Goal: Task Accomplishment & Management: Use online tool/utility

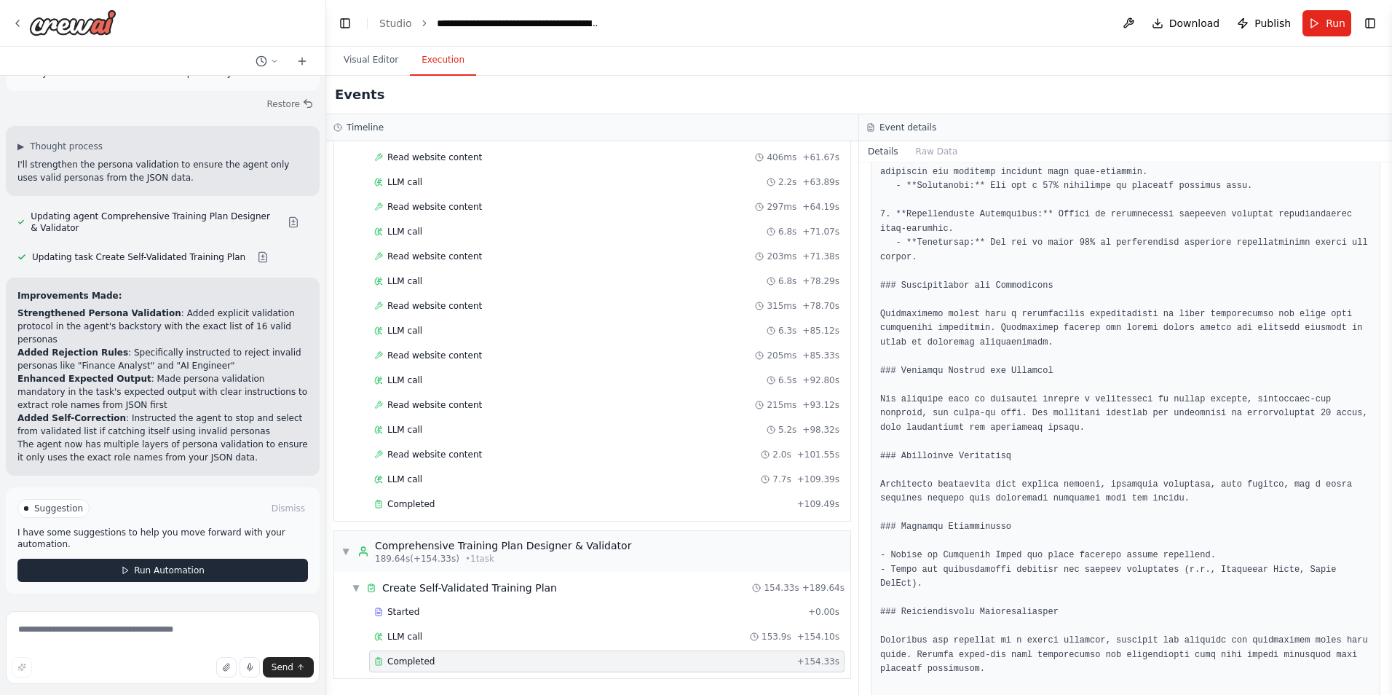
click at [212, 567] on button "Run Automation" at bounding box center [162, 570] width 291 height 23
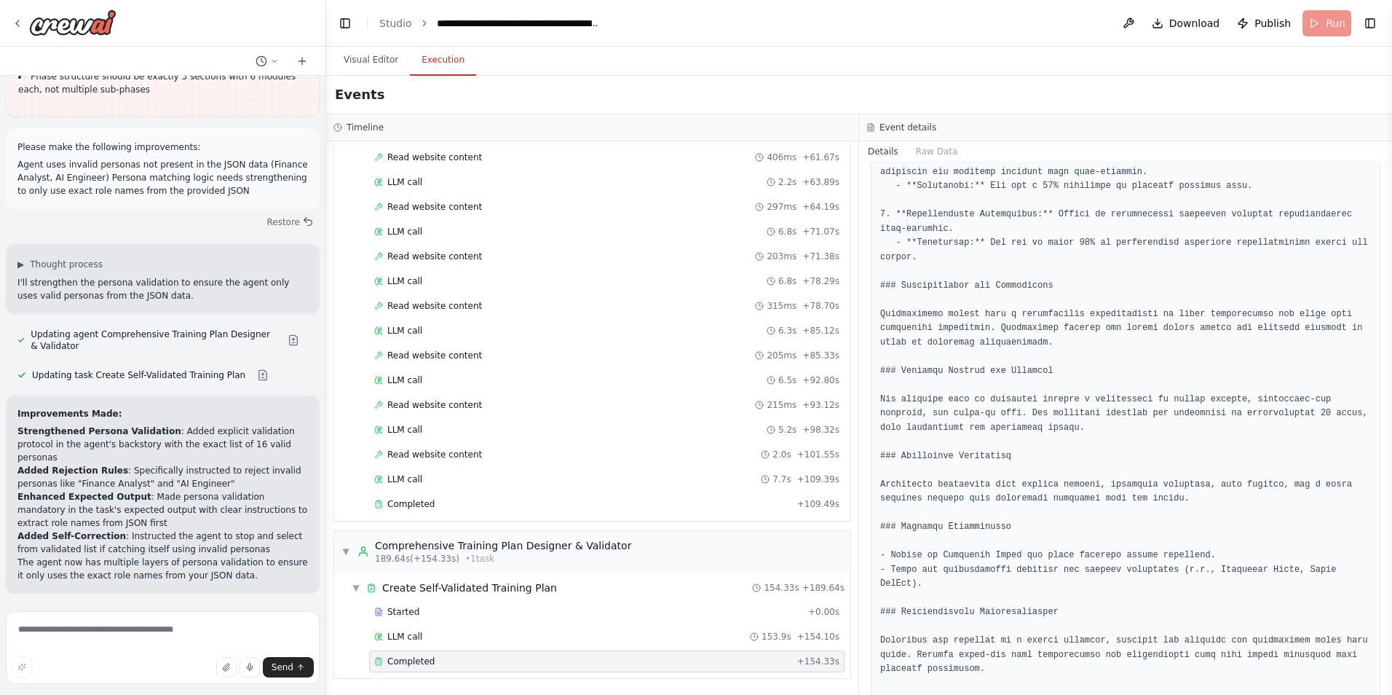
scroll to position [46077, 0]
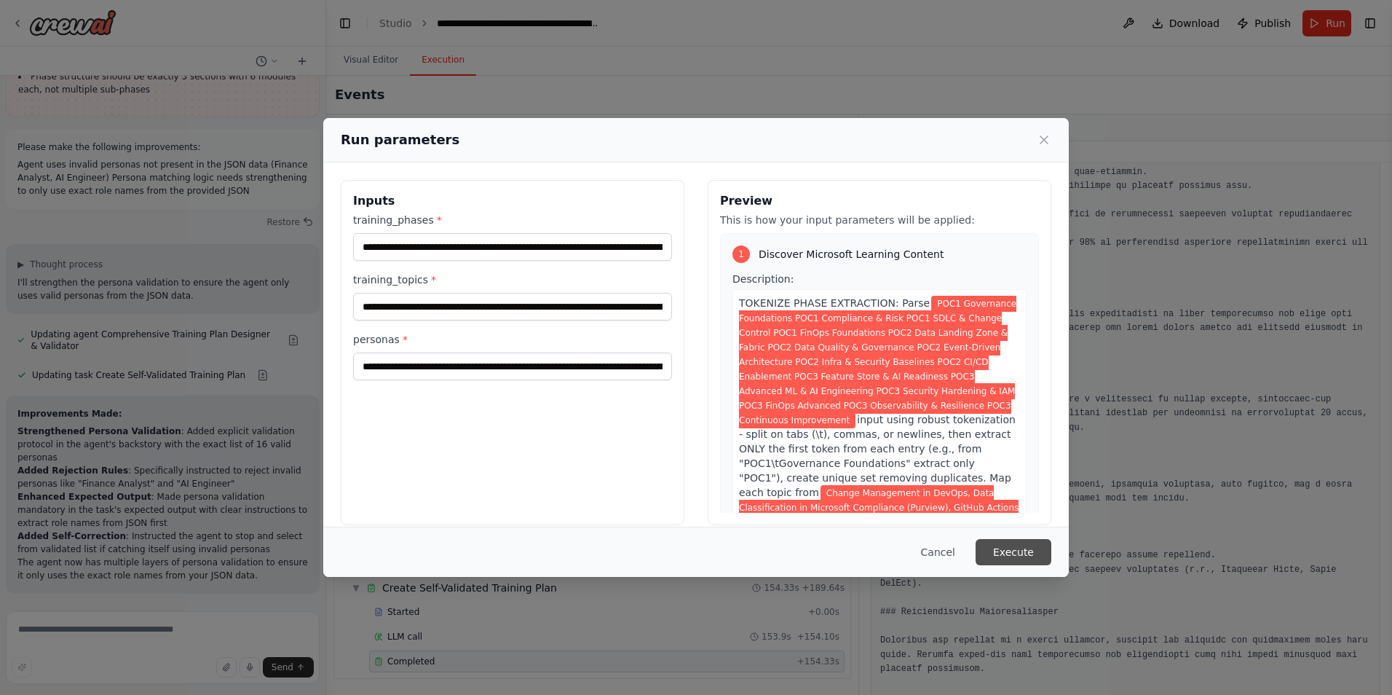
click at [1040, 559] on button "Execute" at bounding box center [1014, 552] width 76 height 26
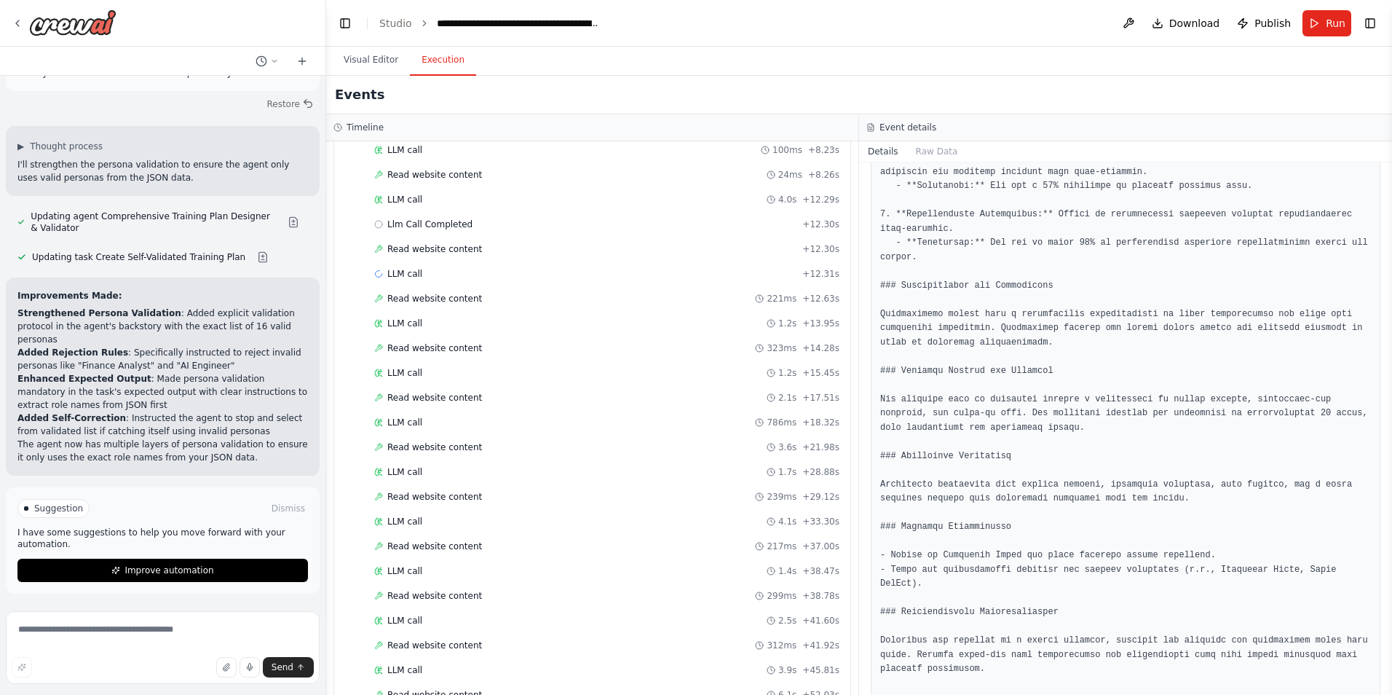
scroll to position [1047, 0]
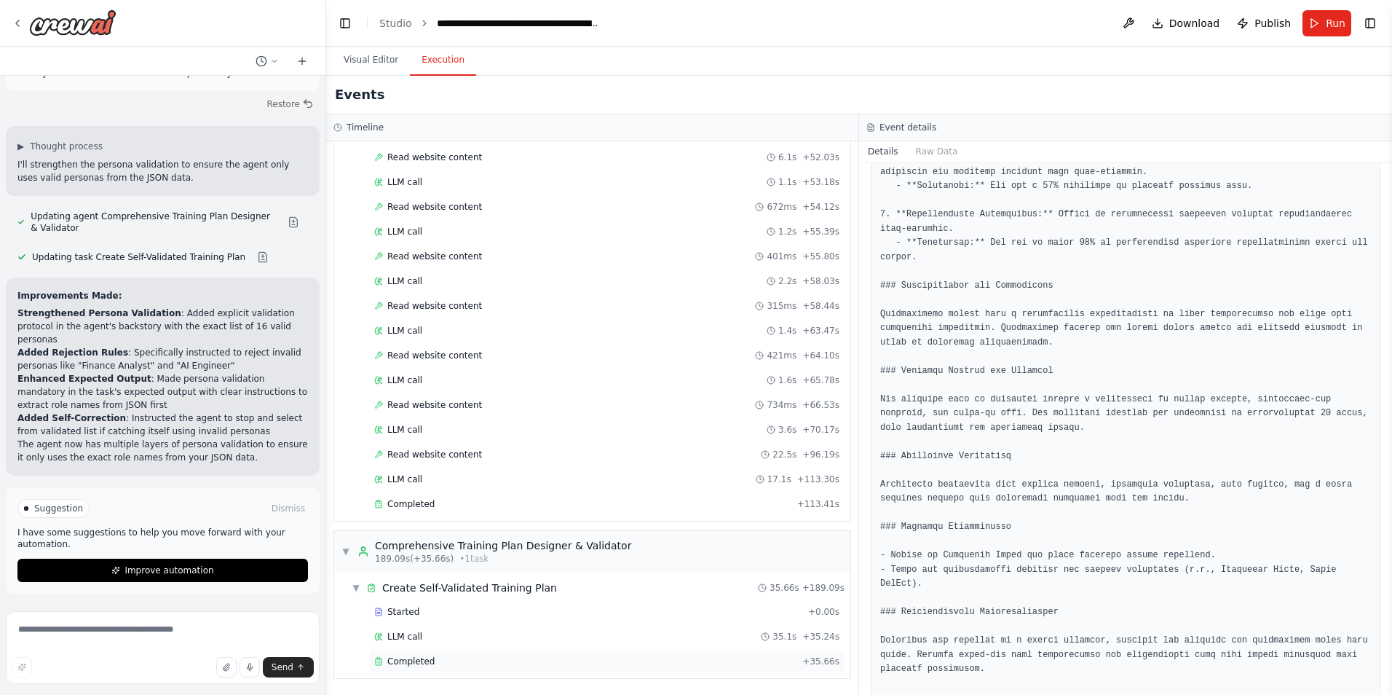
click at [406, 666] on span "Completed" at bounding box center [410, 661] width 47 height 12
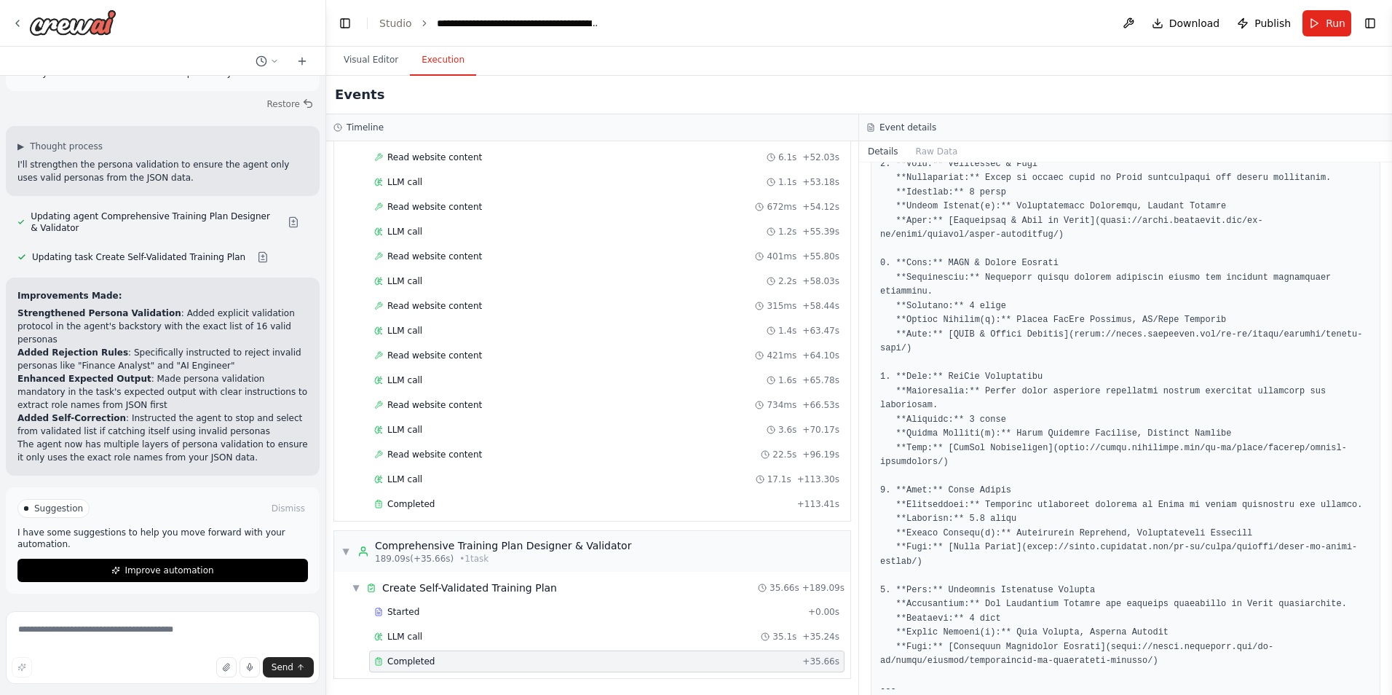
scroll to position [701, 0]
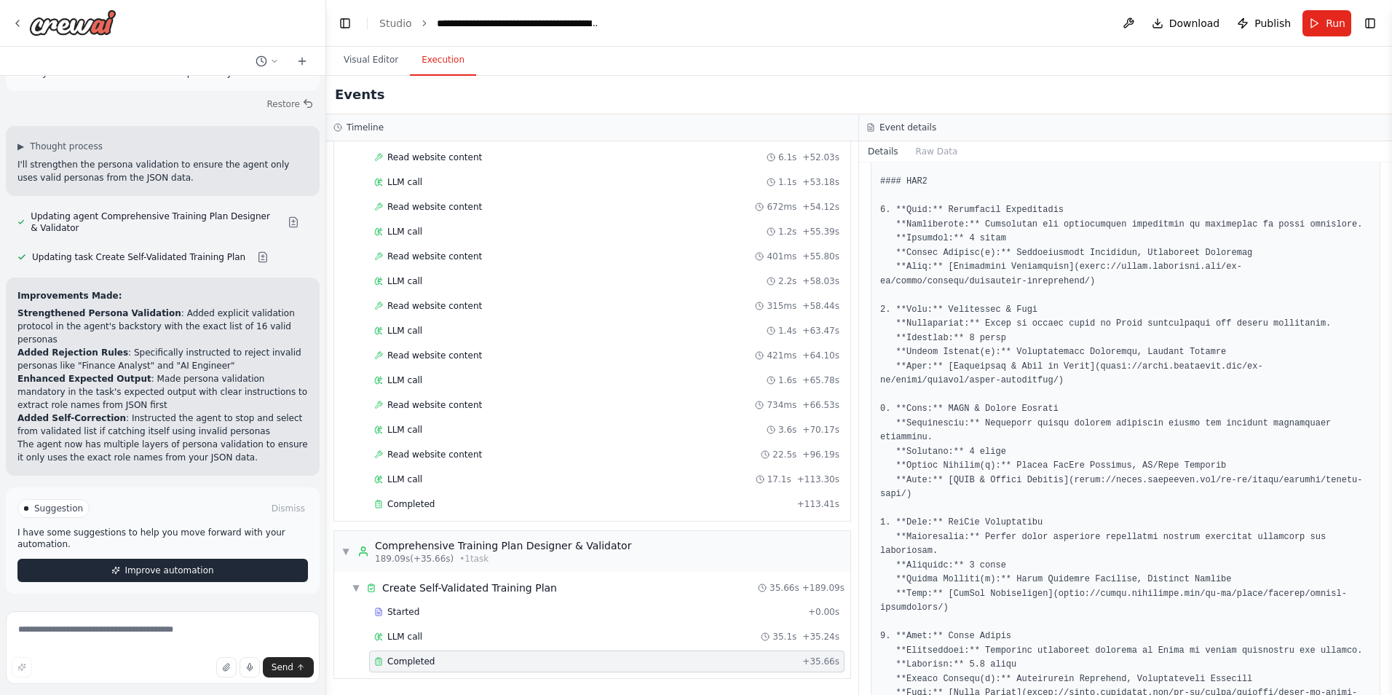
click at [234, 569] on button "Improve automation" at bounding box center [162, 570] width 291 height 23
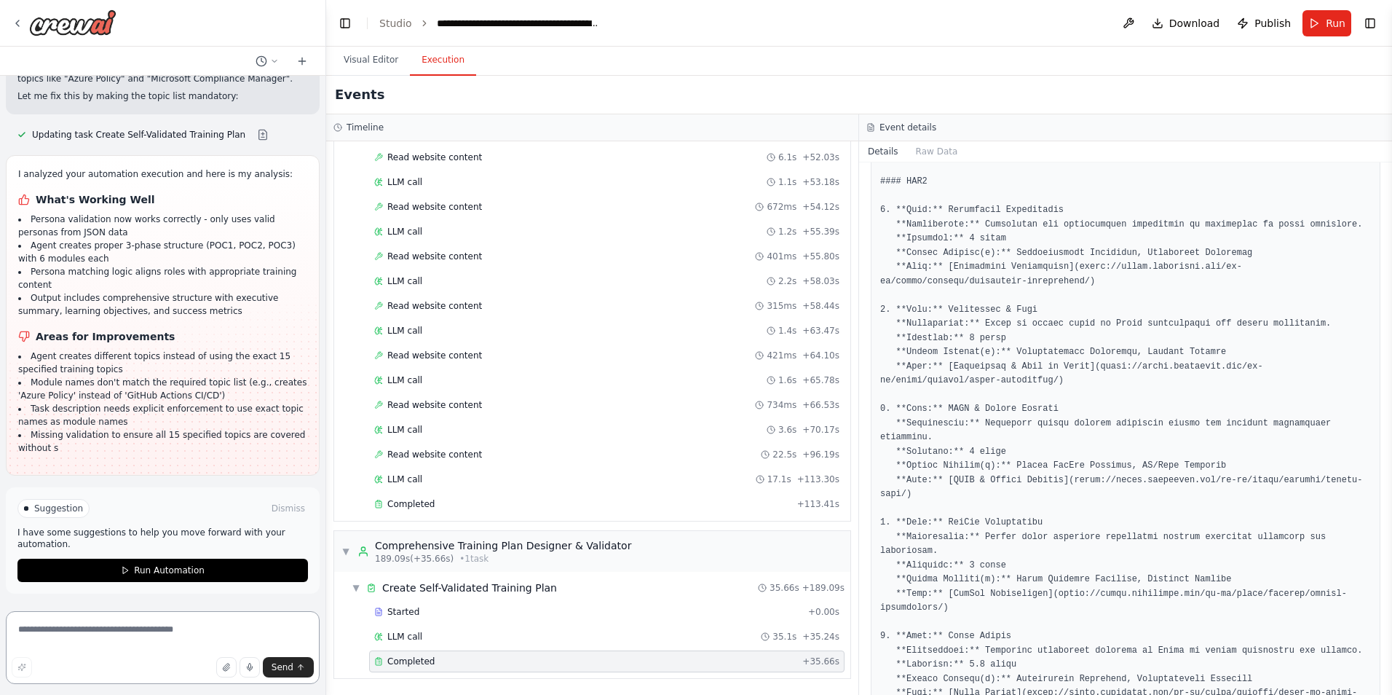
scroll to position [46725, 0]
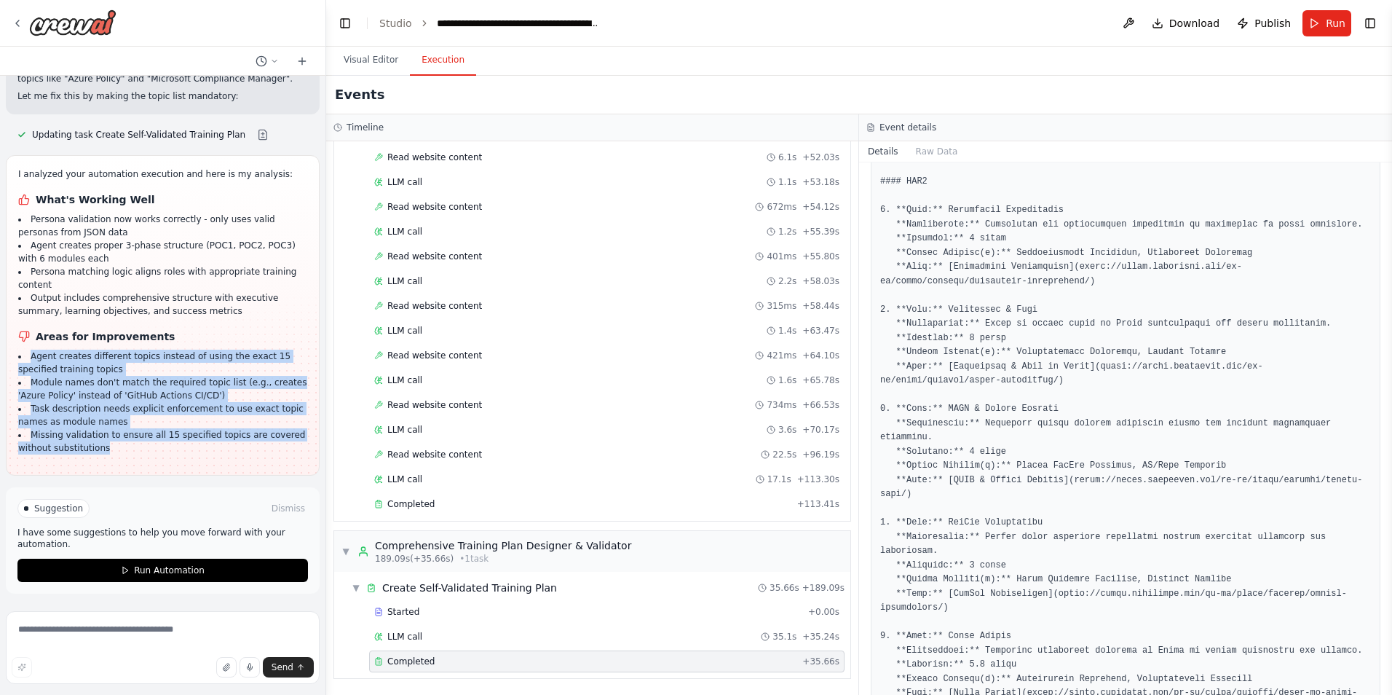
drag, startPoint x: 123, startPoint y: 444, endPoint x: 28, endPoint y: 362, distance: 125.0
click at [28, 362] on ul "Agent creates different topics instead of using the exact 15 specified training…" at bounding box center [162, 402] width 289 height 105
copy ul "Agent creates different topics instead of using the exact 15 specified training…"
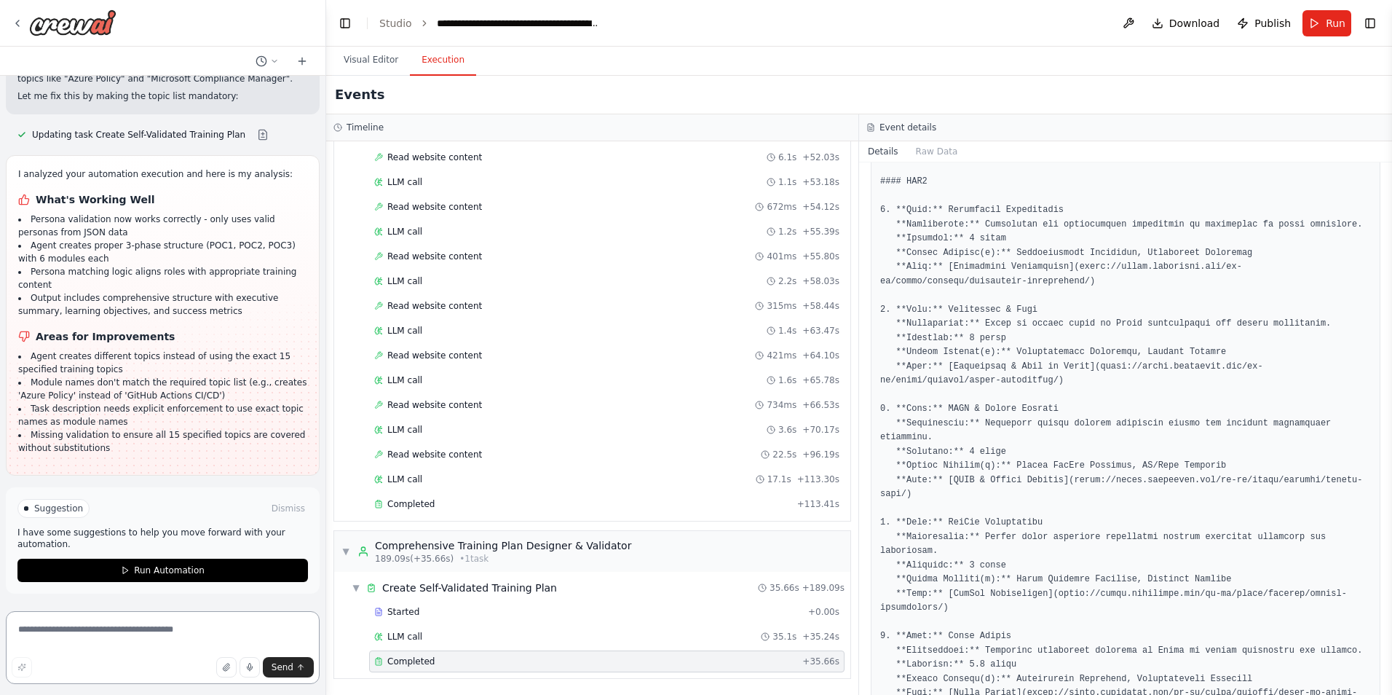
click at [47, 632] on textarea at bounding box center [163, 647] width 314 height 73
paste textarea "**********"
type textarea "**********"
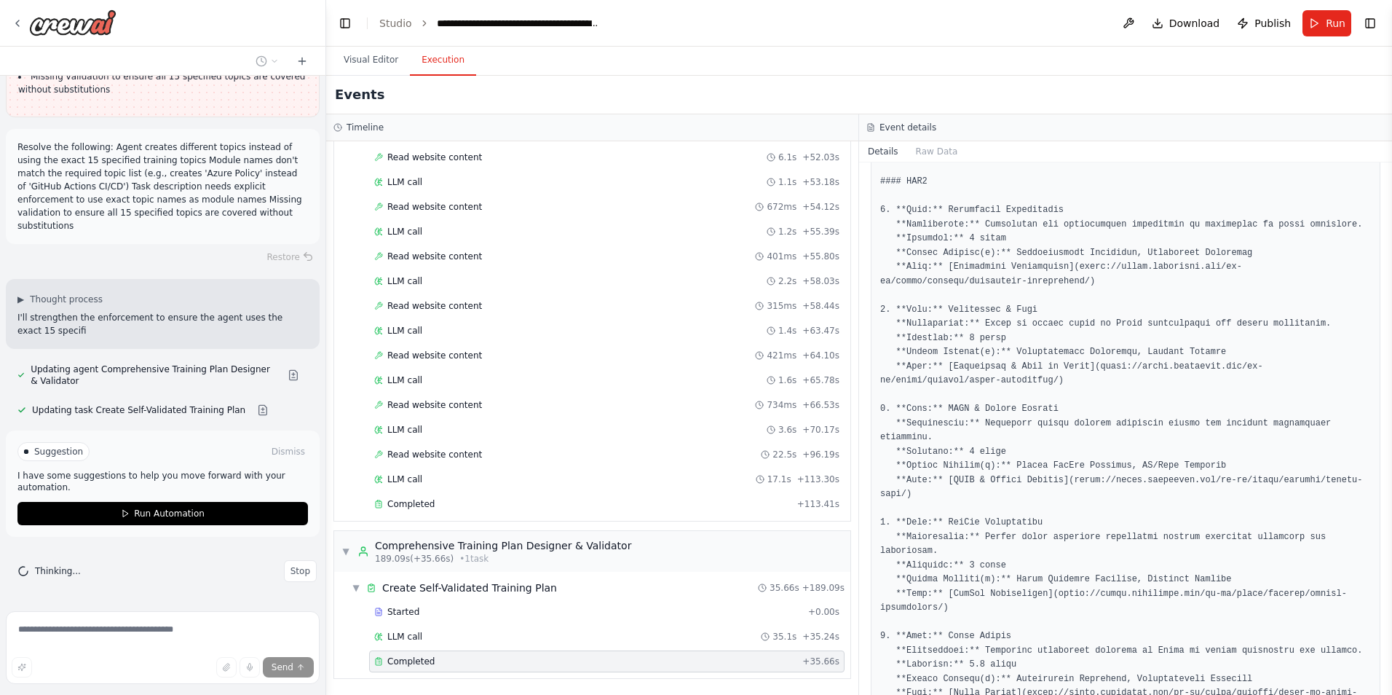
scroll to position [47070, 0]
click at [283, 379] on button at bounding box center [293, 375] width 29 height 12
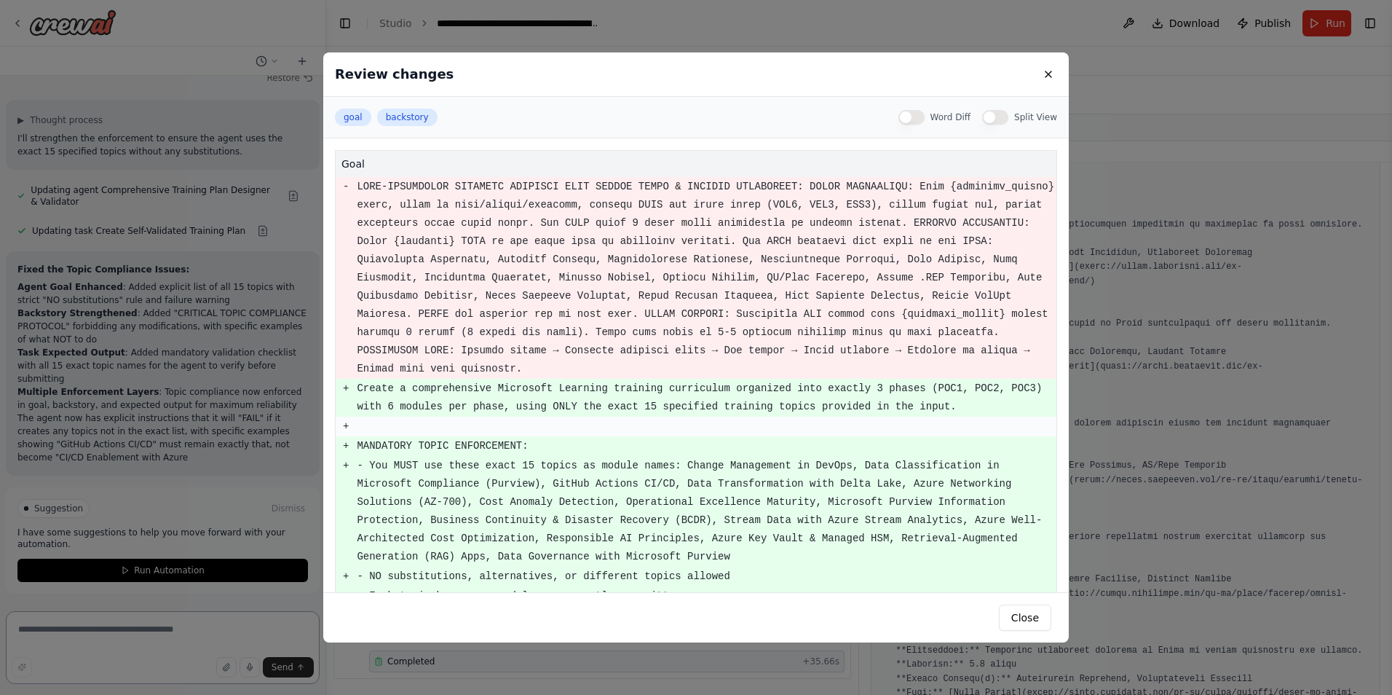
scroll to position [47236, 0]
drag, startPoint x: 658, startPoint y: 449, endPoint x: 371, endPoint y: 446, distance: 286.9
click at [371, 457] on pre "- You MUST use these exact 15 topics as module names: Change Management in DevO…" at bounding box center [706, 511] width 699 height 109
click at [1020, 616] on button "Close" at bounding box center [1025, 617] width 52 height 26
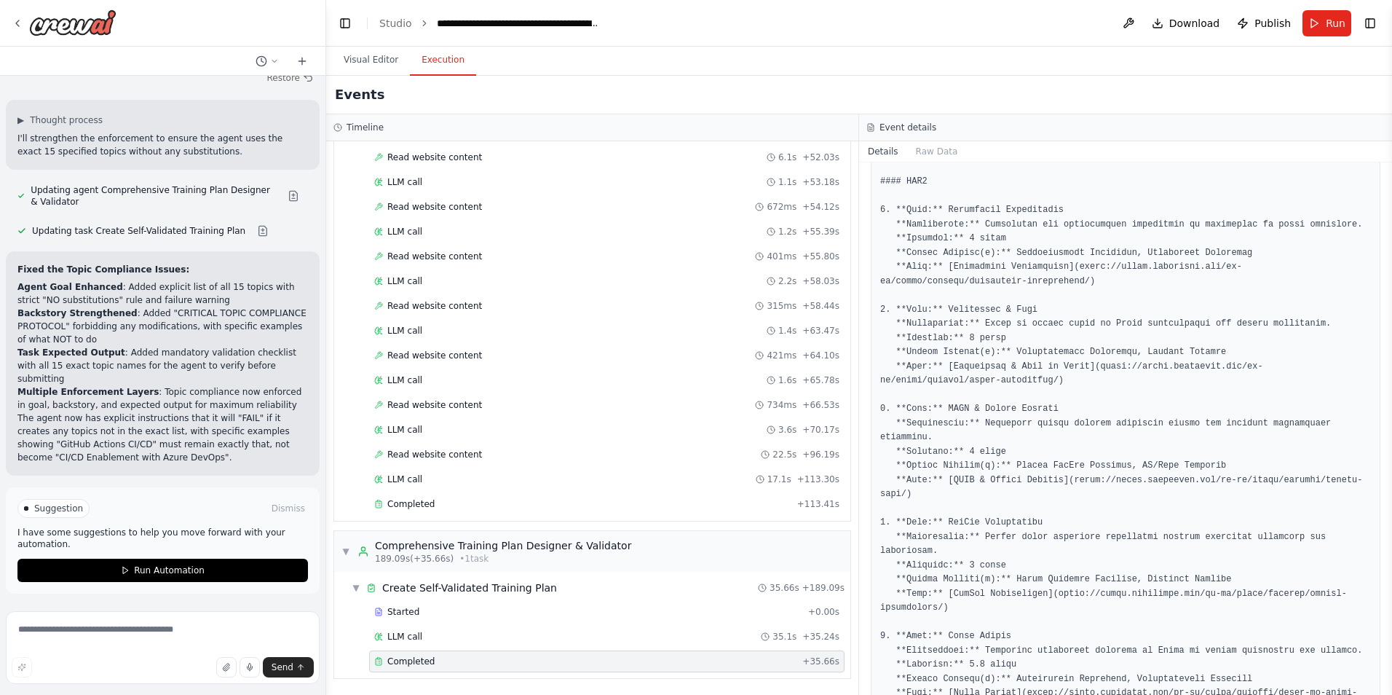
scroll to position [47018, 0]
click at [366, 66] on button "Visual Editor" at bounding box center [371, 60] width 78 height 31
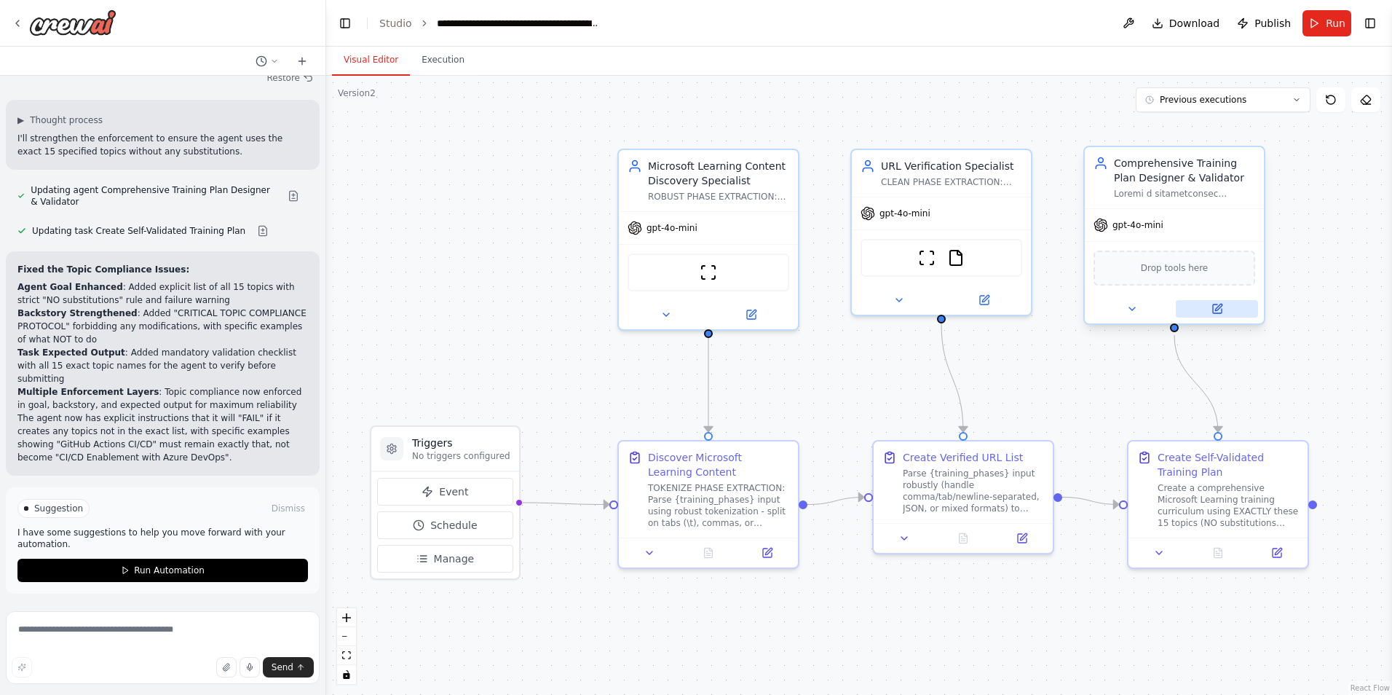
click at [1218, 310] on icon at bounding box center [1218, 307] width 7 height 7
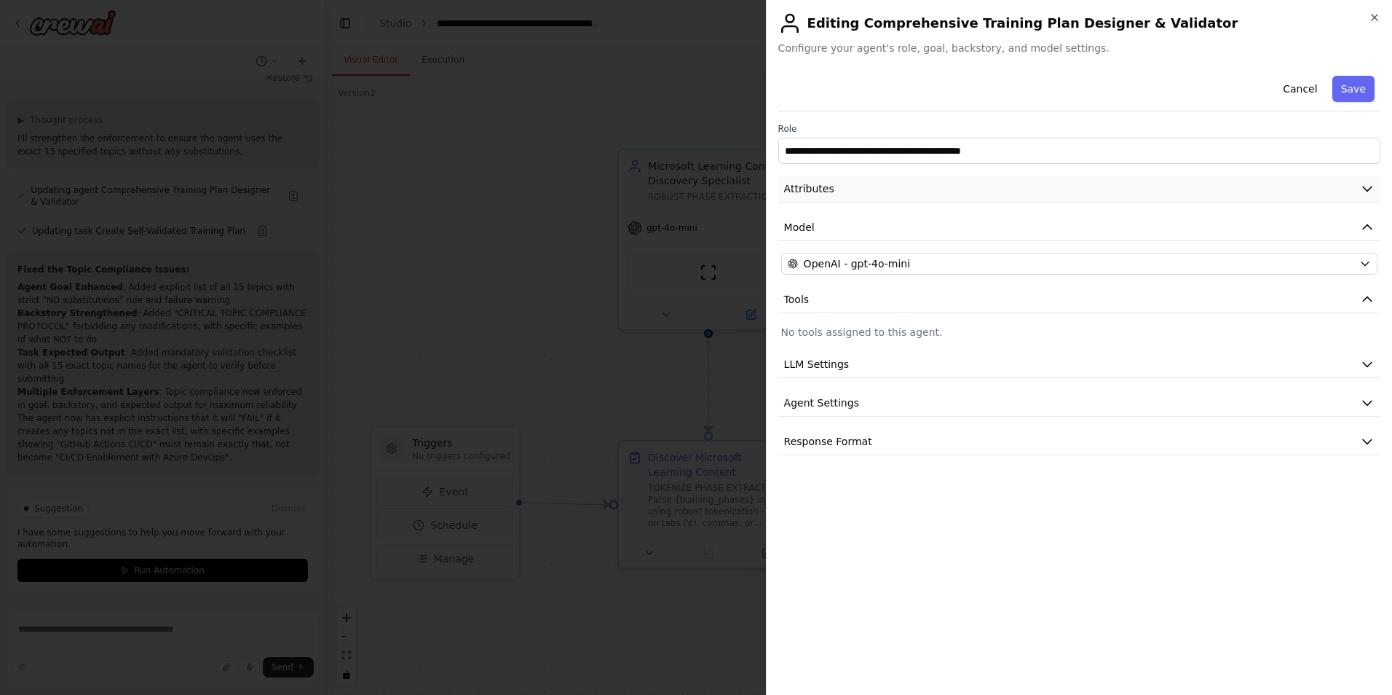
click at [1366, 196] on button "Attributes" at bounding box center [1080, 189] width 602 height 27
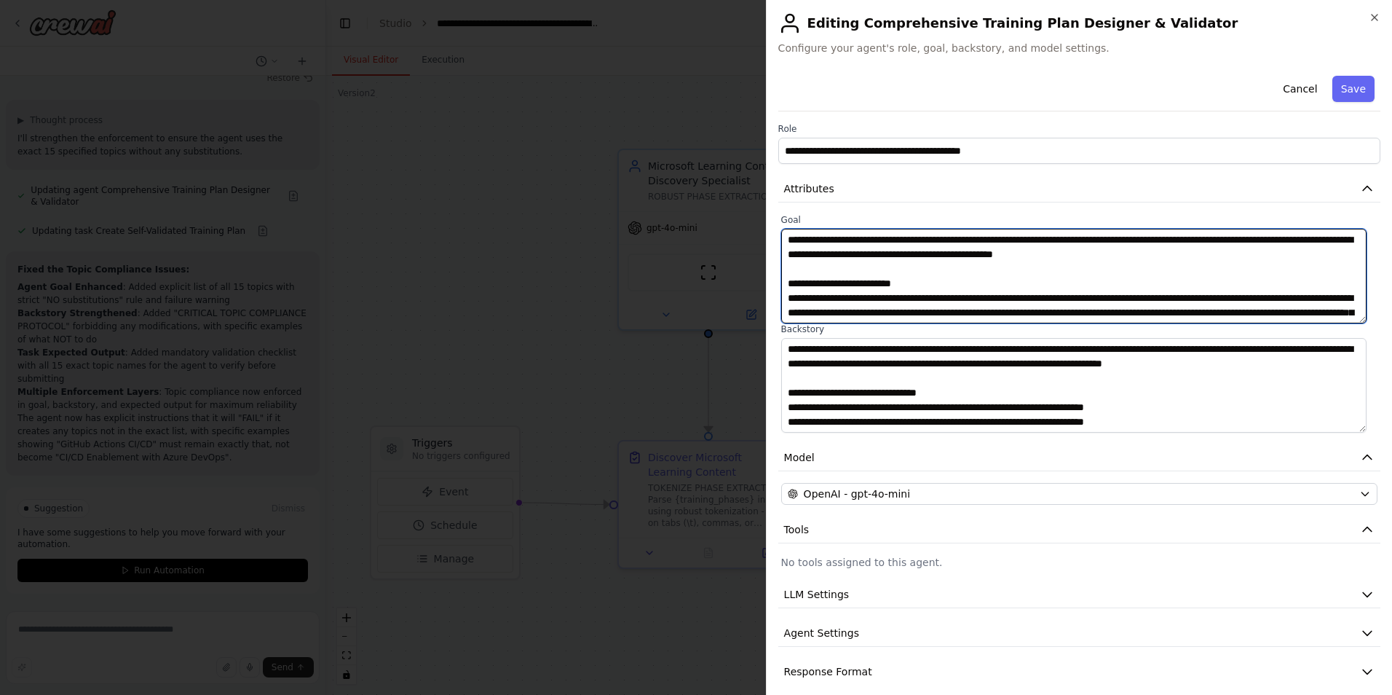
click at [926, 294] on textarea at bounding box center [1074, 276] width 586 height 95
type textarea "**********"
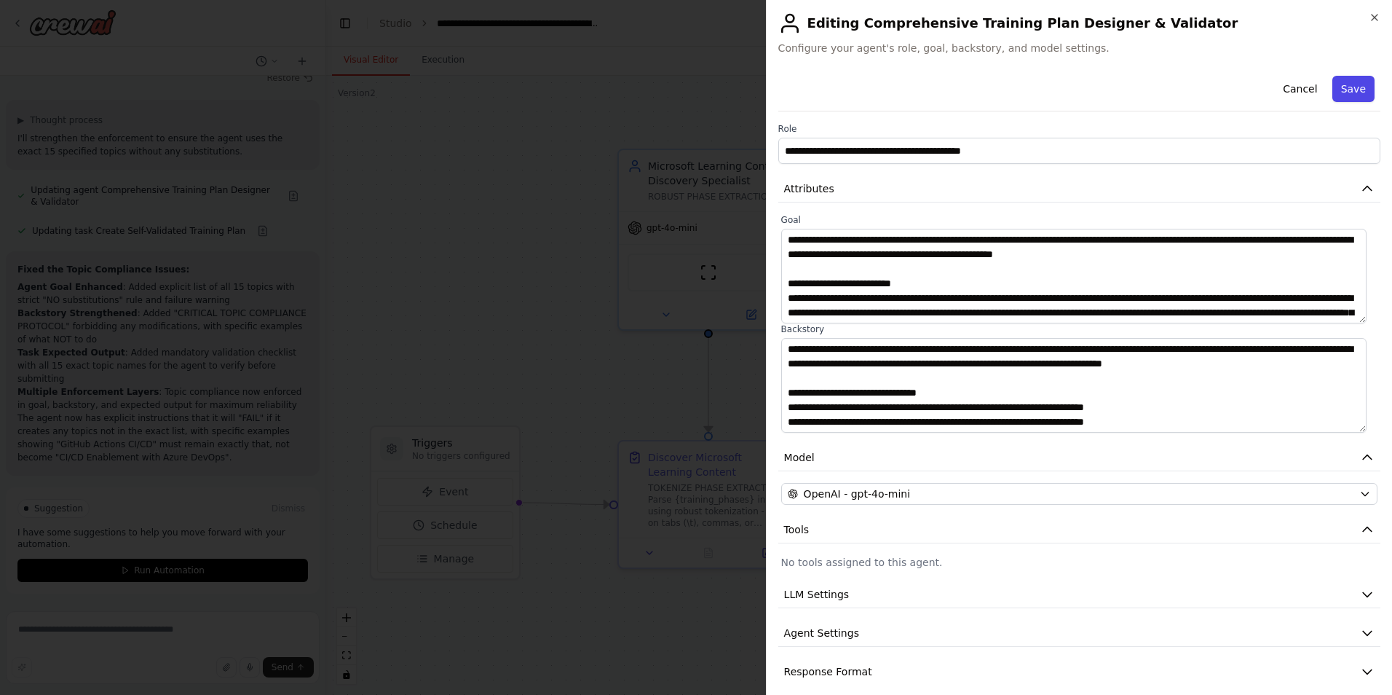
click at [1345, 84] on button "Save" at bounding box center [1354, 89] width 42 height 26
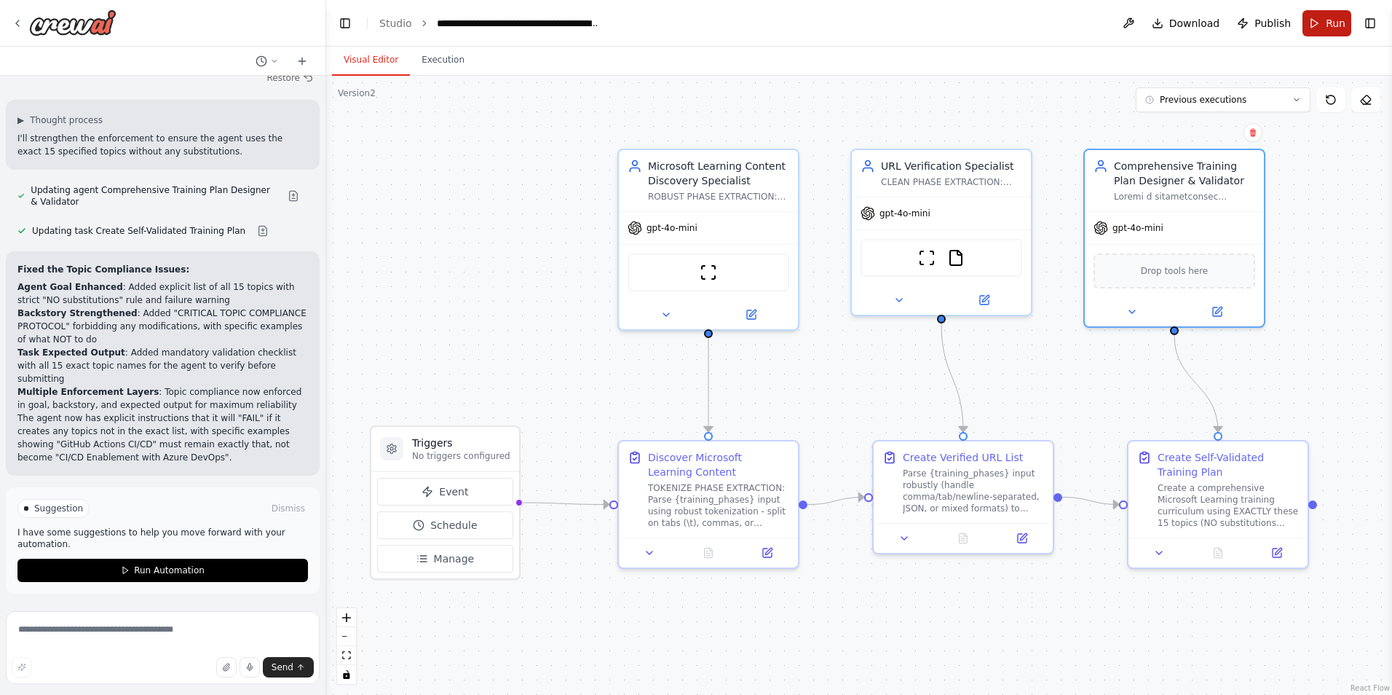
click at [1328, 21] on span "Run" at bounding box center [1336, 23] width 20 height 15
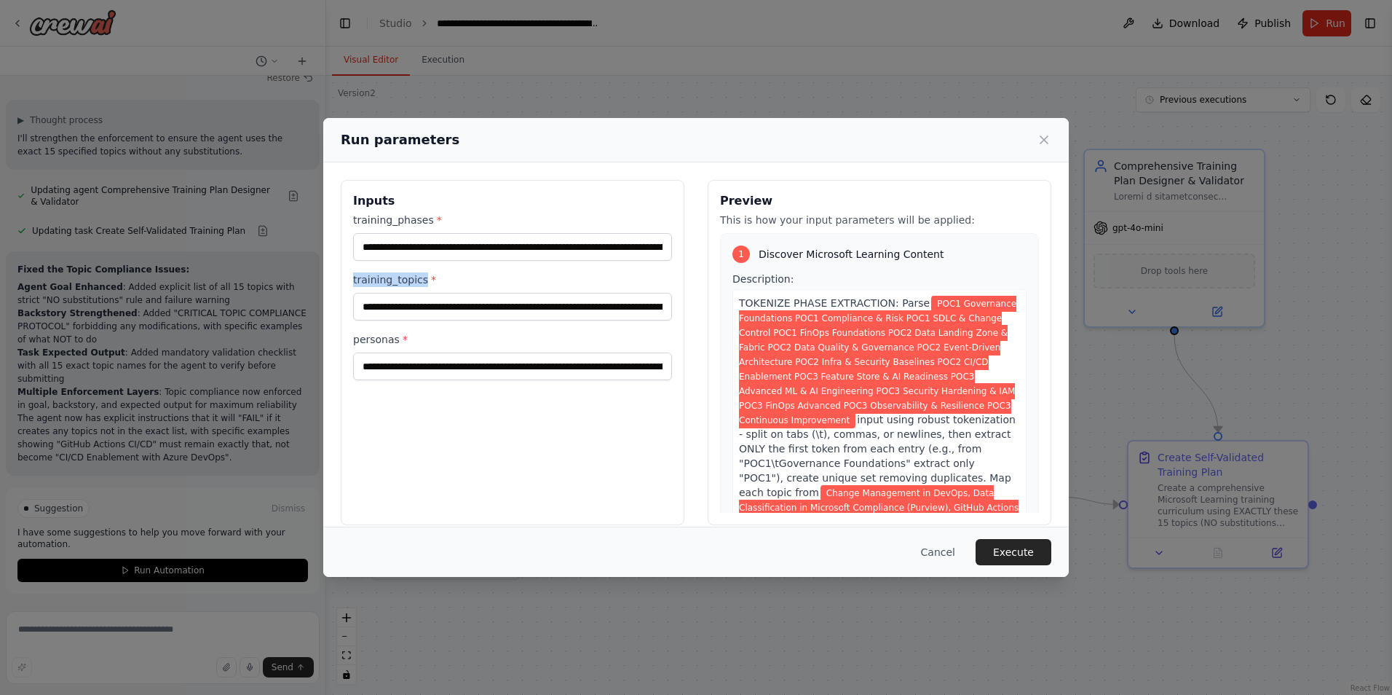
drag, startPoint x: 424, startPoint y: 278, endPoint x: 353, endPoint y: 282, distance: 70.7
click at [353, 282] on label "training_topics *" at bounding box center [512, 279] width 319 height 15
copy label "training_topics"
click at [948, 548] on button "Cancel" at bounding box center [939, 552] width 58 height 26
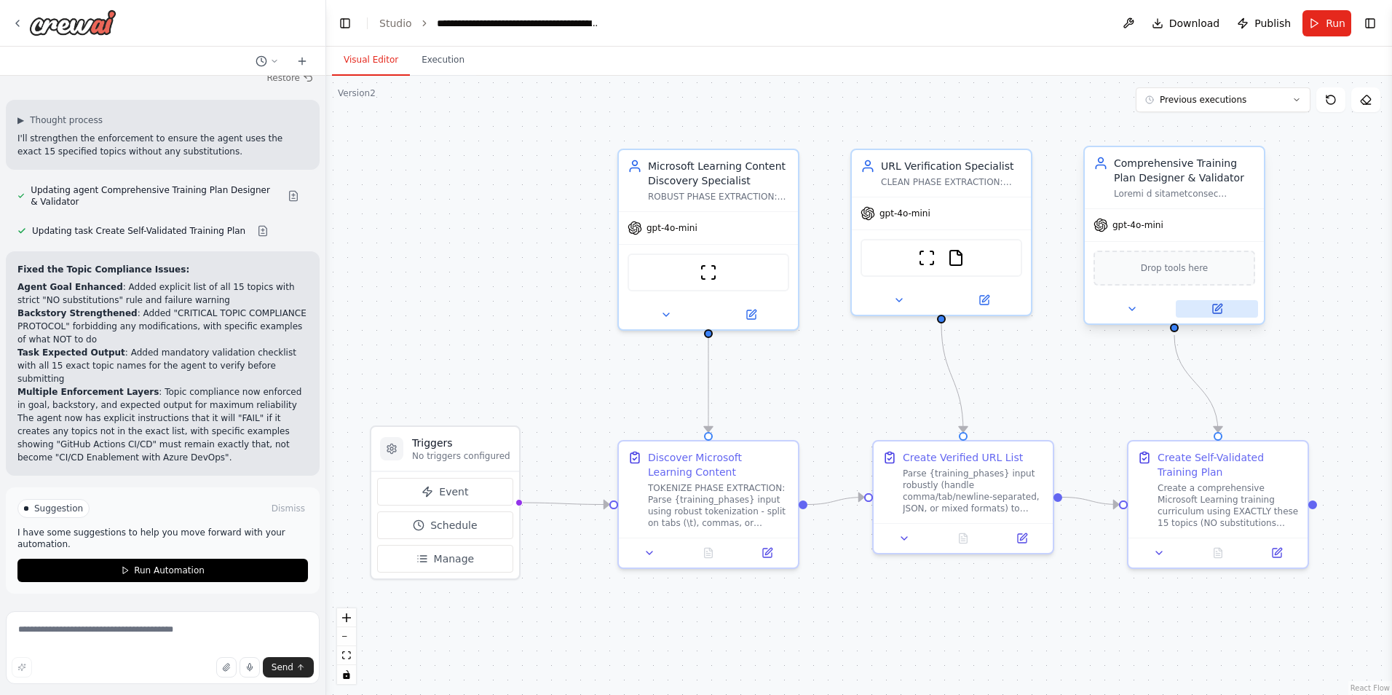
click at [1222, 304] on icon at bounding box center [1218, 307] width 7 height 7
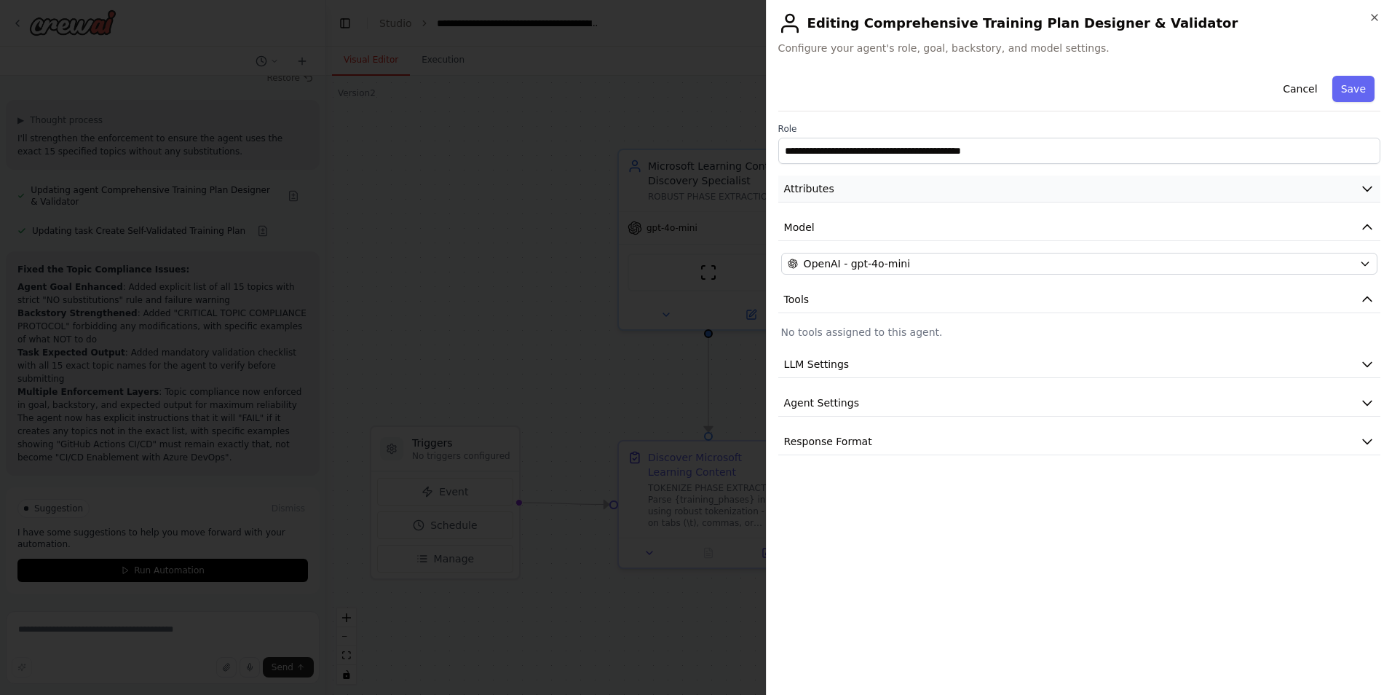
click at [1378, 184] on button "Attributes" at bounding box center [1080, 189] width 602 height 27
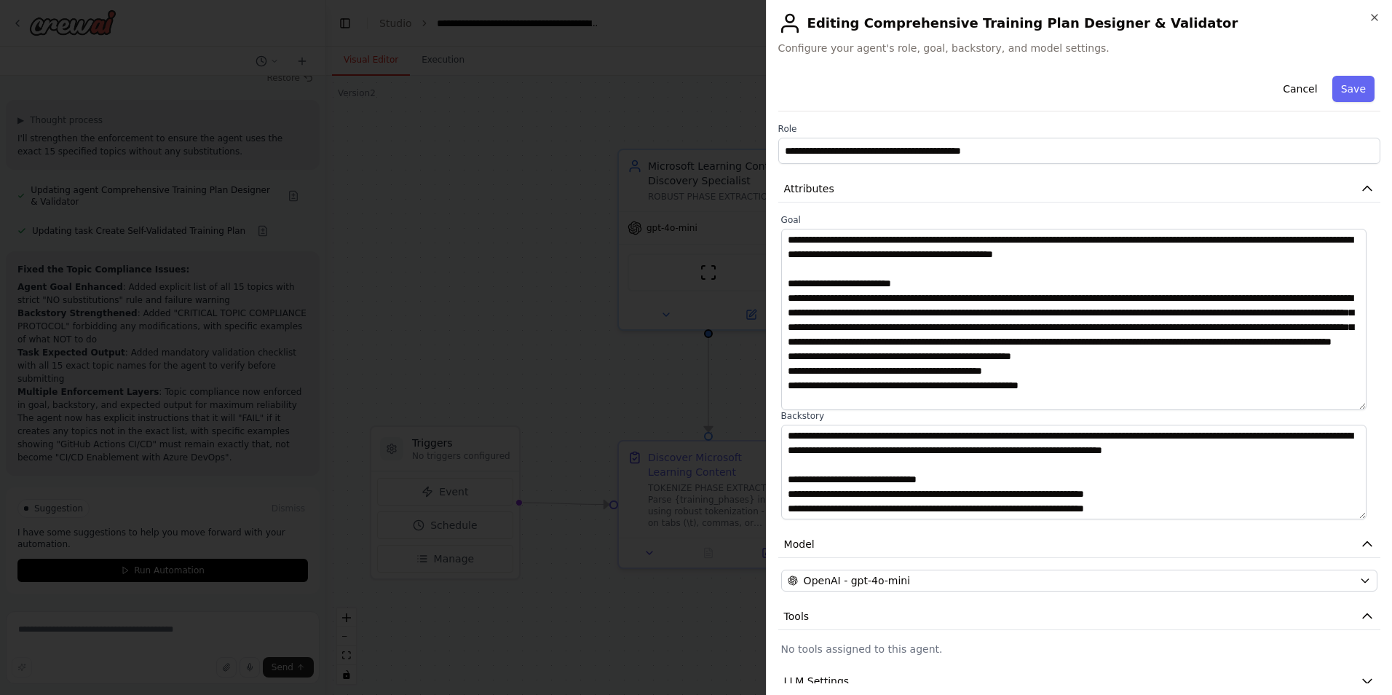
drag, startPoint x: 1363, startPoint y: 320, endPoint x: 1370, endPoint y: 406, distance: 86.9
click at [1370, 406] on div "**********" at bounding box center [1080, 376] width 602 height 613
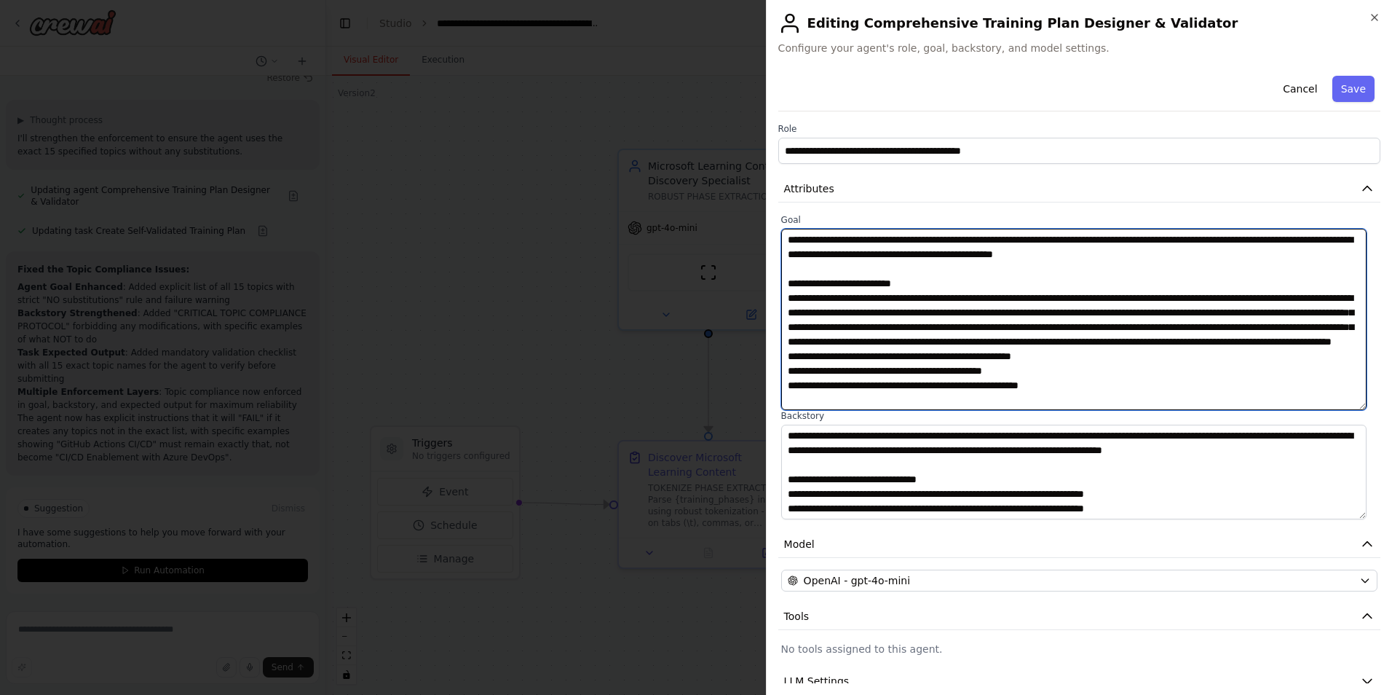
drag, startPoint x: 921, startPoint y: 371, endPoint x: 1096, endPoint y: 301, distance: 188.2
click at [1096, 301] on textarea at bounding box center [1074, 319] width 586 height 181
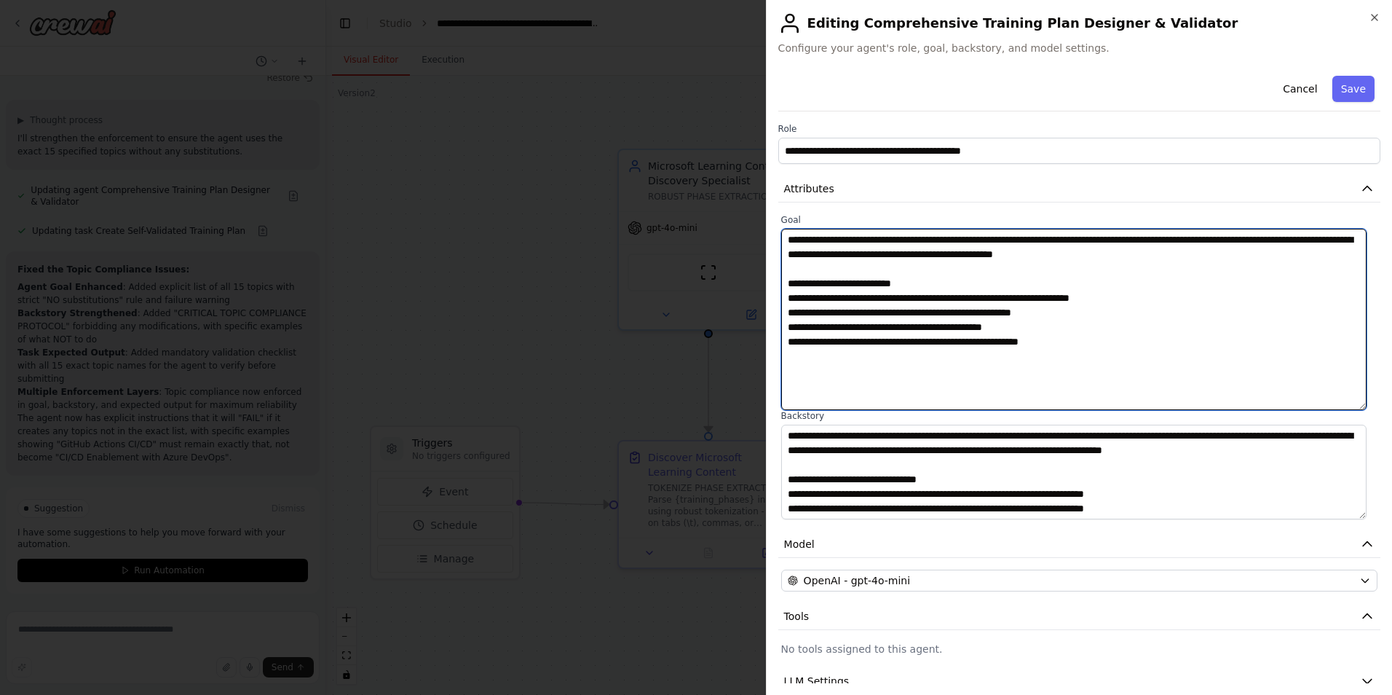
paste textarea "**********"
type textarea "**********"
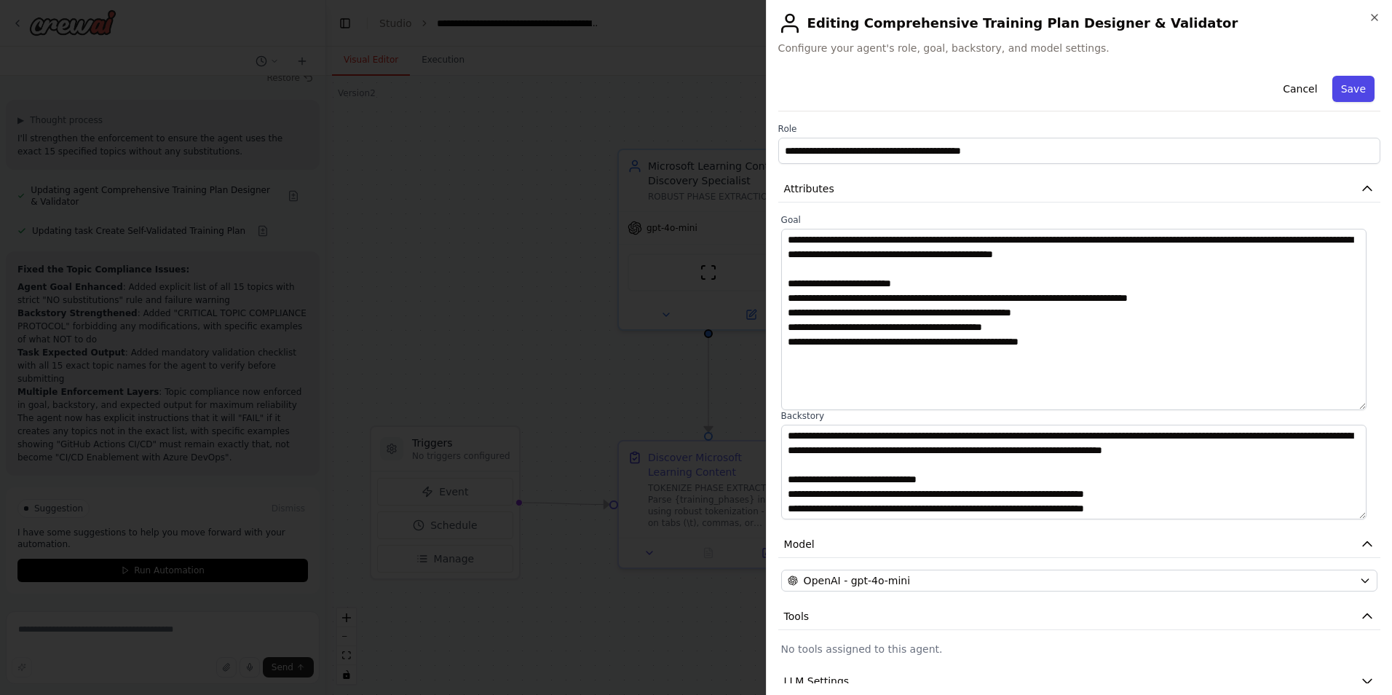
click at [1347, 90] on button "Save" at bounding box center [1354, 89] width 42 height 26
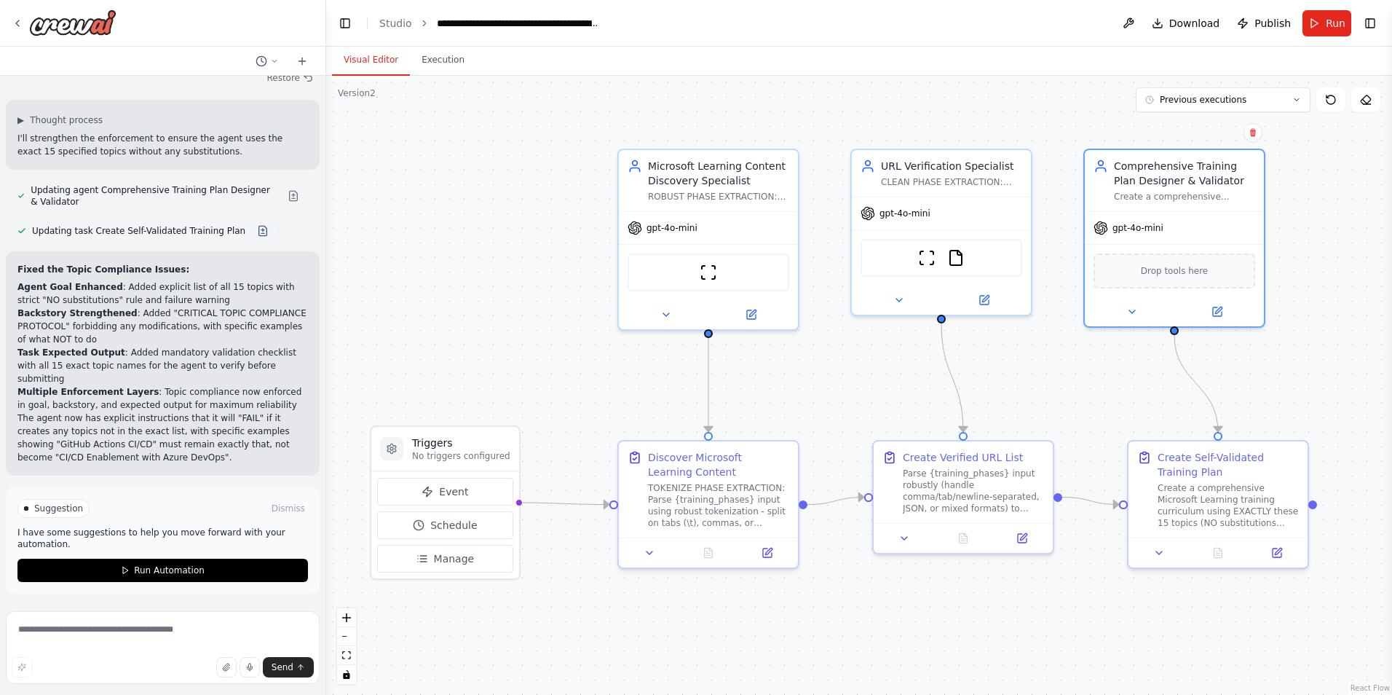
click at [248, 237] on button at bounding box center [262, 231] width 29 height 12
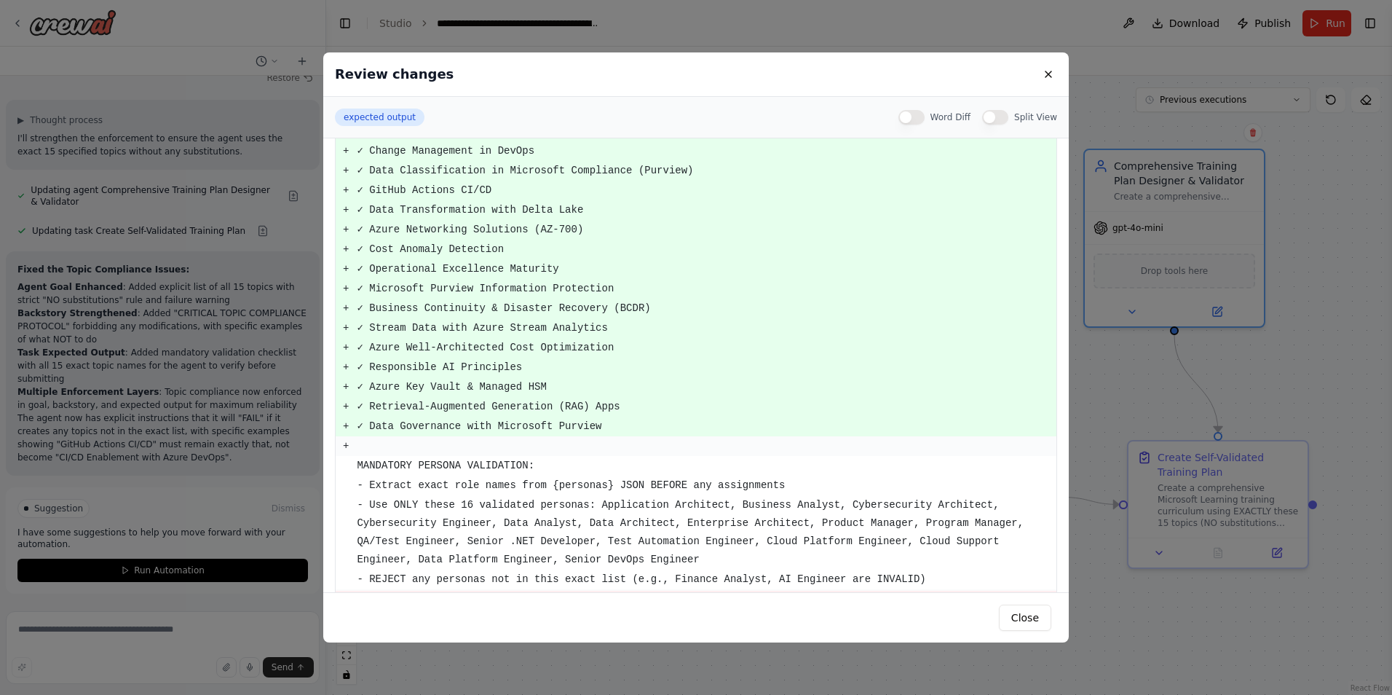
scroll to position [42, 0]
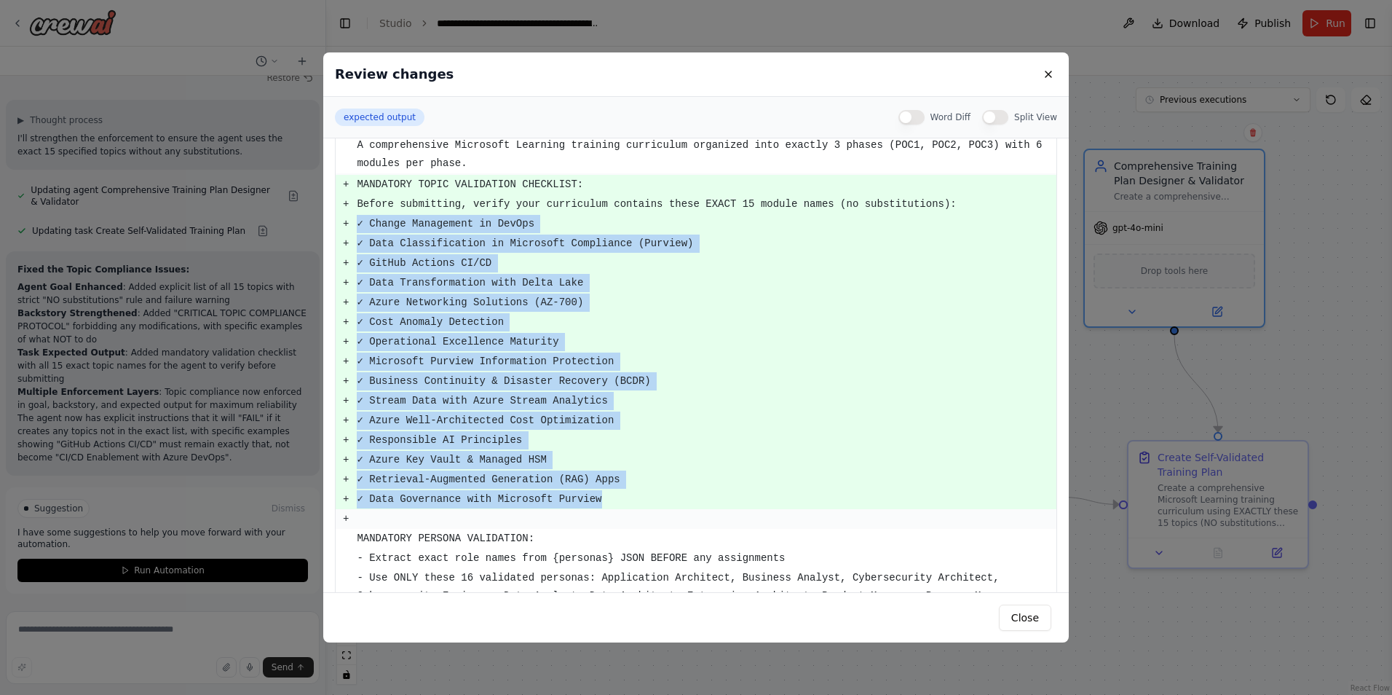
drag, startPoint x: 592, startPoint y: 500, endPoint x: 347, endPoint y: 229, distance: 365.6
click at [347, 229] on tbody "A comprehensive Microsoft Learning training curriculum organized into exactly 3…" at bounding box center [696, 475] width 721 height 681
click at [1050, 74] on button at bounding box center [1048, 74] width 17 height 17
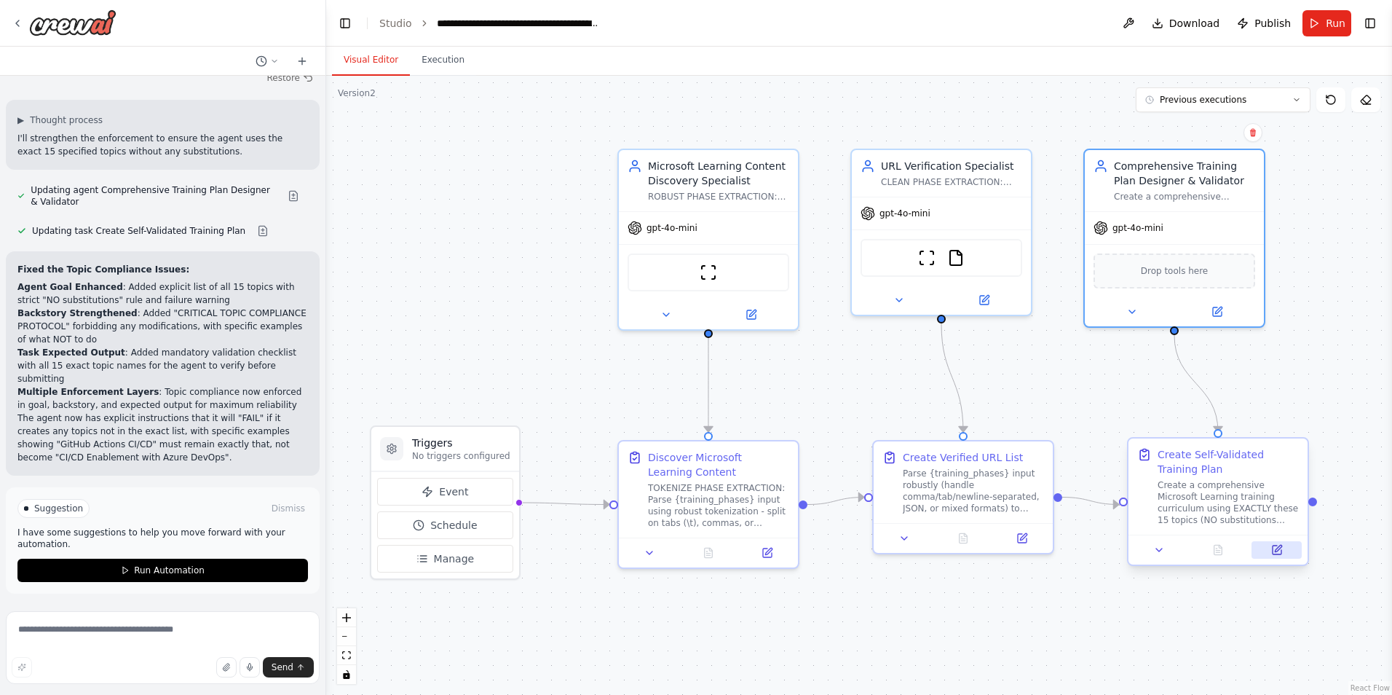
click at [1282, 555] on icon at bounding box center [1278, 550] width 12 height 12
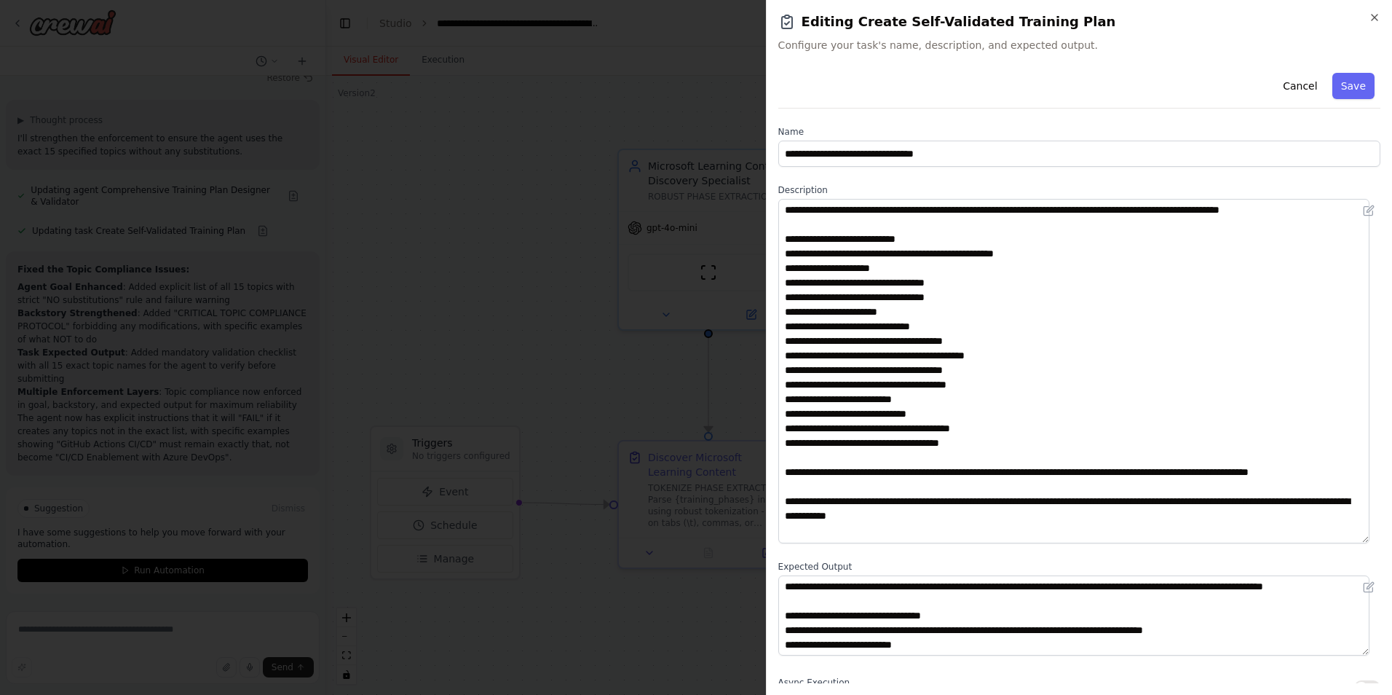
drag, startPoint x: 1374, startPoint y: 277, endPoint x: 1369, endPoint y: 542, distance: 264.4
click at [1369, 542] on div "**********" at bounding box center [1080, 371] width 602 height 344
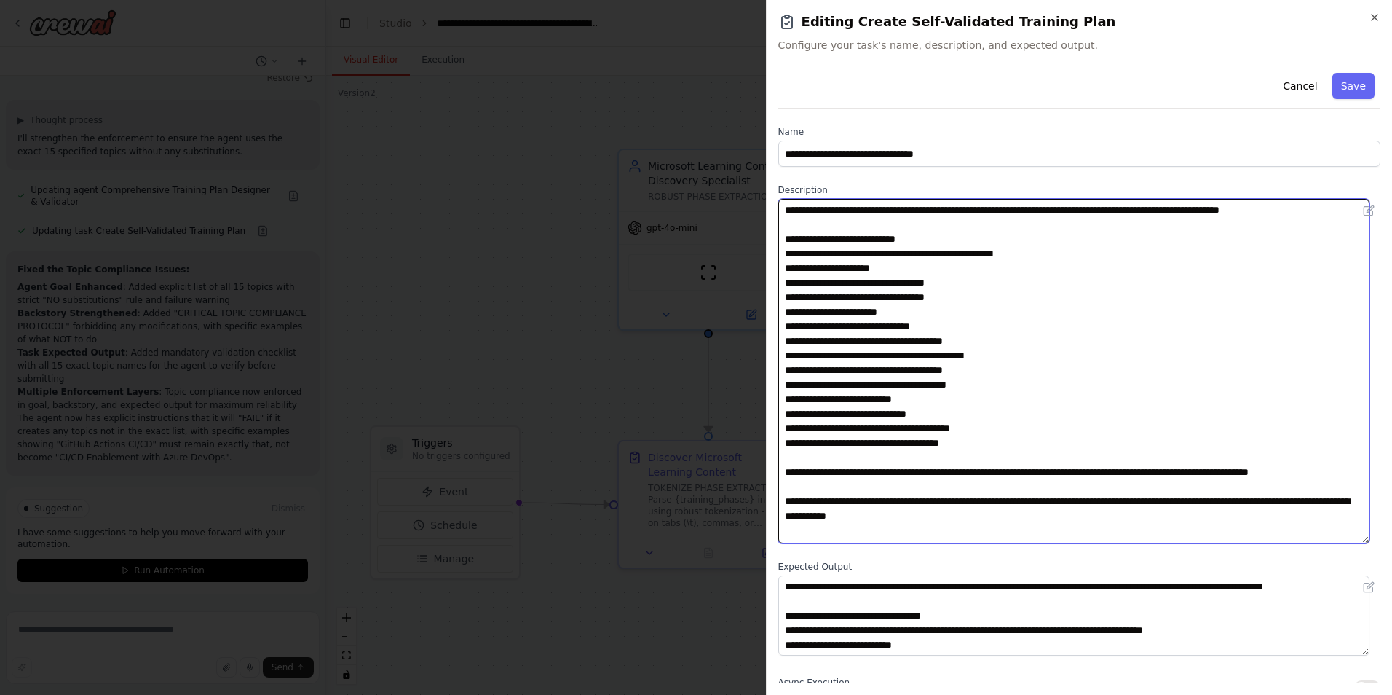
drag, startPoint x: 1001, startPoint y: 445, endPoint x: 783, endPoint y: 239, distance: 300.3
click at [783, 239] on textarea "**********" at bounding box center [1074, 371] width 591 height 344
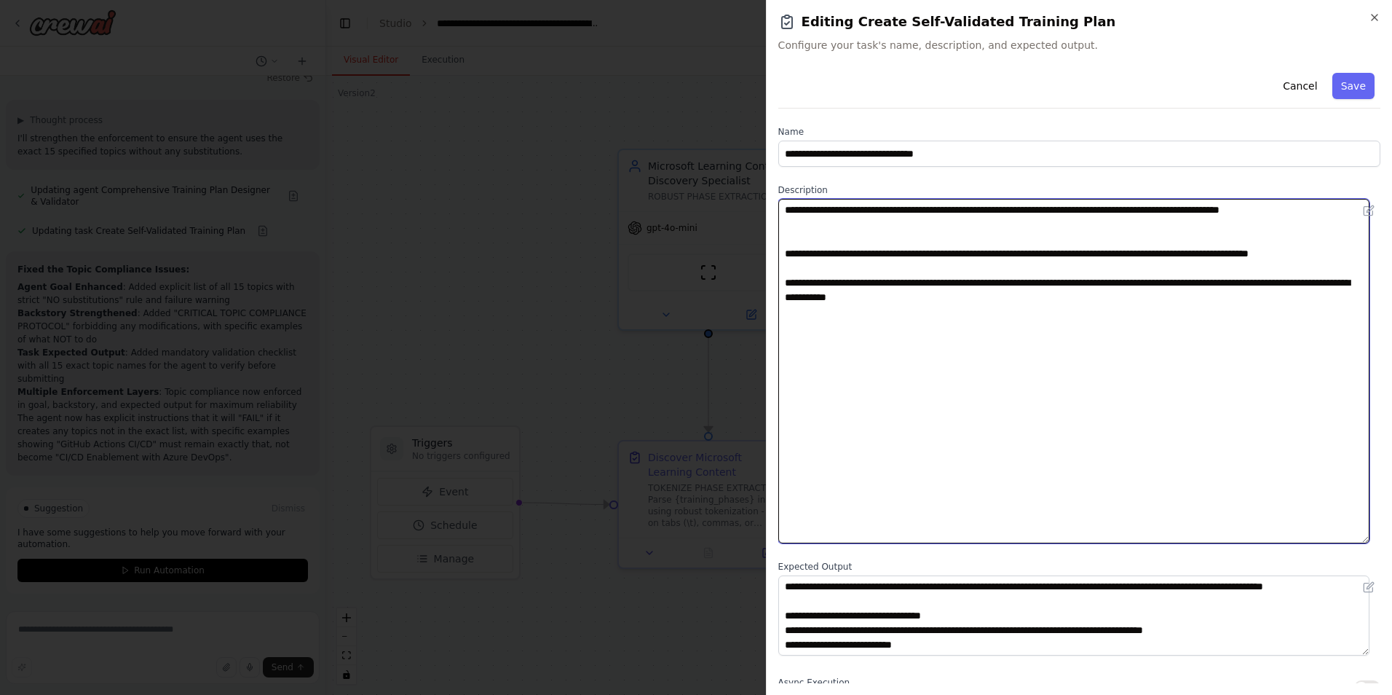
click at [1178, 208] on textarea "**********" at bounding box center [1074, 371] width 591 height 344
paste textarea "**********"
click at [932, 224] on textarea "**********" at bounding box center [1074, 371] width 591 height 344
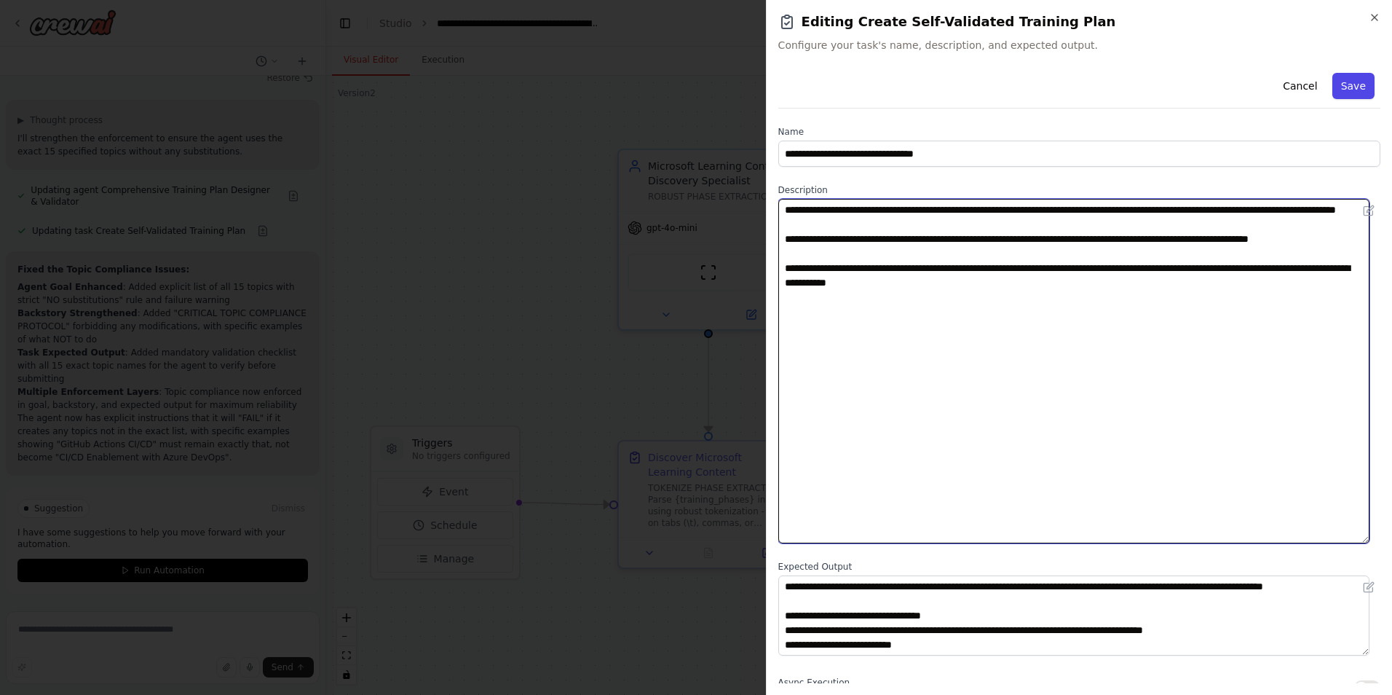
type textarea "**********"
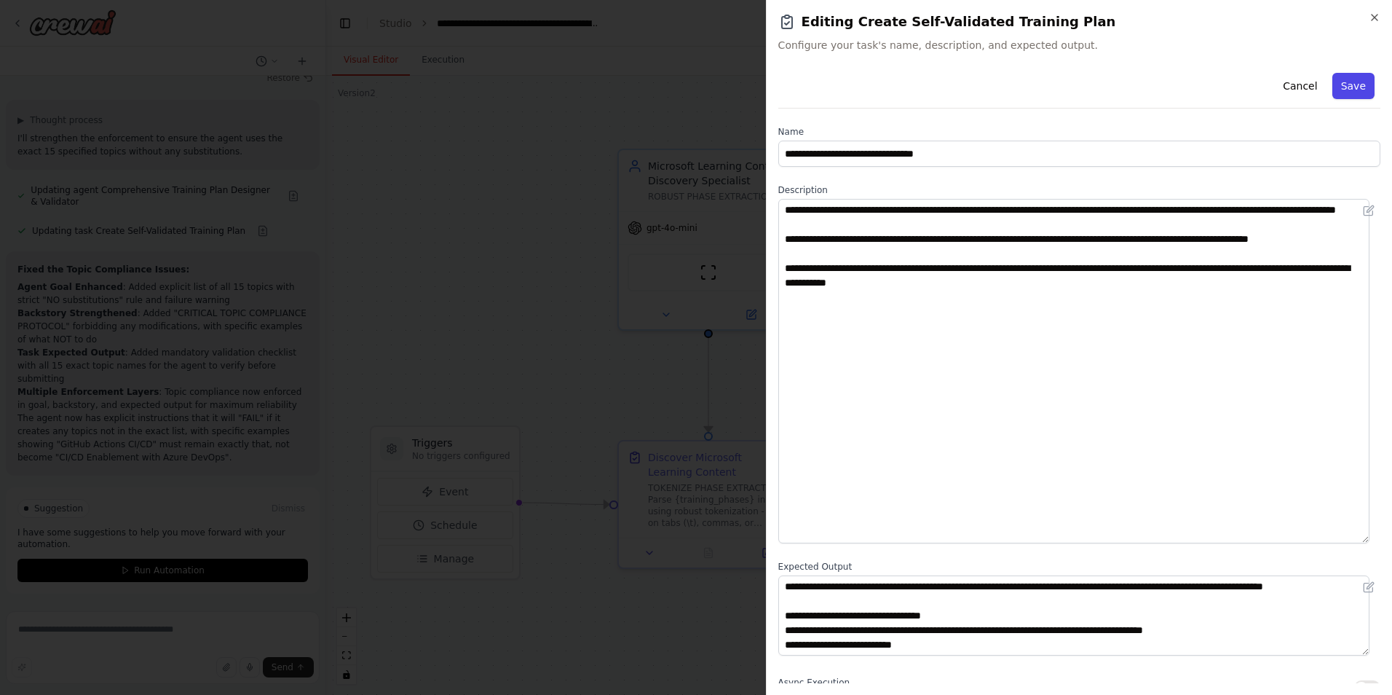
click at [1337, 92] on button "Save" at bounding box center [1354, 86] width 42 height 26
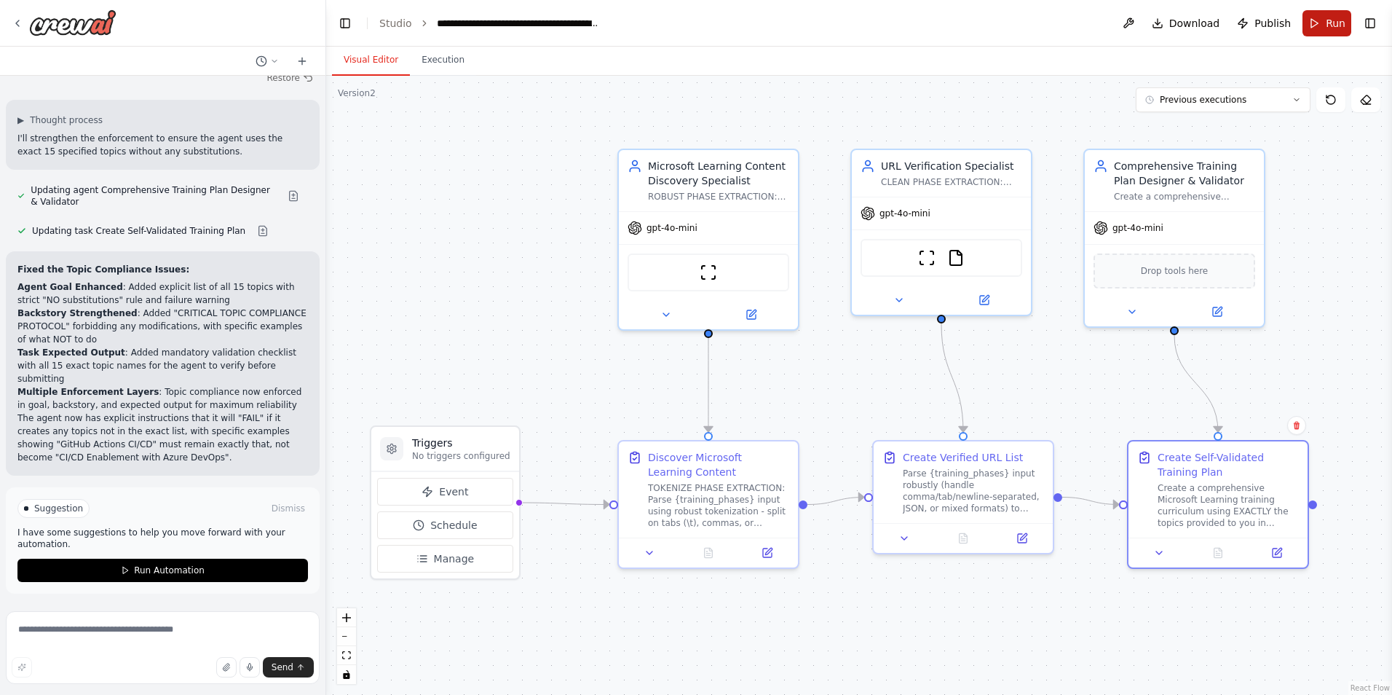
click at [1337, 26] on span "Run" at bounding box center [1336, 23] width 20 height 15
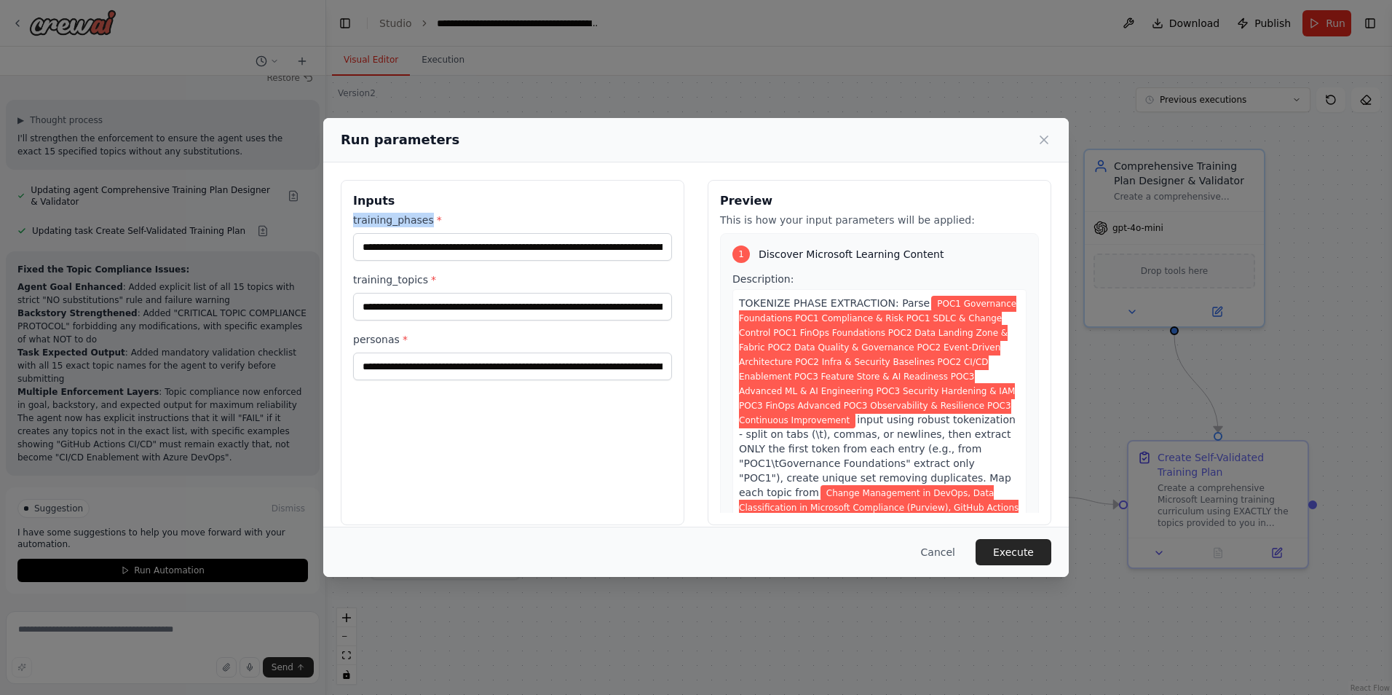
drag, startPoint x: 425, startPoint y: 221, endPoint x: 352, endPoint y: 223, distance: 72.1
click at [352, 223] on div "**********" at bounding box center [513, 352] width 344 height 345
copy label "training_phases"
click at [938, 552] on button "Cancel" at bounding box center [939, 552] width 58 height 26
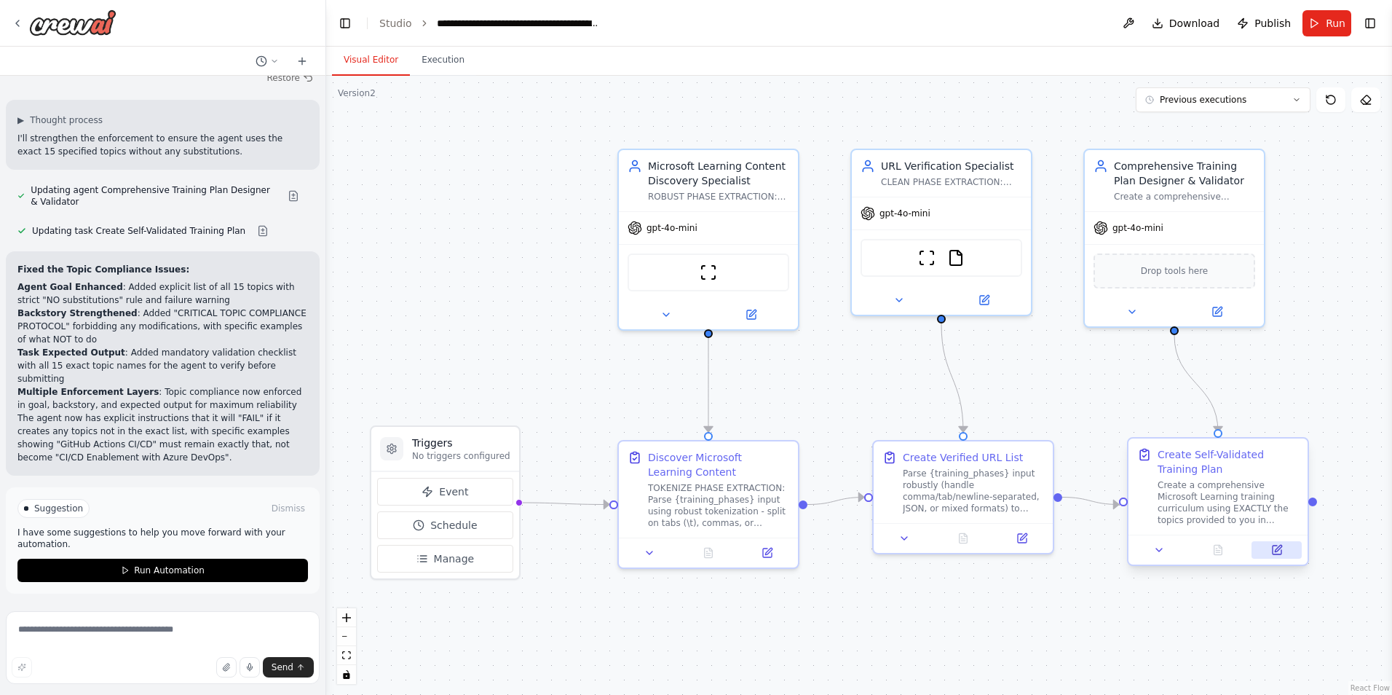
click at [1272, 550] on icon at bounding box center [1278, 550] width 12 height 12
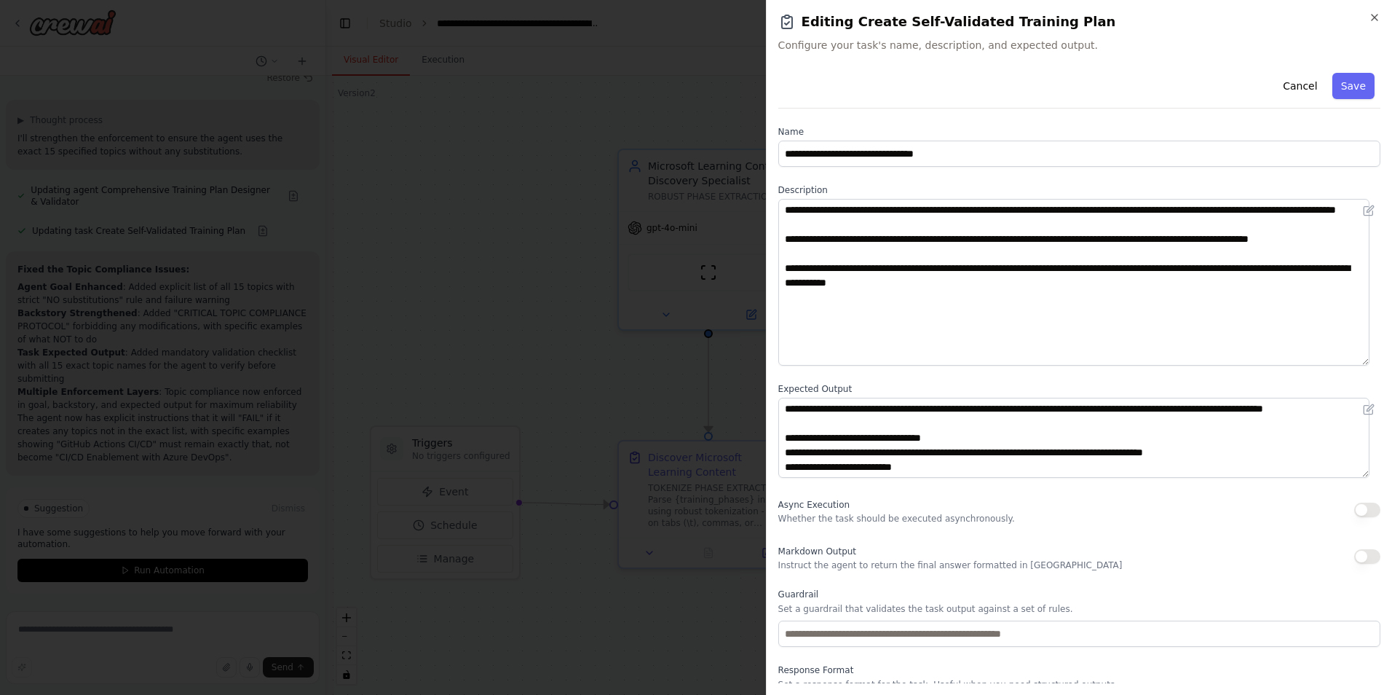
drag, startPoint x: 1374, startPoint y: 274, endPoint x: 1385, endPoint y: 360, distance: 87.3
click at [1385, 360] on div "**********" at bounding box center [1079, 347] width 626 height 695
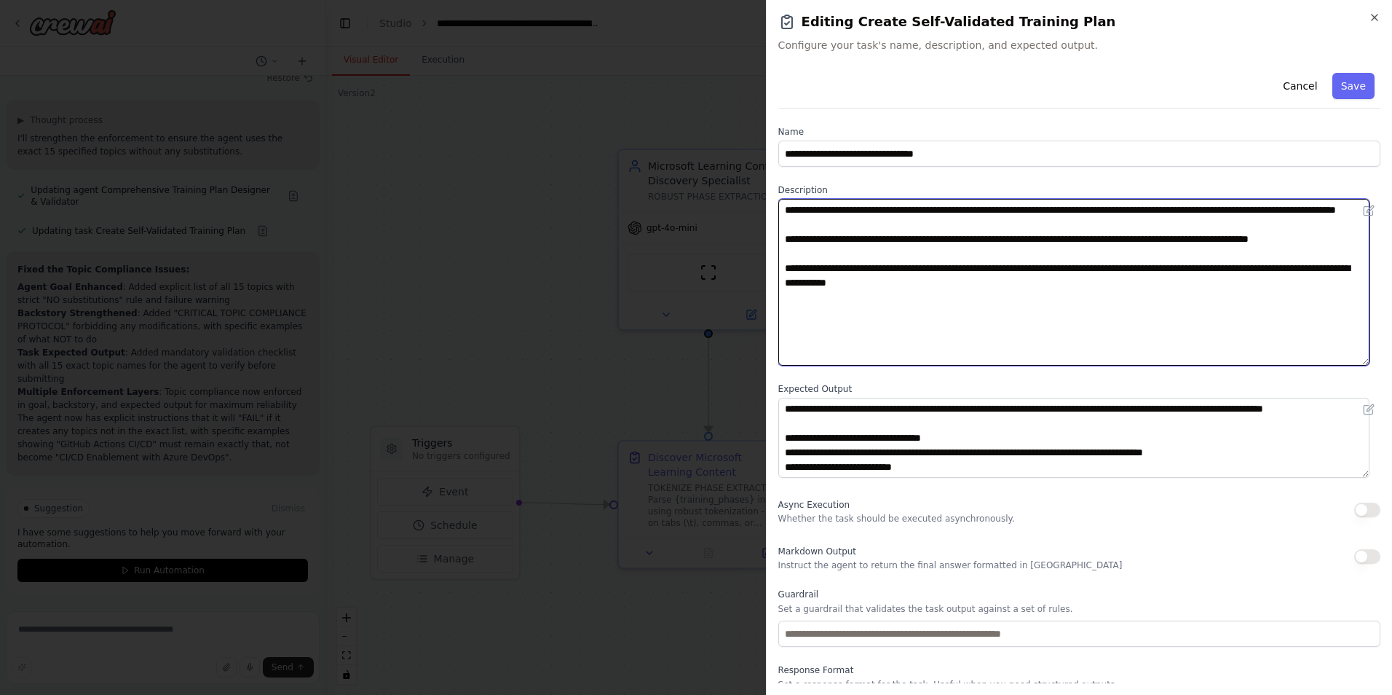
drag, startPoint x: 1018, startPoint y: 281, endPoint x: 883, endPoint y: 280, distance: 134.7
click at [883, 280] on textarea "**********" at bounding box center [1074, 282] width 591 height 167
paste textarea "**********"
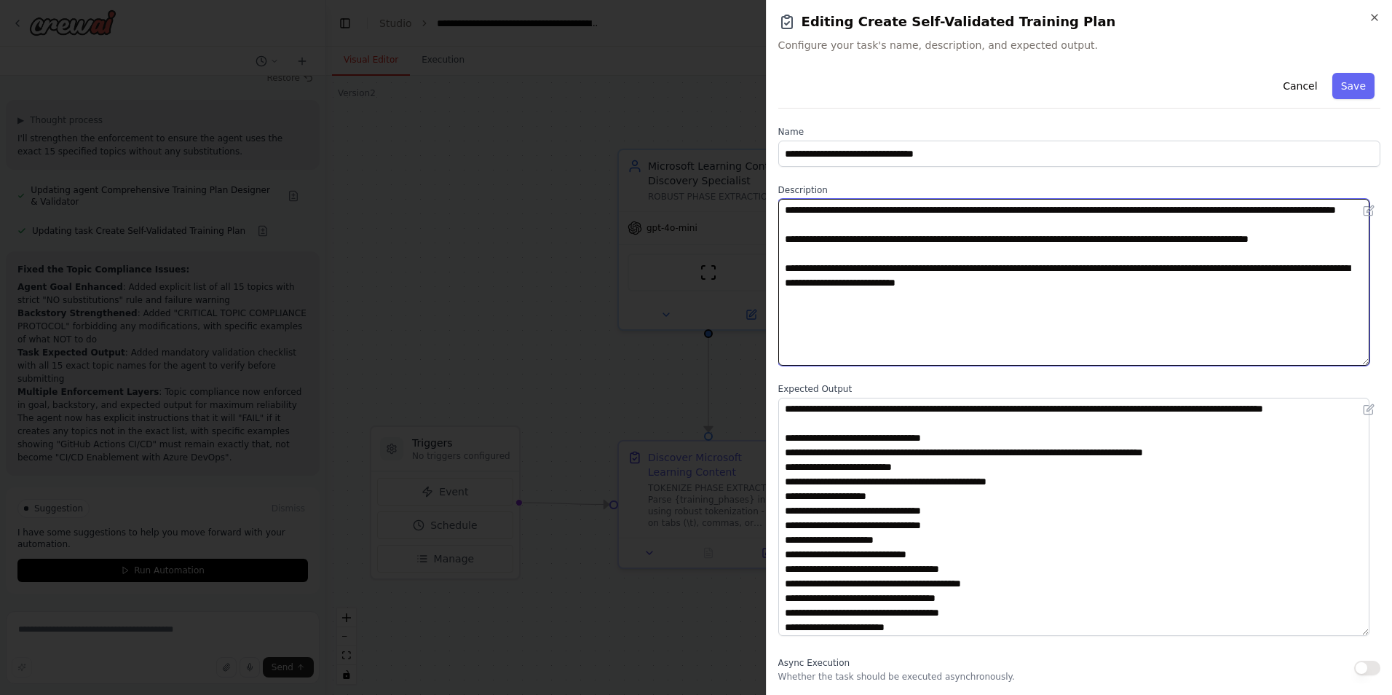
drag, startPoint x: 1363, startPoint y: 476, endPoint x: 1359, endPoint y: 634, distance: 158.8
click at [1359, 634] on textarea at bounding box center [1074, 517] width 591 height 238
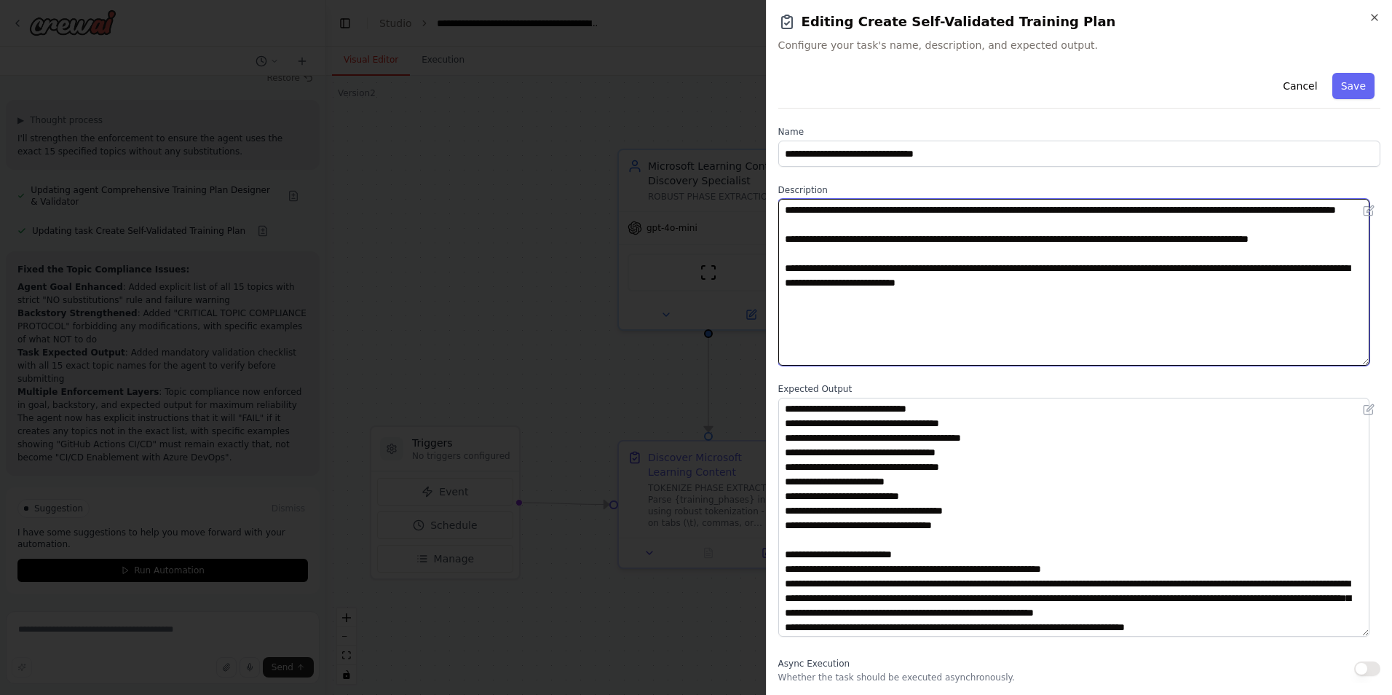
scroll to position [264, 0]
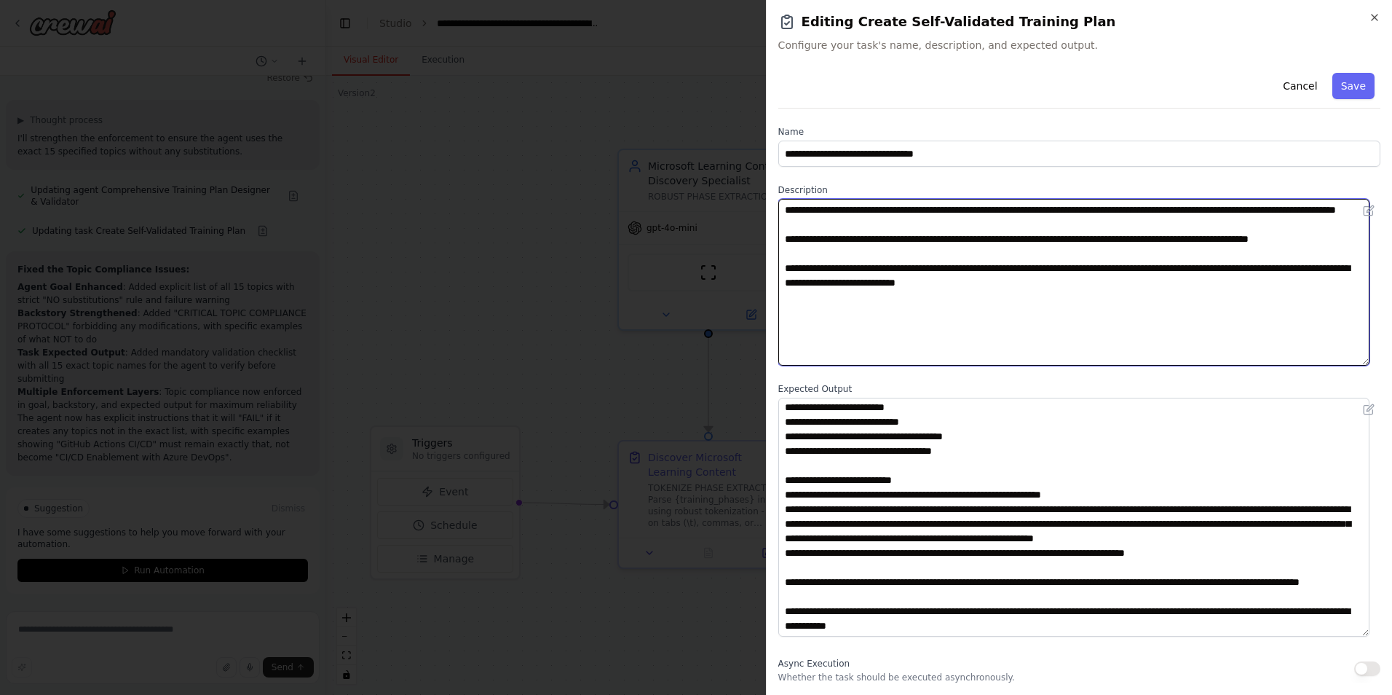
type textarea "**********"
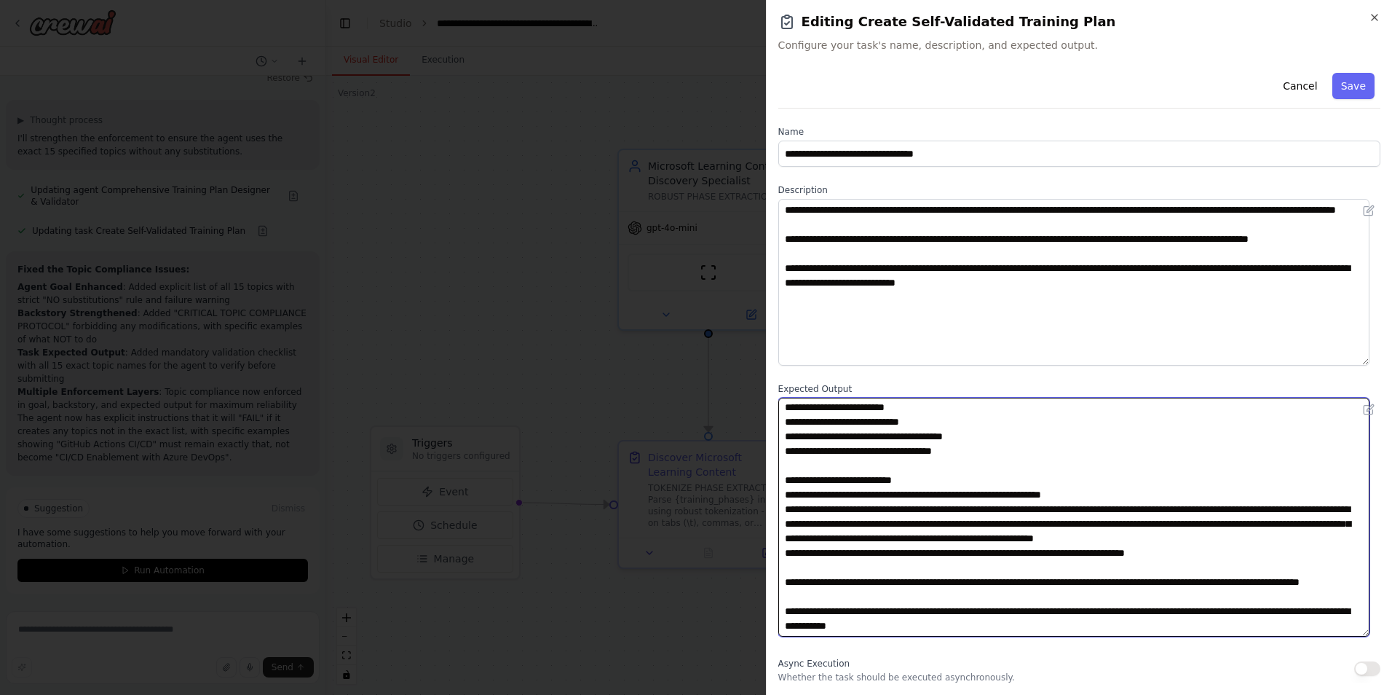
drag, startPoint x: 875, startPoint y: 523, endPoint x: 970, endPoint y: 486, distance: 102.4
click at [970, 486] on textarea at bounding box center [1074, 517] width 591 height 239
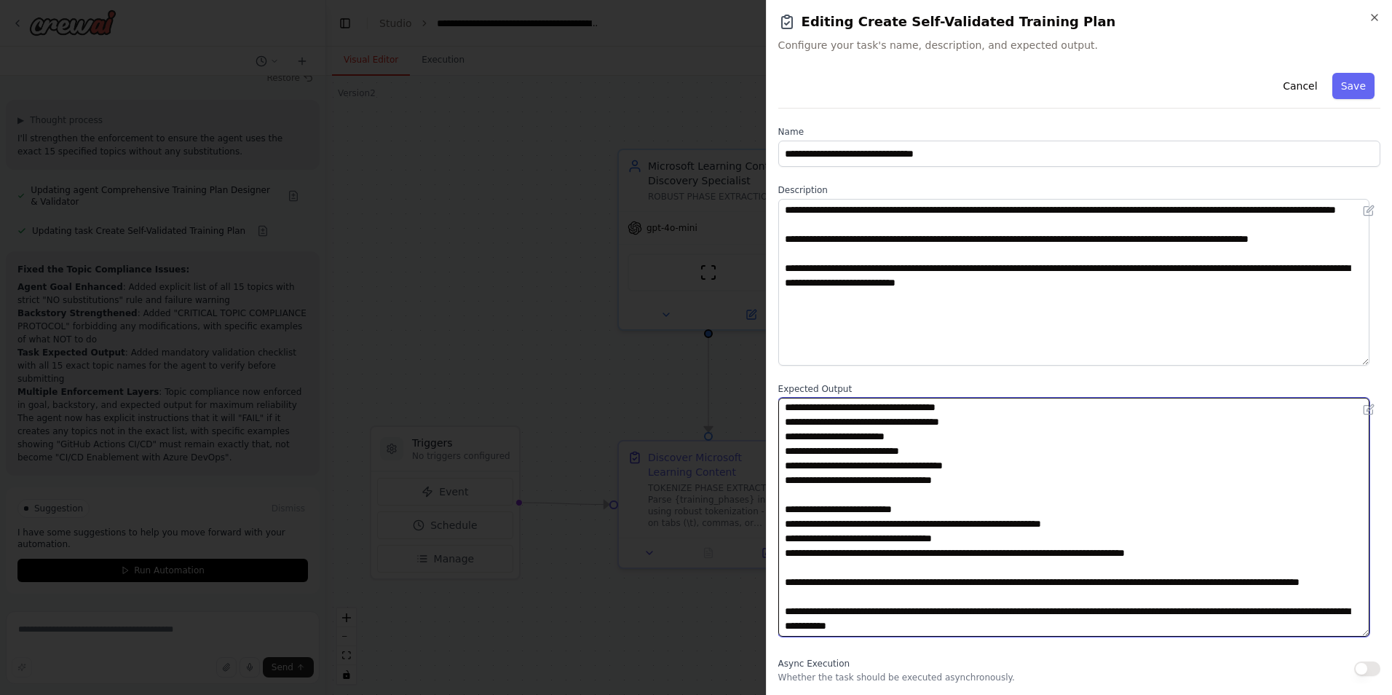
scroll to position [220, 0]
click at [879, 525] on textarea at bounding box center [1074, 517] width 591 height 239
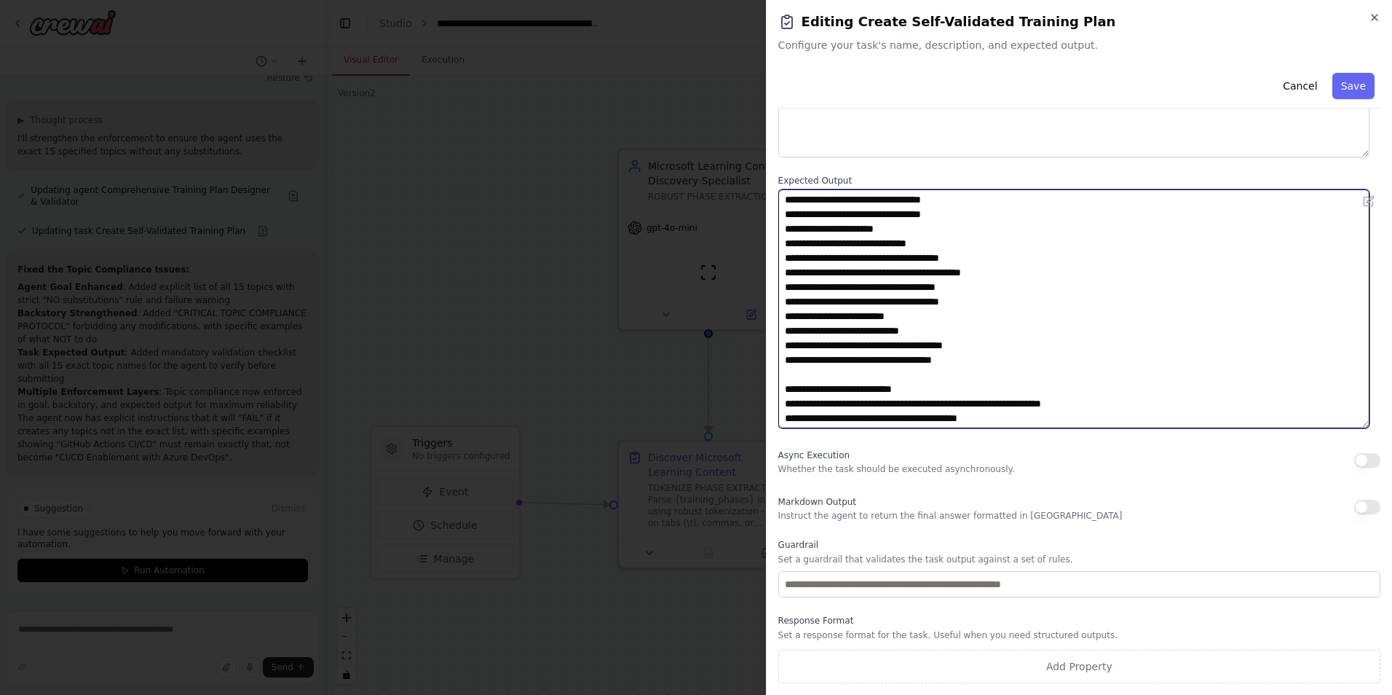
scroll to position [0, 0]
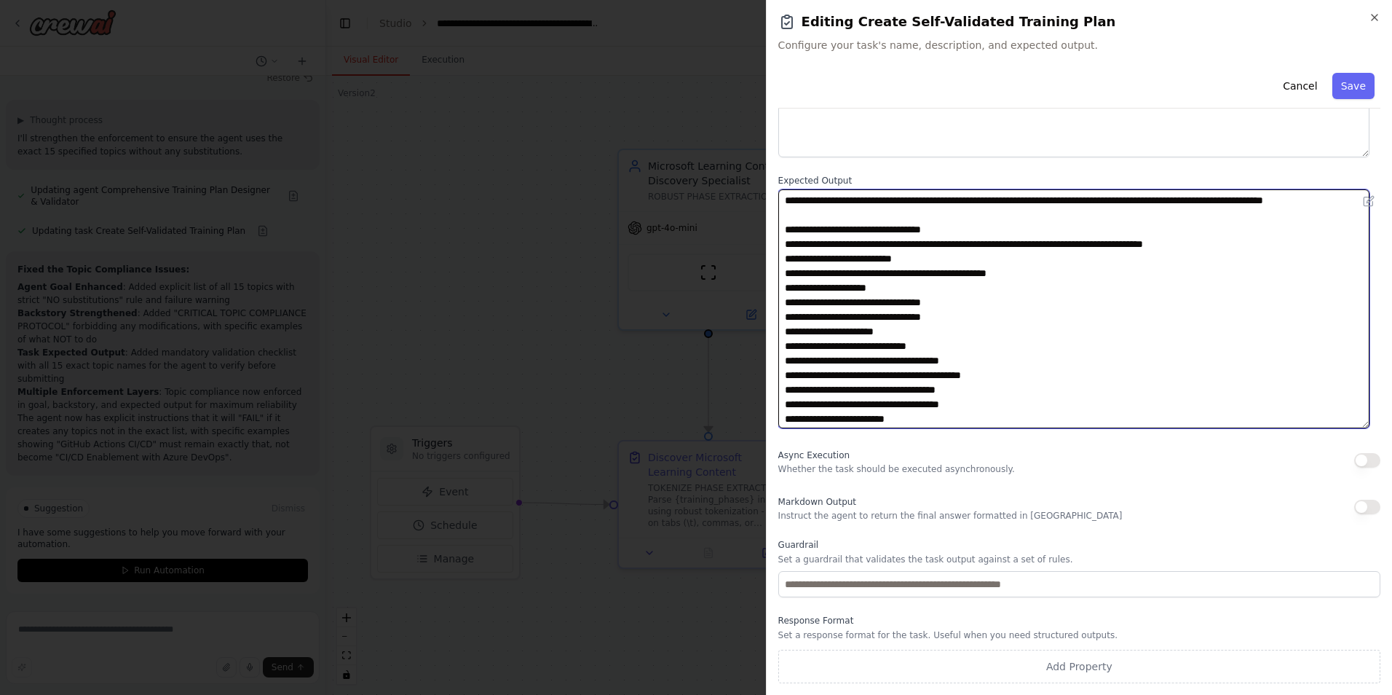
drag, startPoint x: 985, startPoint y: 332, endPoint x: 1154, endPoint y: 259, distance: 184.3
click at [1154, 259] on textarea at bounding box center [1074, 308] width 591 height 239
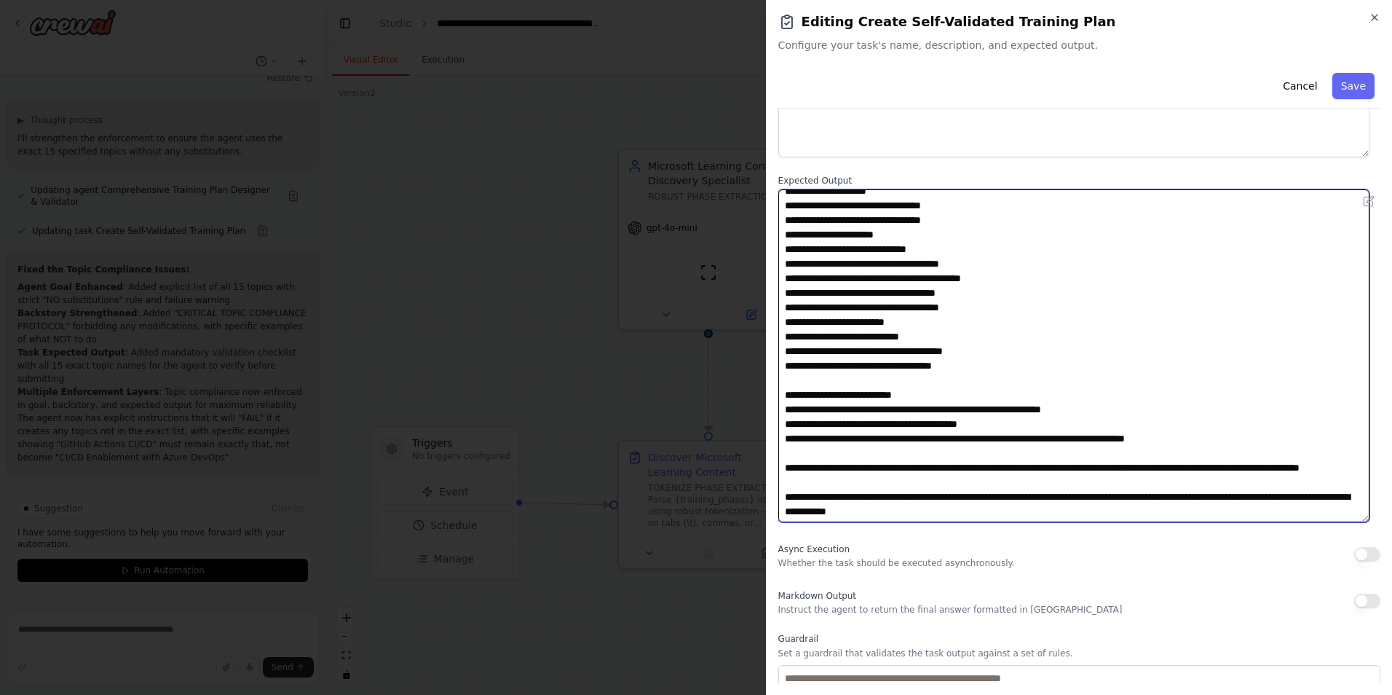
scroll to position [120, 0]
drag, startPoint x: 1364, startPoint y: 425, endPoint x: 1351, endPoint y: 525, distance: 100.6
click at [1351, 522] on textarea at bounding box center [1074, 355] width 591 height 333
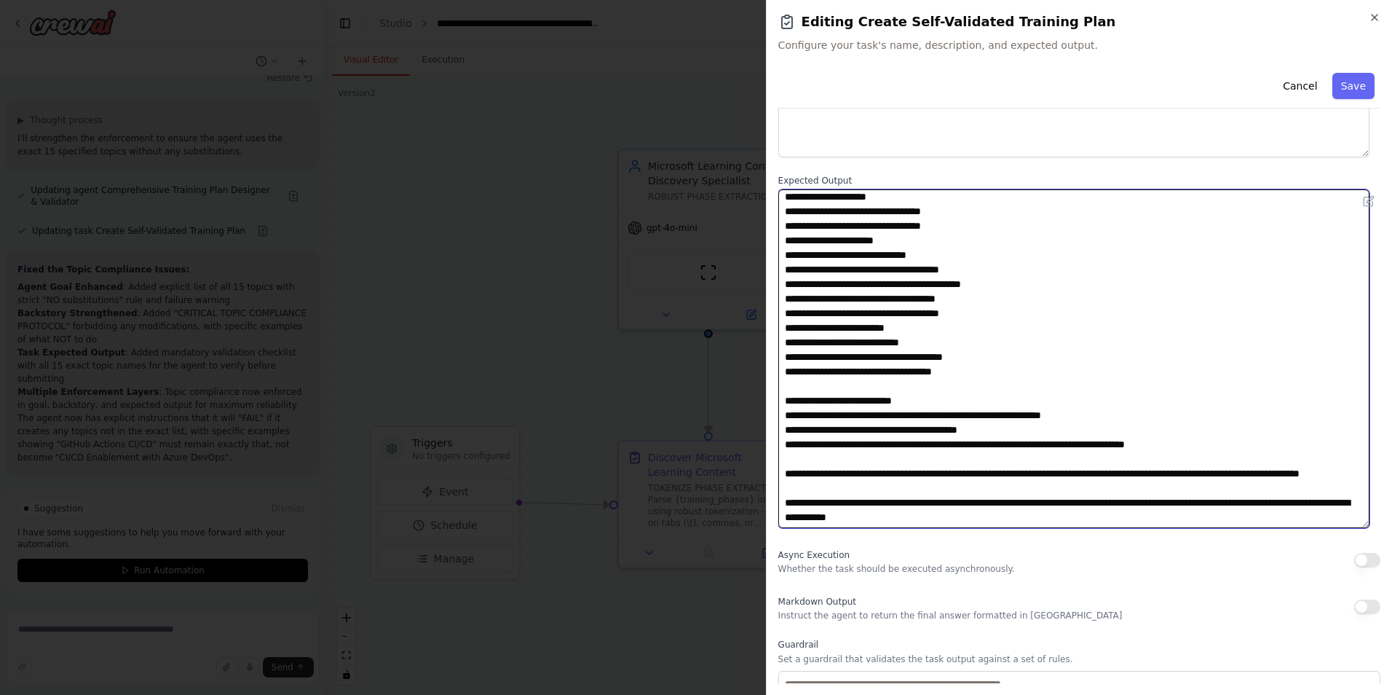
scroll to position [0, 0]
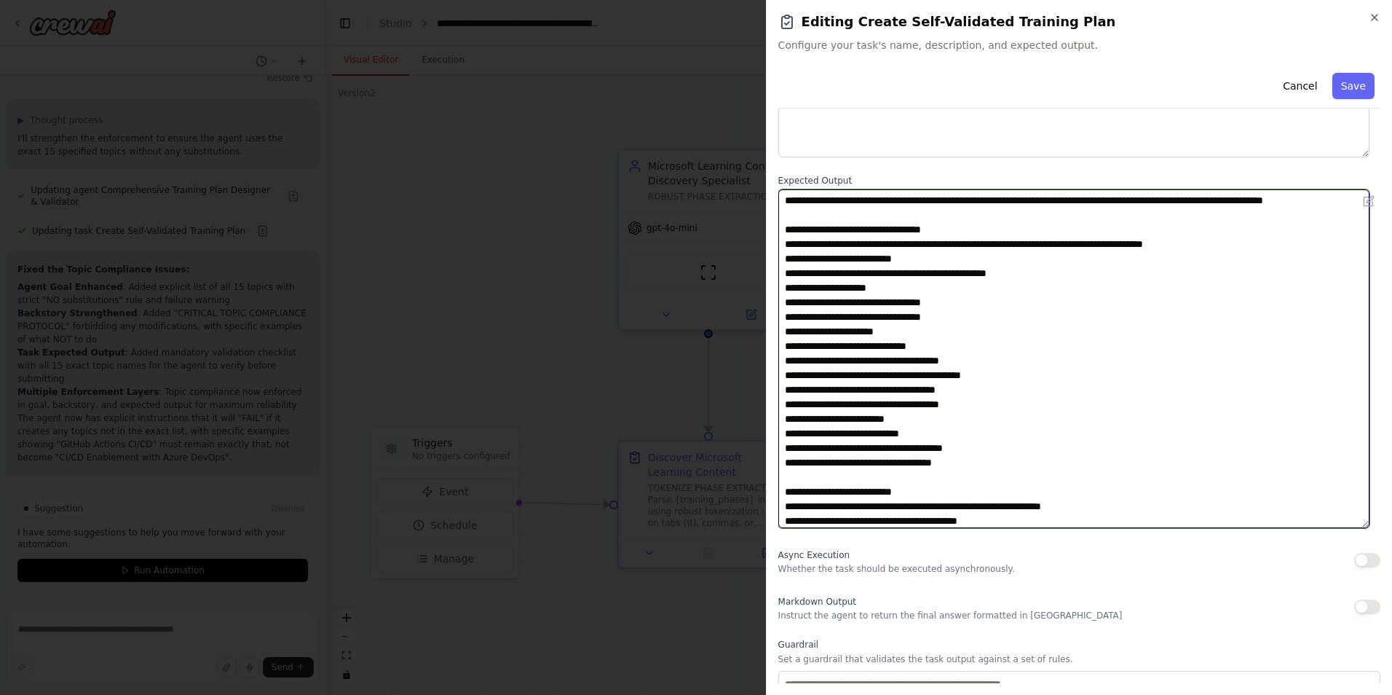
drag, startPoint x: 985, startPoint y: 480, endPoint x: 772, endPoint y: 275, distance: 295.1
click at [772, 275] on div "**********" at bounding box center [1079, 347] width 626 height 695
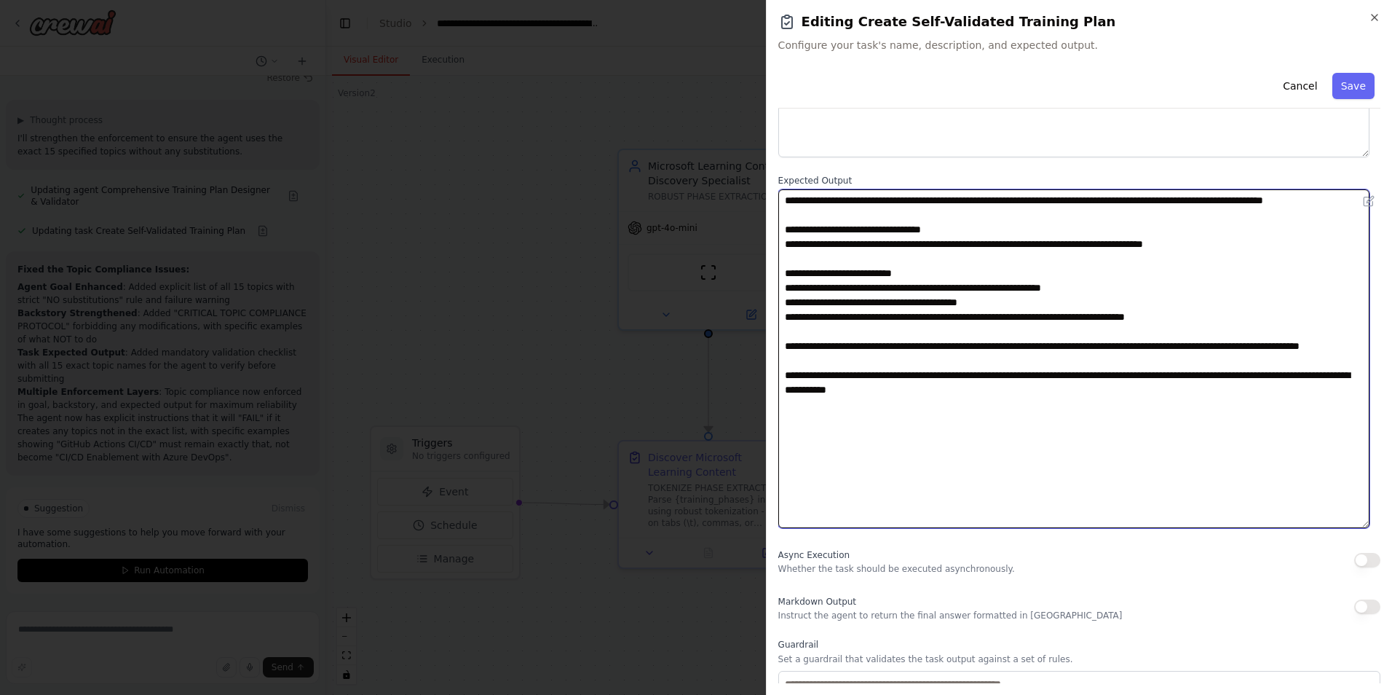
click at [1033, 261] on textarea "**********" at bounding box center [1074, 358] width 591 height 339
click at [1070, 260] on textarea "**********" at bounding box center [1074, 358] width 591 height 339
click at [1129, 260] on textarea "**********" at bounding box center [1074, 358] width 591 height 339
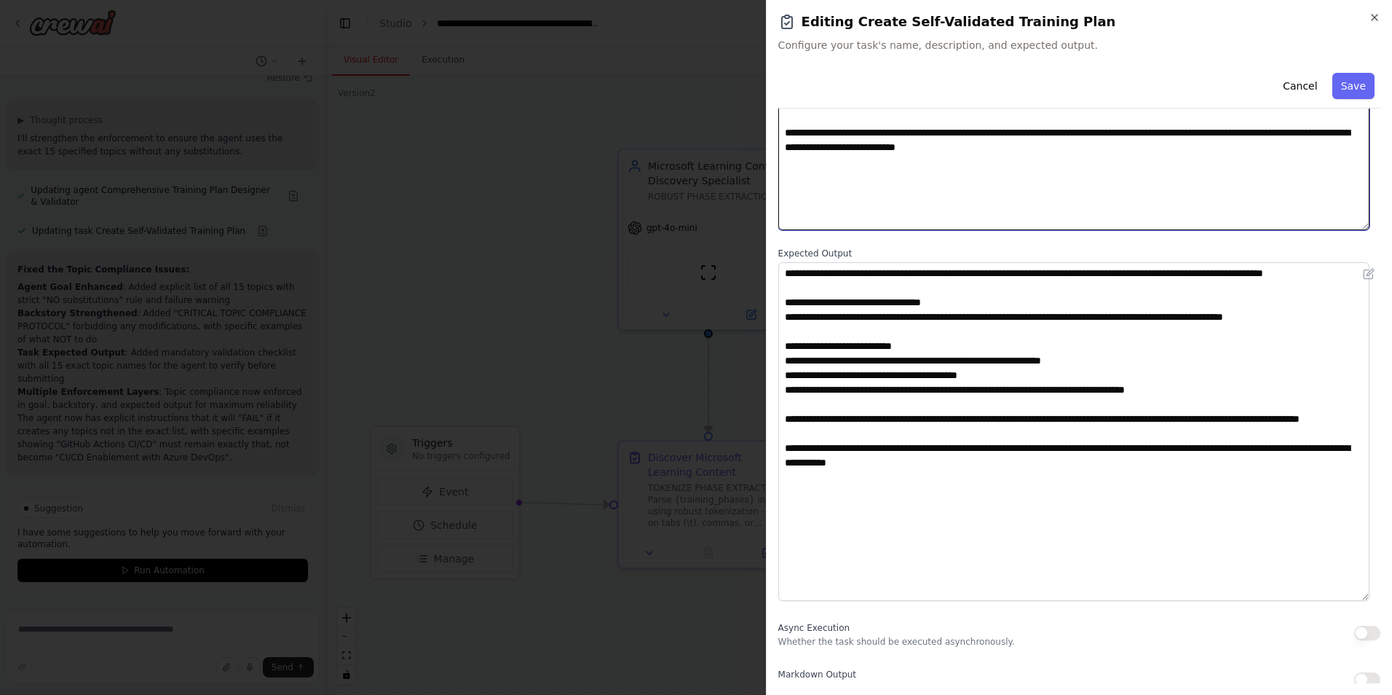
drag, startPoint x: 1099, startPoint y: 151, endPoint x: 1018, endPoint y: 154, distance: 80.9
click at [1018, 154] on textarea "**********" at bounding box center [1074, 146] width 591 height 167
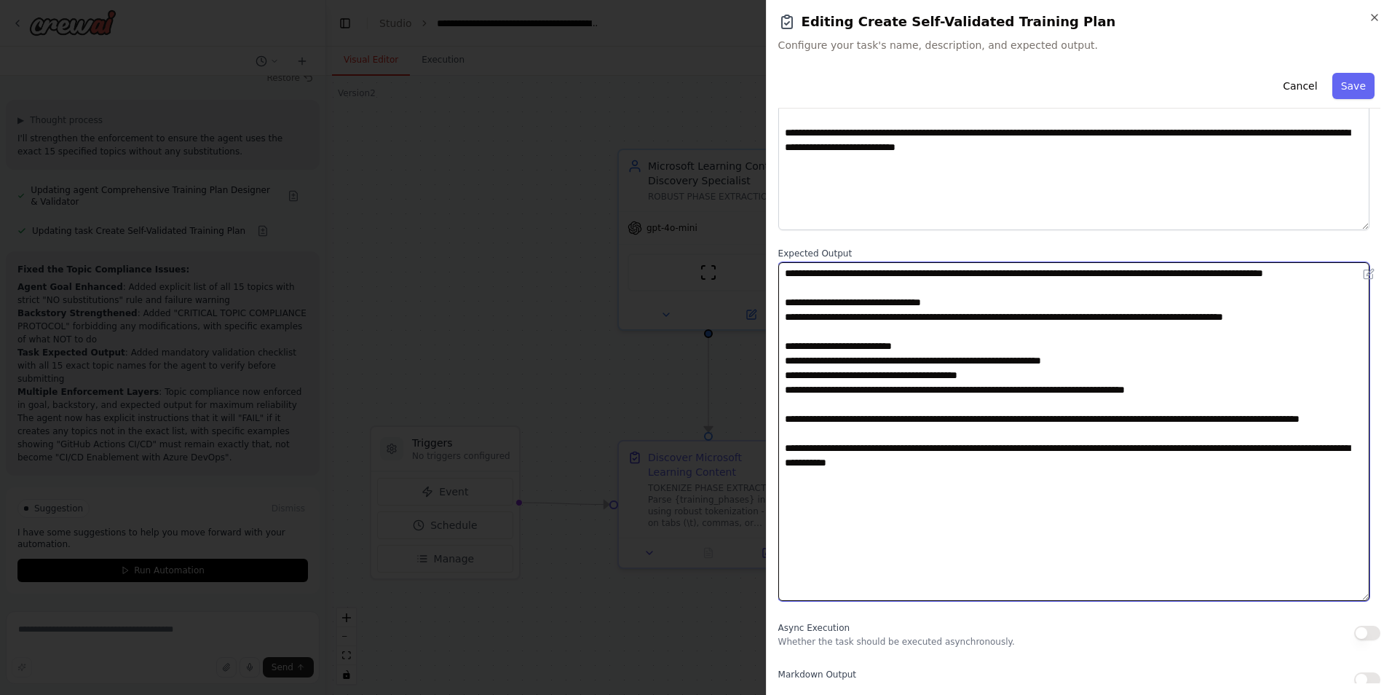
click at [1096, 272] on textarea "**********" at bounding box center [1074, 431] width 591 height 339
drag, startPoint x: 1276, startPoint y: 272, endPoint x: 1112, endPoint y: 277, distance: 163.9
click at [1112, 277] on textarea "**********" at bounding box center [1074, 431] width 591 height 339
paste textarea "**********"
click at [1158, 296] on textarea "**********" at bounding box center [1074, 431] width 591 height 339
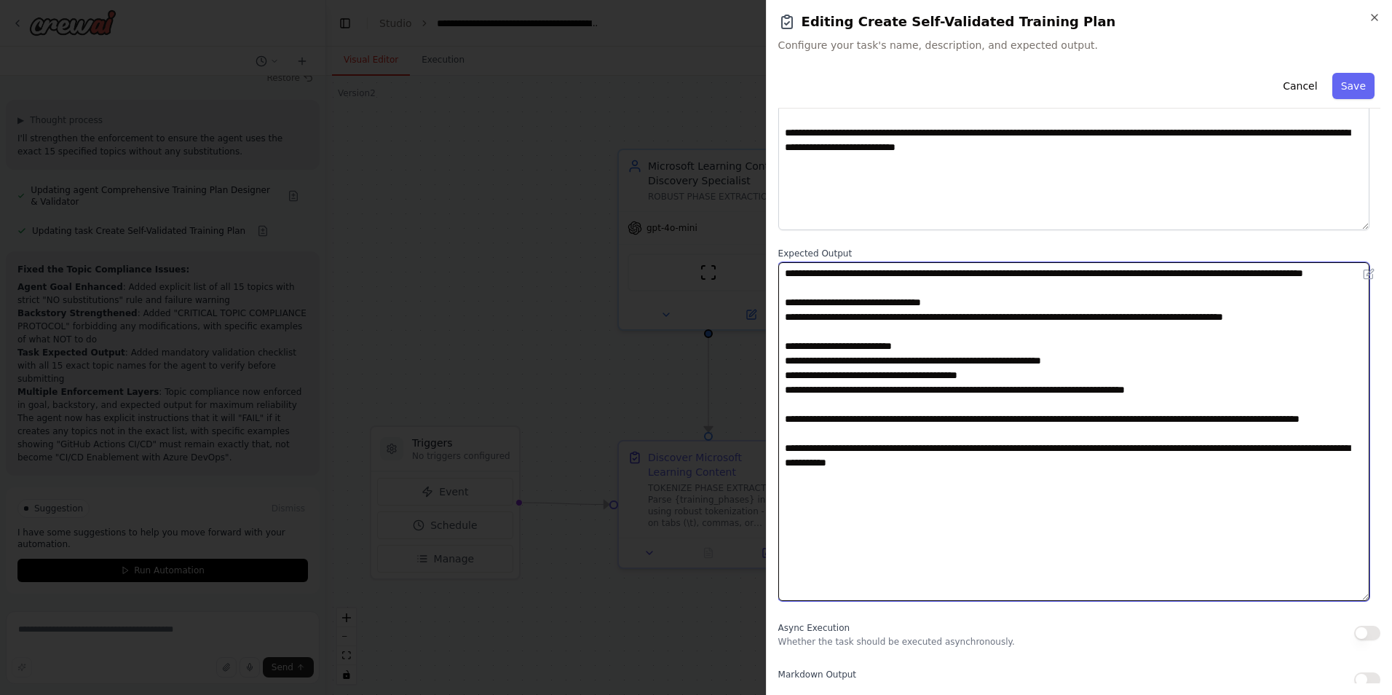
scroll to position [0, 0]
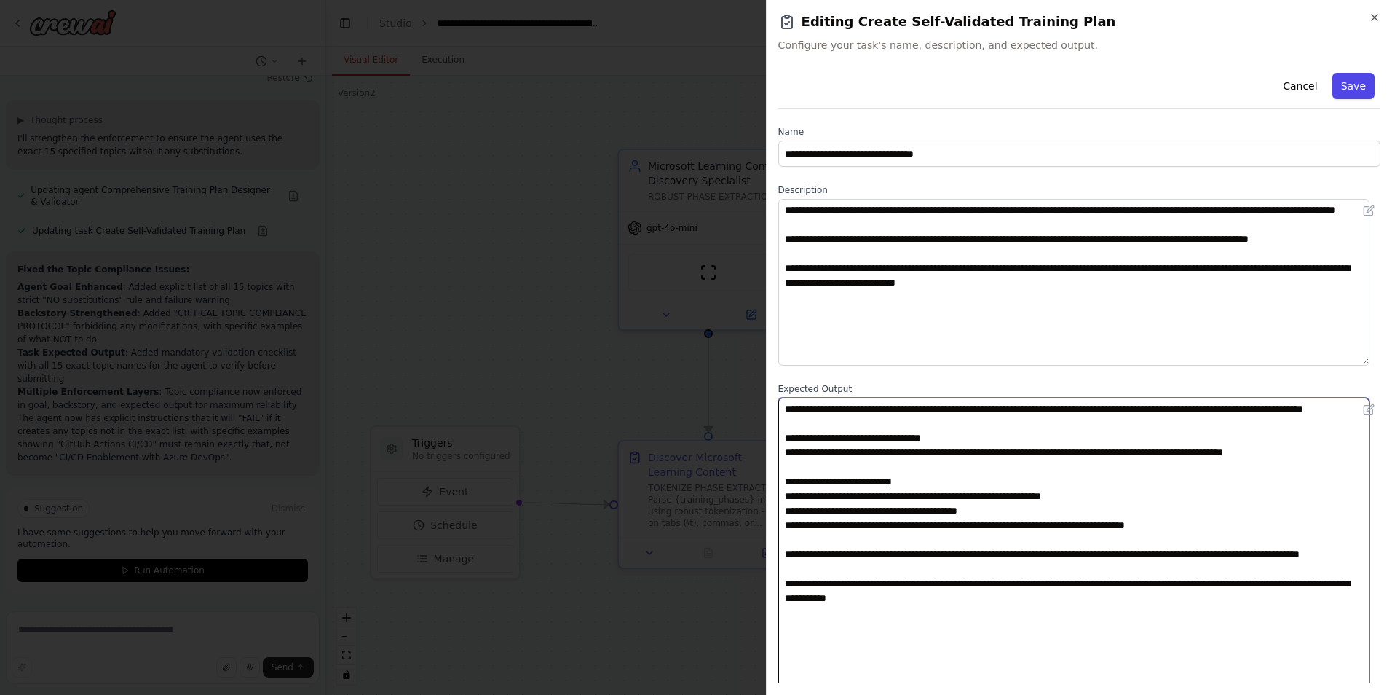
type textarea "**********"
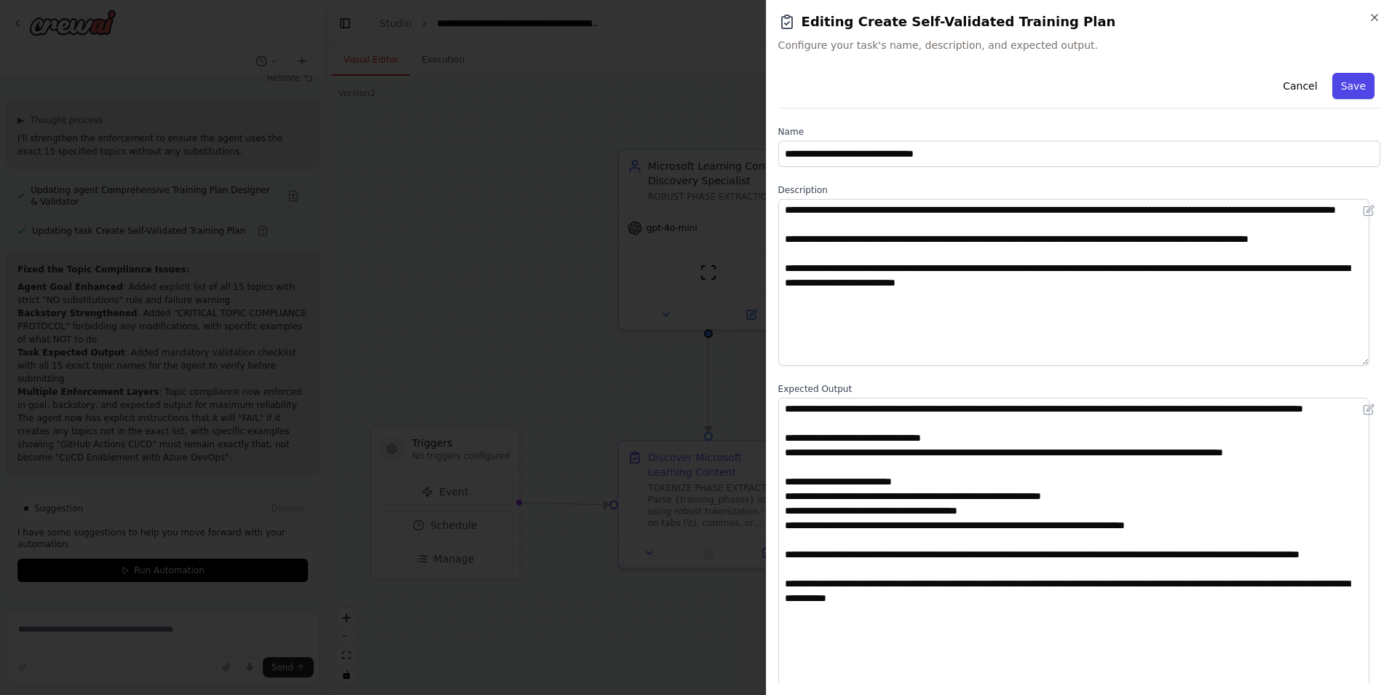
click at [1349, 87] on button "Save" at bounding box center [1354, 86] width 42 height 26
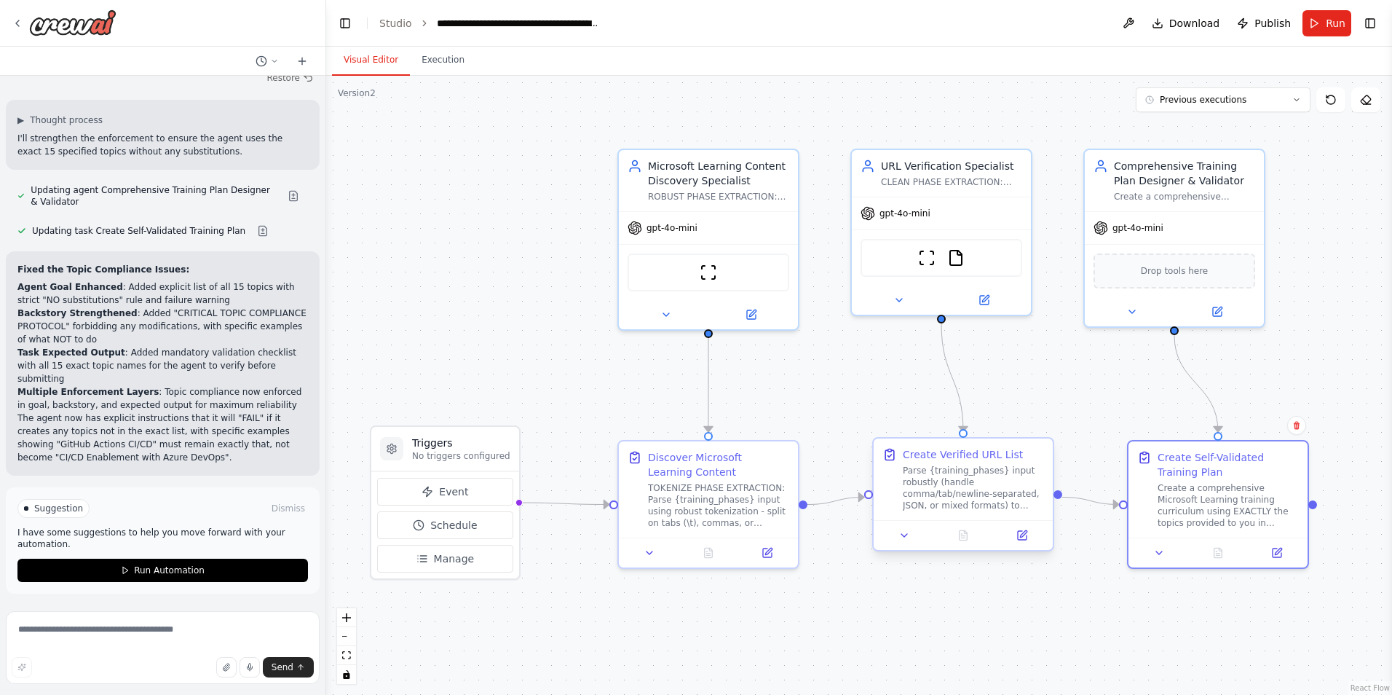
click at [985, 466] on div "Parse {training_phases} input robustly (handle comma/tab/newline-separated, JSO…" at bounding box center [973, 488] width 141 height 47
click at [1022, 537] on icon at bounding box center [1023, 533] width 7 height 7
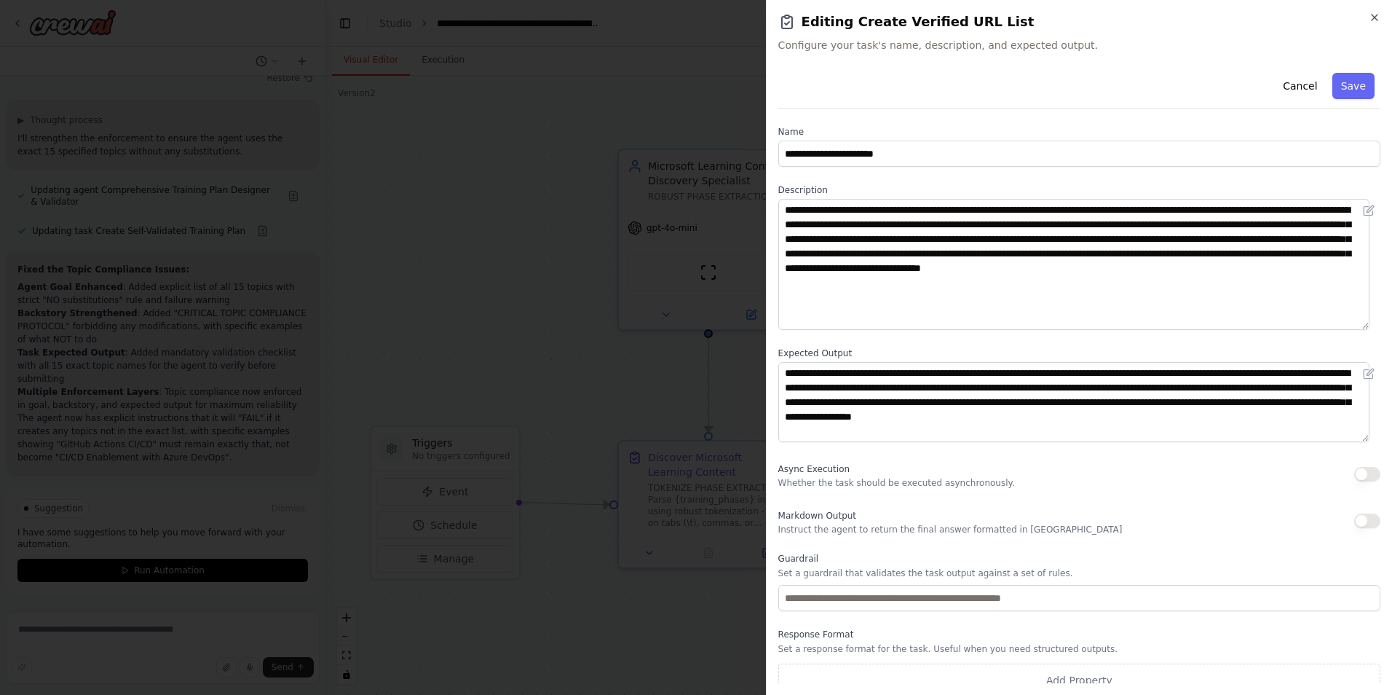
drag, startPoint x: 1374, startPoint y: 273, endPoint x: 1366, endPoint y: 324, distance: 51.6
click at [1366, 324] on textarea "**********" at bounding box center [1074, 264] width 591 height 131
click at [1290, 90] on button "Cancel" at bounding box center [1300, 86] width 52 height 26
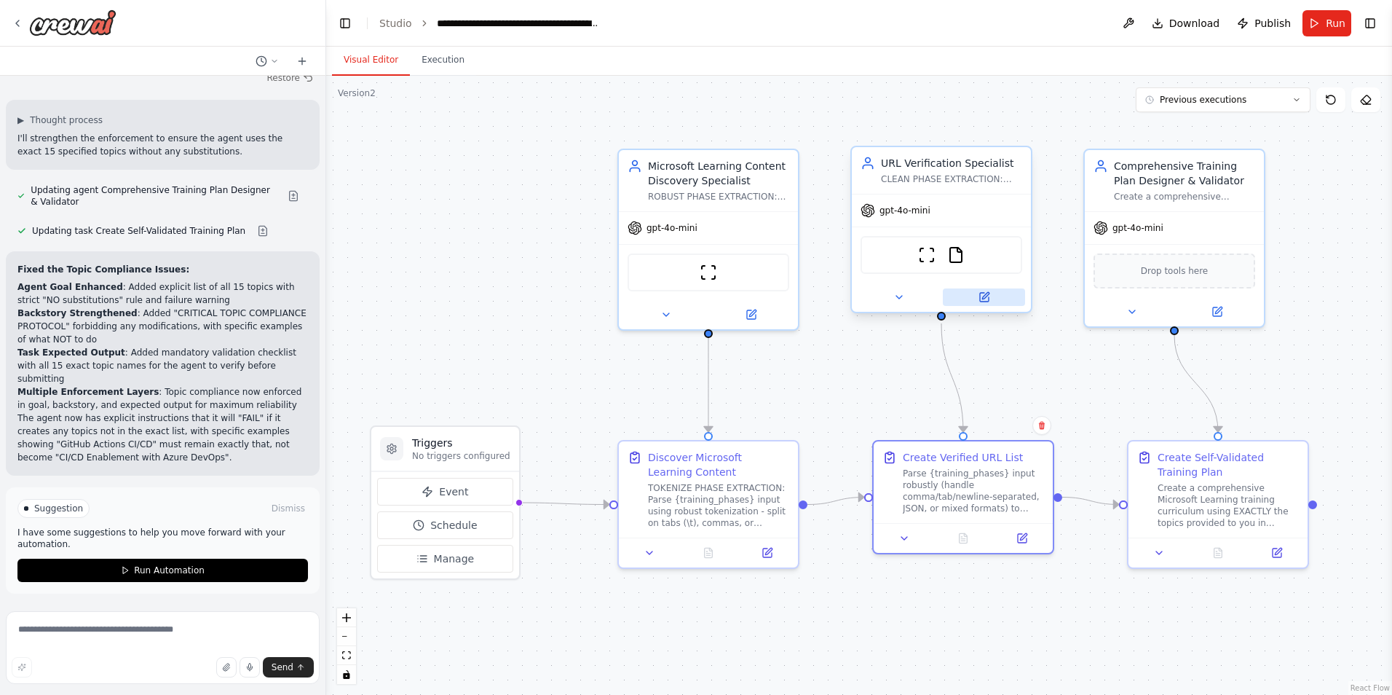
click at [988, 296] on icon at bounding box center [984, 297] width 9 height 9
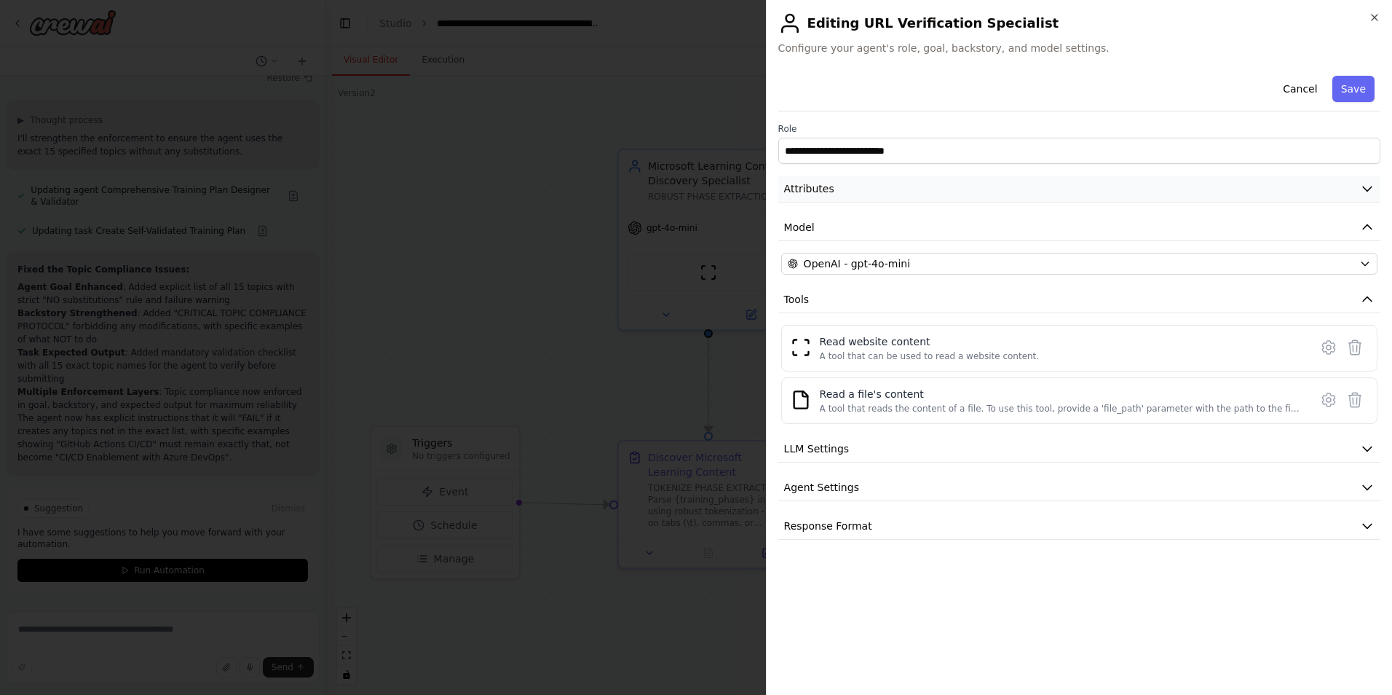
click at [1373, 192] on icon "button" at bounding box center [1367, 188] width 15 height 15
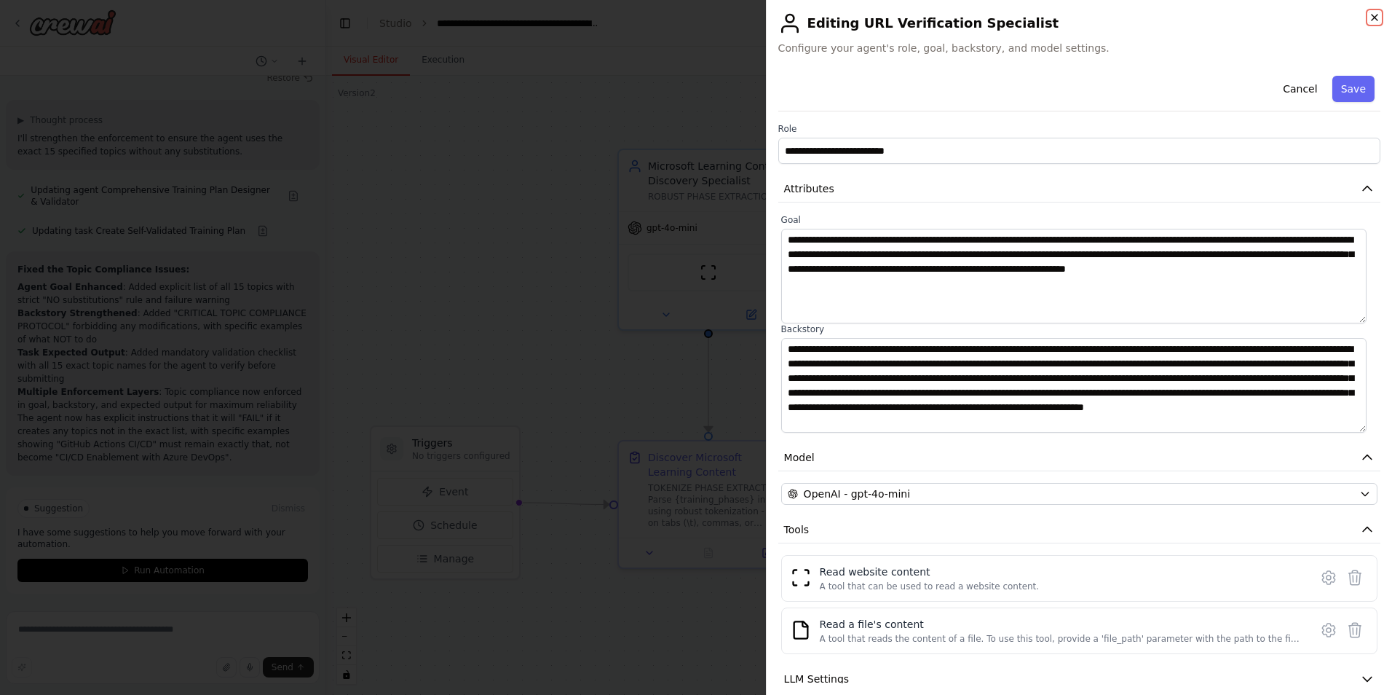
click at [1375, 17] on icon "button" at bounding box center [1375, 18] width 6 height 6
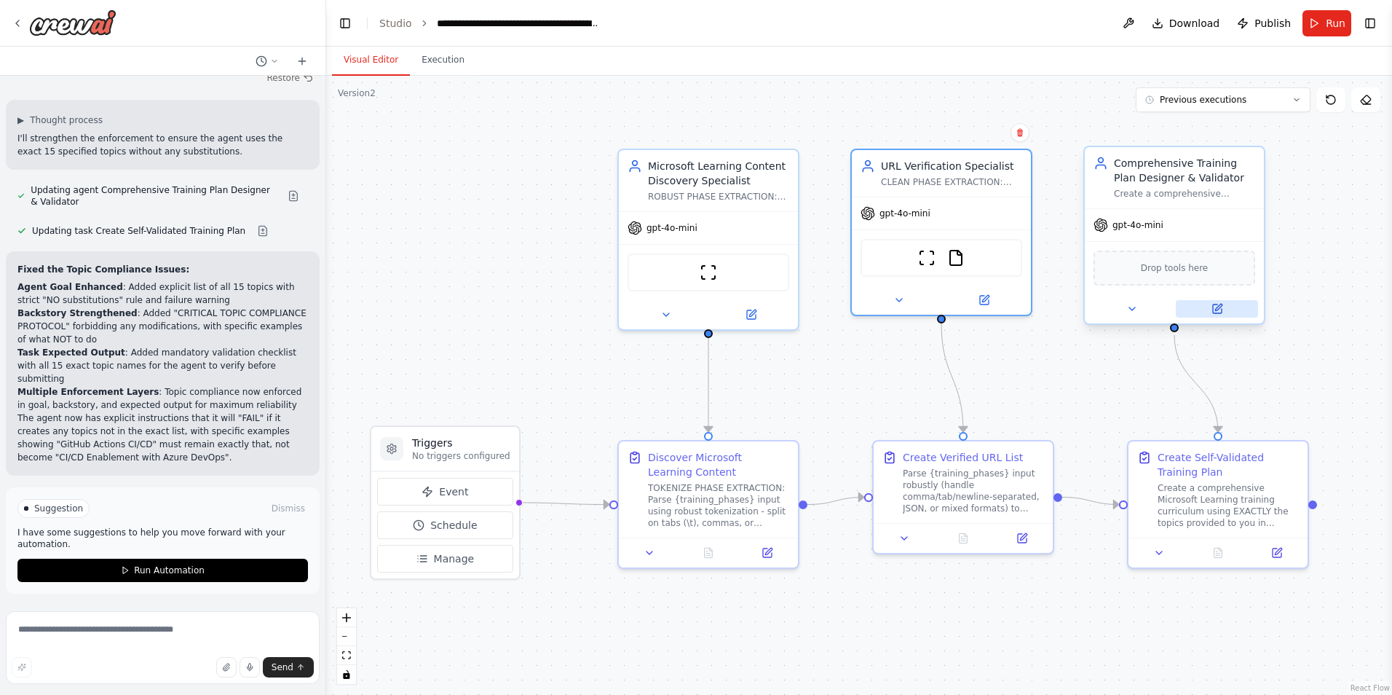
click at [1229, 315] on button at bounding box center [1217, 308] width 82 height 17
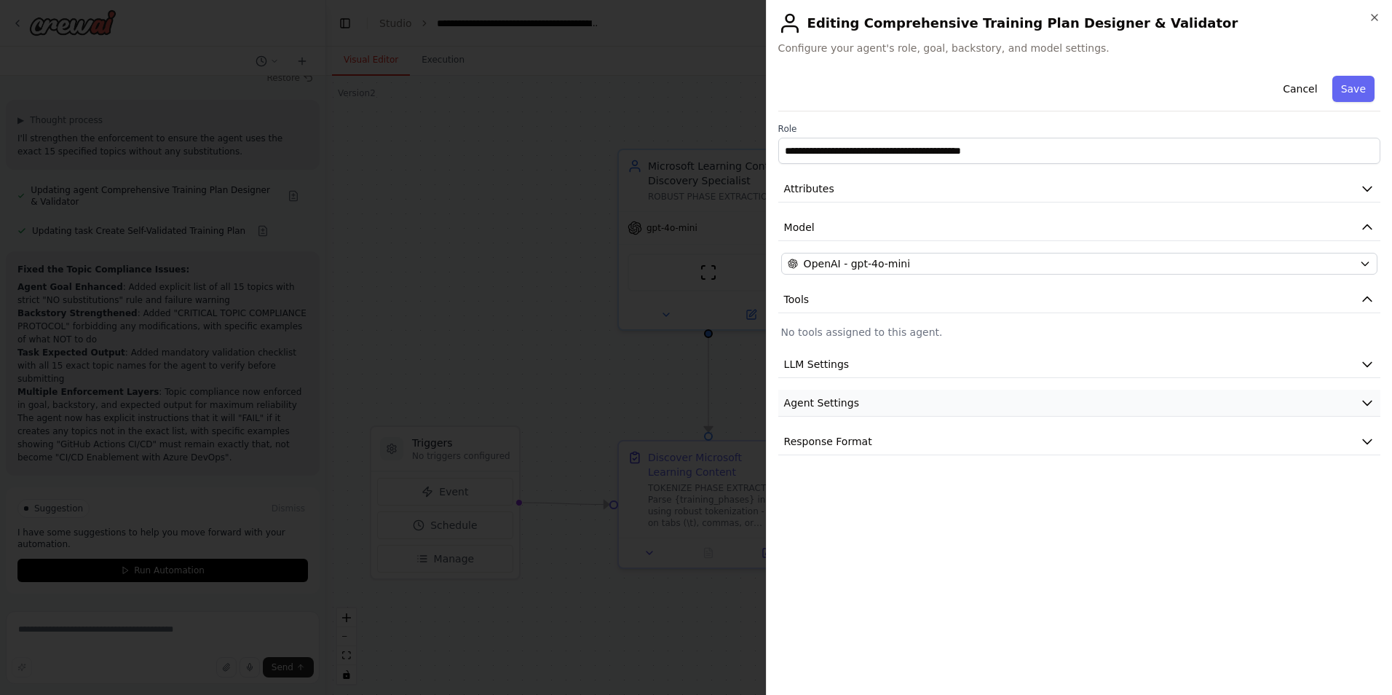
click at [1370, 413] on button "Agent Settings" at bounding box center [1080, 403] width 602 height 27
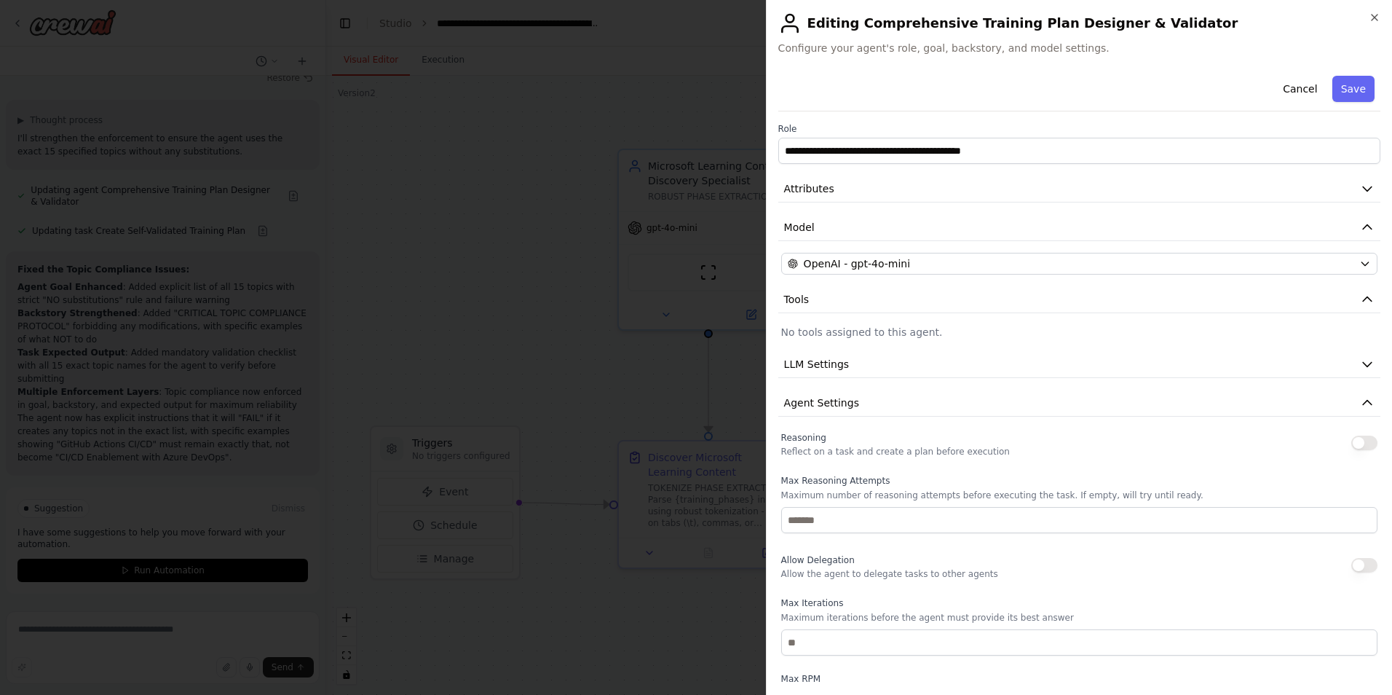
click at [1361, 446] on button "button" at bounding box center [1365, 442] width 26 height 15
click at [1348, 90] on button "Save" at bounding box center [1354, 89] width 42 height 26
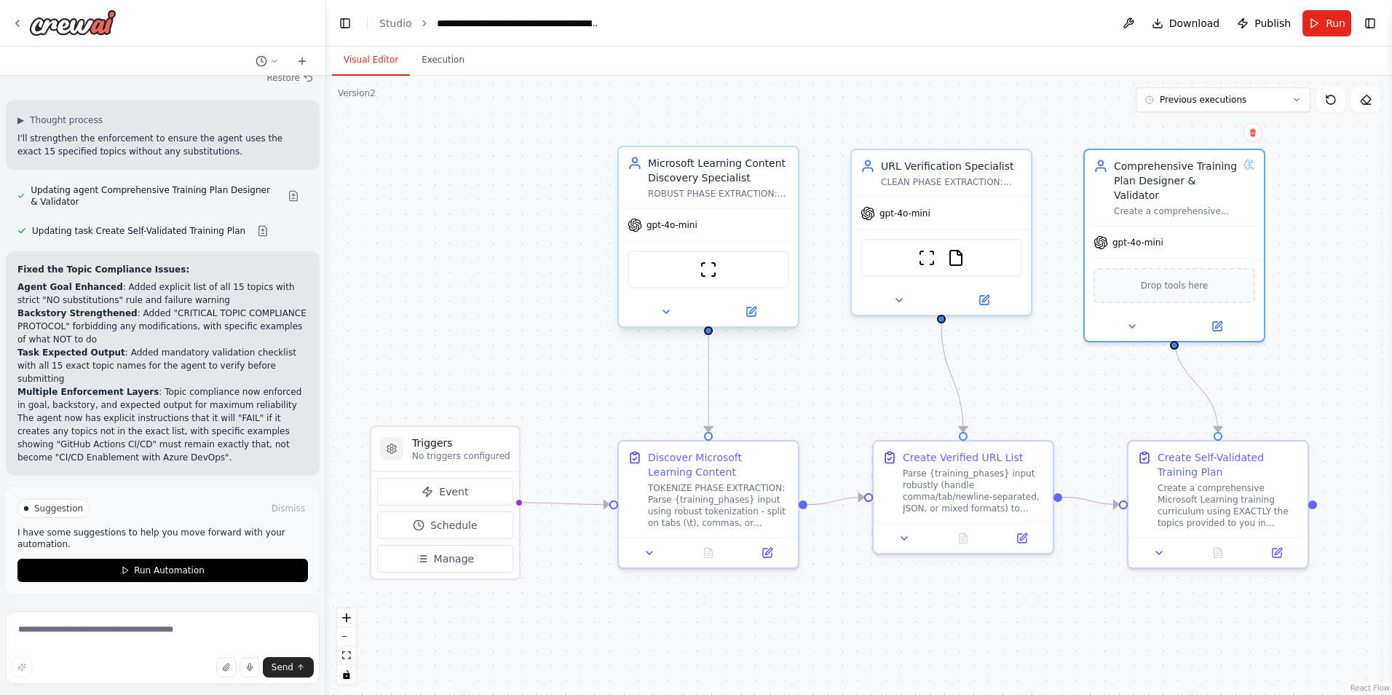
click at [681, 176] on div "Microsoft Learning Content Discovery Specialist" at bounding box center [718, 170] width 141 height 29
click at [755, 311] on icon at bounding box center [752, 312] width 12 height 12
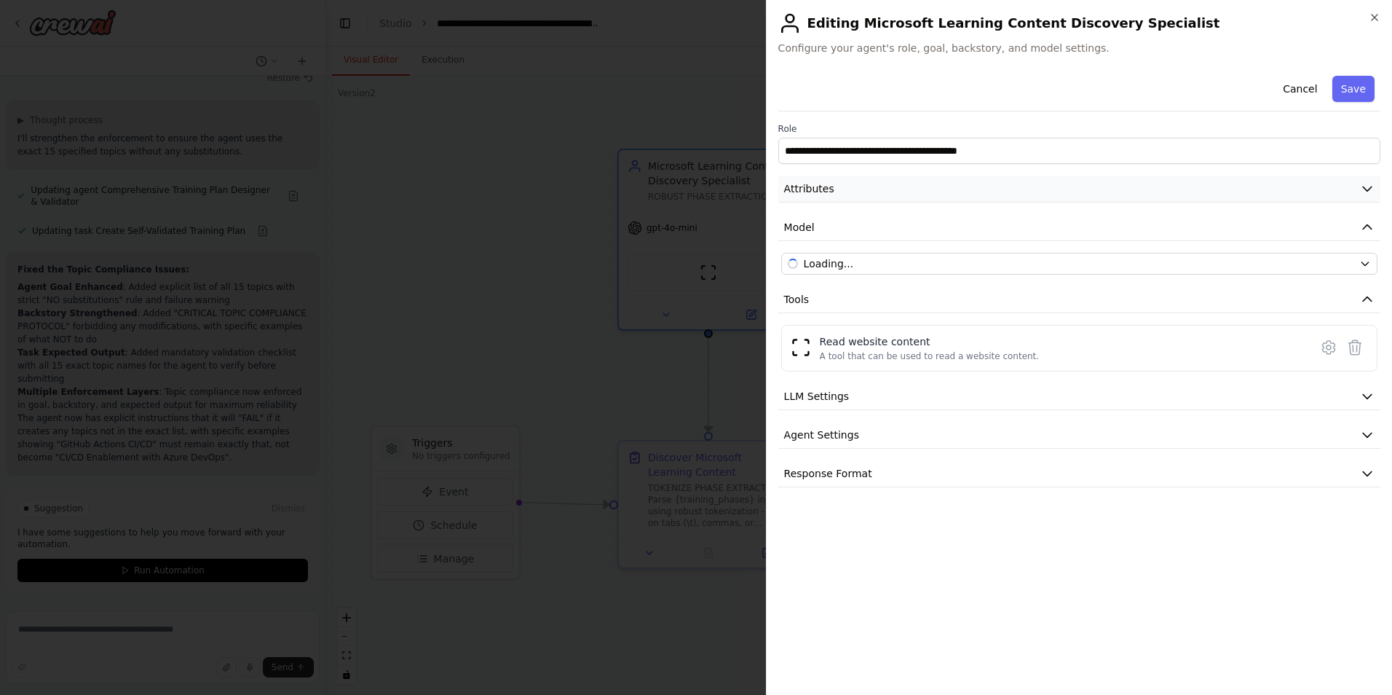
click at [1368, 187] on icon "button" at bounding box center [1367, 188] width 15 height 15
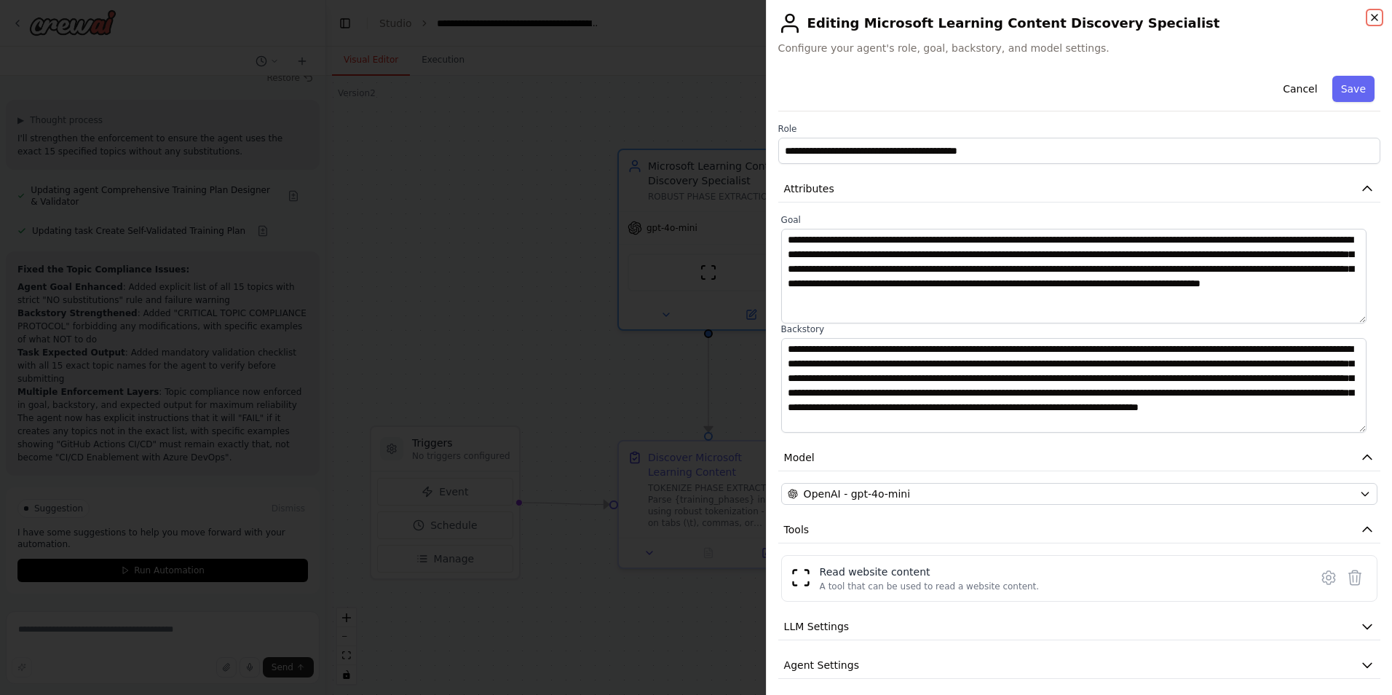
click at [1375, 20] on icon "button" at bounding box center [1375, 18] width 12 height 12
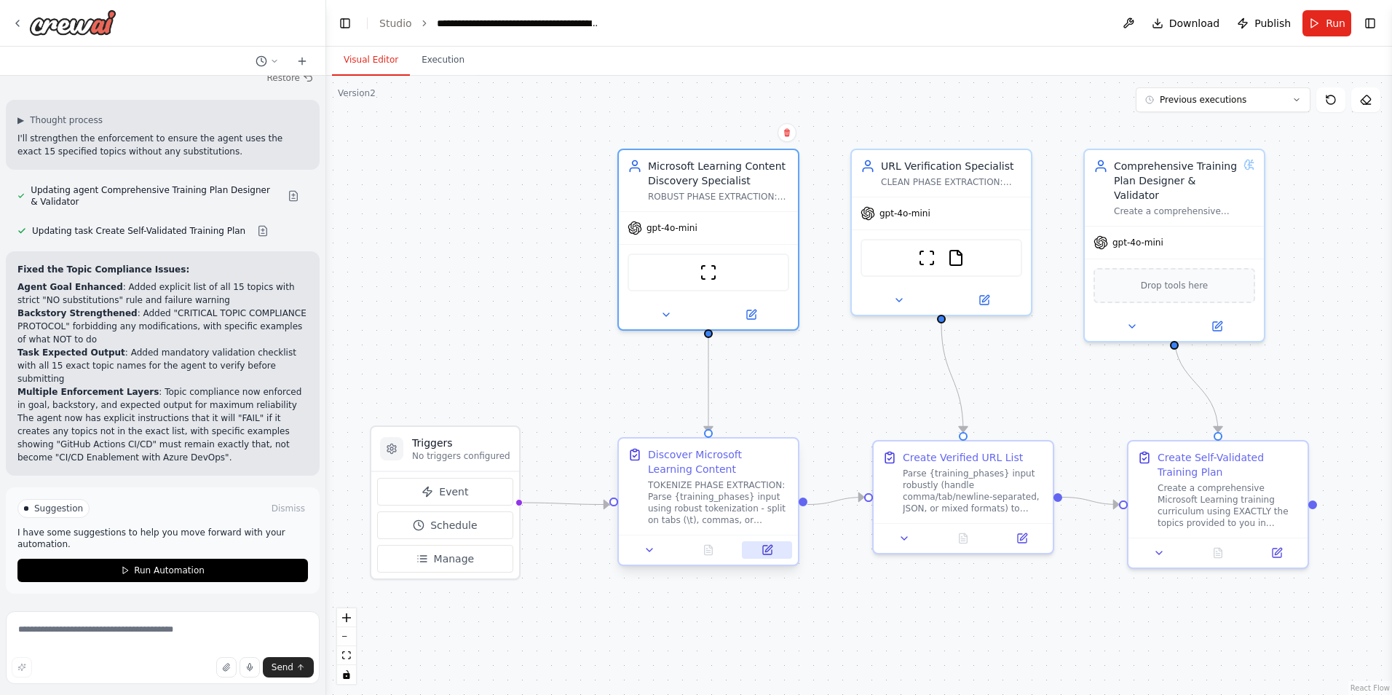
click at [768, 547] on icon at bounding box center [767, 549] width 9 height 9
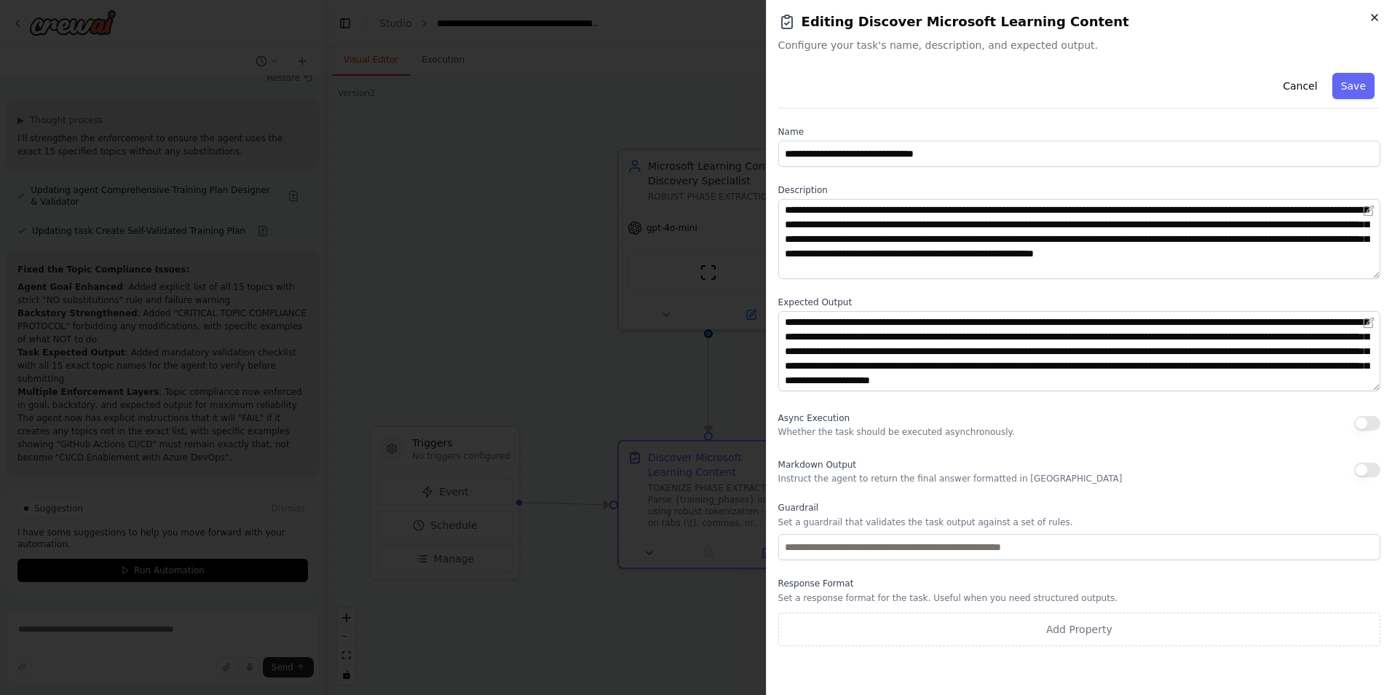
click at [1371, 19] on icon "button" at bounding box center [1375, 18] width 12 height 12
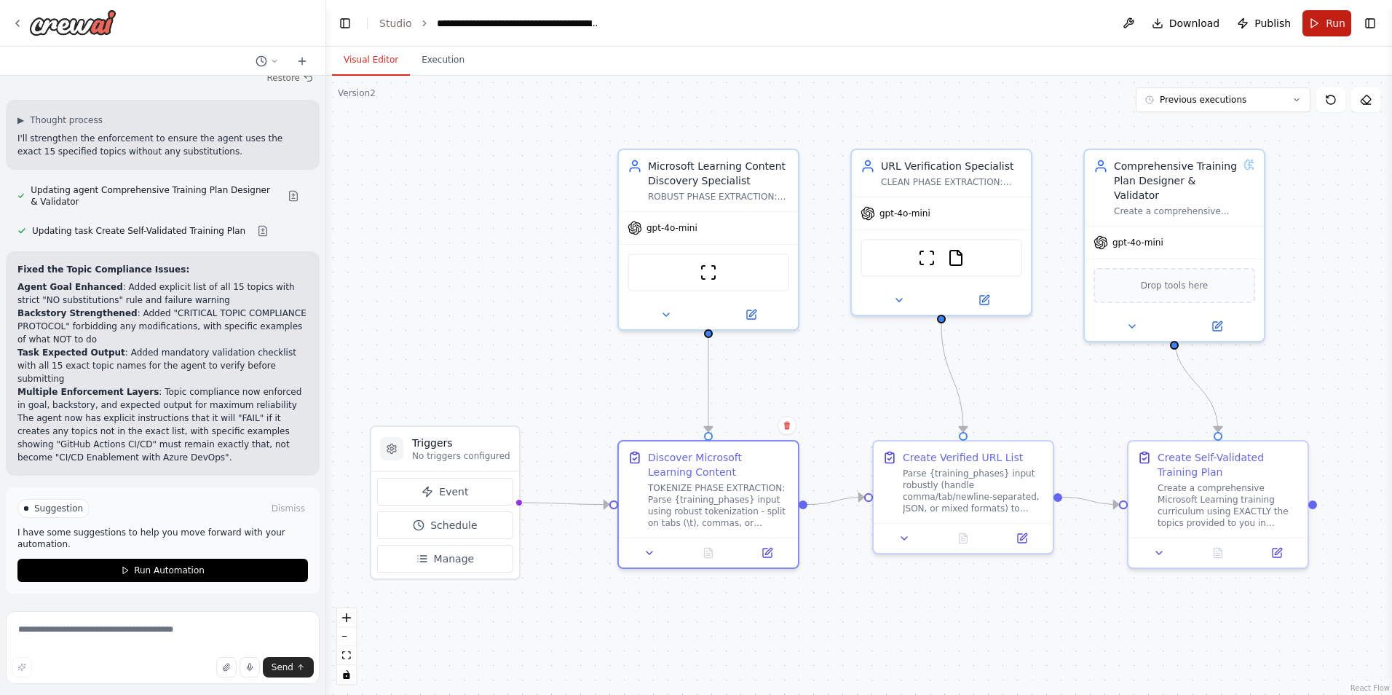
click at [1336, 25] on span "Run" at bounding box center [1336, 23] width 20 height 15
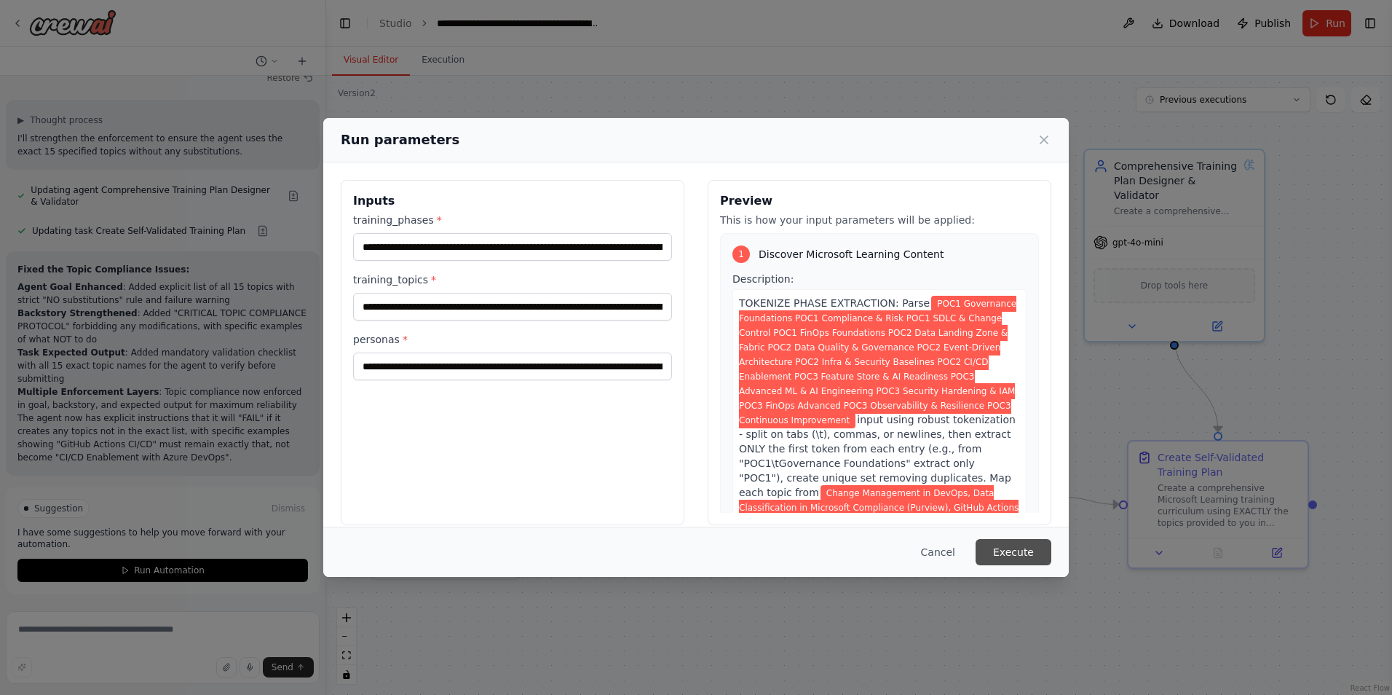
click at [1004, 553] on button "Execute" at bounding box center [1014, 552] width 76 height 26
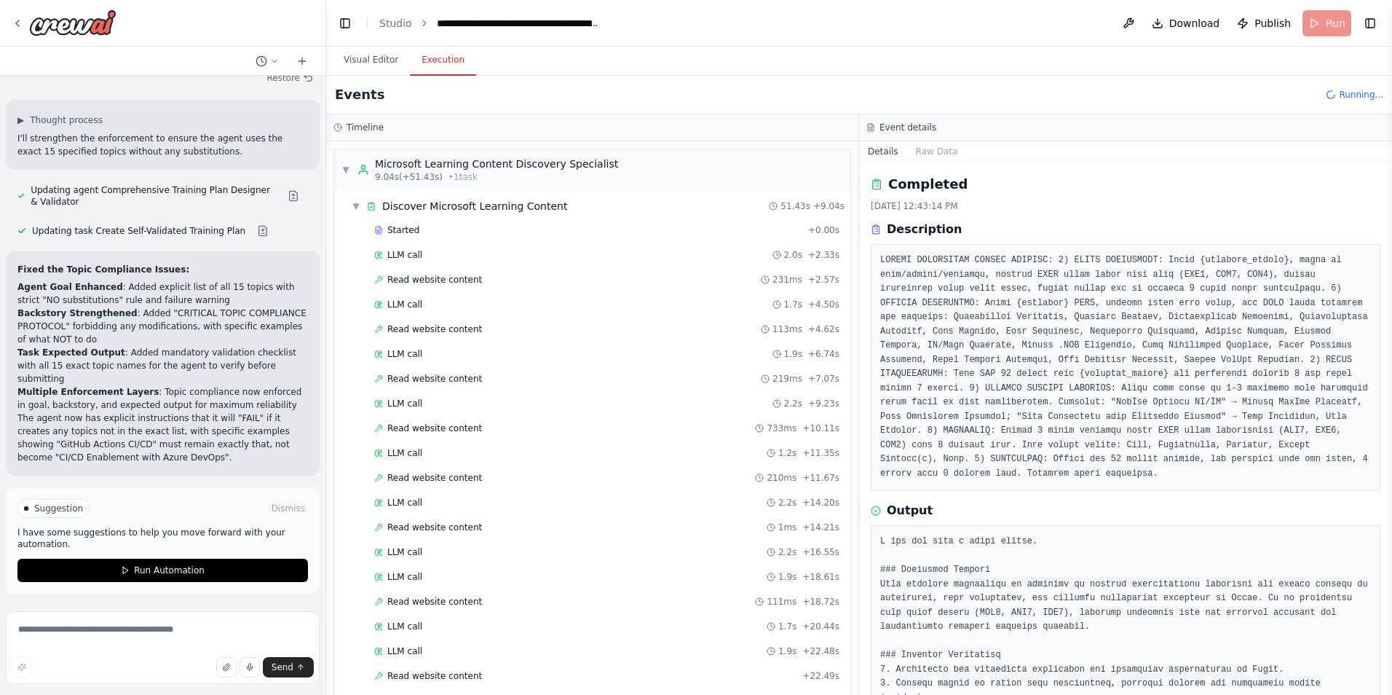
scroll to position [246, 0]
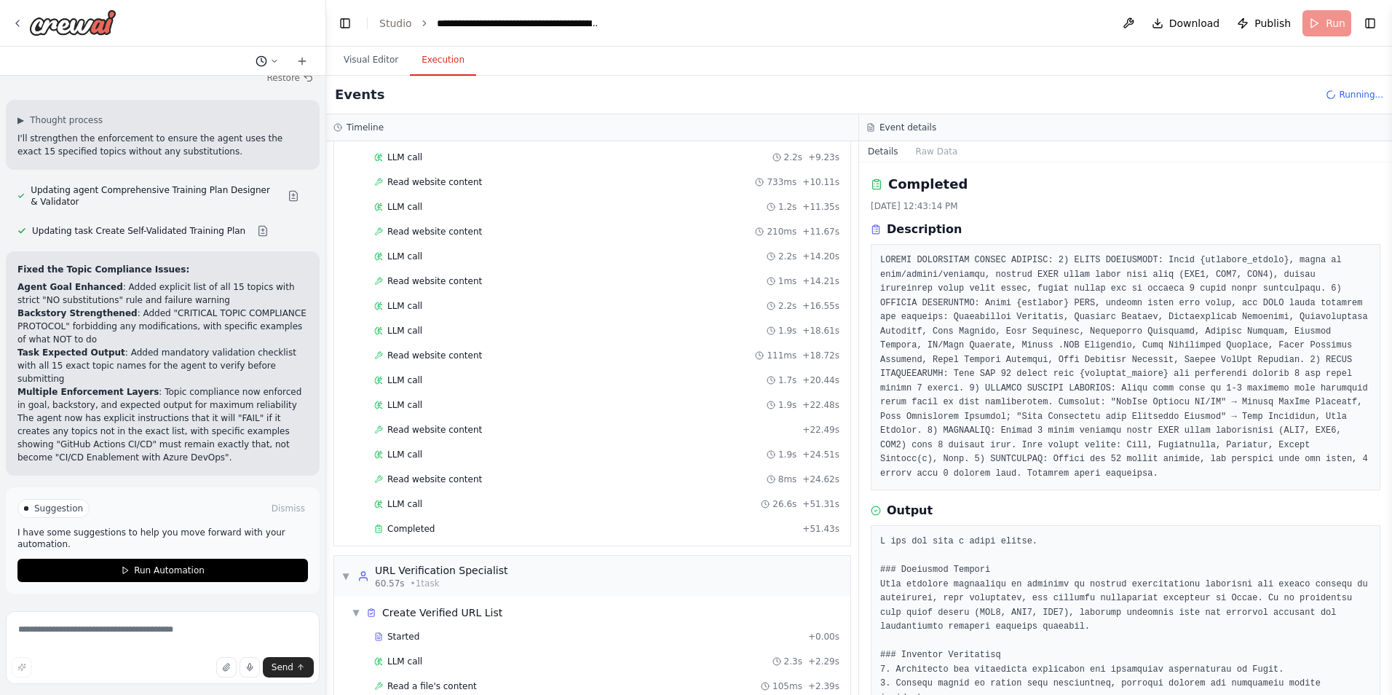
click at [275, 63] on icon at bounding box center [274, 61] width 9 height 9
click at [275, 63] on div at bounding box center [163, 347] width 326 height 695
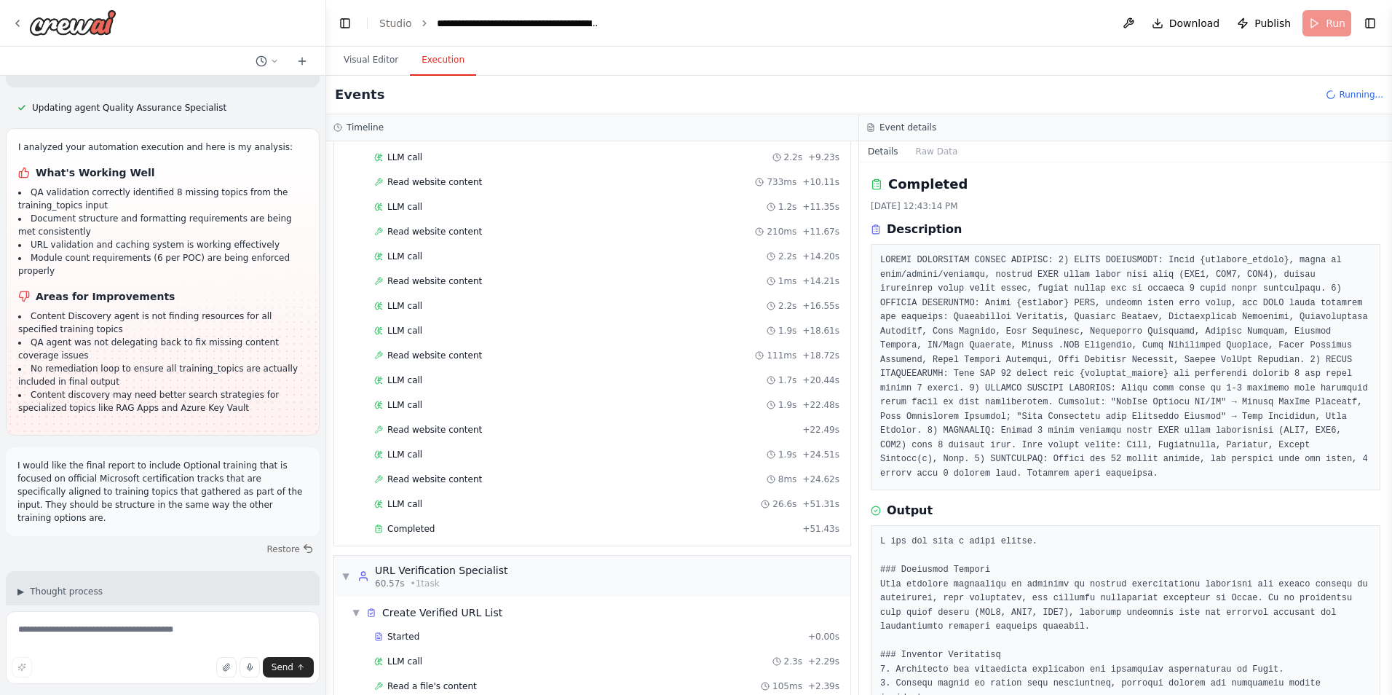
scroll to position [14648, 0]
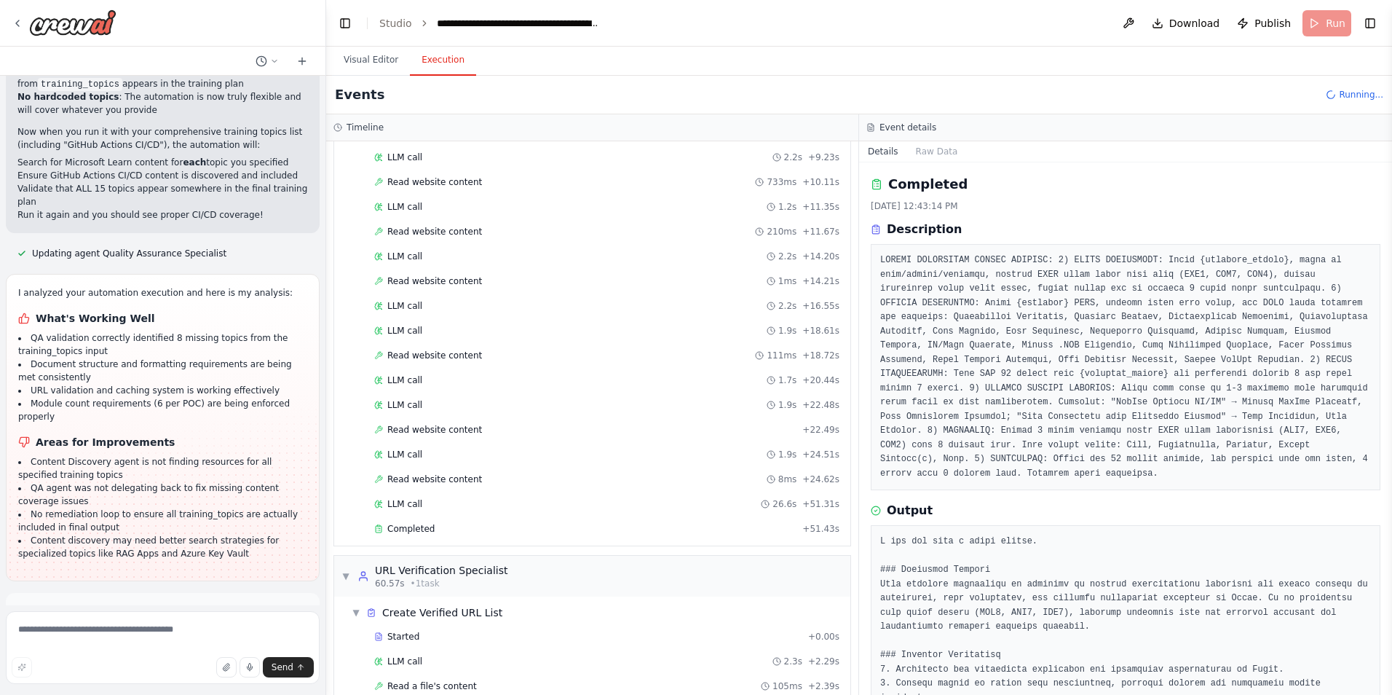
drag, startPoint x: 69, startPoint y: 281, endPoint x: 12, endPoint y: 251, distance: 65.2
drag, startPoint x: 12, startPoint y: 251, endPoint x: 146, endPoint y: 240, distance: 135.1
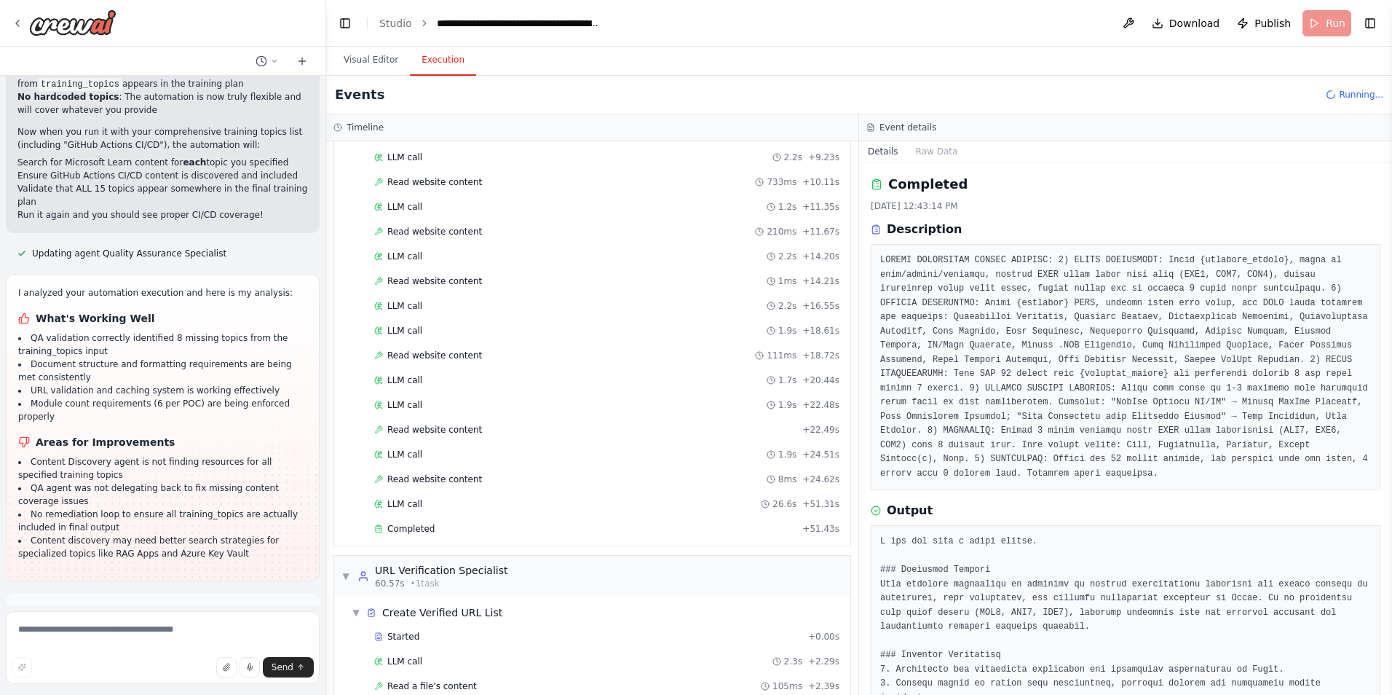
drag, startPoint x: 62, startPoint y: 276, endPoint x: 46, endPoint y: 269, distance: 17.3
drag, startPoint x: 46, startPoint y: 269, endPoint x: 14, endPoint y: 125, distance: 148.4
click at [14, 593] on div "I would like the final report to include Optional training that is focused on o…" at bounding box center [163, 637] width 314 height 89
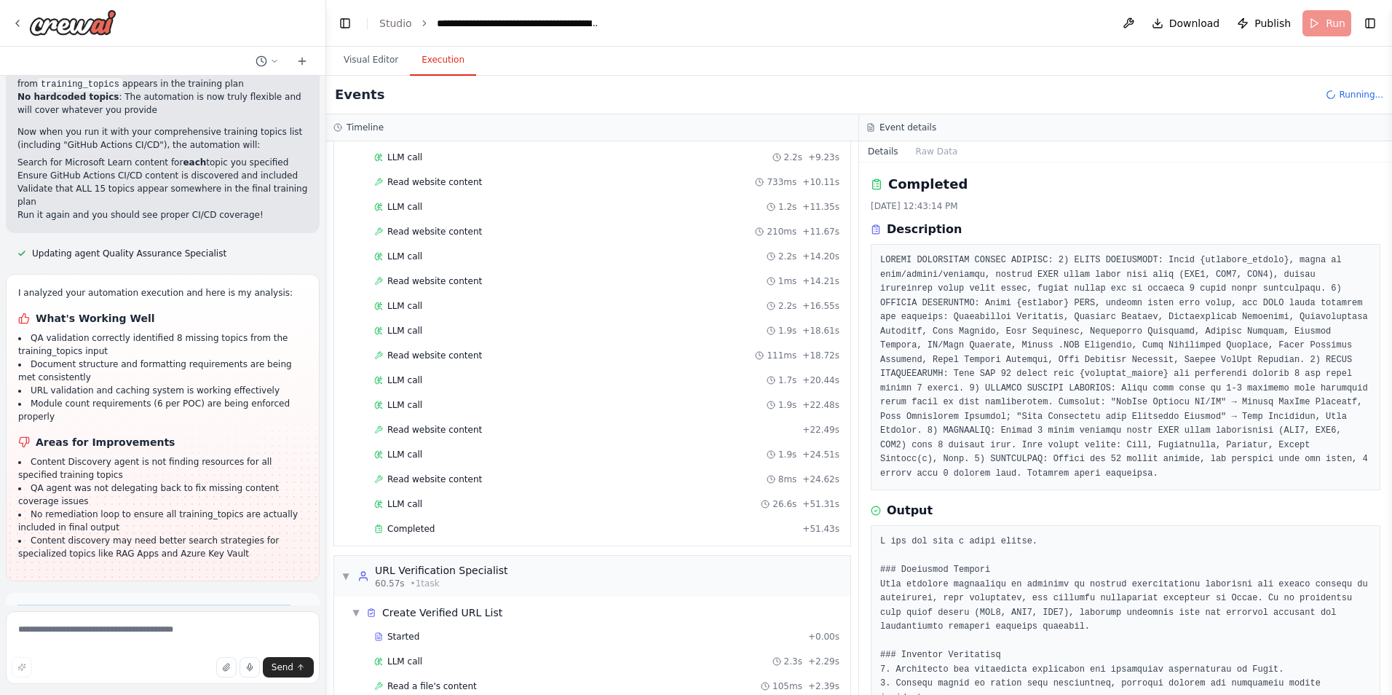
copy p "I would like the final report to include Optional training that is focused on o…"
click at [116, 627] on textarea at bounding box center [163, 647] width 314 height 73
paste textarea "**********"
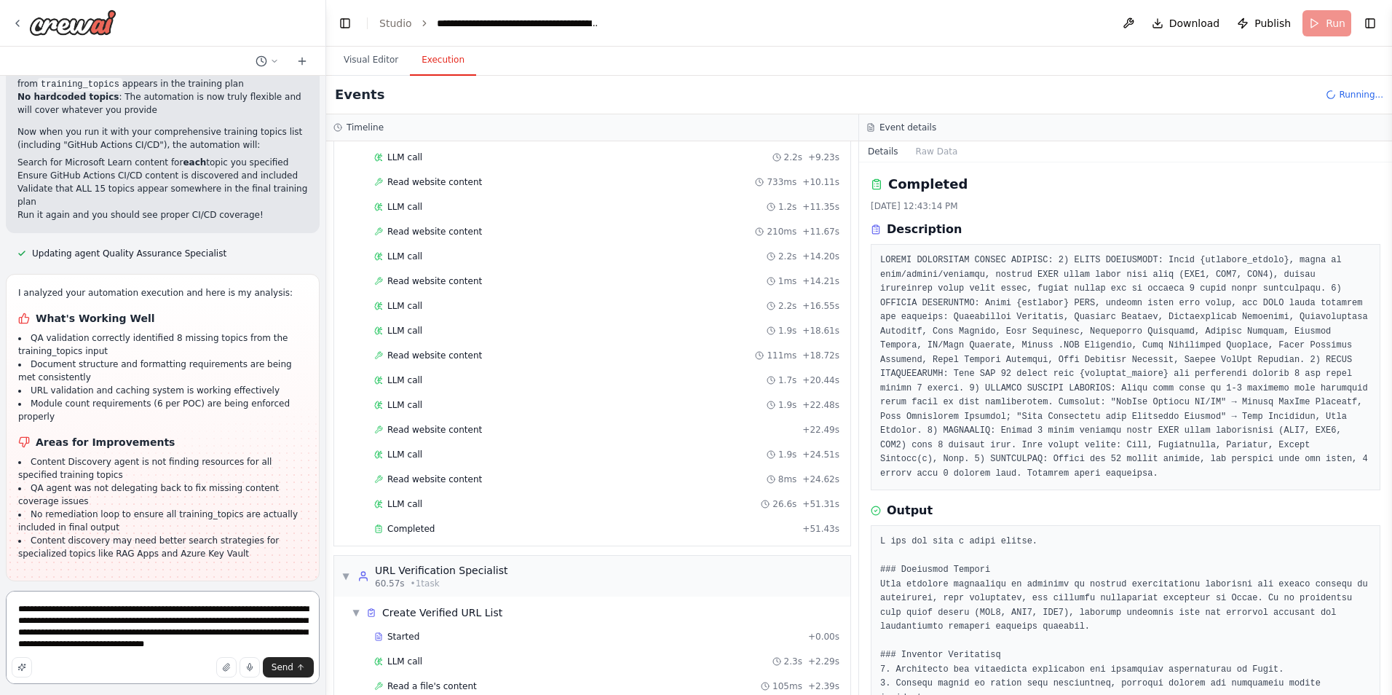
click at [184, 609] on textarea "**********" at bounding box center [163, 637] width 314 height 93
click at [250, 638] on textarea "**********" at bounding box center [163, 637] width 314 height 93
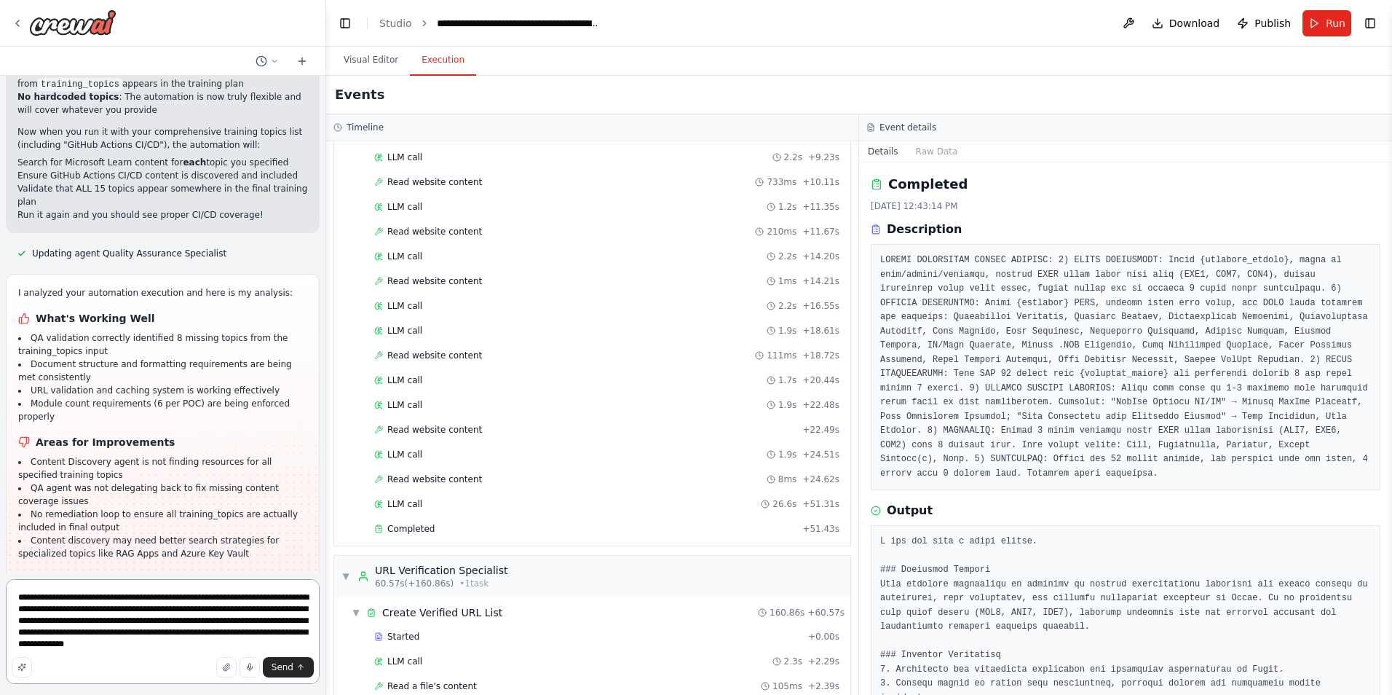
type textarea "**********"
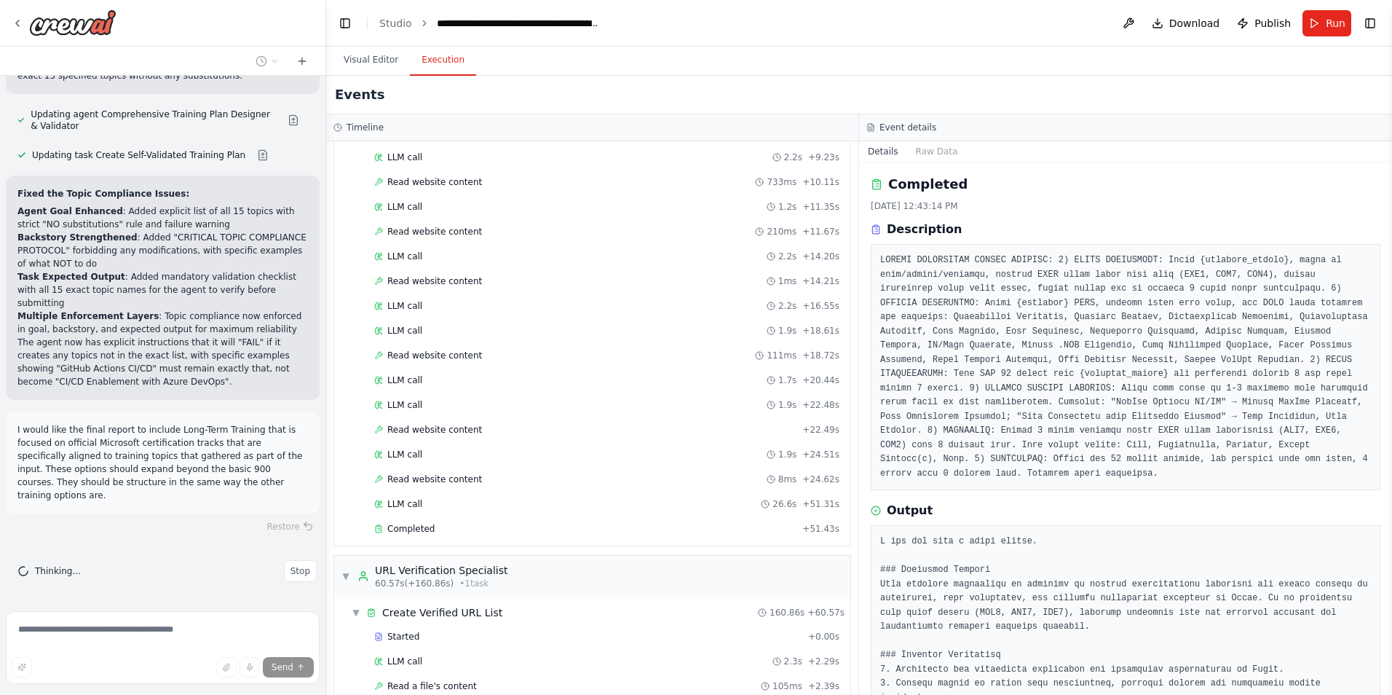
scroll to position [47299, 0]
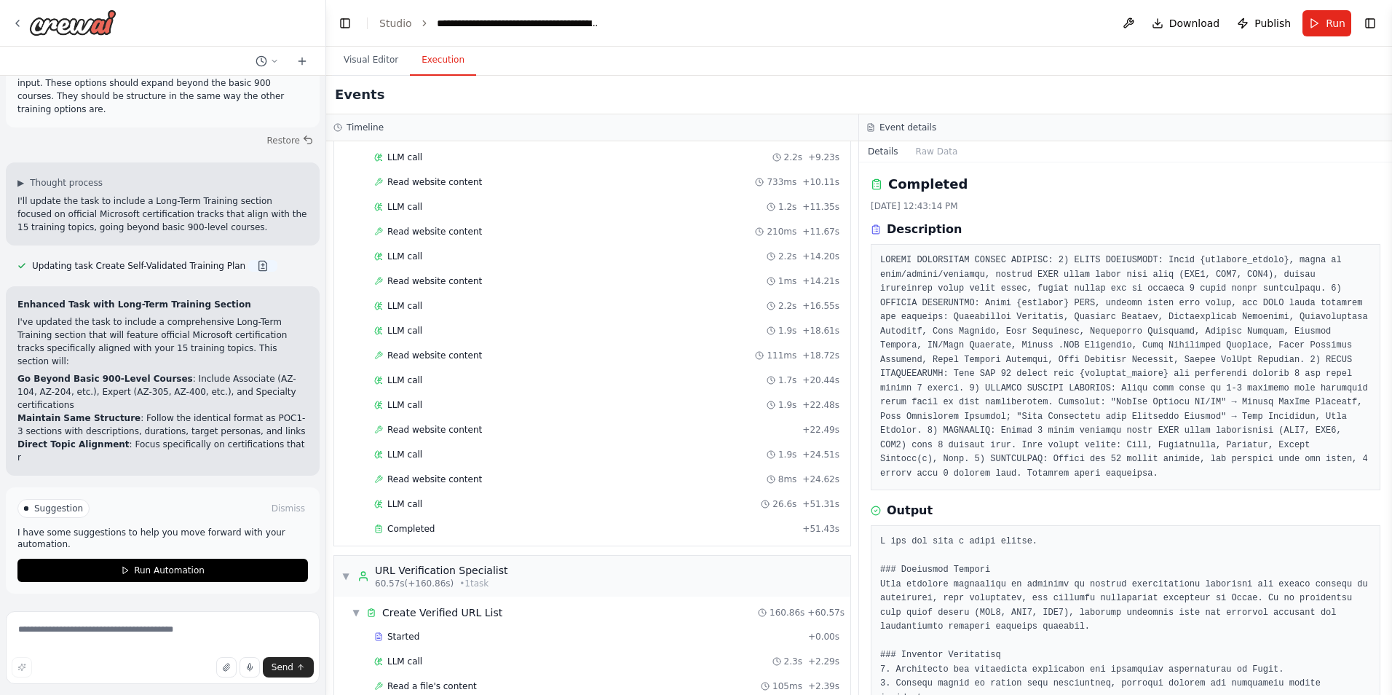
click at [241, 310] on div "I need a crew that can take a list of URLs, check them to verify they return a …" at bounding box center [163, 340] width 326 height 529
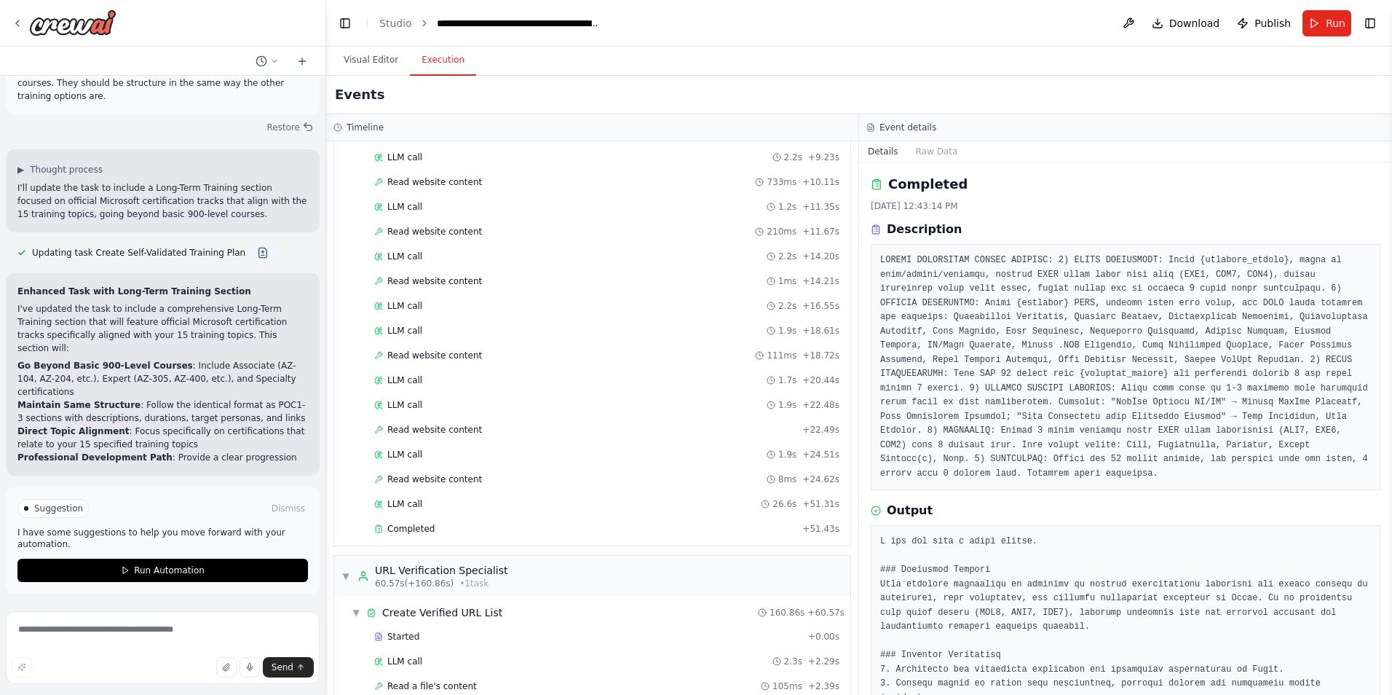
click at [248, 259] on button at bounding box center [262, 253] width 29 height 12
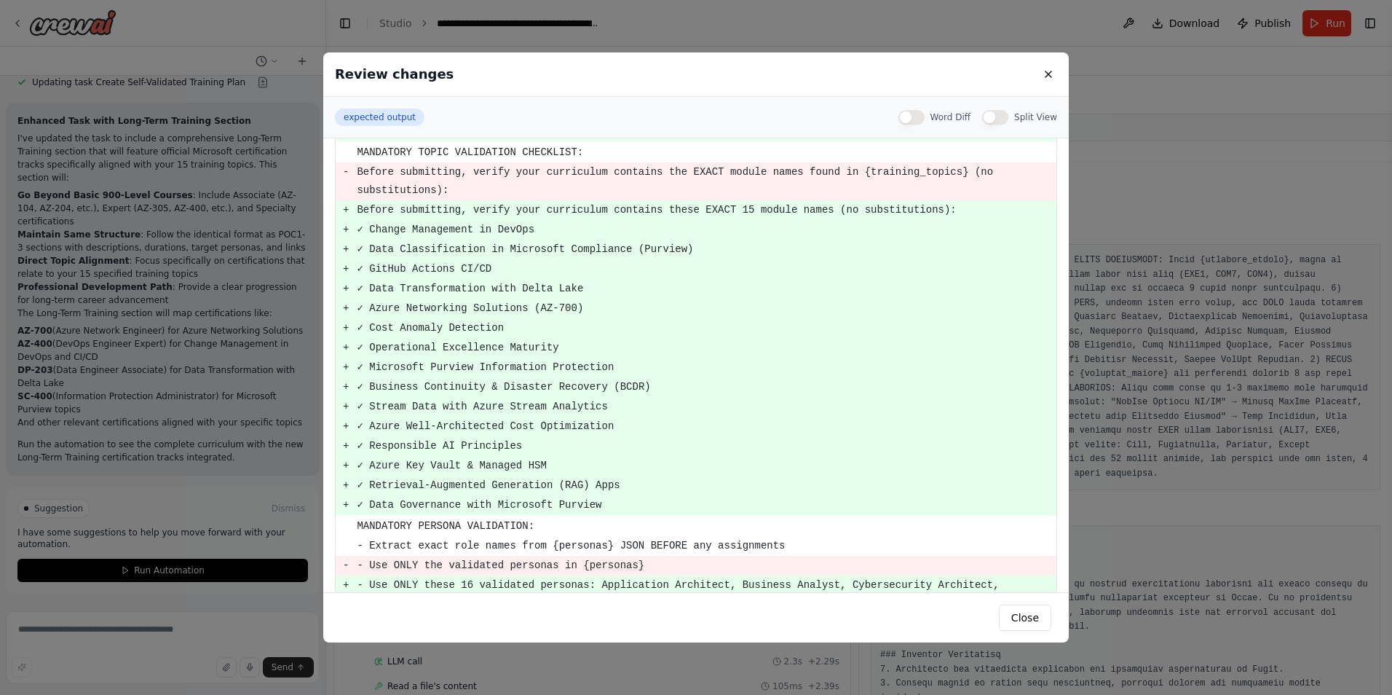
scroll to position [39, 0]
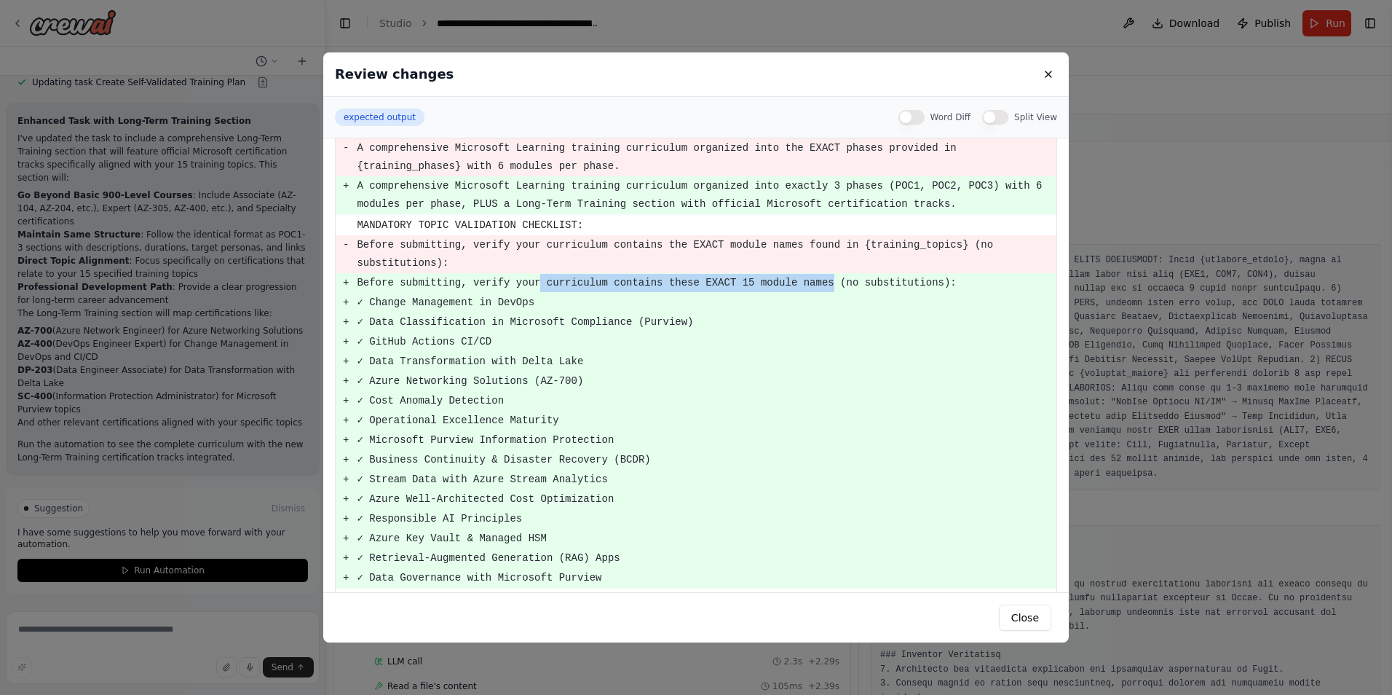
drag, startPoint x: 795, startPoint y: 265, endPoint x: 527, endPoint y: 265, distance: 268.7
click at [527, 274] on pre "Before submitting, verify your curriculum contains these EXACT 15 module names …" at bounding box center [706, 283] width 699 height 18
copy pre "curriculum contains these EXACT 15 module names"
click at [1025, 619] on button "Close" at bounding box center [1025, 617] width 52 height 26
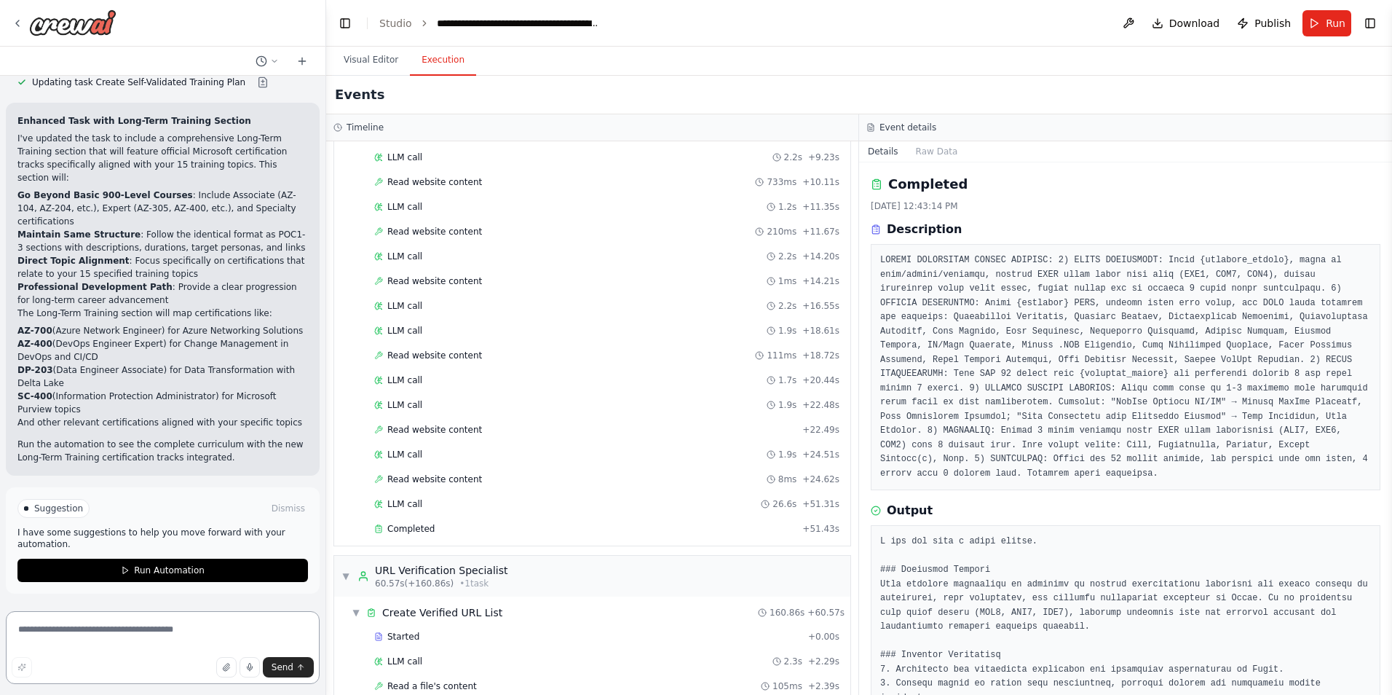
click at [249, 617] on textarea at bounding box center [163, 647] width 314 height 73
paste textarea "**********"
click at [1323, 28] on button "Run" at bounding box center [1327, 23] width 49 height 26
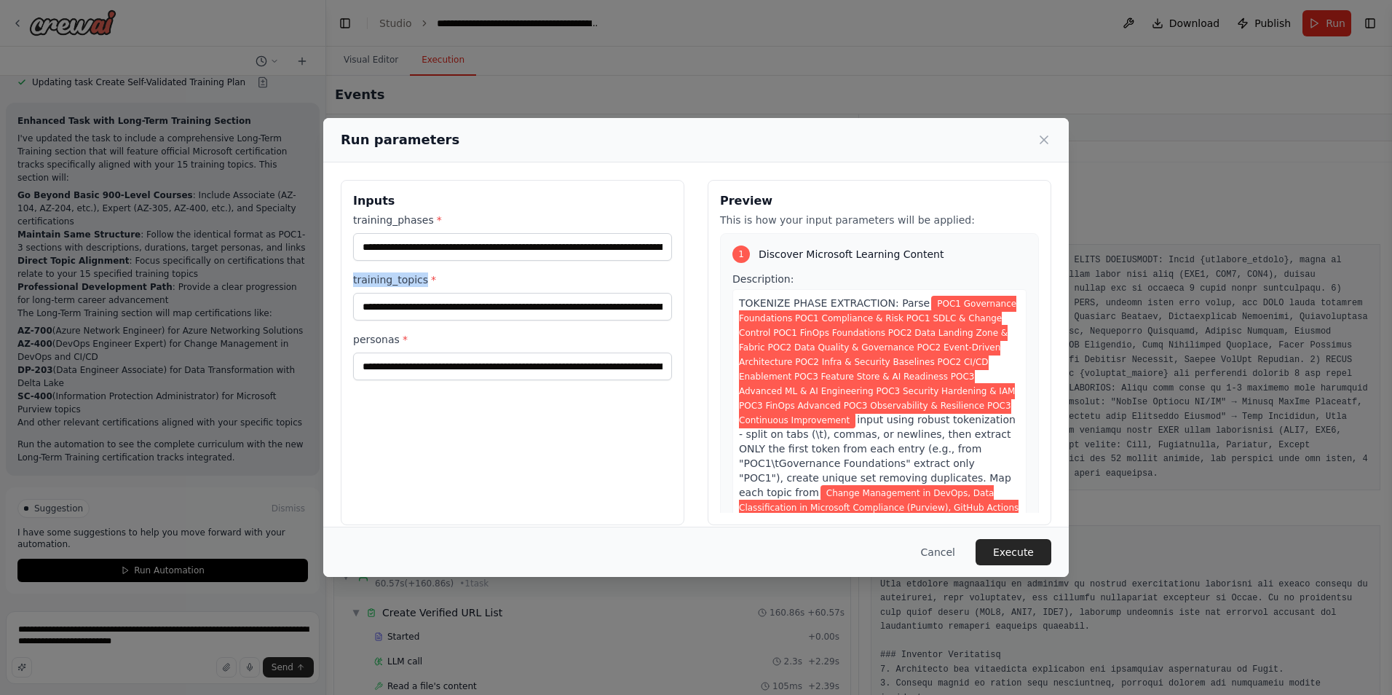
drag, startPoint x: 421, startPoint y: 278, endPoint x: 350, endPoint y: 278, distance: 70.6
click at [350, 278] on div "**********" at bounding box center [513, 352] width 344 height 345
copy label "training_topics"
click at [951, 549] on button "Cancel" at bounding box center [939, 552] width 58 height 26
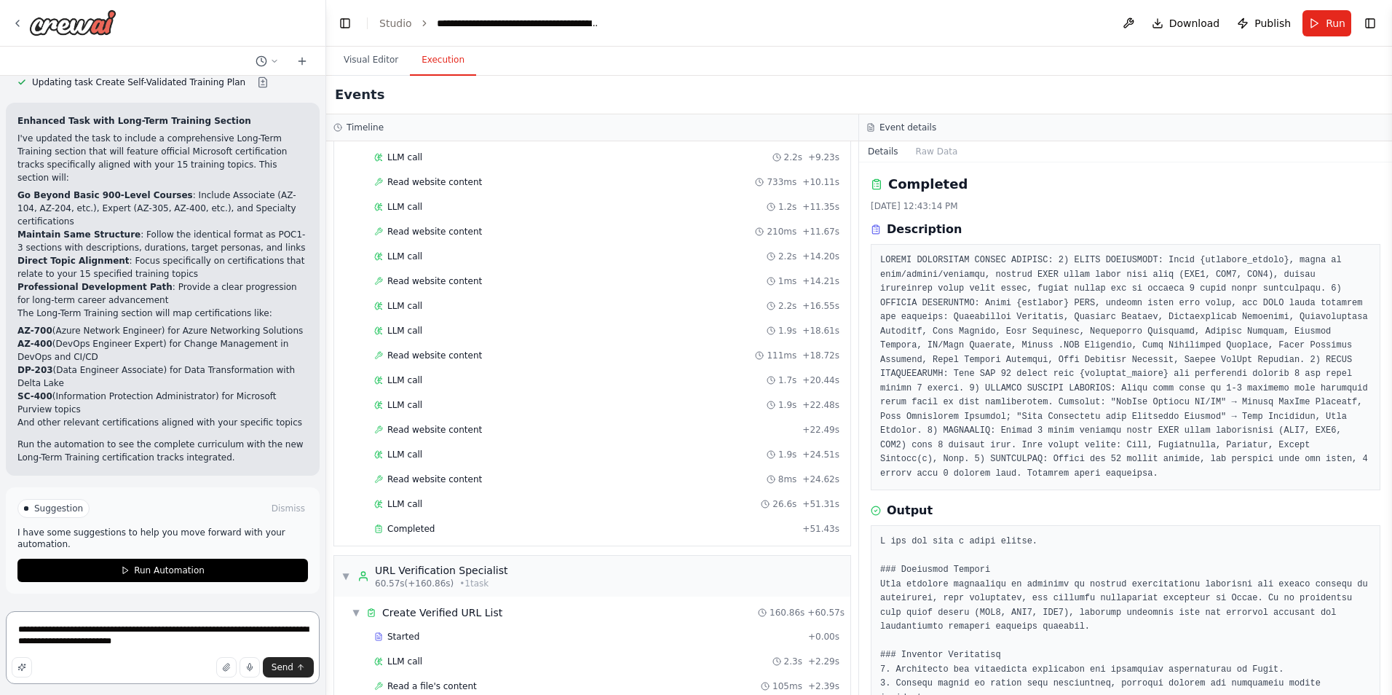
click at [184, 644] on textarea "**********" at bounding box center [163, 647] width 314 height 73
paste textarea "**********"
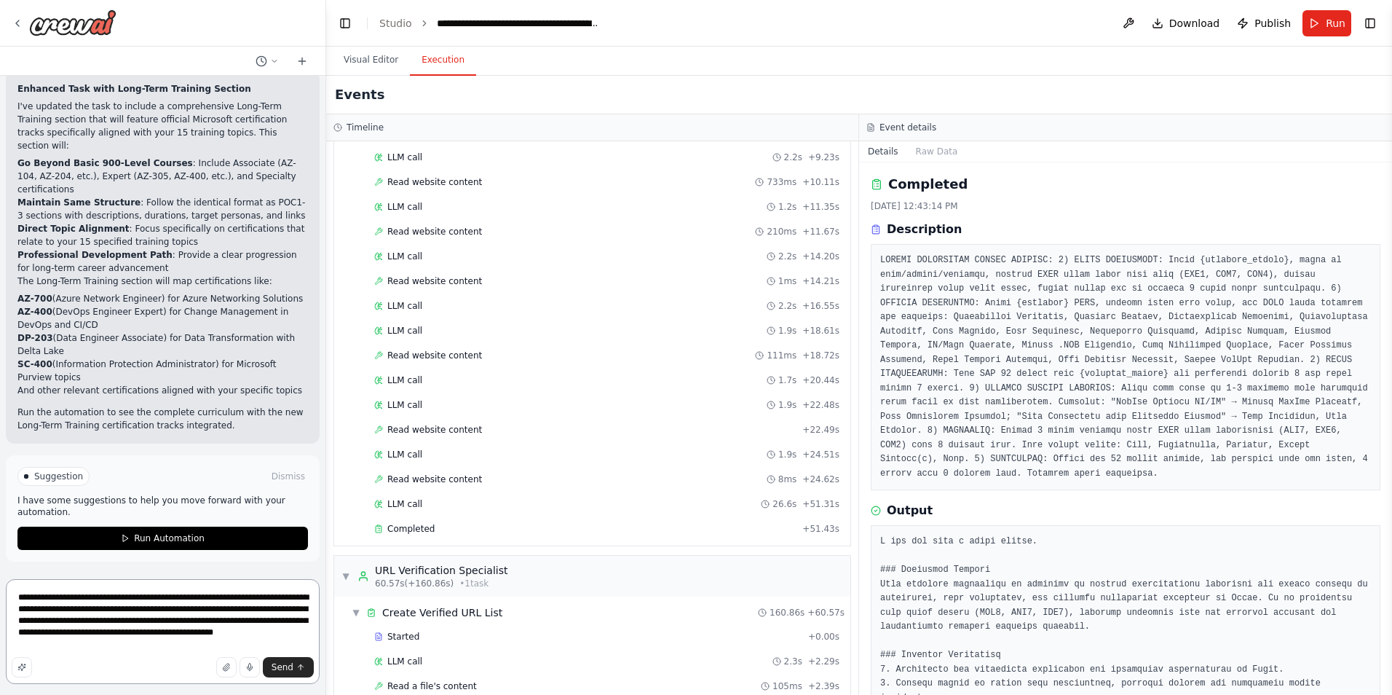
paste textarea "**********"
type textarea "**********"
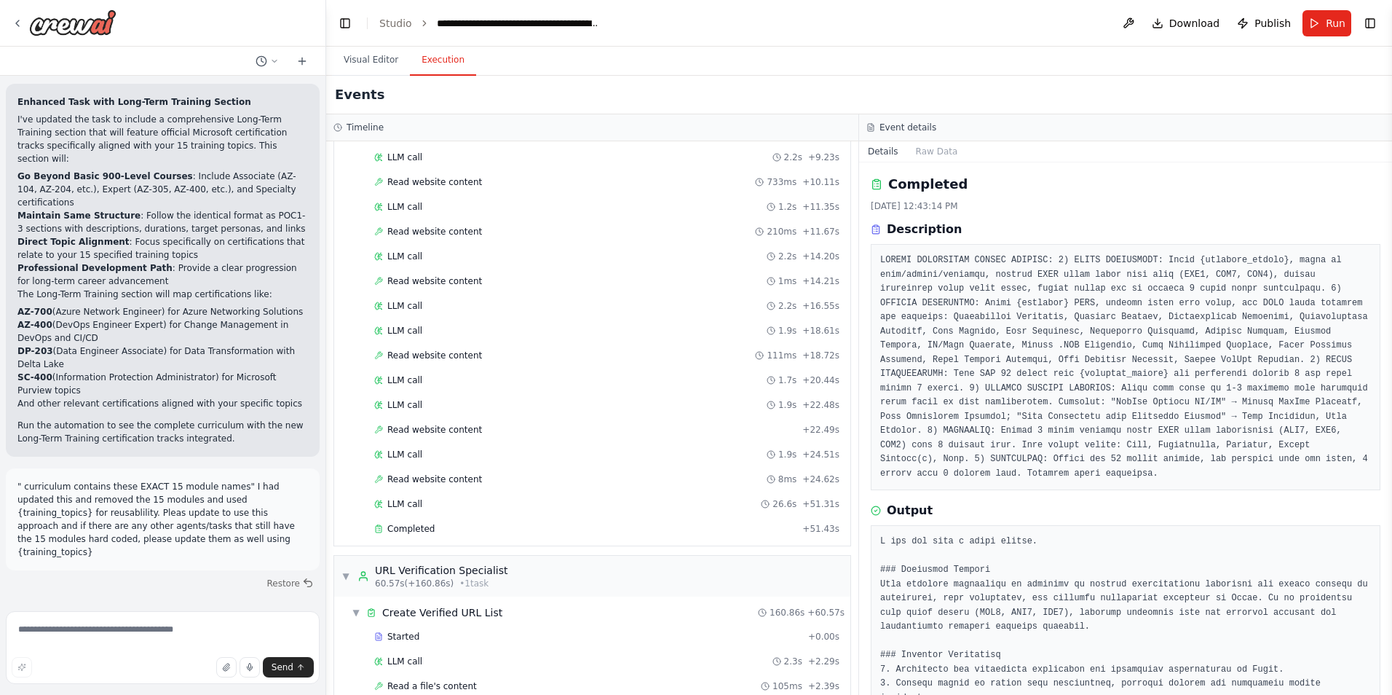
scroll to position [47857, 0]
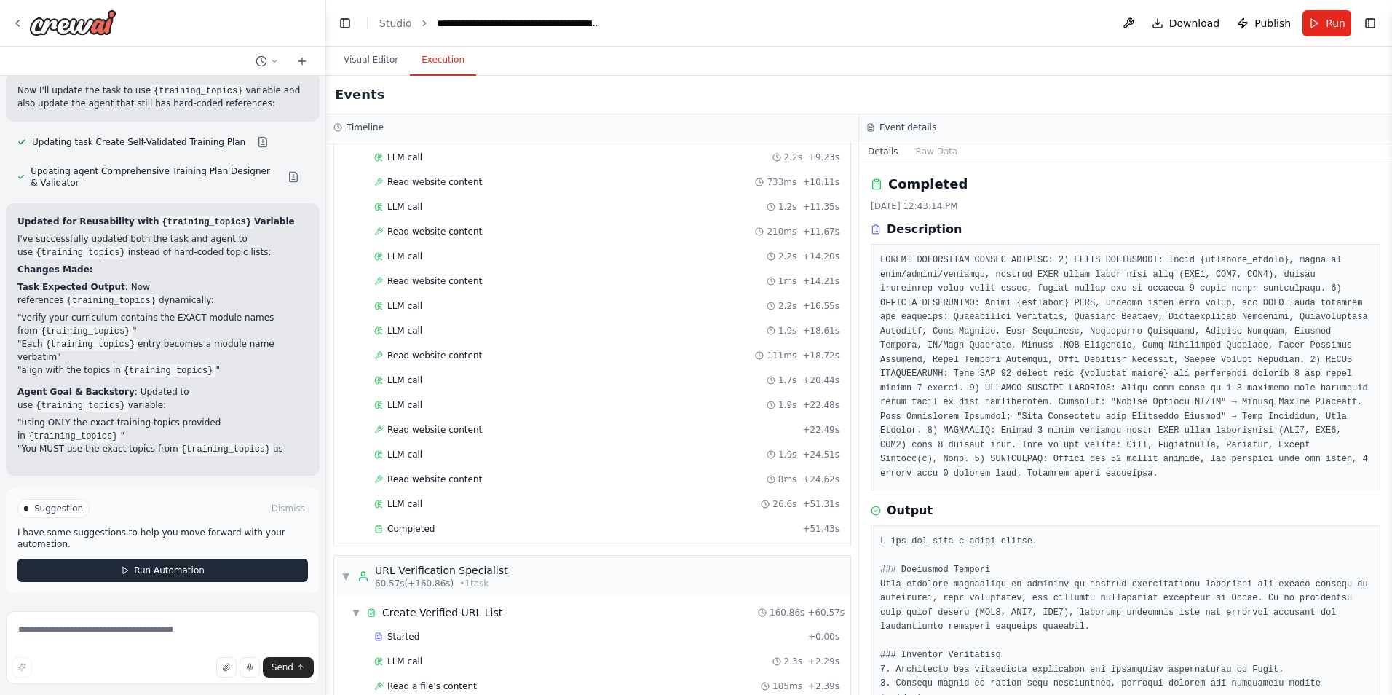
click at [190, 567] on span "Run Automation" at bounding box center [169, 570] width 71 height 12
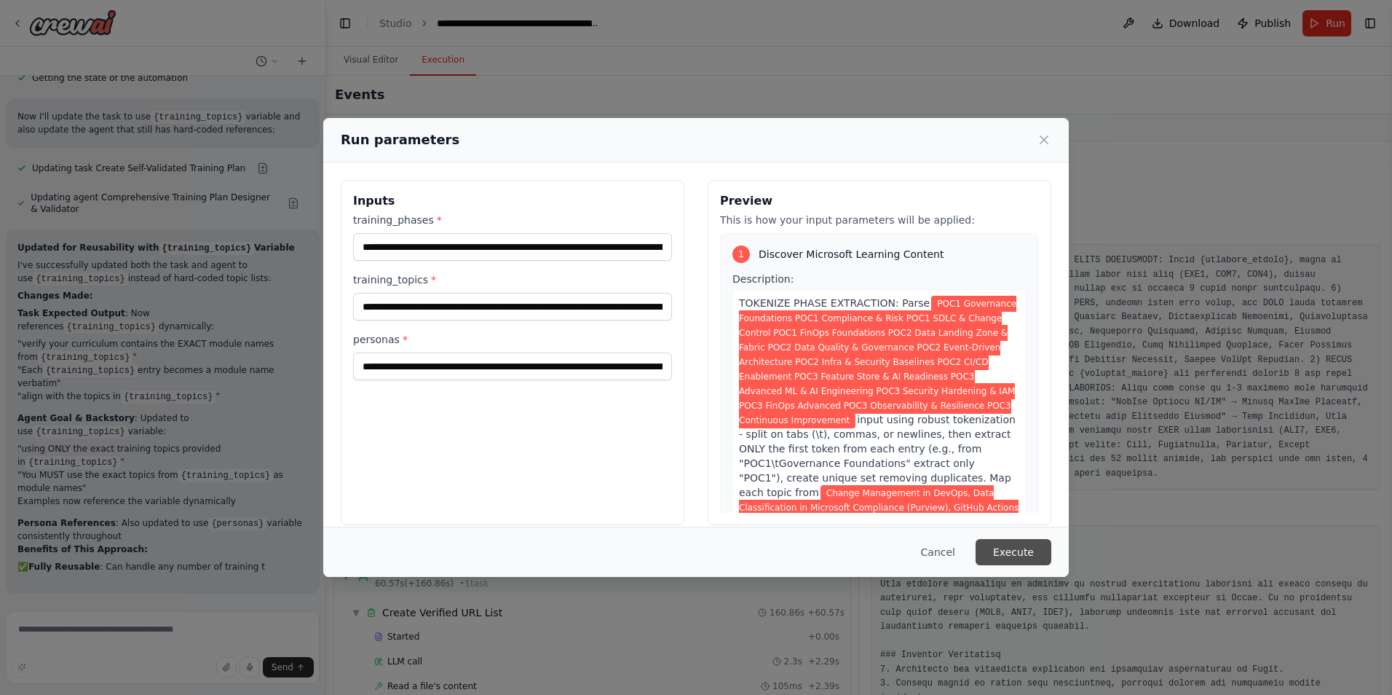
scroll to position [48465, 0]
click at [1013, 546] on button "Execute" at bounding box center [1014, 552] width 76 height 26
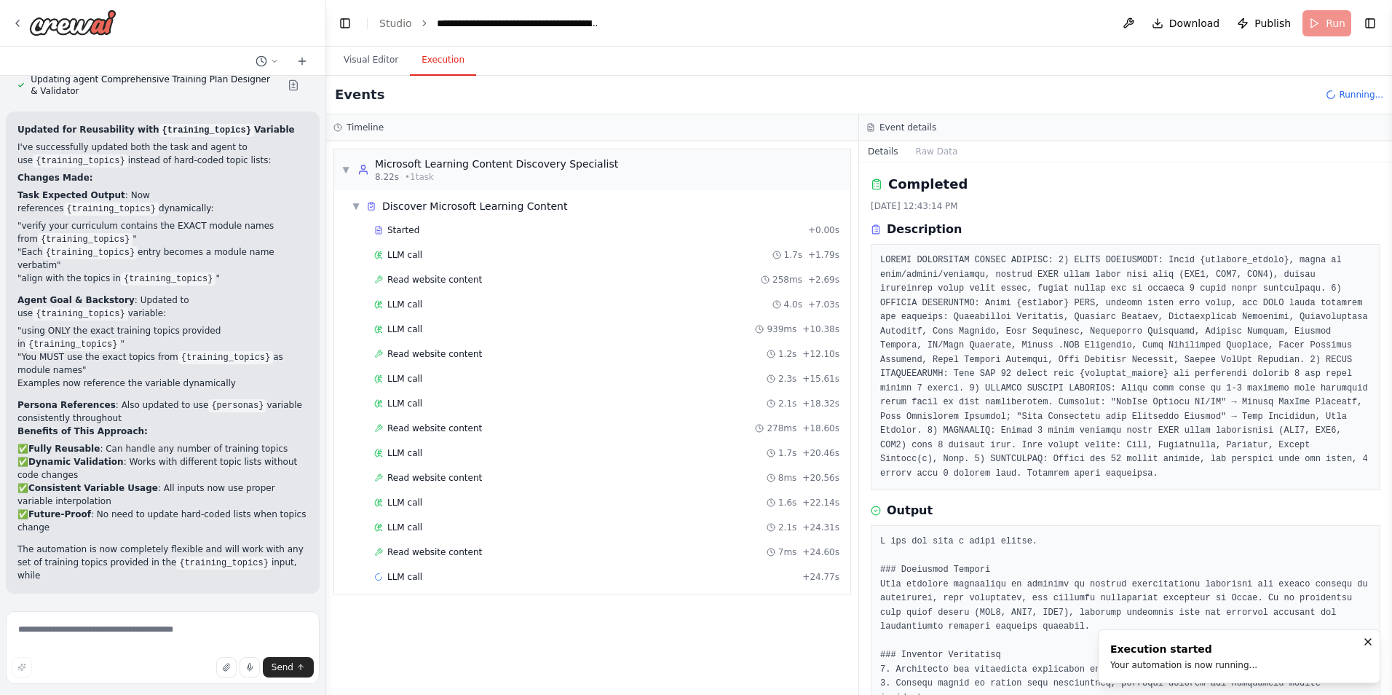
scroll to position [48570, 0]
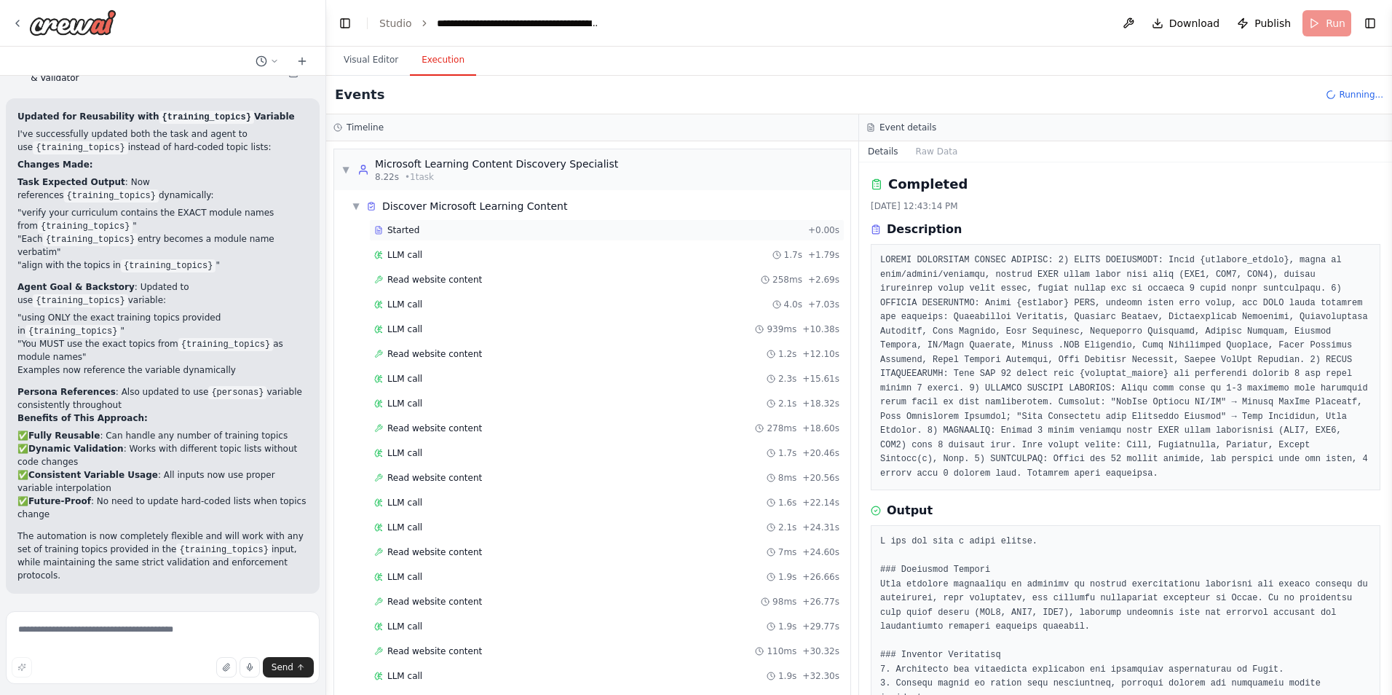
click at [404, 232] on span "Started" at bounding box center [403, 230] width 32 height 12
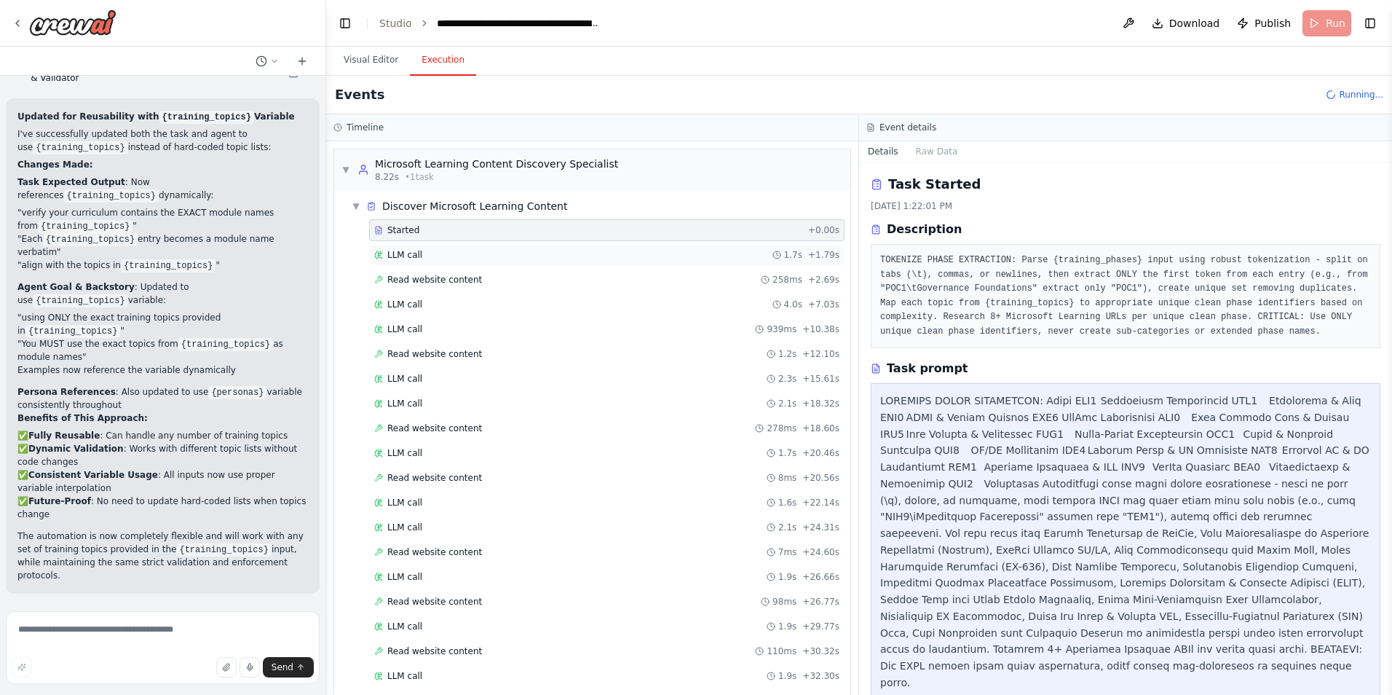
click at [402, 255] on span "LLM call" at bounding box center [404, 255] width 35 height 12
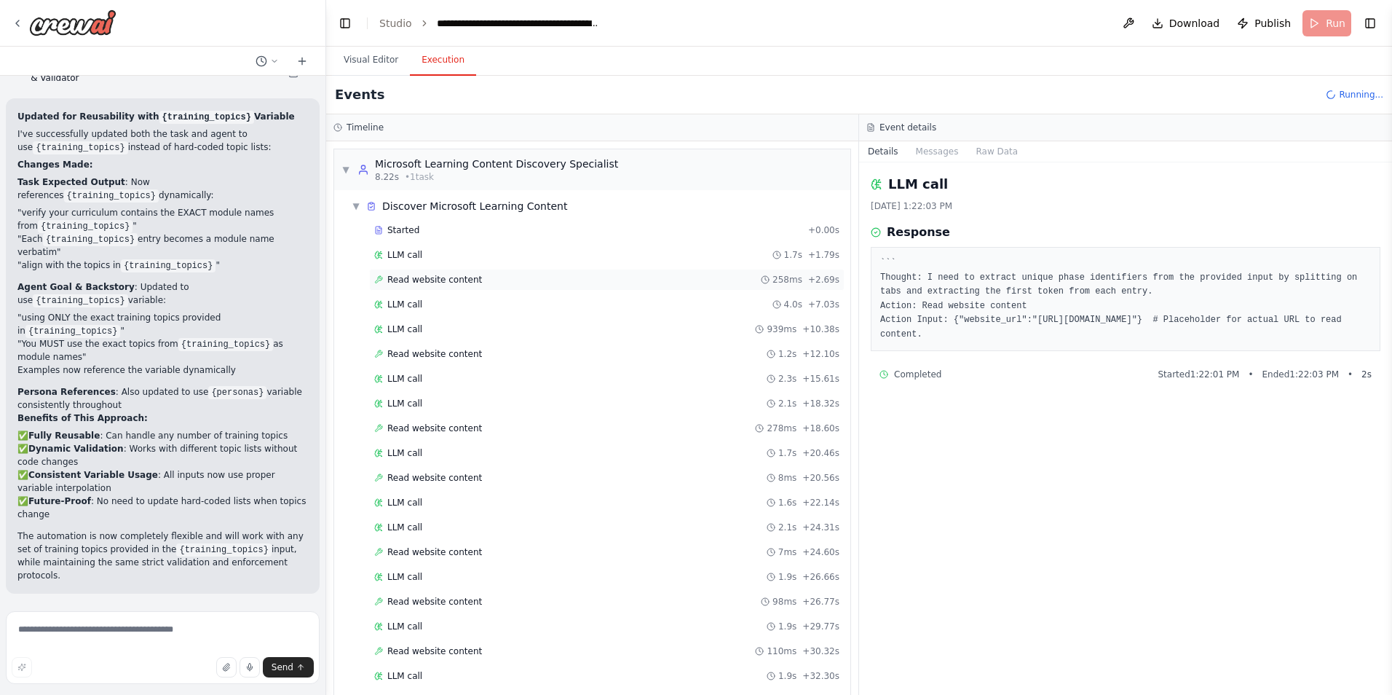
click at [395, 282] on span "Read website content" at bounding box center [434, 280] width 95 height 12
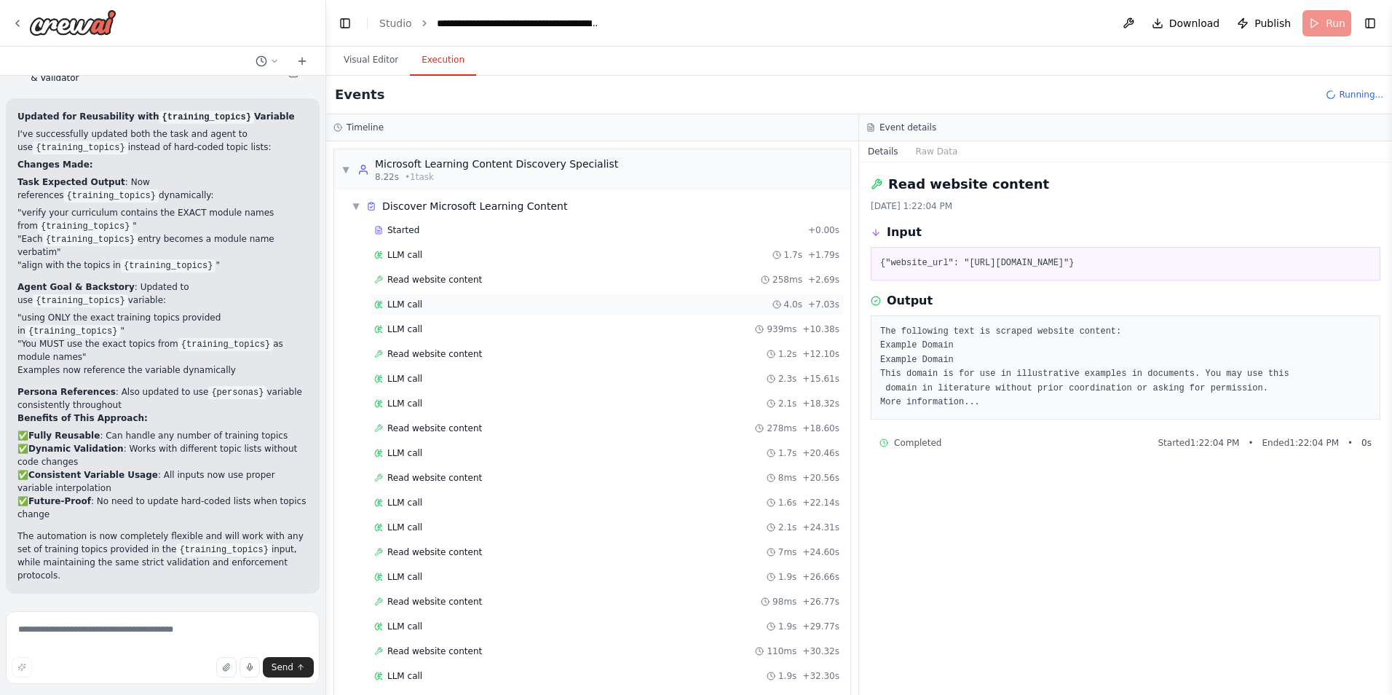
click at [394, 308] on span "LLM call" at bounding box center [404, 305] width 35 height 12
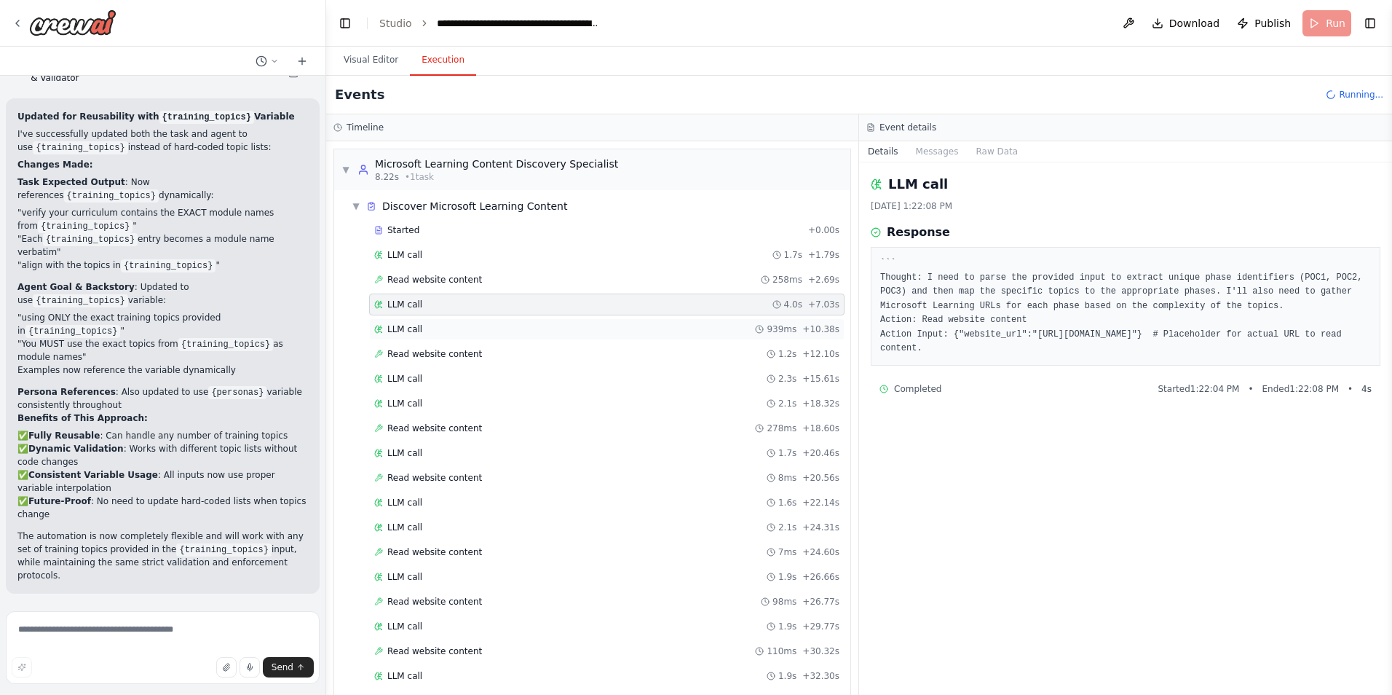
click at [401, 328] on span "LLM call" at bounding box center [404, 329] width 35 height 12
click at [407, 350] on span "Read website content" at bounding box center [434, 354] width 95 height 12
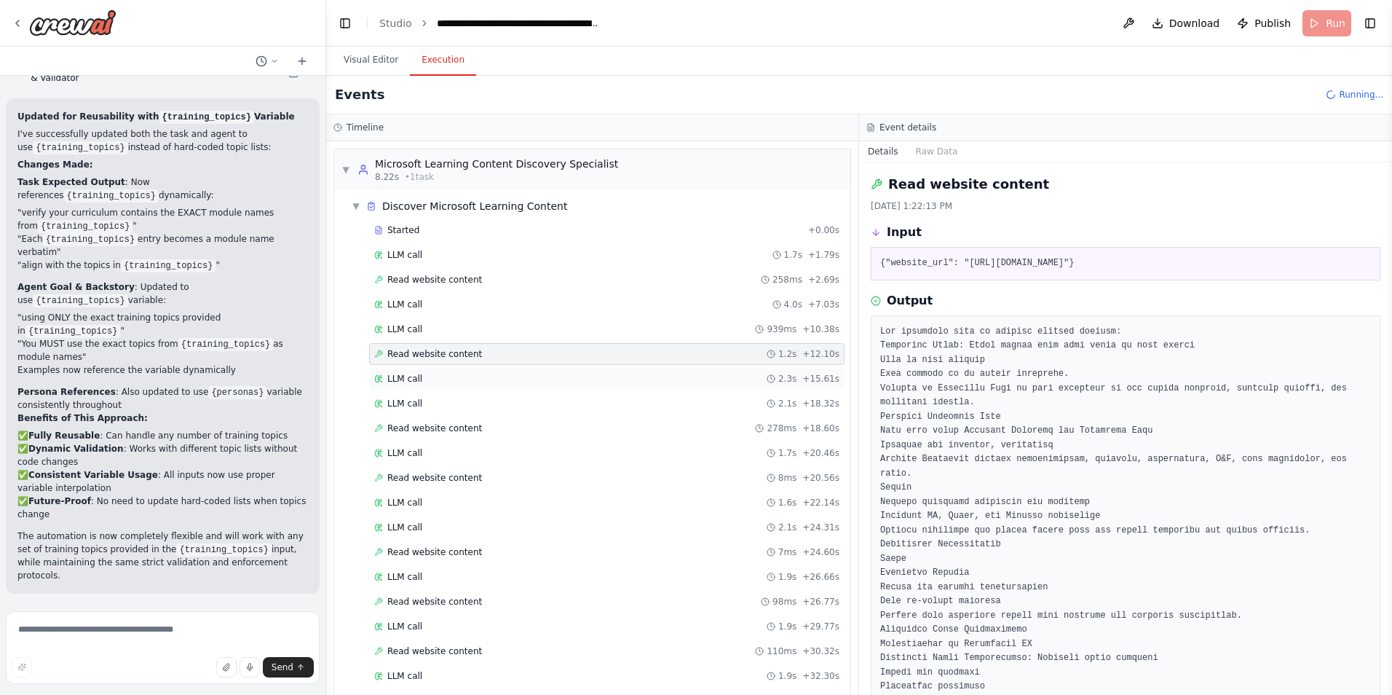
click at [409, 379] on span "LLM call" at bounding box center [404, 379] width 35 height 12
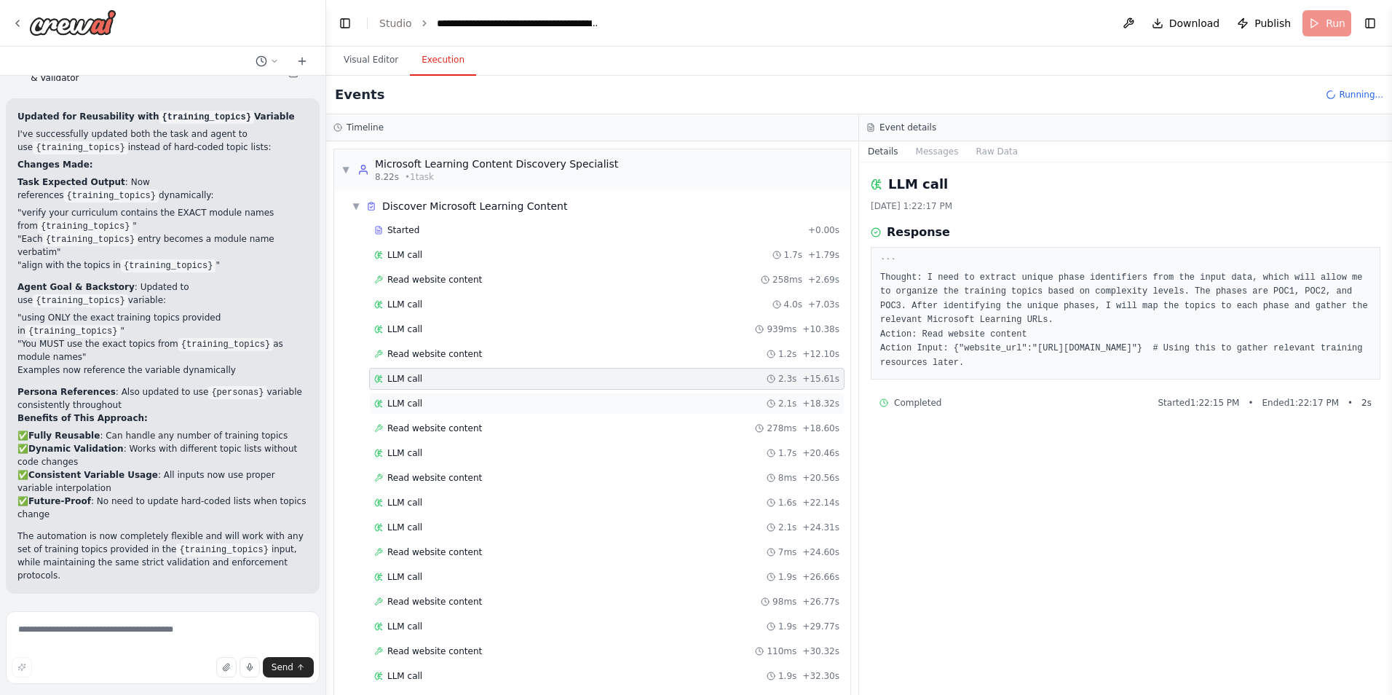
click at [409, 401] on span "LLM call" at bounding box center [404, 404] width 35 height 12
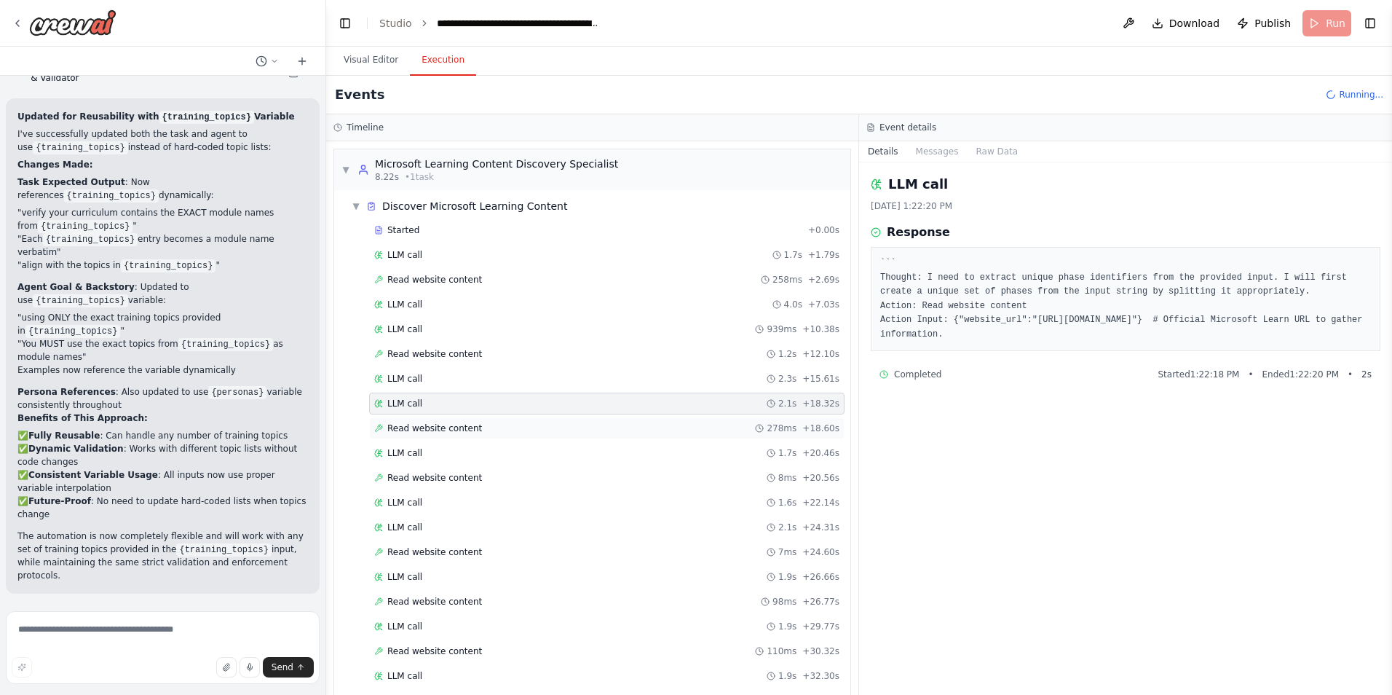
click at [414, 430] on span "Read website content" at bounding box center [434, 428] width 95 height 12
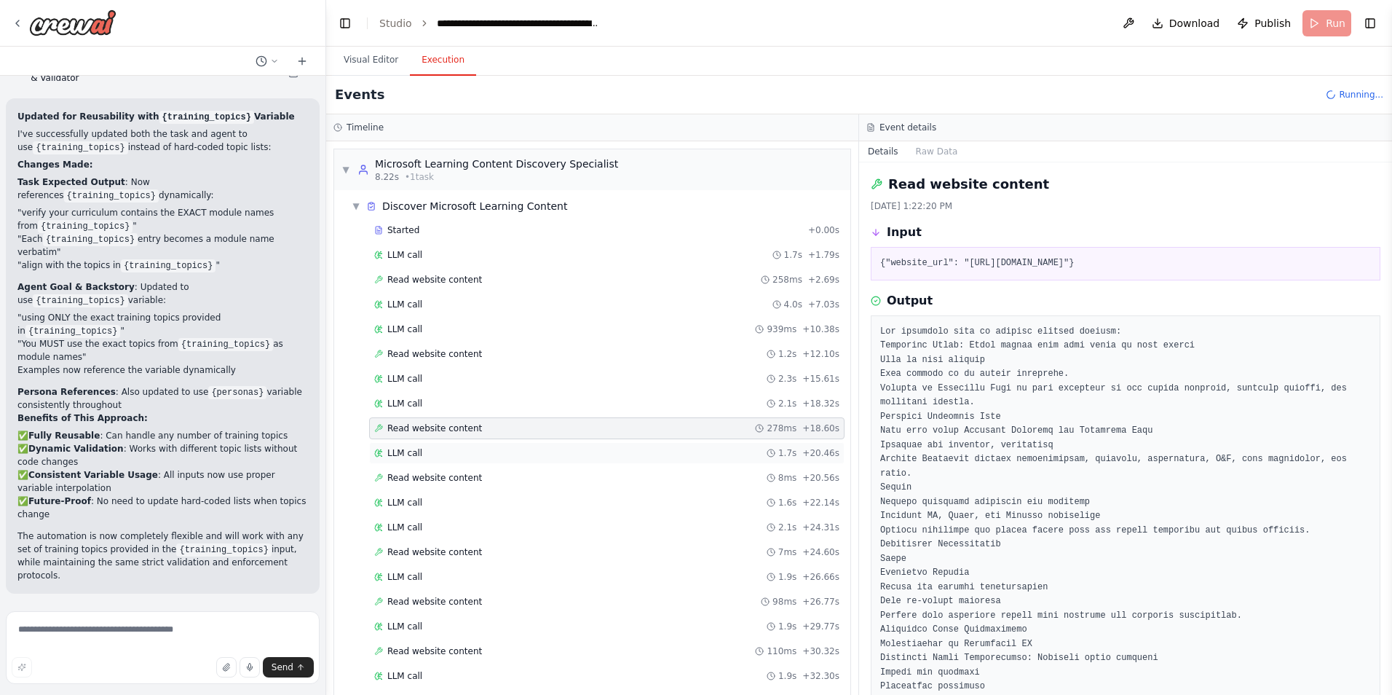
click at [415, 459] on div "LLM call 1.7s + 20.46s" at bounding box center [607, 453] width 476 height 22
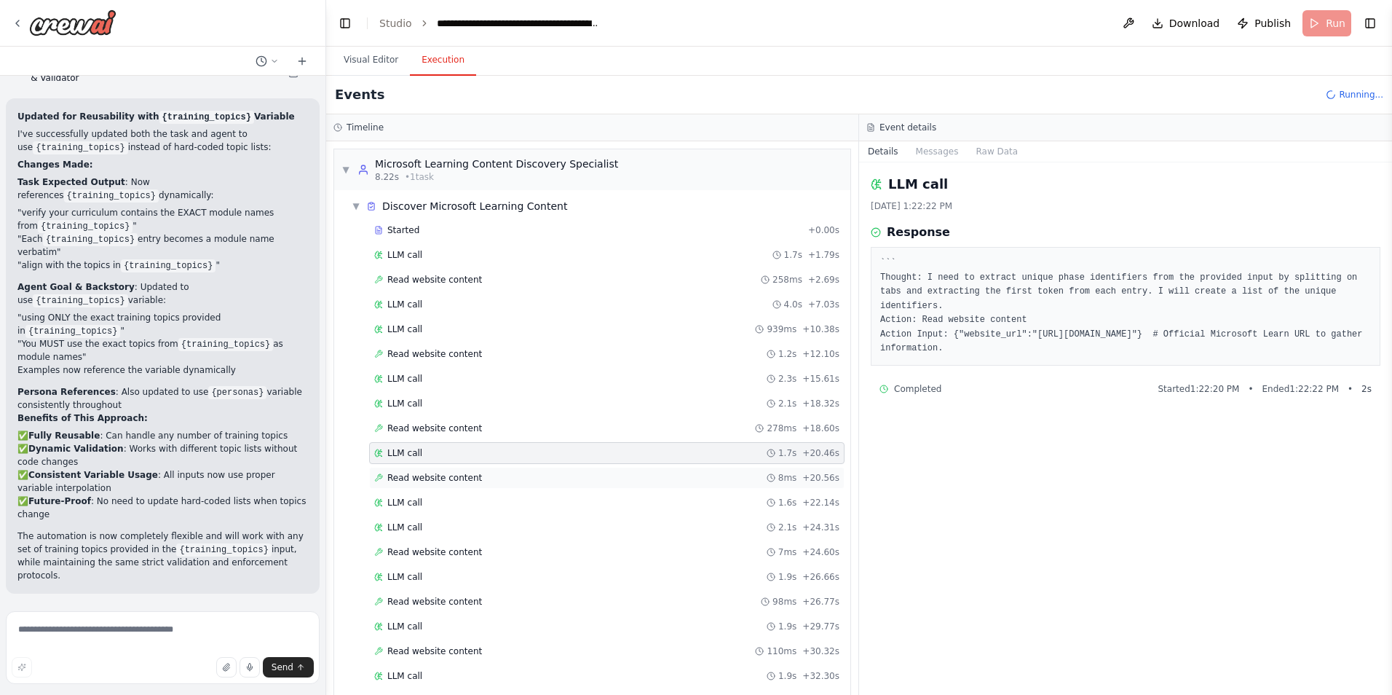
click at [416, 476] on span "Read website content" at bounding box center [434, 478] width 95 height 12
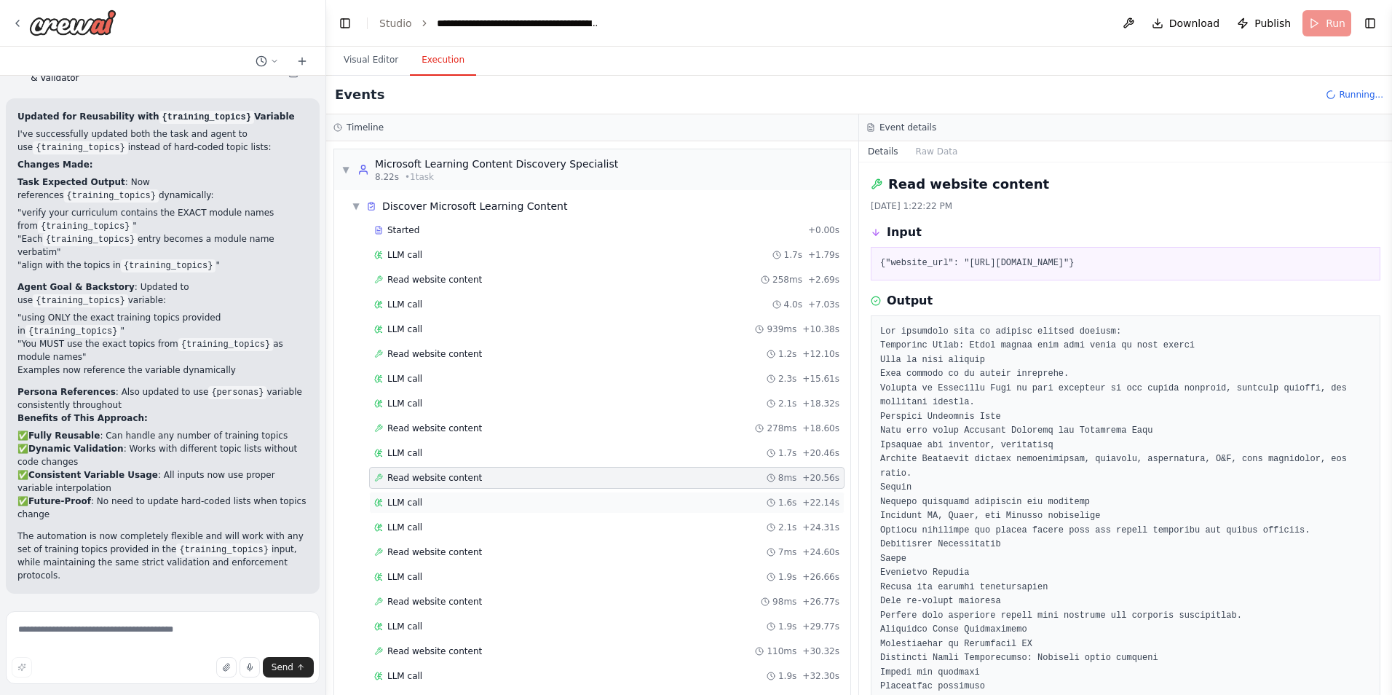
click at [416, 496] on div "LLM call 1.6s + 22.14s" at bounding box center [607, 503] width 476 height 22
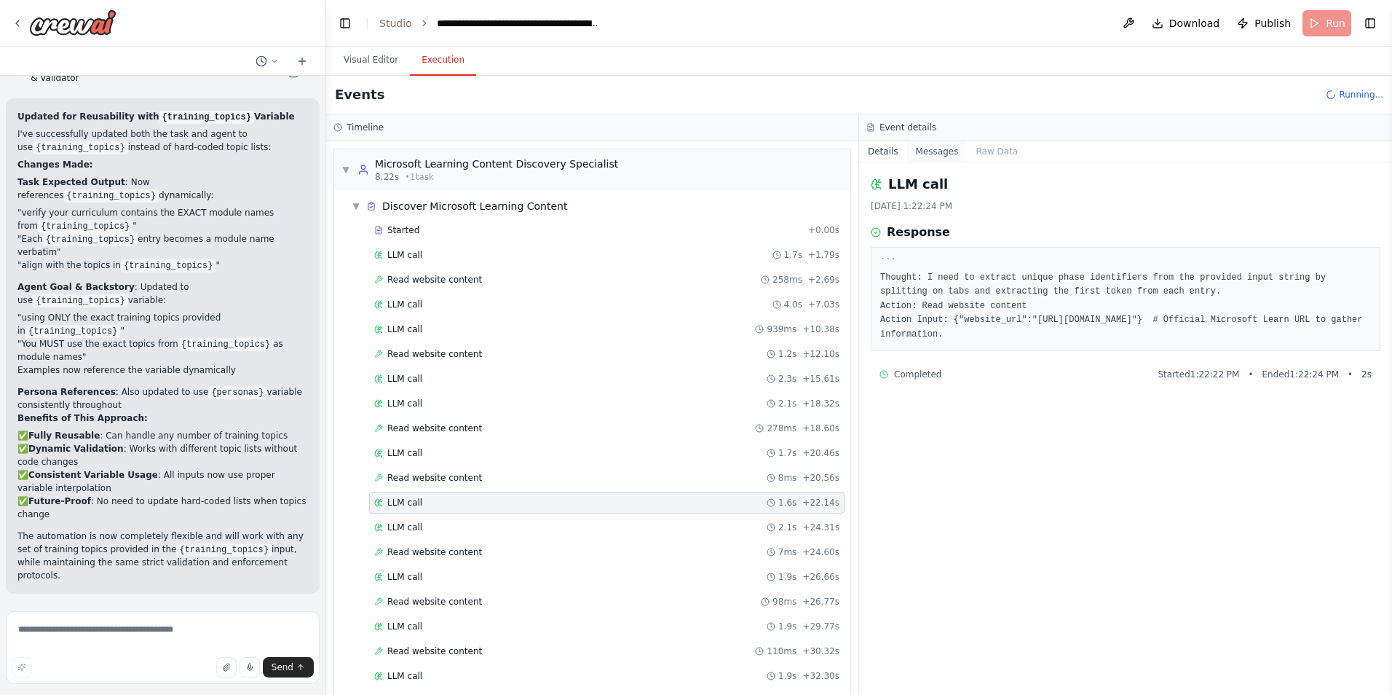
click at [921, 154] on button "Messages" at bounding box center [937, 151] width 60 height 20
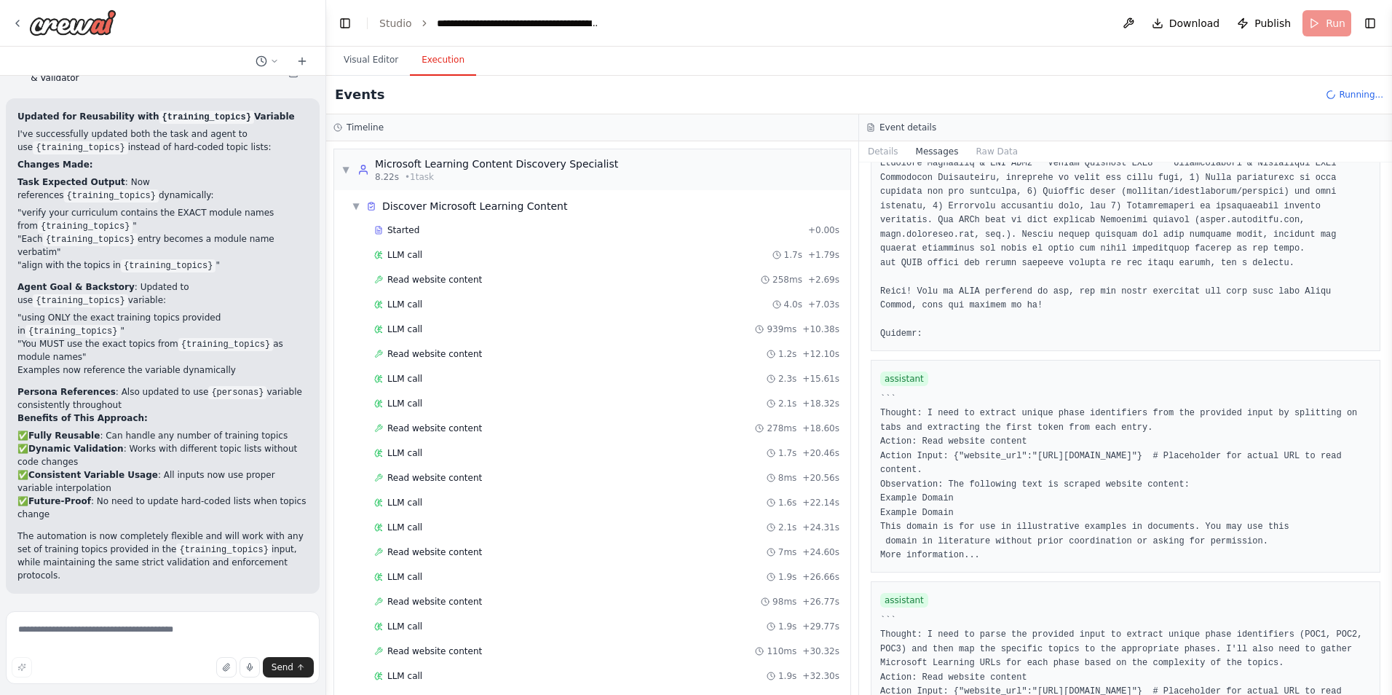
scroll to position [1384, 0]
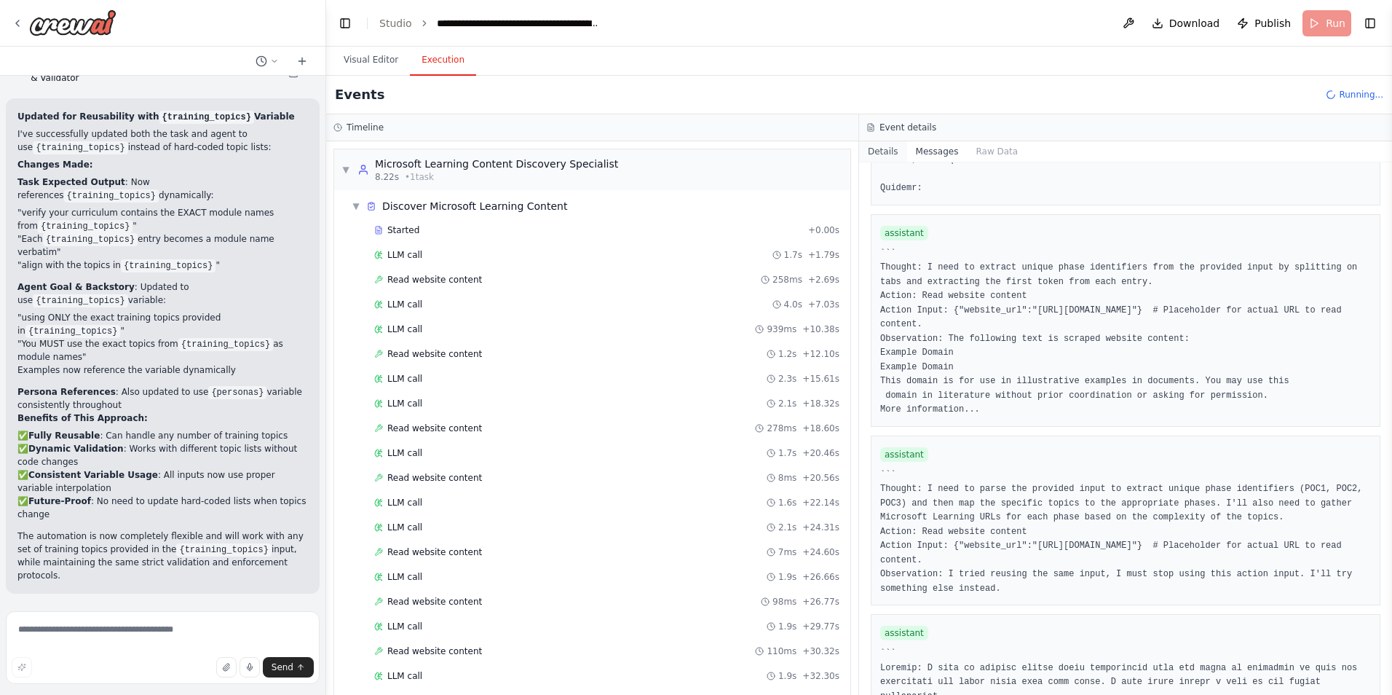
click at [879, 155] on button "Details" at bounding box center [883, 151] width 48 height 20
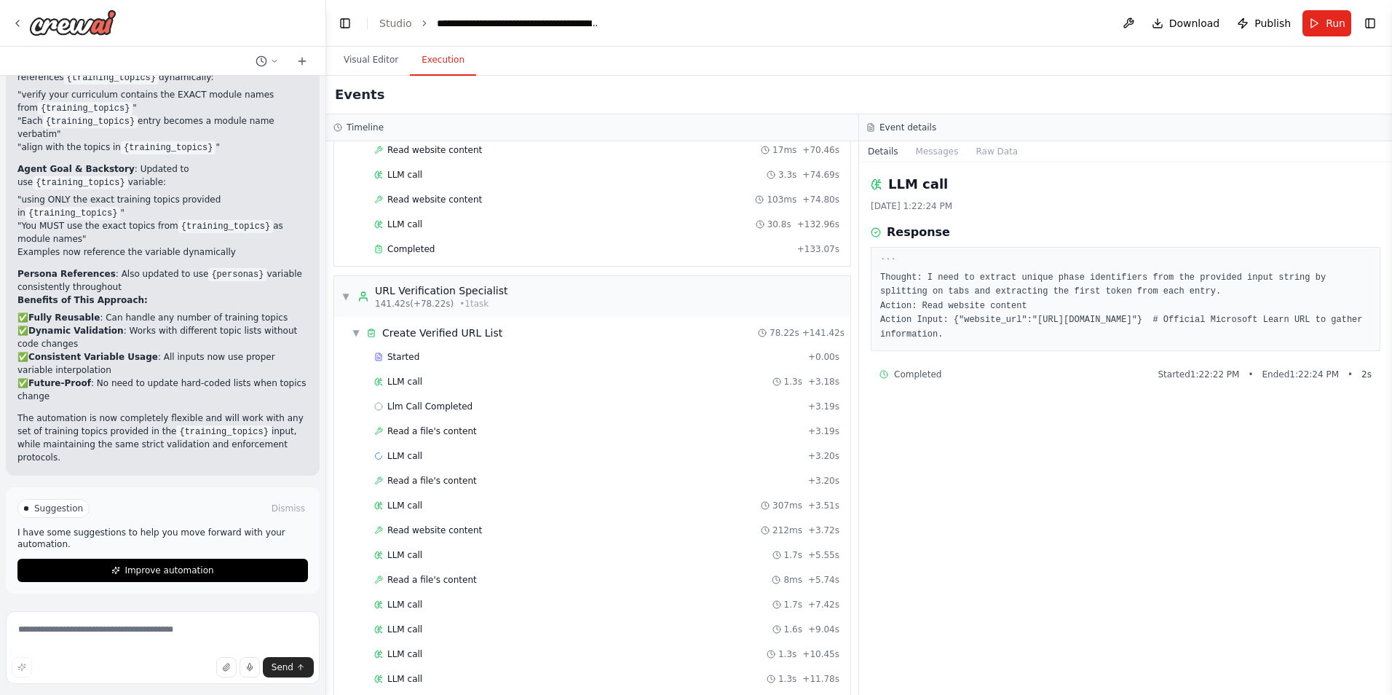
scroll to position [1889, 0]
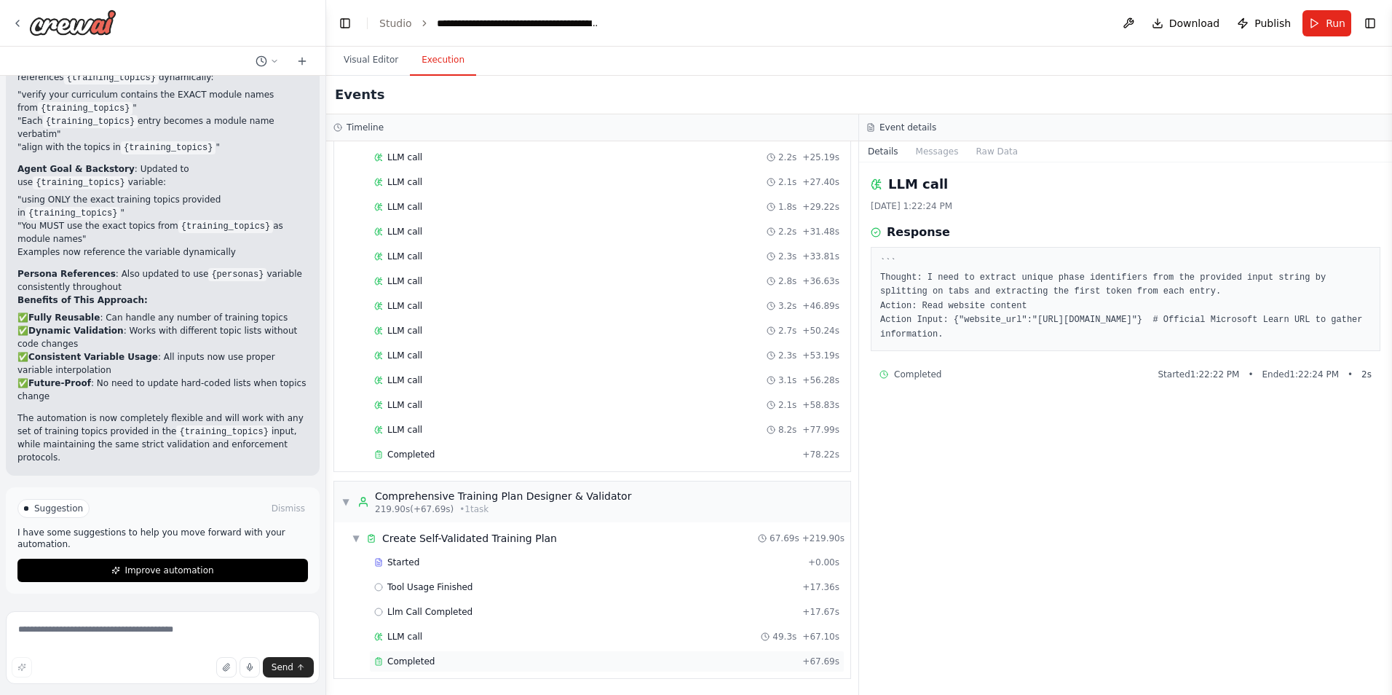
click at [435, 658] on div "Completed" at bounding box center [585, 661] width 422 height 12
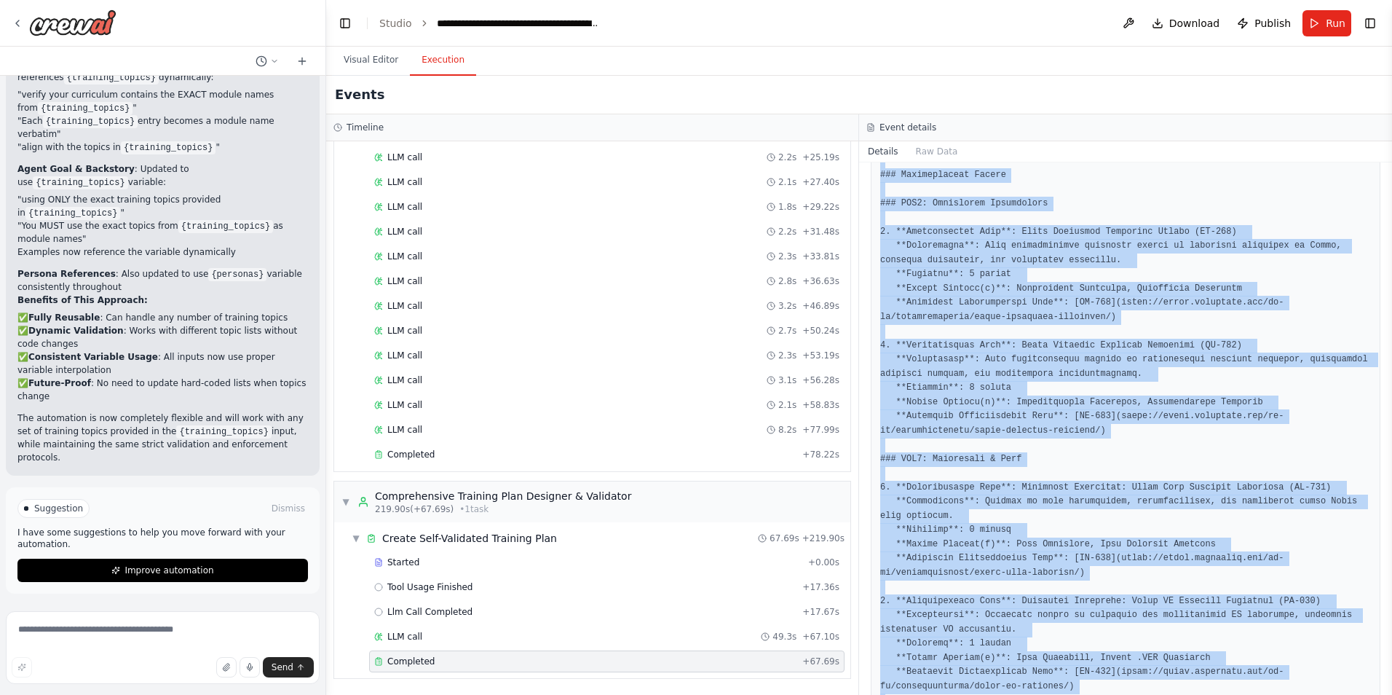
scroll to position [3110, 0]
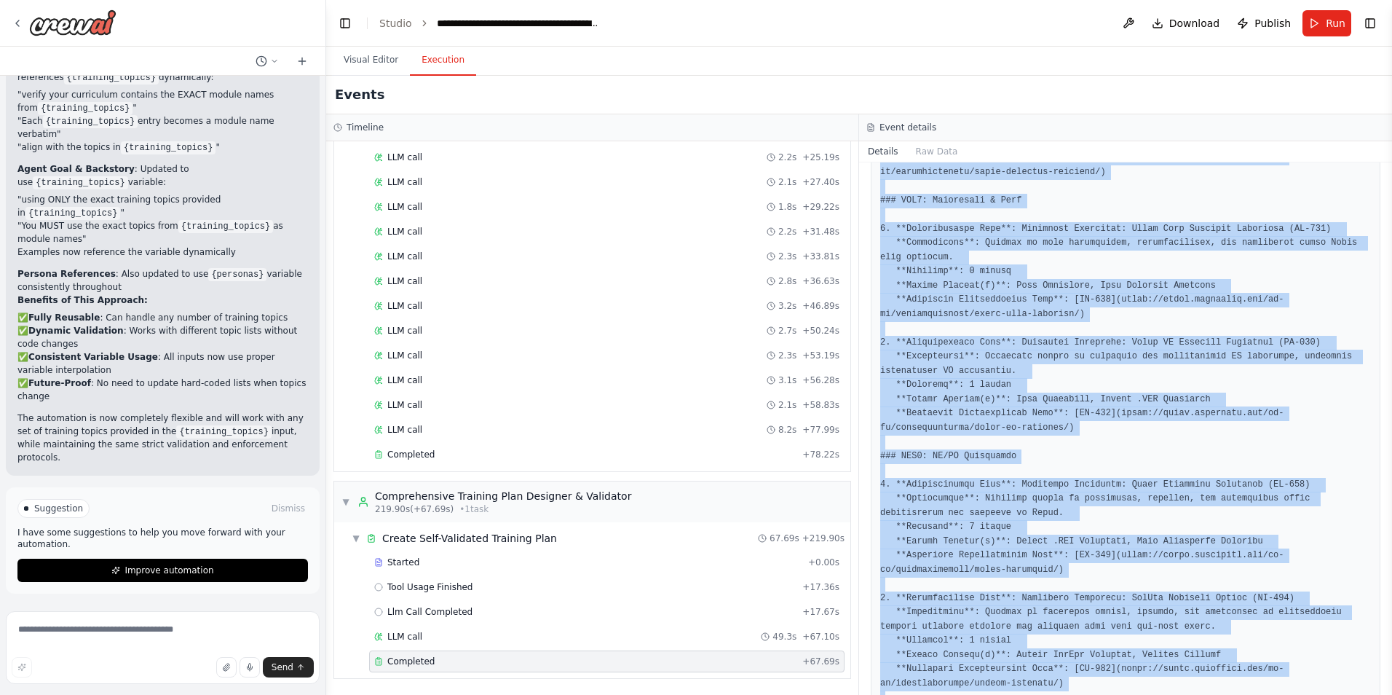
drag, startPoint x: 882, startPoint y: 425, endPoint x: 977, endPoint y: 715, distance: 304.9
click at [977, 694] on html "I need a crew that can take a list of URLs, check them to verify they return a …" at bounding box center [696, 347] width 1392 height 695
copy pre "### Executive Summary This comprehensive Microsoft Learning training curriculum…"
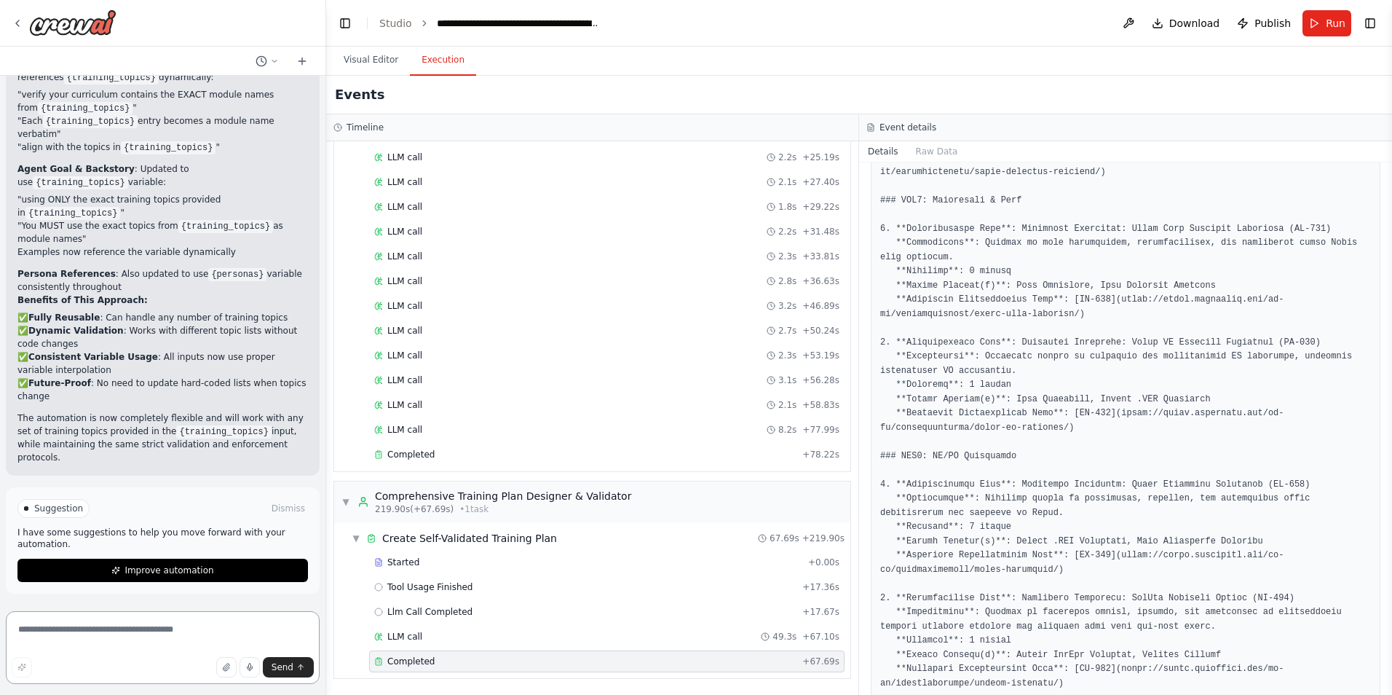
click at [151, 638] on textarea at bounding box center [163, 647] width 314 height 73
drag, startPoint x: 97, startPoint y: 647, endPoint x: 90, endPoint y: 643, distance: 7.9
click at [90, 643] on textarea "**********" at bounding box center [163, 647] width 314 height 73
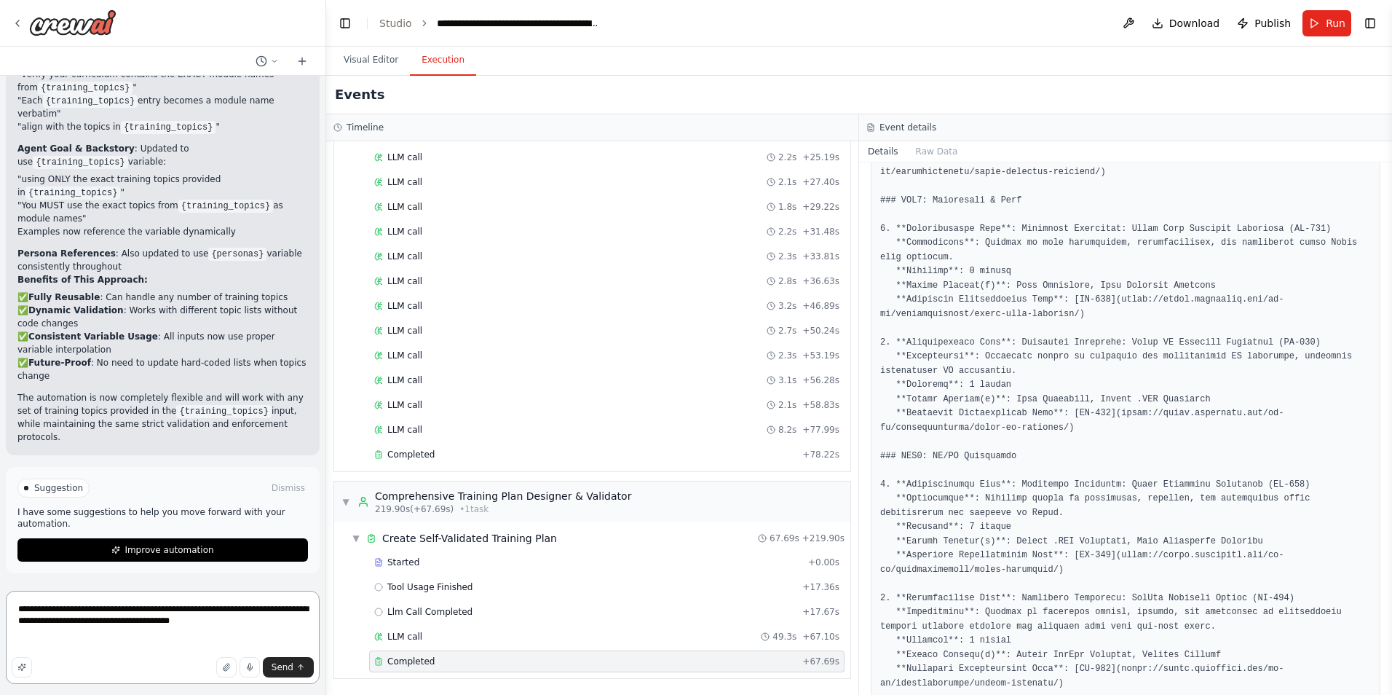
paste textarea "**********"
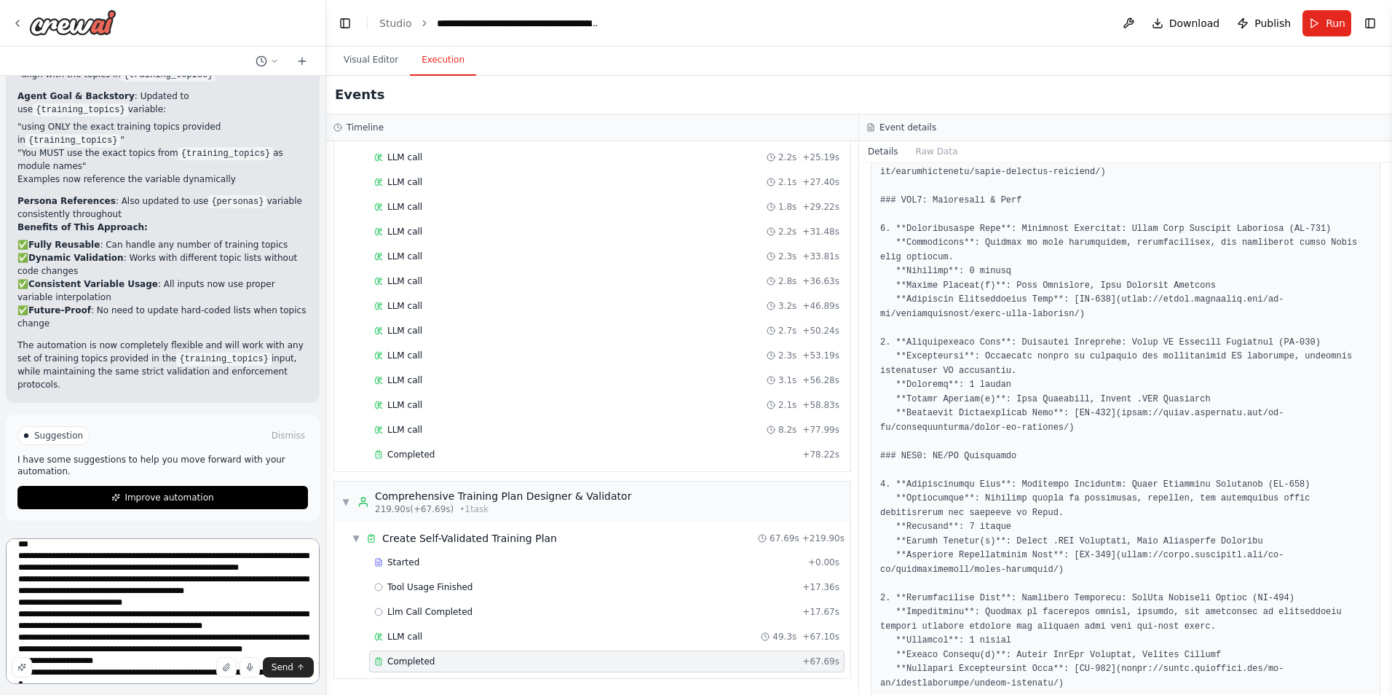
scroll to position [0, 0]
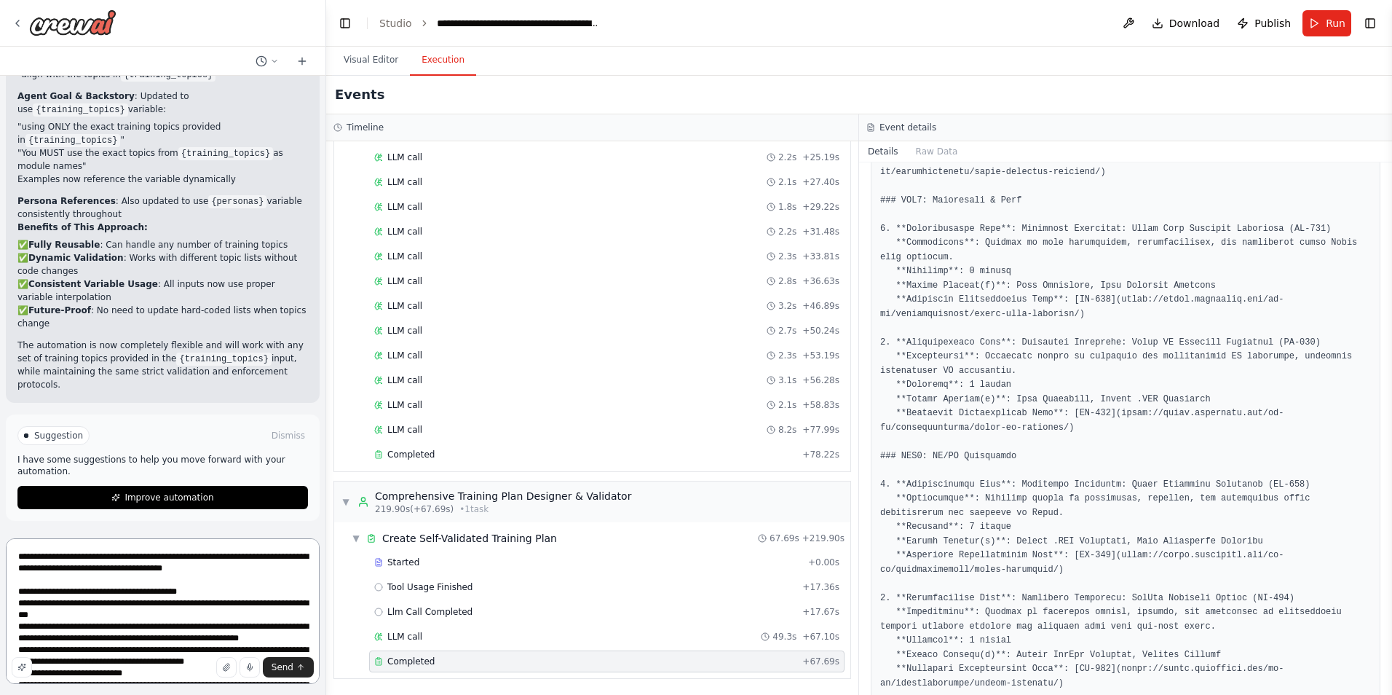
drag, startPoint x: 64, startPoint y: 595, endPoint x: -1, endPoint y: 598, distance: 65.6
click at [0, 598] on html "I need a crew that can take a list of URLs, check them to verify they return a …" at bounding box center [696, 347] width 1392 height 695
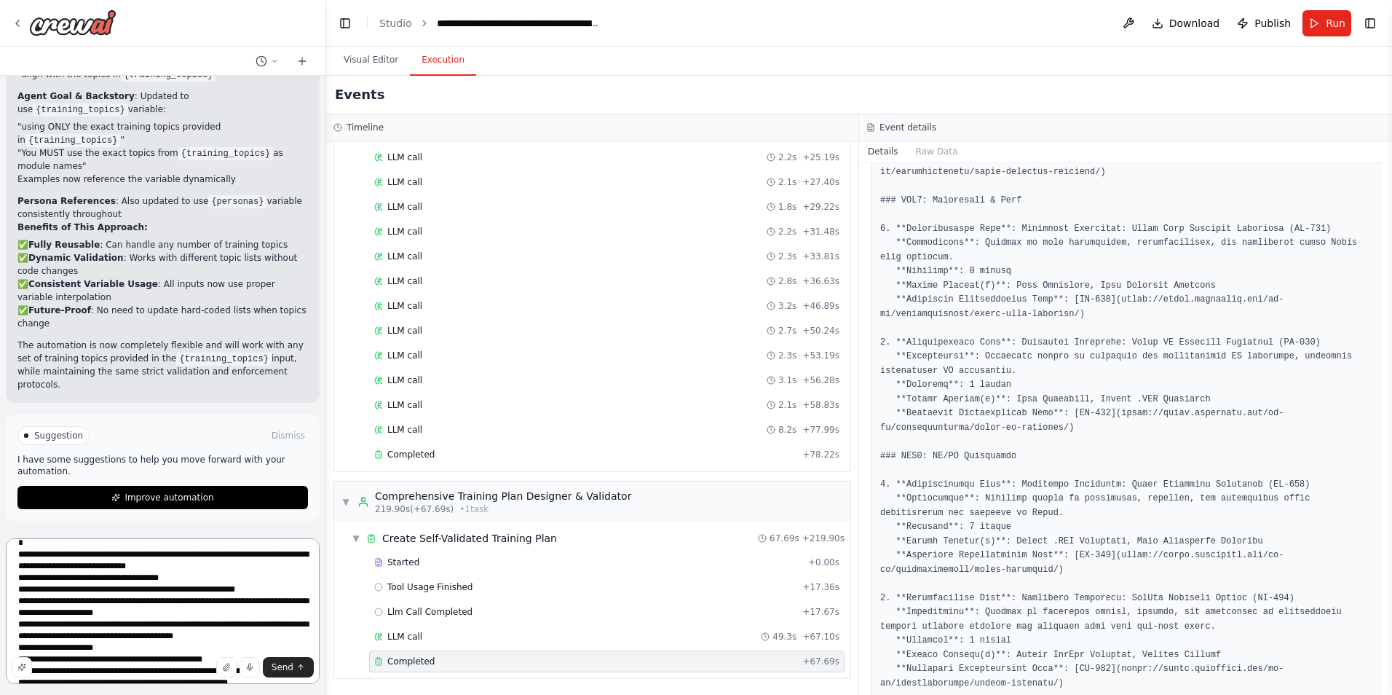
scroll to position [52, 0]
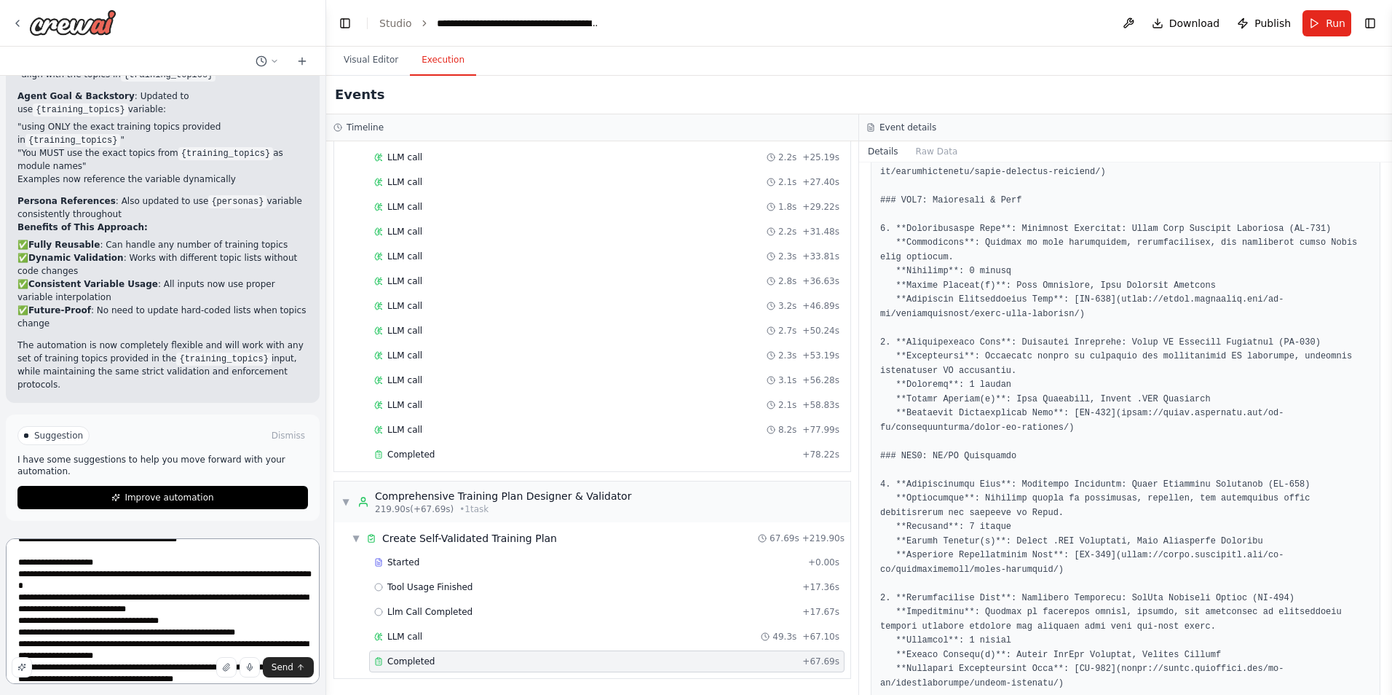
drag, startPoint x: 249, startPoint y: 591, endPoint x: 5, endPoint y: 620, distance: 245.7
click at [5, 620] on div "I need a crew that can take a list of URLs, check them to verify they return a …" at bounding box center [163, 347] width 326 height 695
drag, startPoint x: 183, startPoint y: 610, endPoint x: -3, endPoint y: 577, distance: 188.6
click at [0, 577] on html "I need a crew that can take a list of URLs, check them to verify they return a …" at bounding box center [696, 347] width 1392 height 695
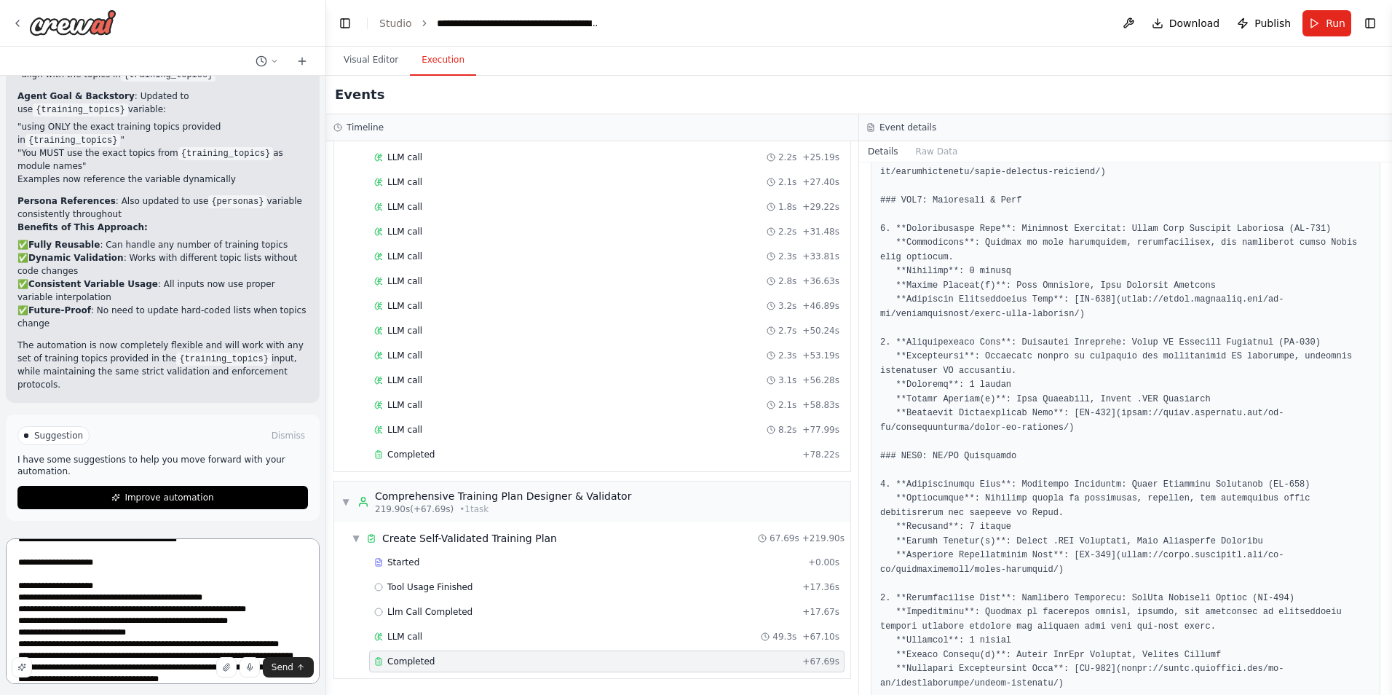
drag, startPoint x: 252, startPoint y: 621, endPoint x: -3, endPoint y: 593, distance: 256.5
click at [0, 593] on html "I need a crew that can take a list of URLs, check them to verify they return a …" at bounding box center [696, 347] width 1392 height 695
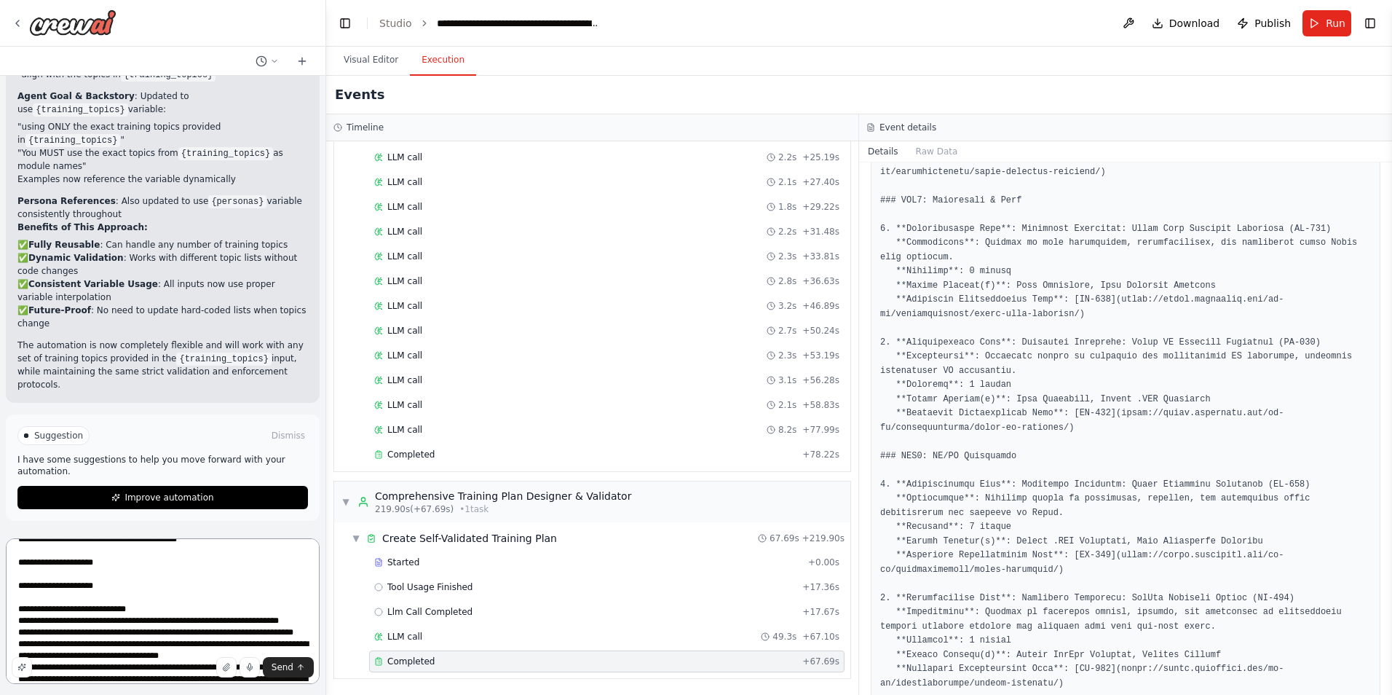
scroll to position [125, 0]
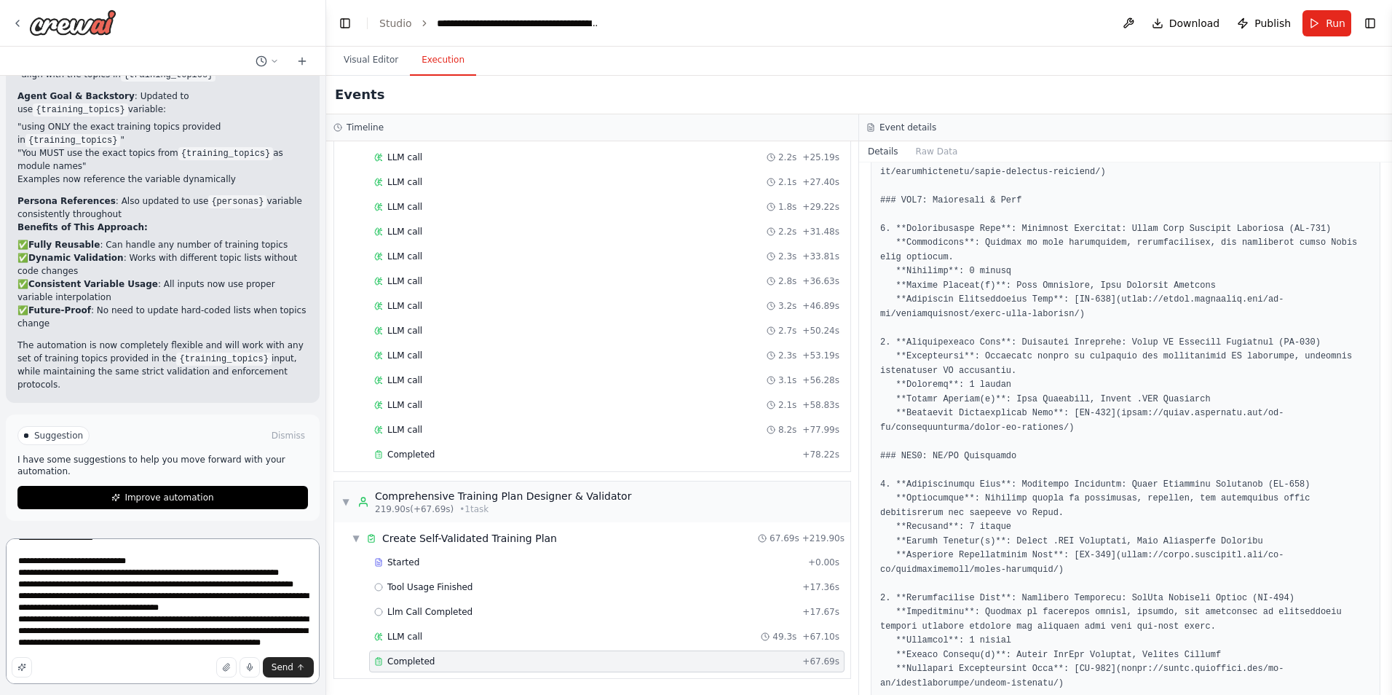
drag, startPoint x: 118, startPoint y: 639, endPoint x: 7, endPoint y: 554, distance: 139.2
click at [7, 554] on textarea "**********" at bounding box center [163, 611] width 314 height 146
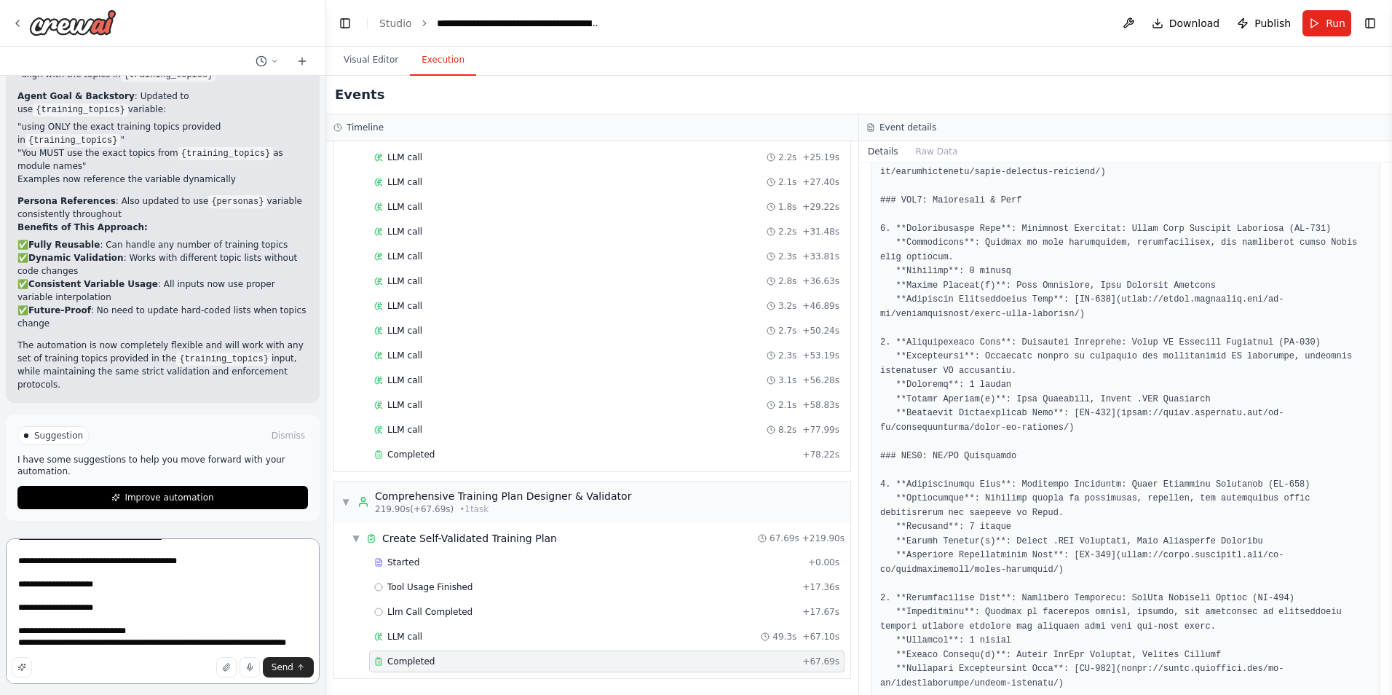
drag, startPoint x: 31, startPoint y: 640, endPoint x: 8, endPoint y: 620, distance: 31.0
click at [8, 620] on textarea "**********" at bounding box center [163, 611] width 314 height 146
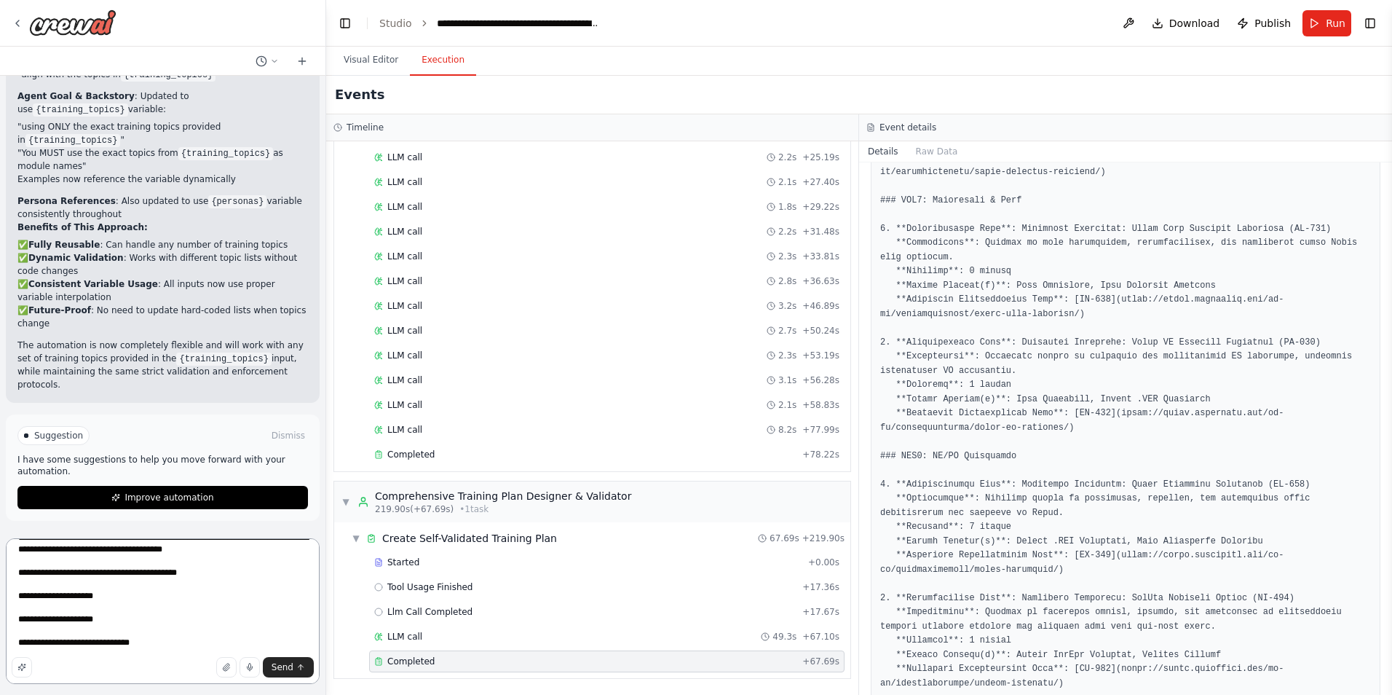
scroll to position [0, 0]
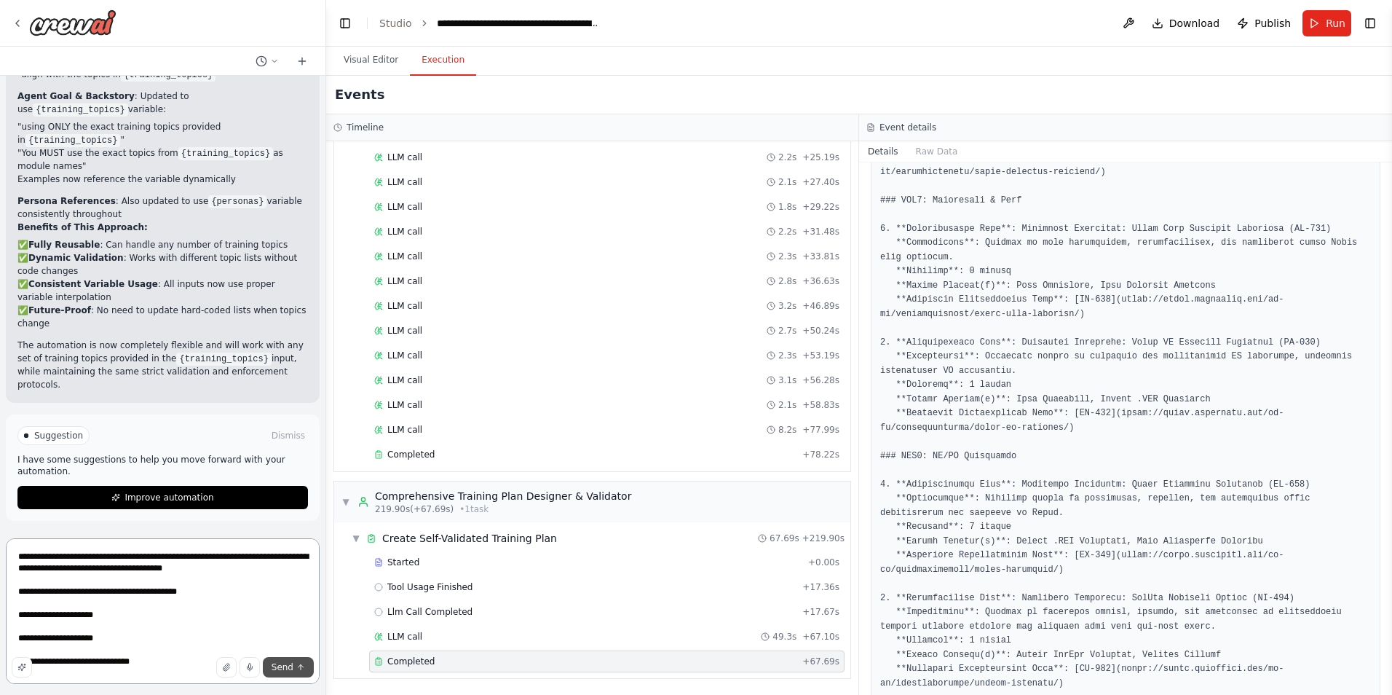
type textarea "**********"
click at [294, 668] on button "Send" at bounding box center [288, 667] width 51 height 20
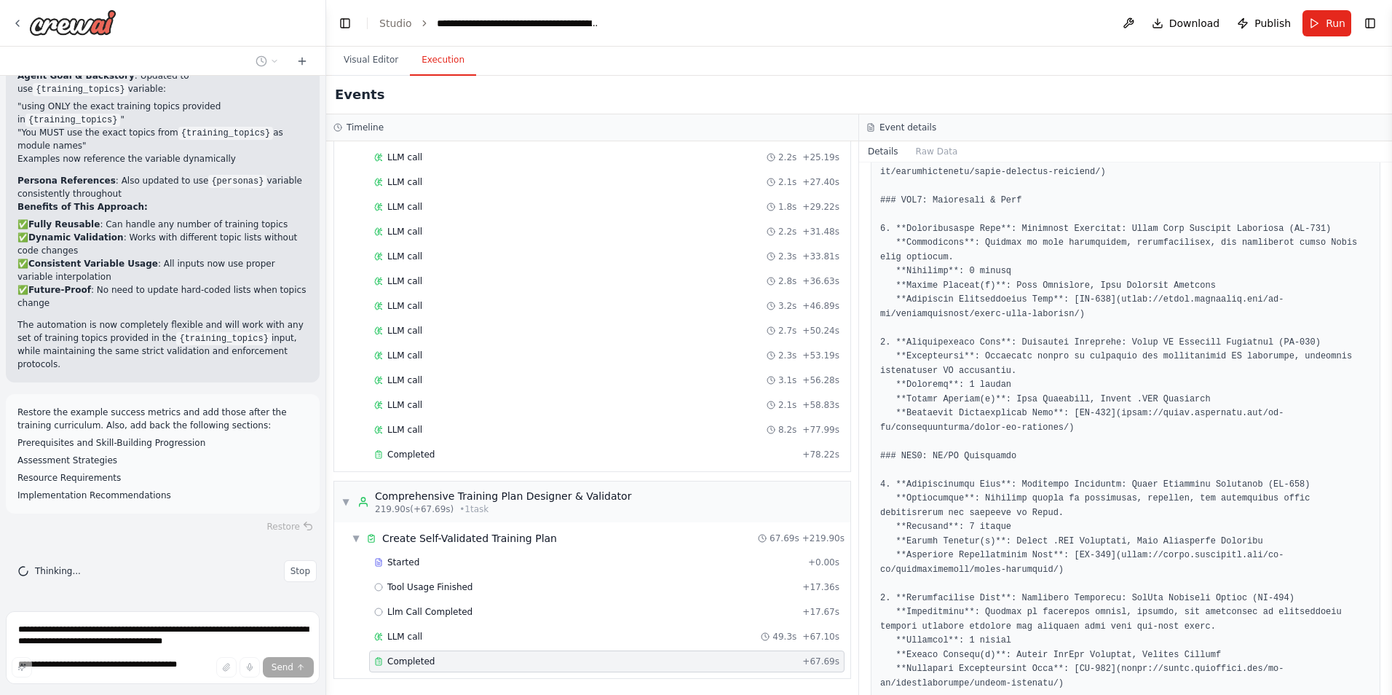
scroll to position [48781, 0]
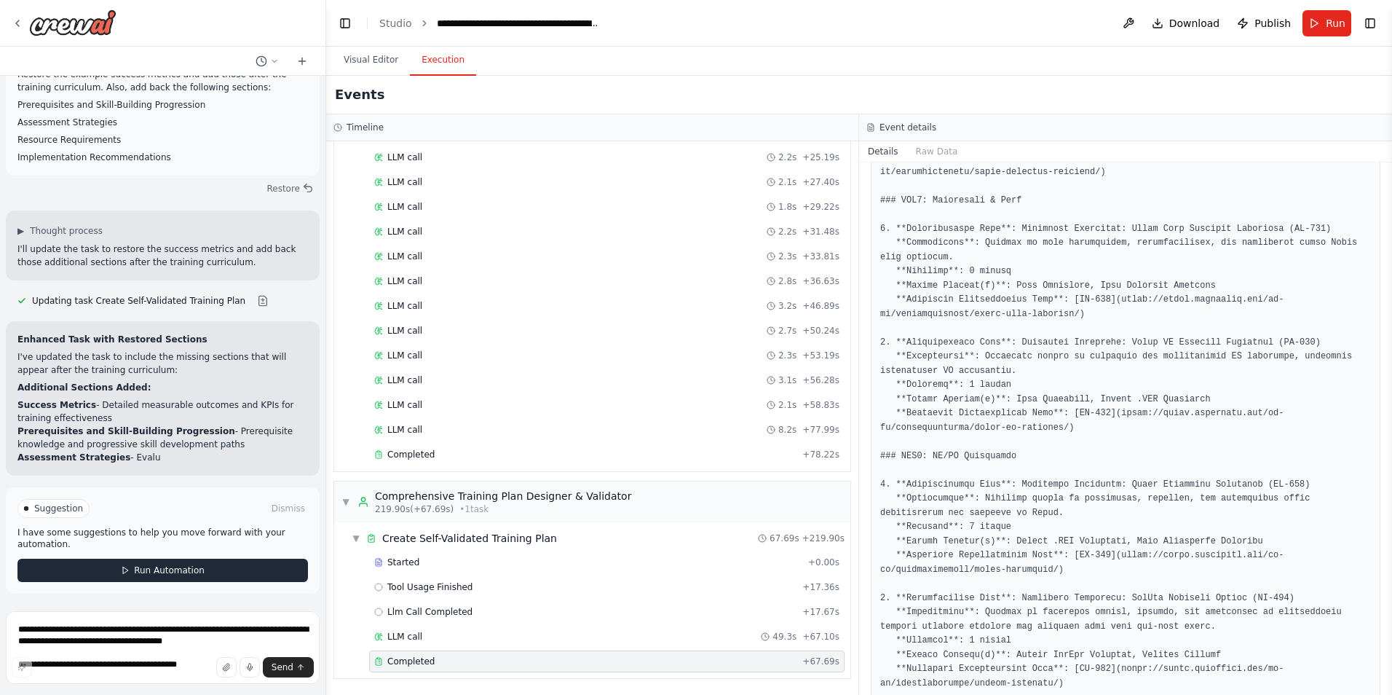
click at [189, 572] on span "Run Automation" at bounding box center [169, 570] width 71 height 12
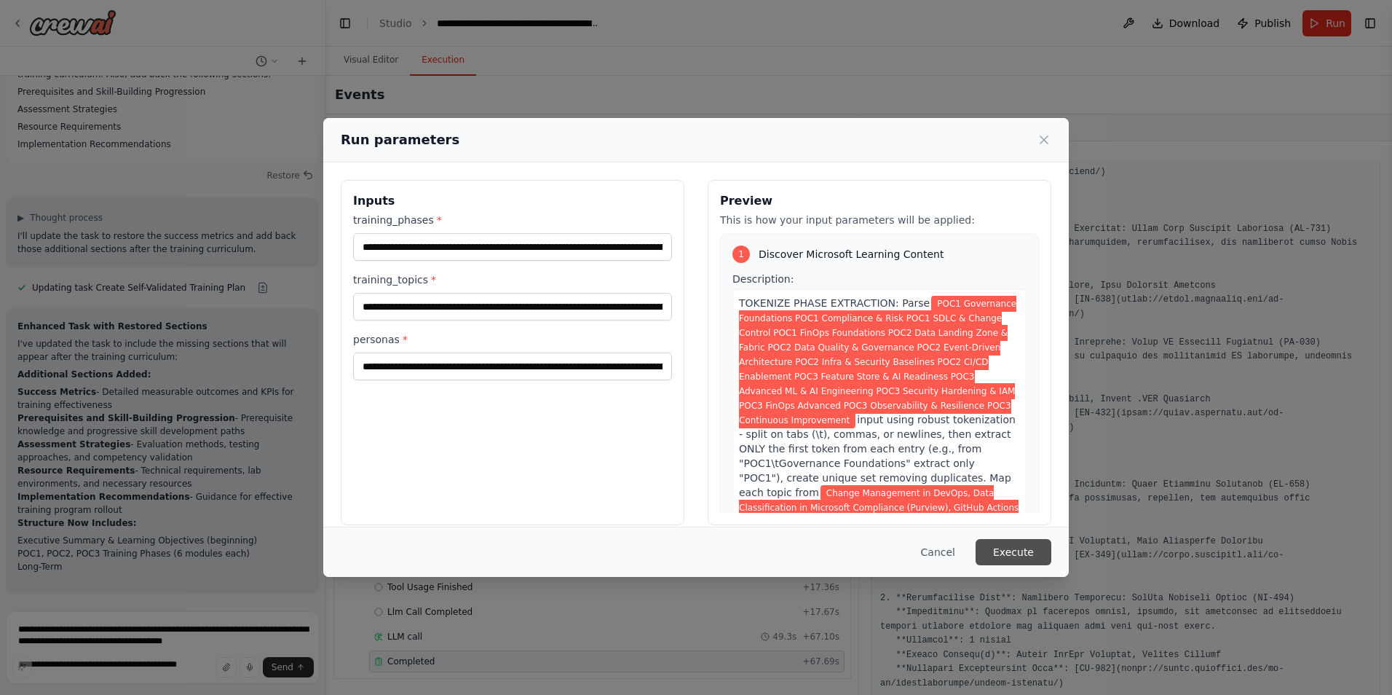
scroll to position [49133, 0]
click at [1026, 560] on button "Execute" at bounding box center [1014, 552] width 76 height 26
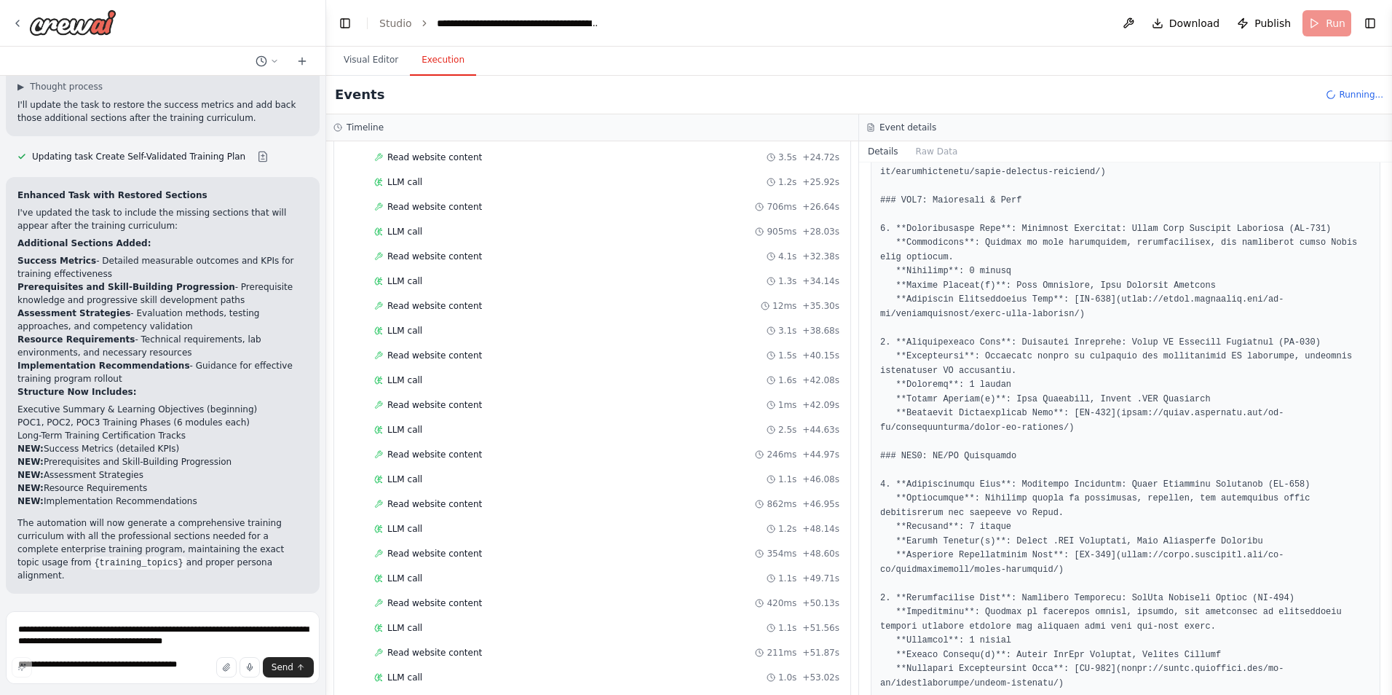
scroll to position [1221, 0]
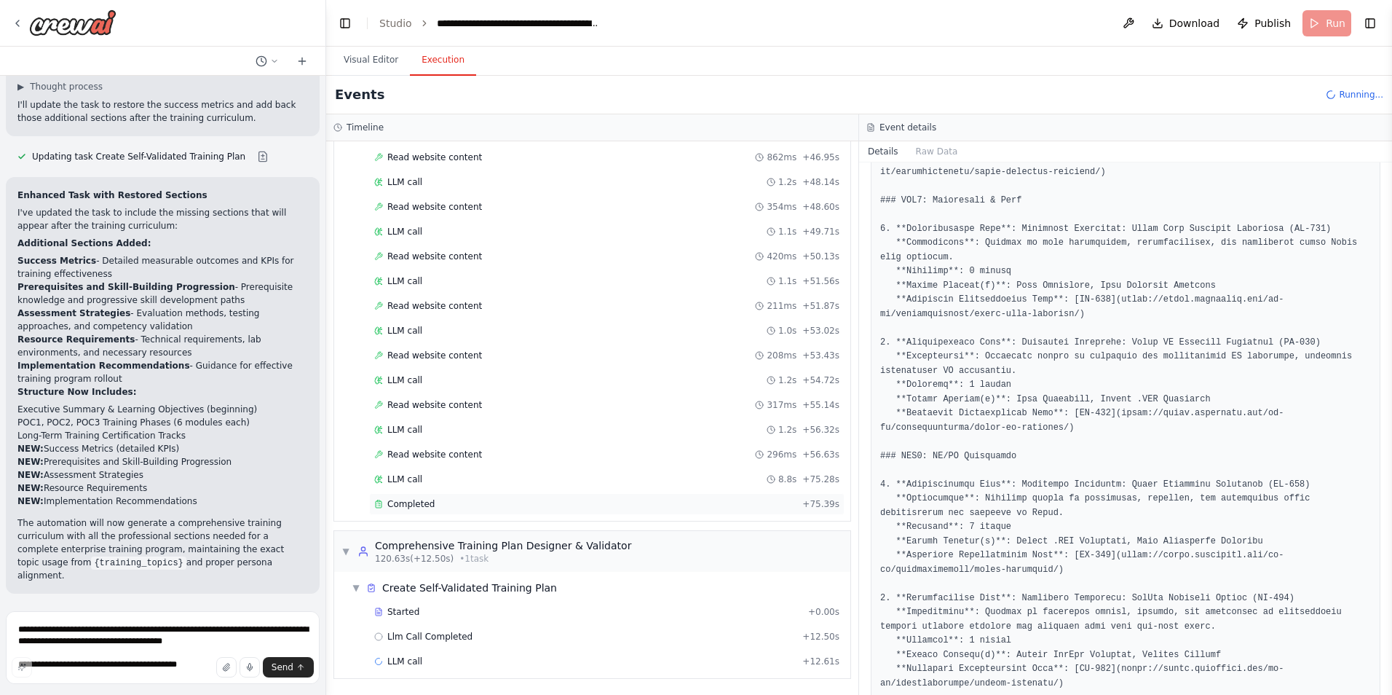
click at [415, 502] on span "Completed" at bounding box center [410, 504] width 47 height 12
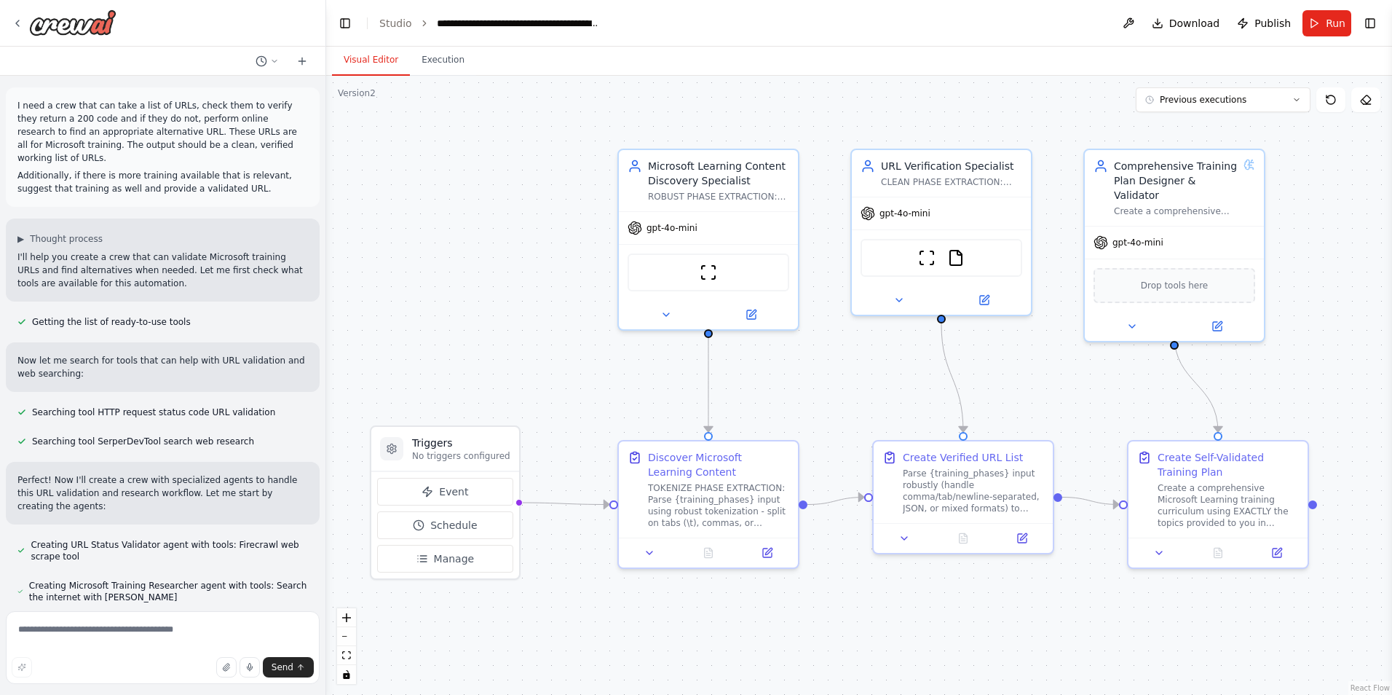
scroll to position [49250, 0]
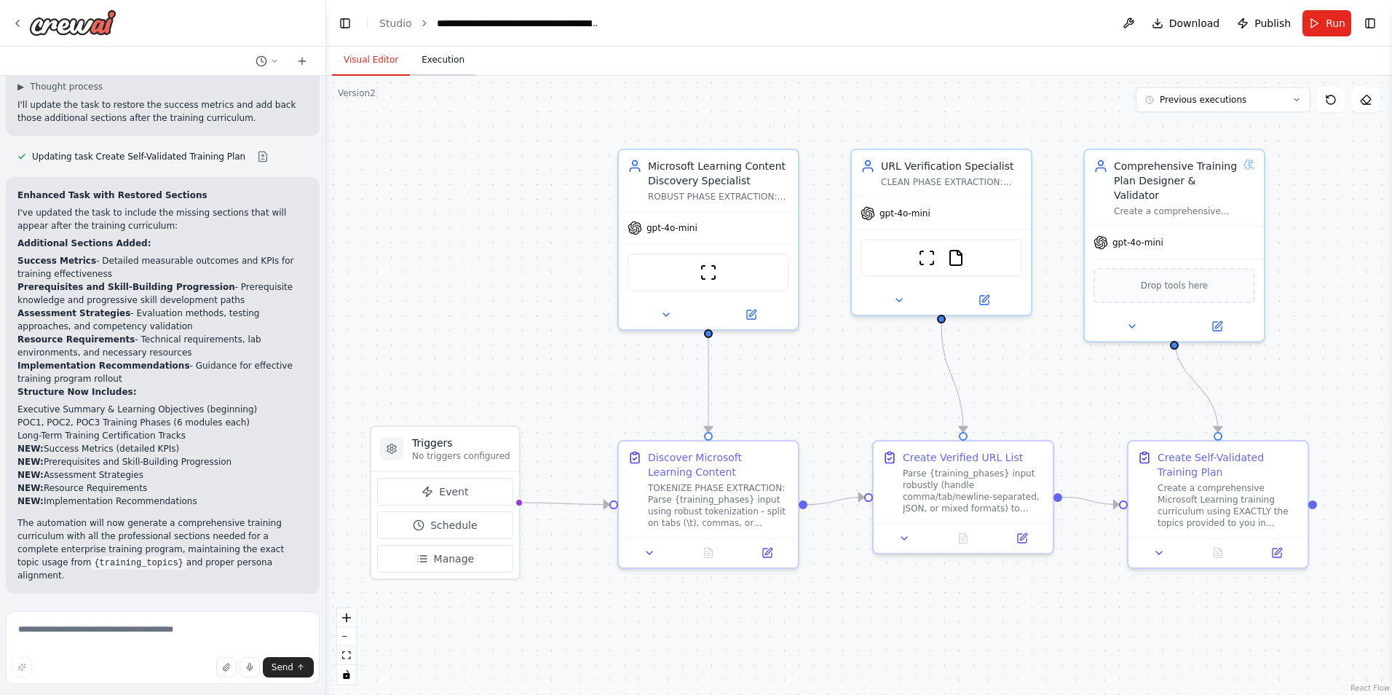
click at [444, 53] on button "Execution" at bounding box center [443, 60] width 66 height 31
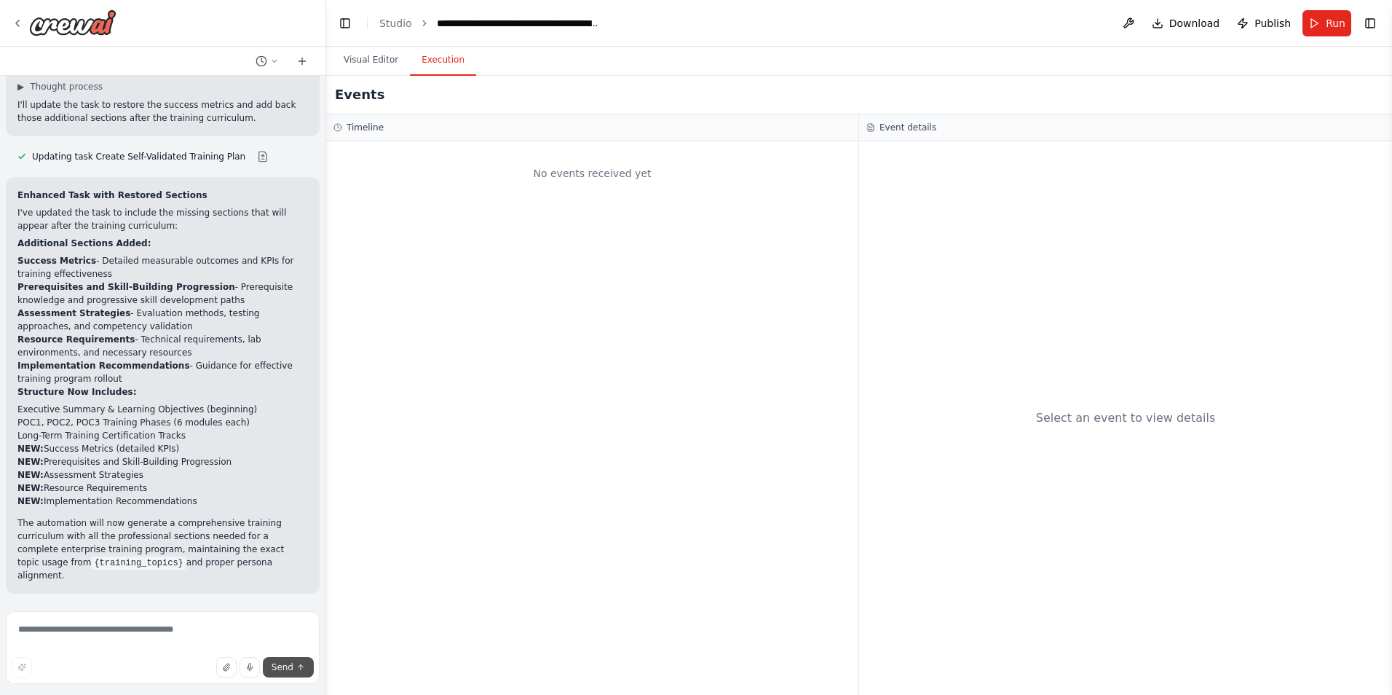
click at [301, 666] on icon "submit" at bounding box center [301, 666] width 5 height 3
click at [1330, 25] on span "Run" at bounding box center [1336, 23] width 20 height 15
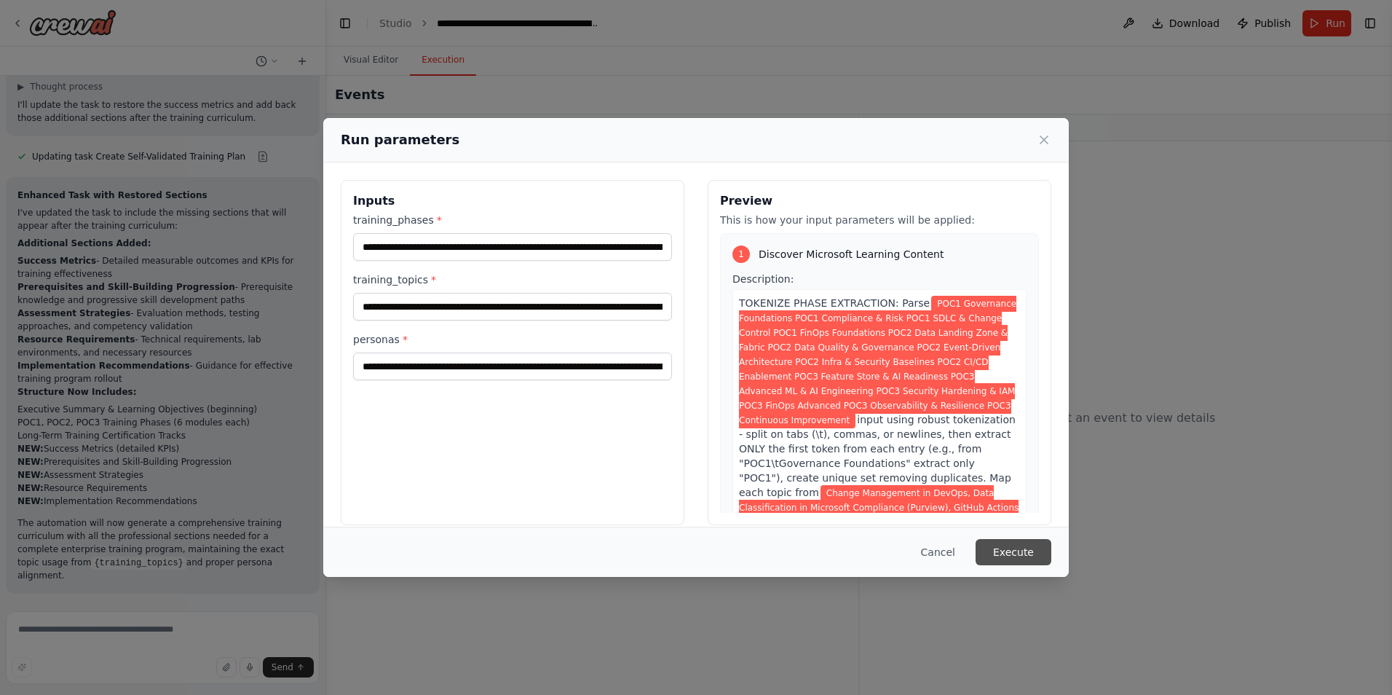
click at [1028, 548] on button "Execute" at bounding box center [1014, 552] width 76 height 26
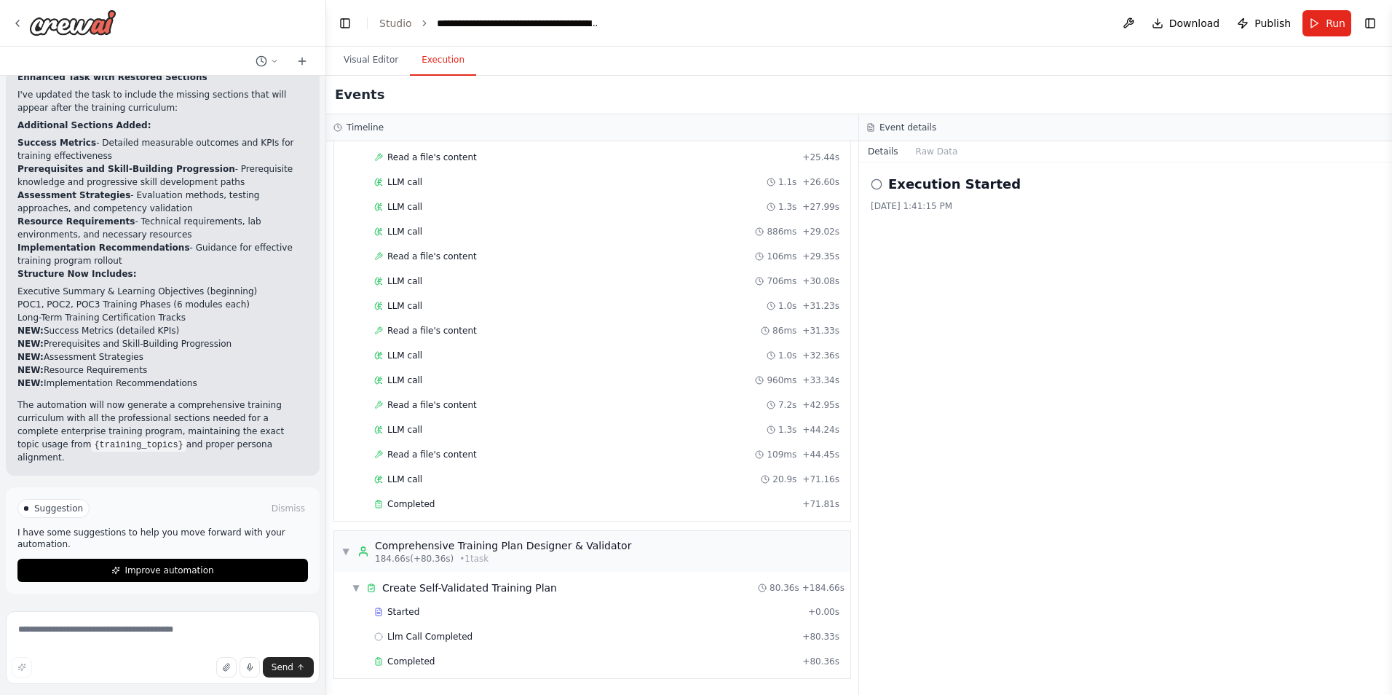
scroll to position [49368, 0]
click at [406, 662] on span "Completed" at bounding box center [410, 661] width 47 height 12
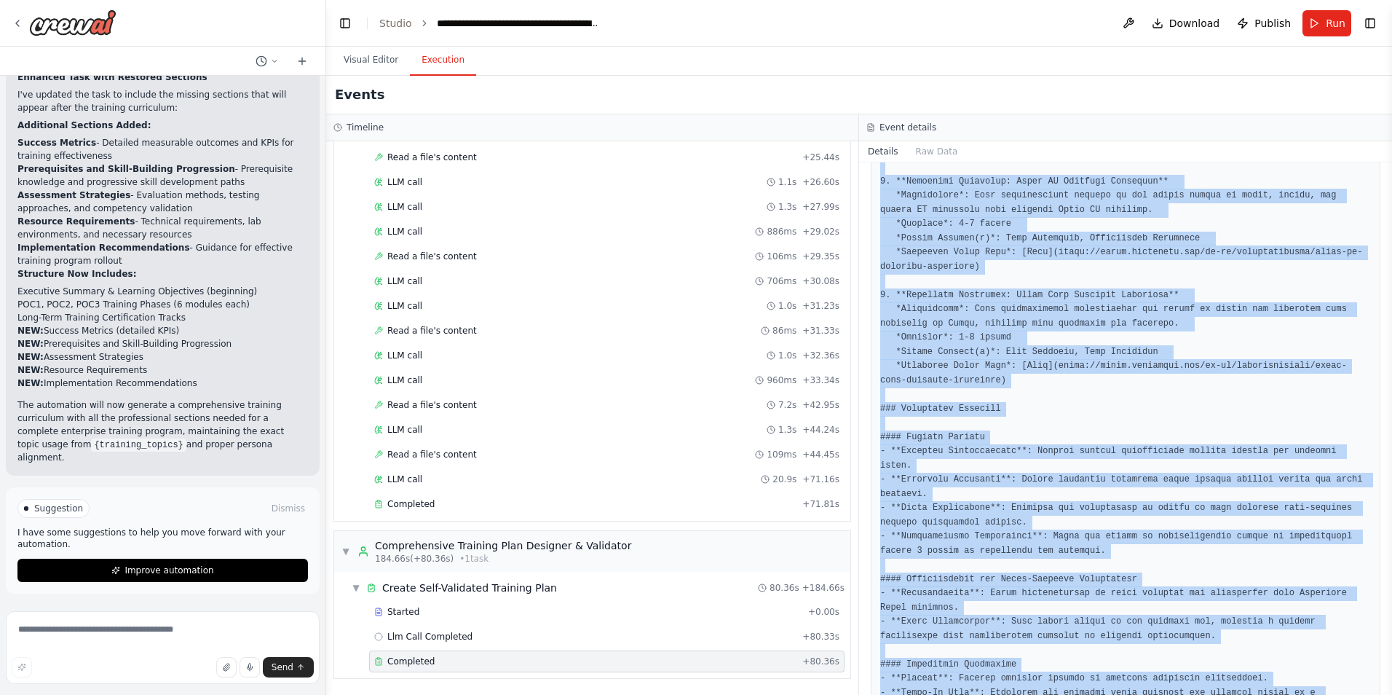
scroll to position [3381, 0]
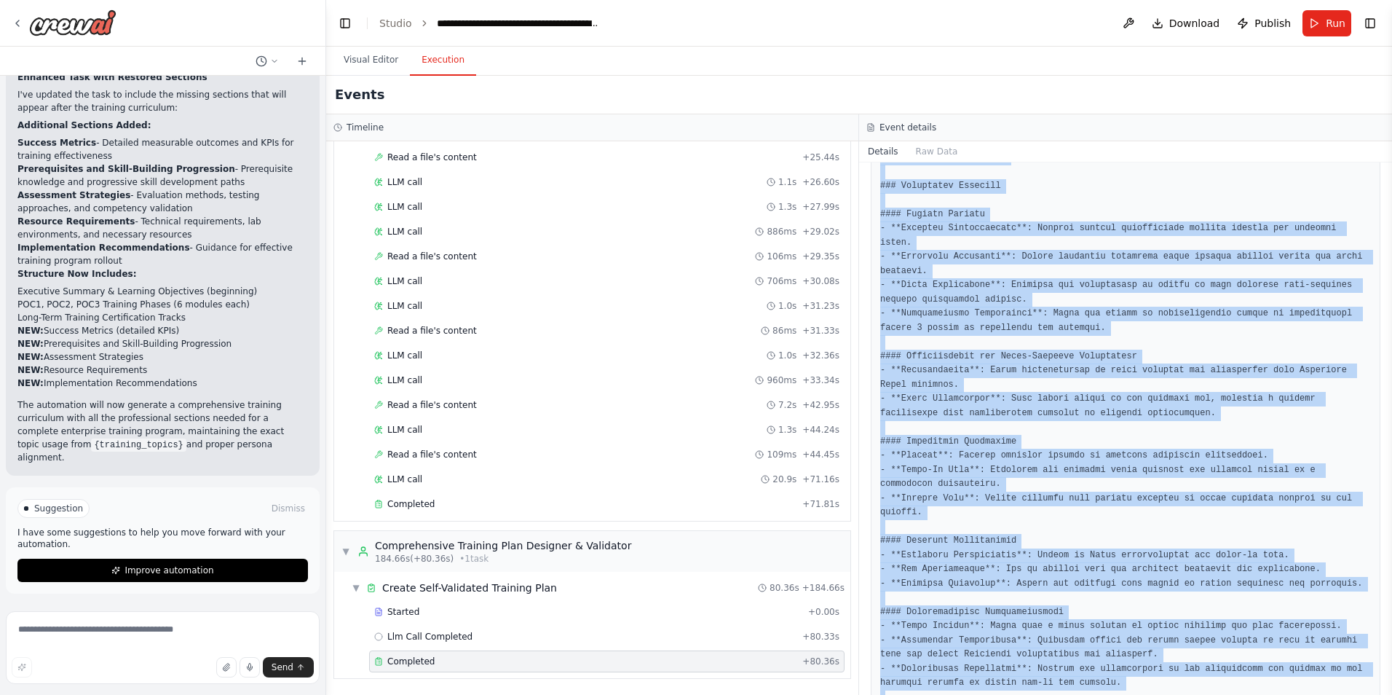
drag, startPoint x: 882, startPoint y: 429, endPoint x: 1184, endPoint y: 713, distance: 414.7
click at [1184, 694] on html "I need a crew that can take a list of URLs, check them to verify they return a …" at bounding box center [696, 347] width 1392 height 695
copy pre "### Executive Summary This comprehensive Microsoft Learning training curriculum…"
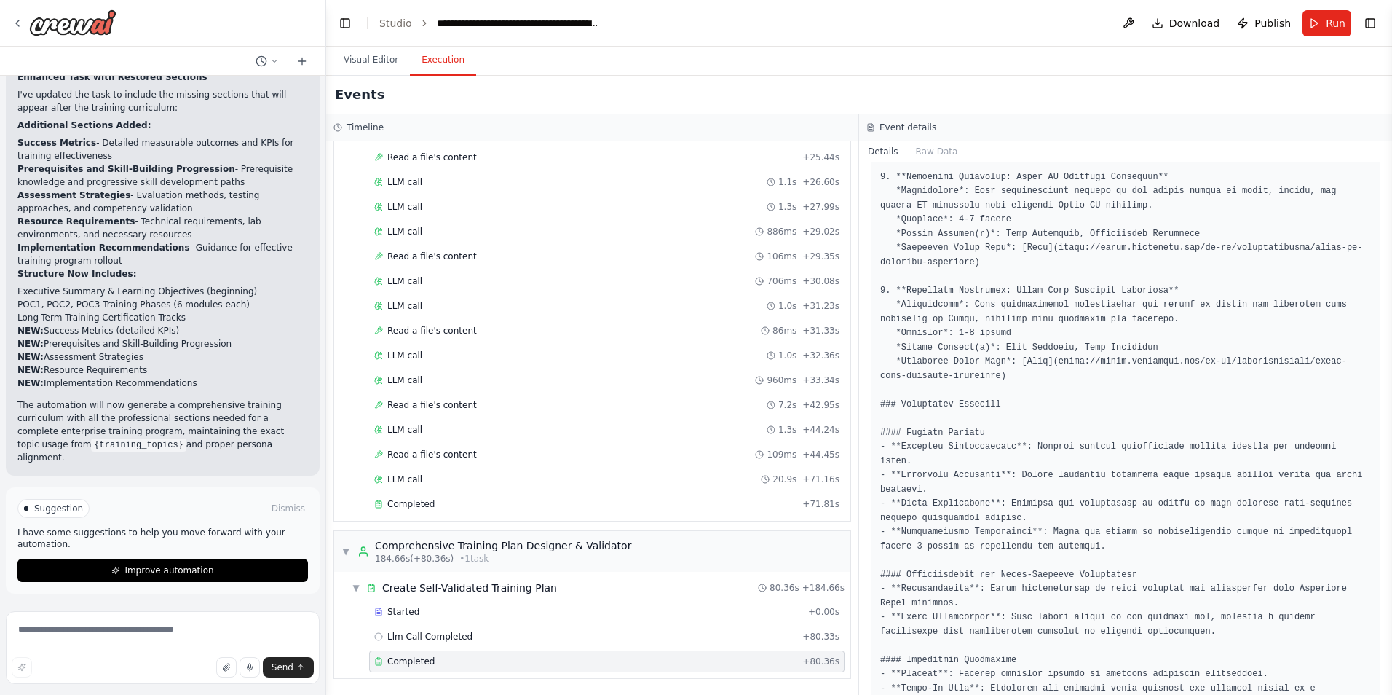
scroll to position [3089, 0]
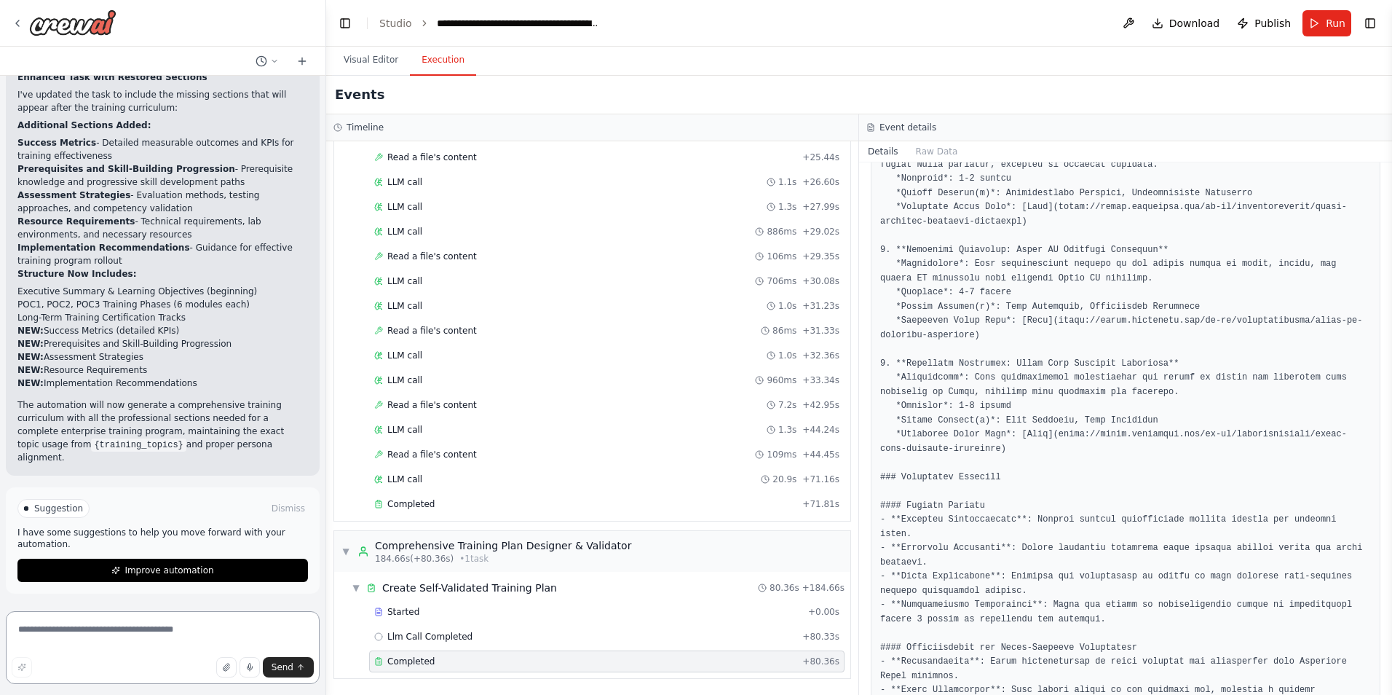
click at [216, 634] on textarea at bounding box center [163, 647] width 314 height 73
type textarea "**********"
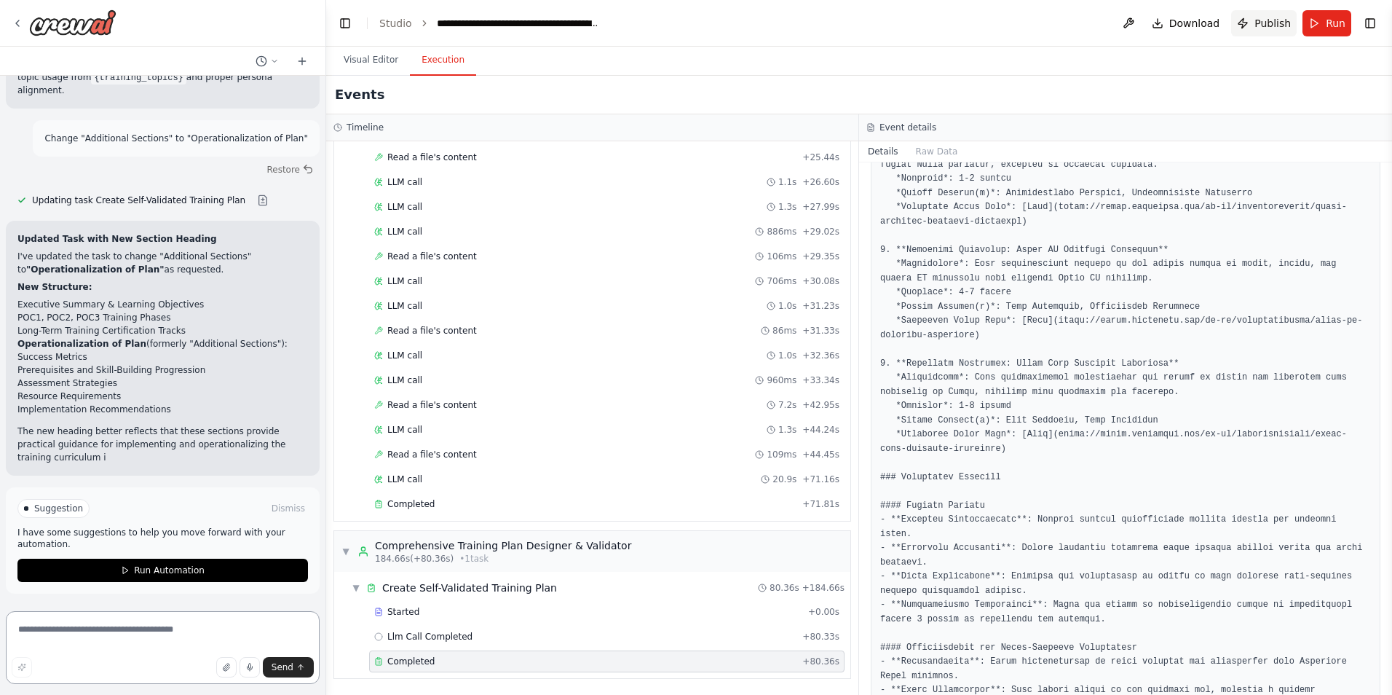
scroll to position [49736, 0]
click at [1264, 22] on span "Publish" at bounding box center [1273, 23] width 36 height 15
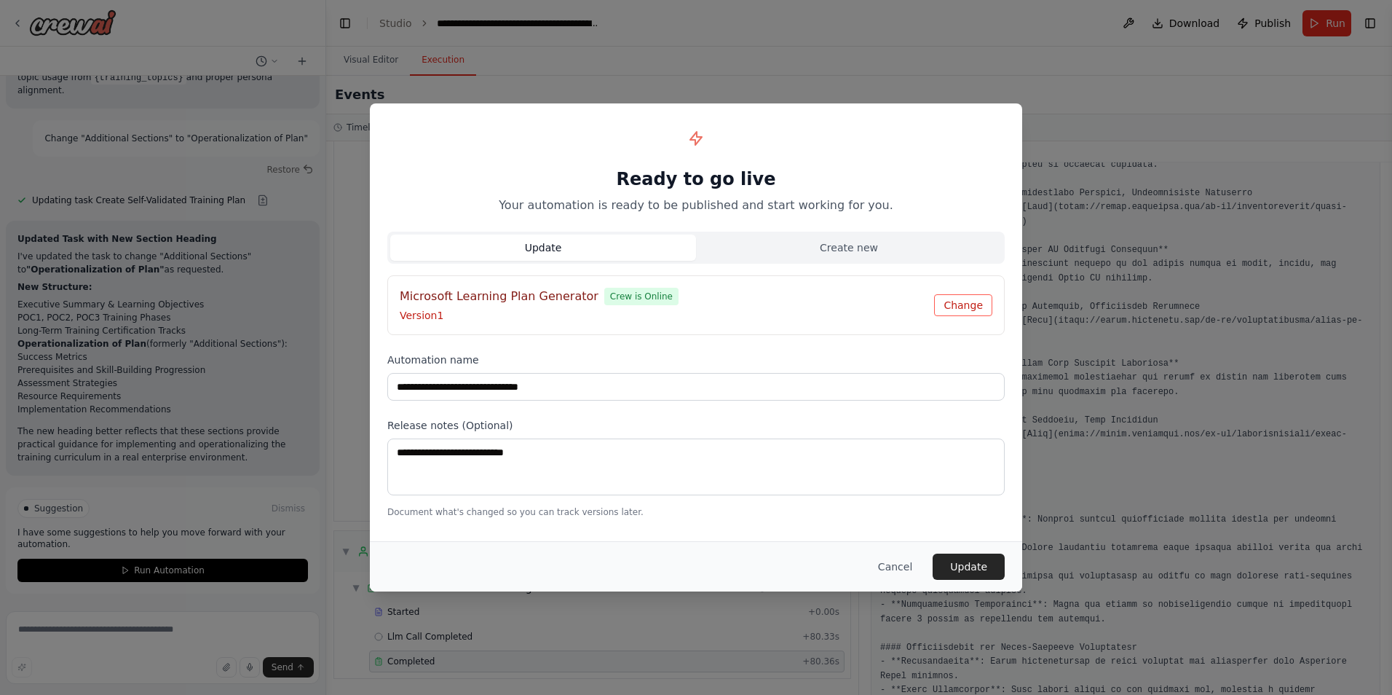
click at [962, 309] on button "Change" at bounding box center [963, 305] width 58 height 22
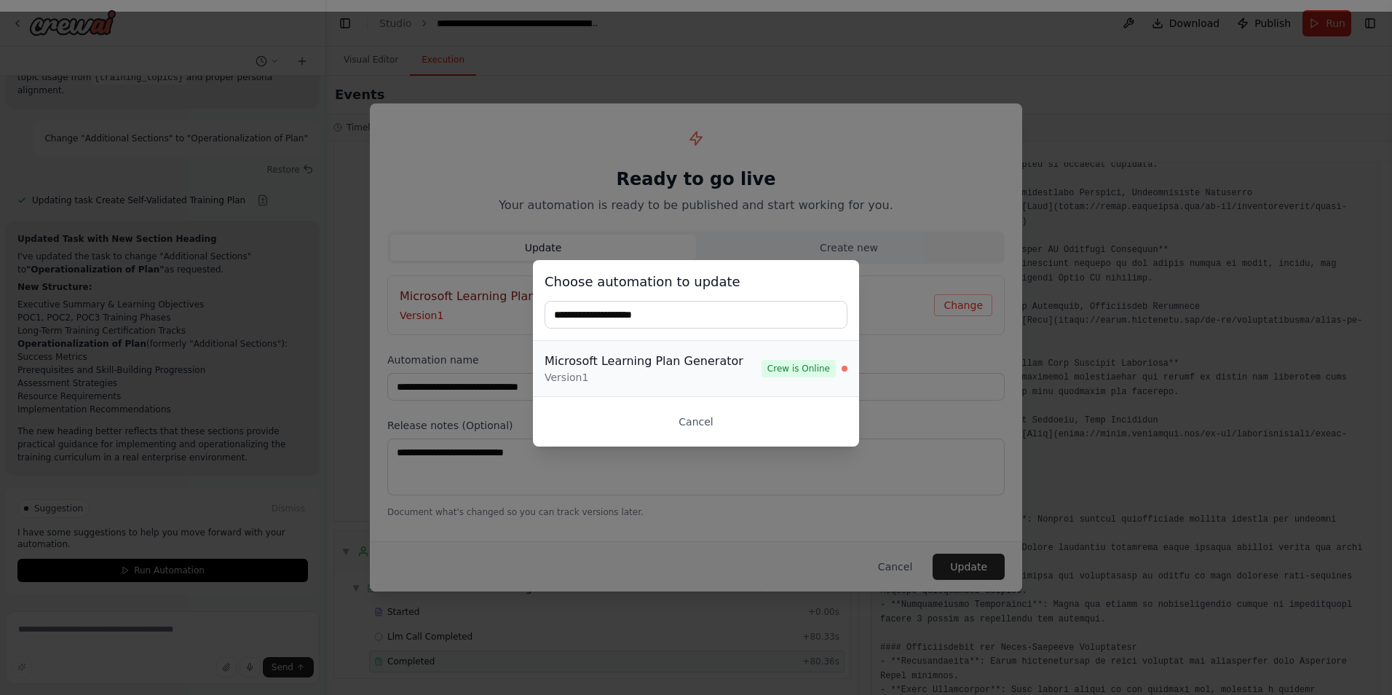
click at [590, 376] on div "Version 1" at bounding box center [653, 377] width 217 height 15
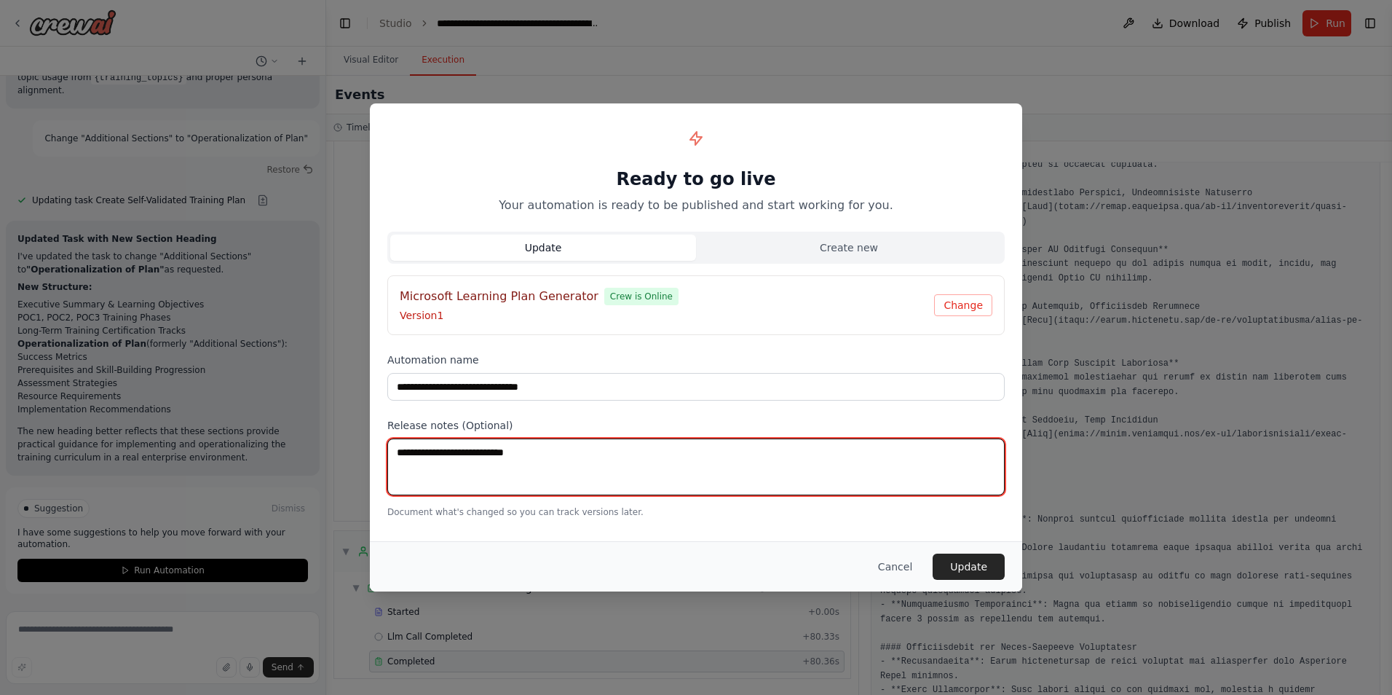
click at [586, 446] on textarea at bounding box center [696, 466] width 618 height 57
drag, startPoint x: 586, startPoint y: 446, endPoint x: 366, endPoint y: 447, distance: 219.9
click at [366, 447] on div "**********" at bounding box center [696, 347] width 1392 height 695
click at [444, 451] on textarea "**********" at bounding box center [696, 466] width 618 height 57
type textarea "**********"
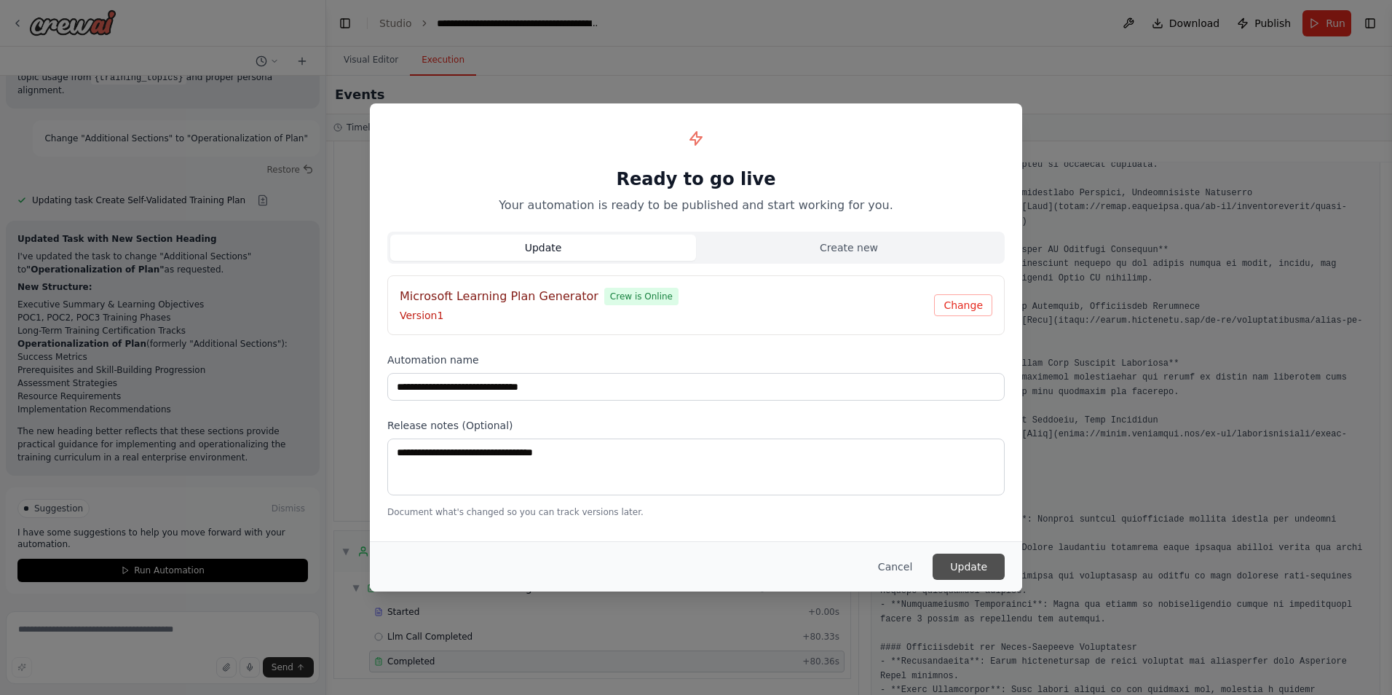
click at [953, 564] on button "Update" at bounding box center [969, 566] width 72 height 26
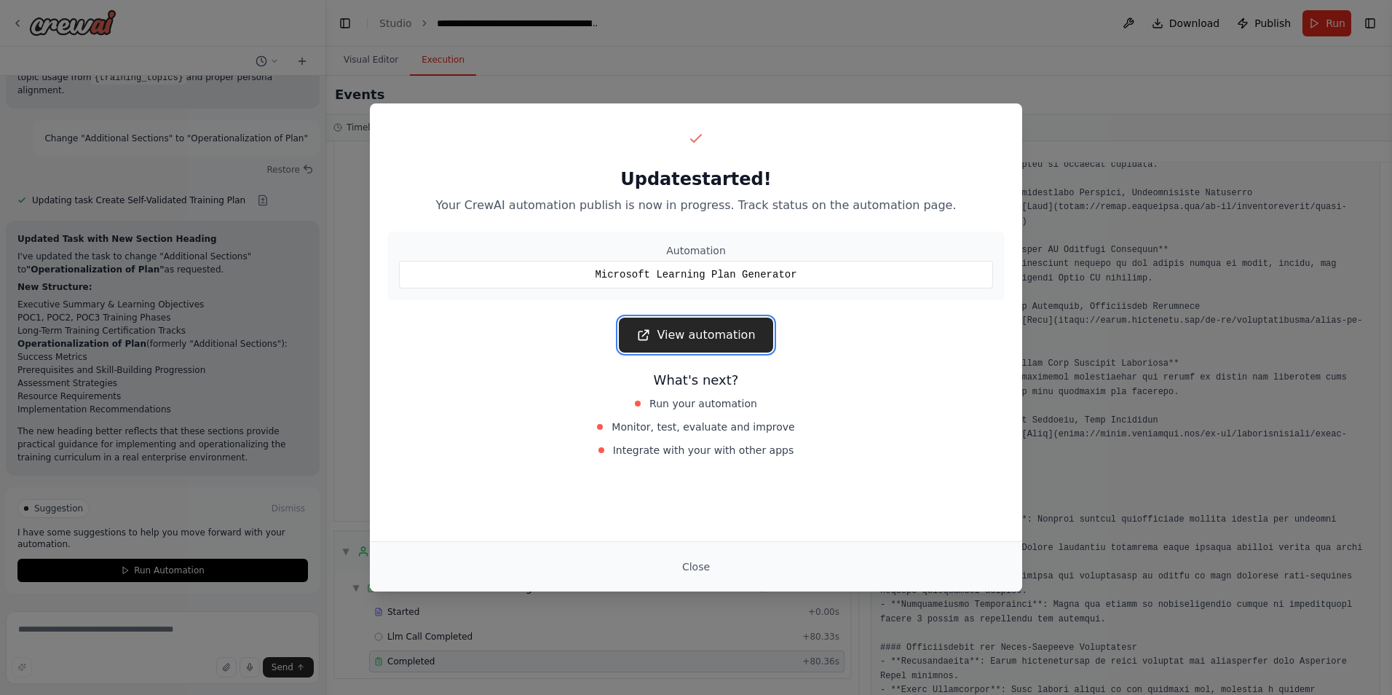
click at [710, 331] on link "View automation" at bounding box center [696, 335] width 154 height 35
click at [701, 559] on button "Close" at bounding box center [696, 566] width 51 height 26
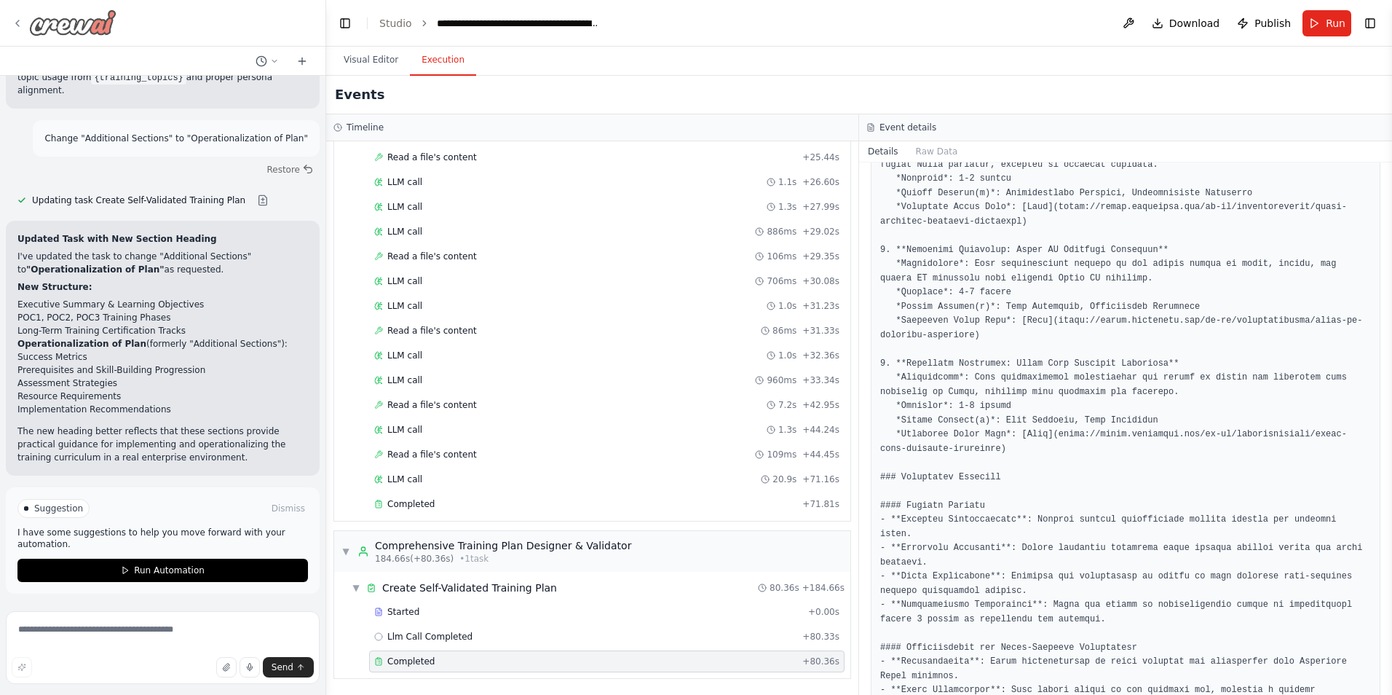
click at [20, 23] on icon at bounding box center [18, 23] width 12 height 12
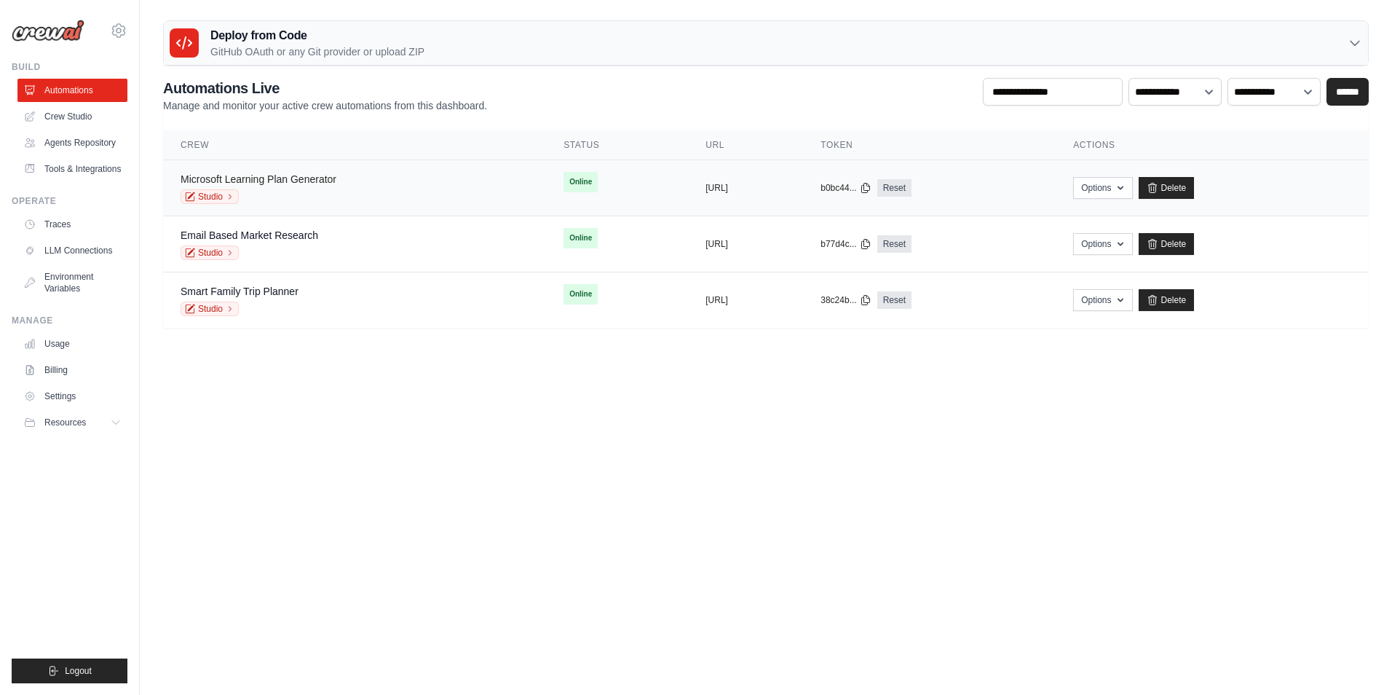
click at [307, 178] on link "Microsoft Learning Plan Generator" at bounding box center [259, 179] width 156 height 12
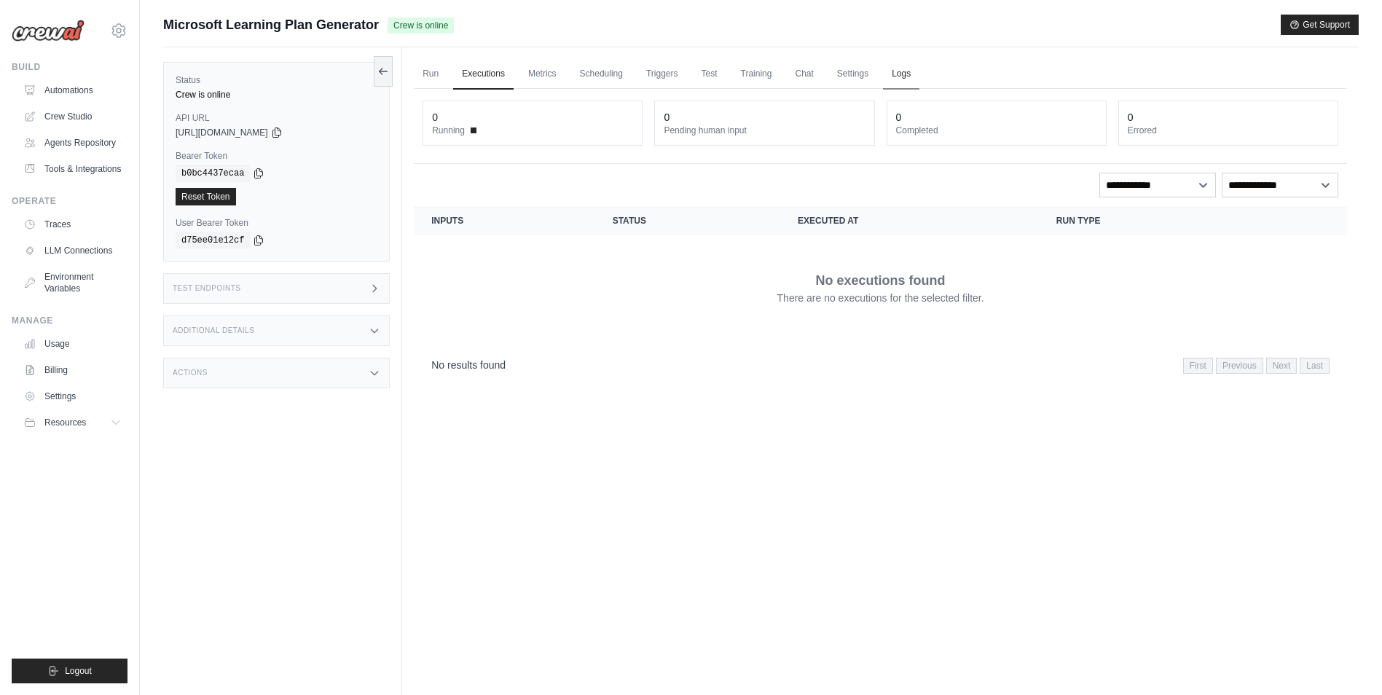
click at [902, 75] on link "Logs" at bounding box center [901, 74] width 36 height 31
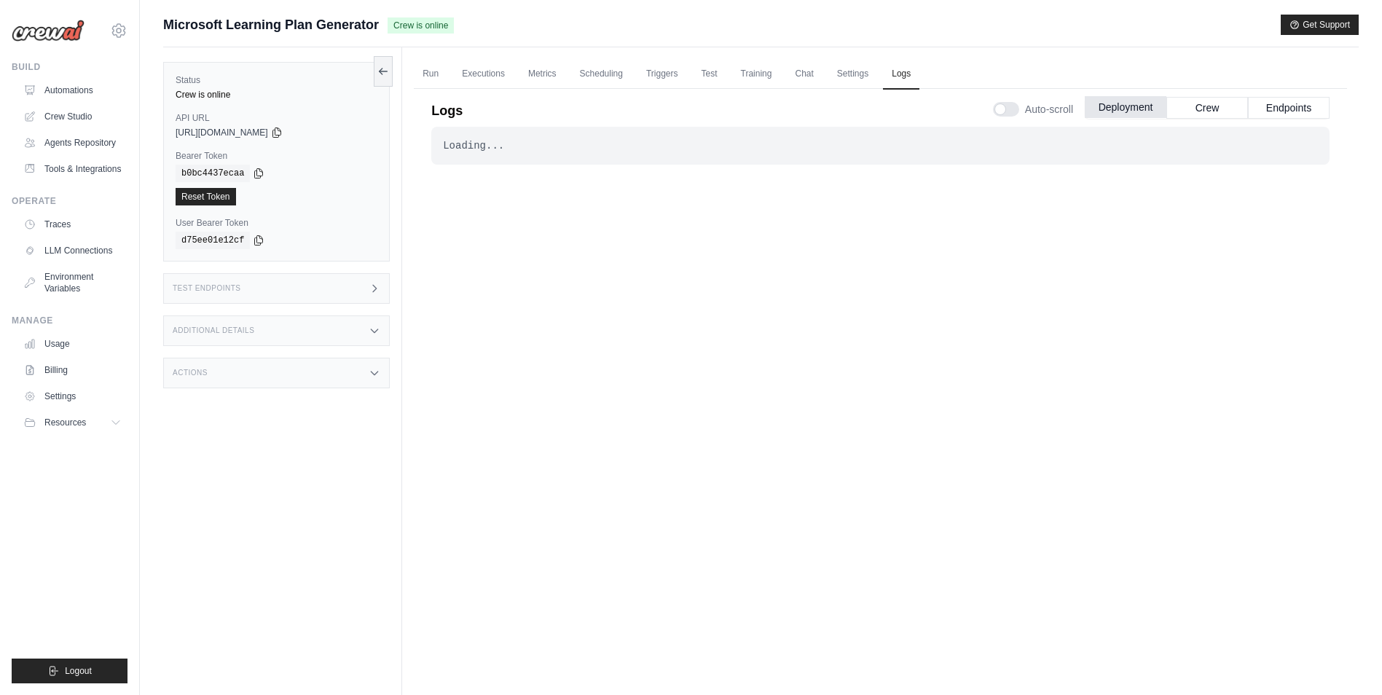
click at [1136, 109] on button "Deployment" at bounding box center [1125, 107] width 82 height 22
click at [1203, 108] on button "Crew" at bounding box center [1207, 107] width 82 height 22
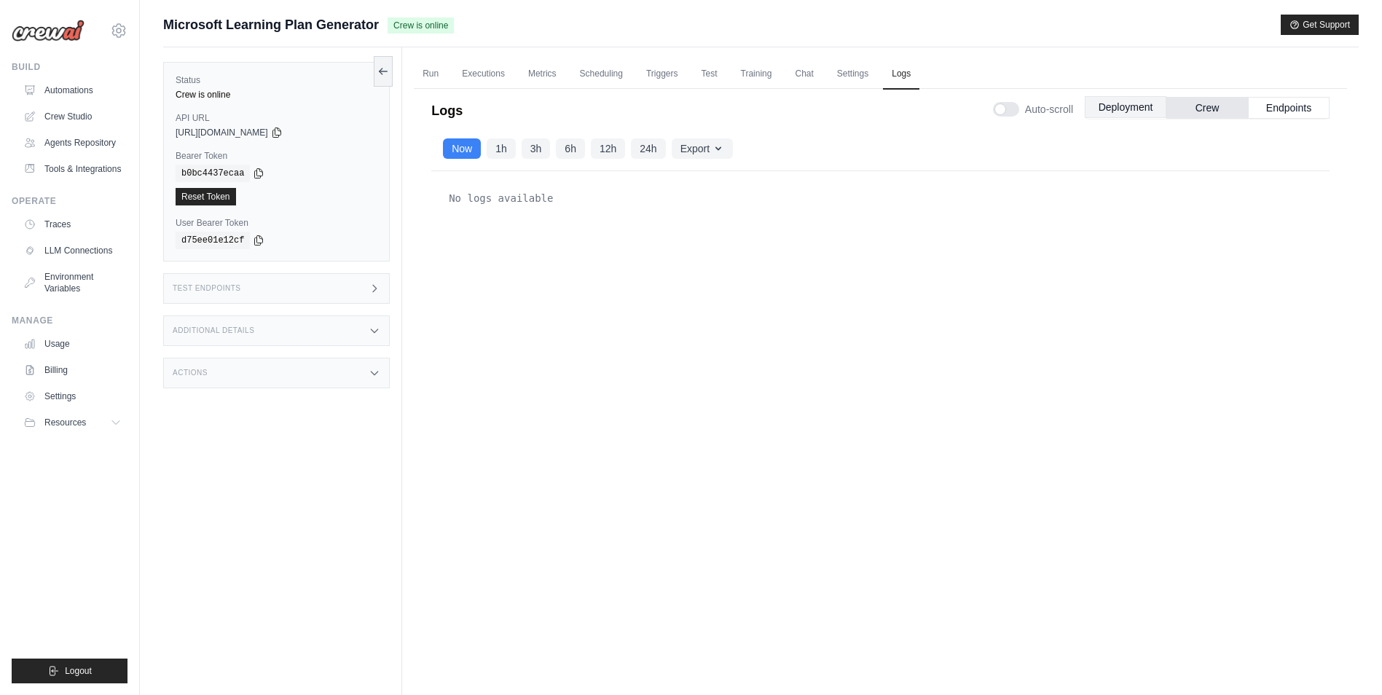
click at [1132, 107] on button "Deployment" at bounding box center [1125, 107] width 82 height 22
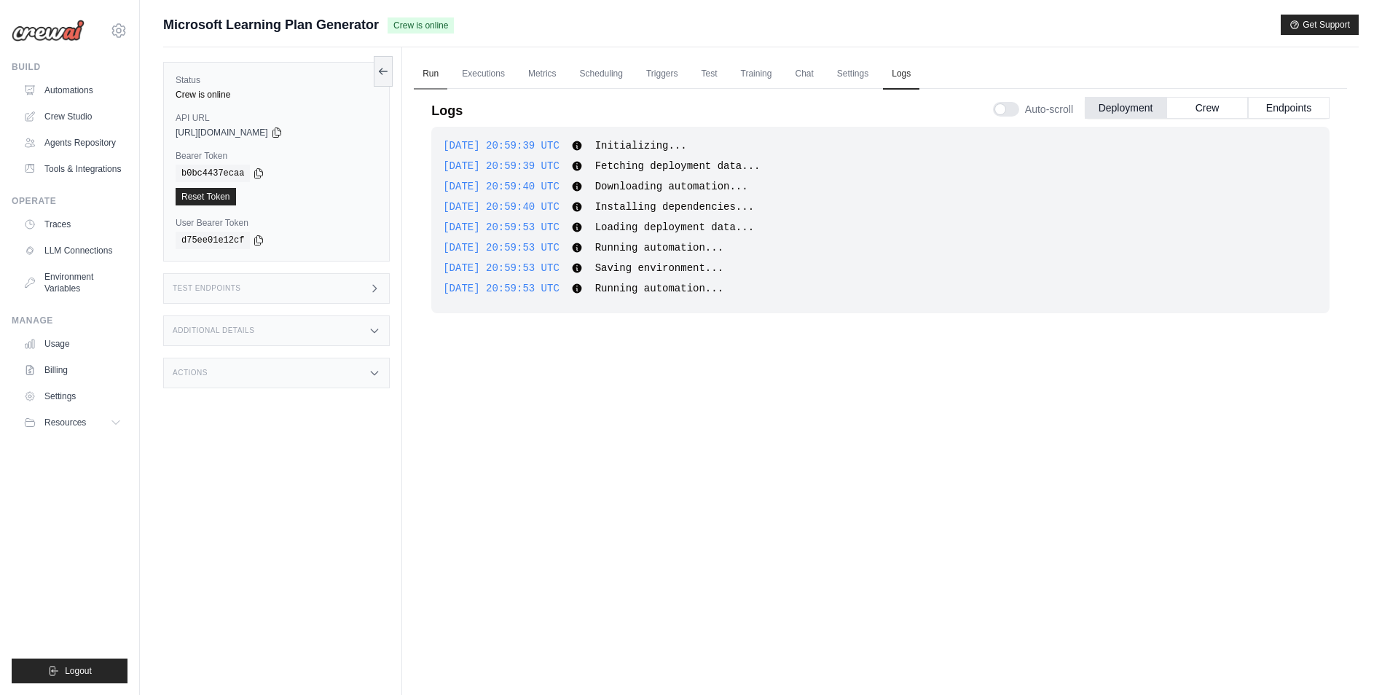
click at [433, 79] on link "Run" at bounding box center [430, 74] width 33 height 31
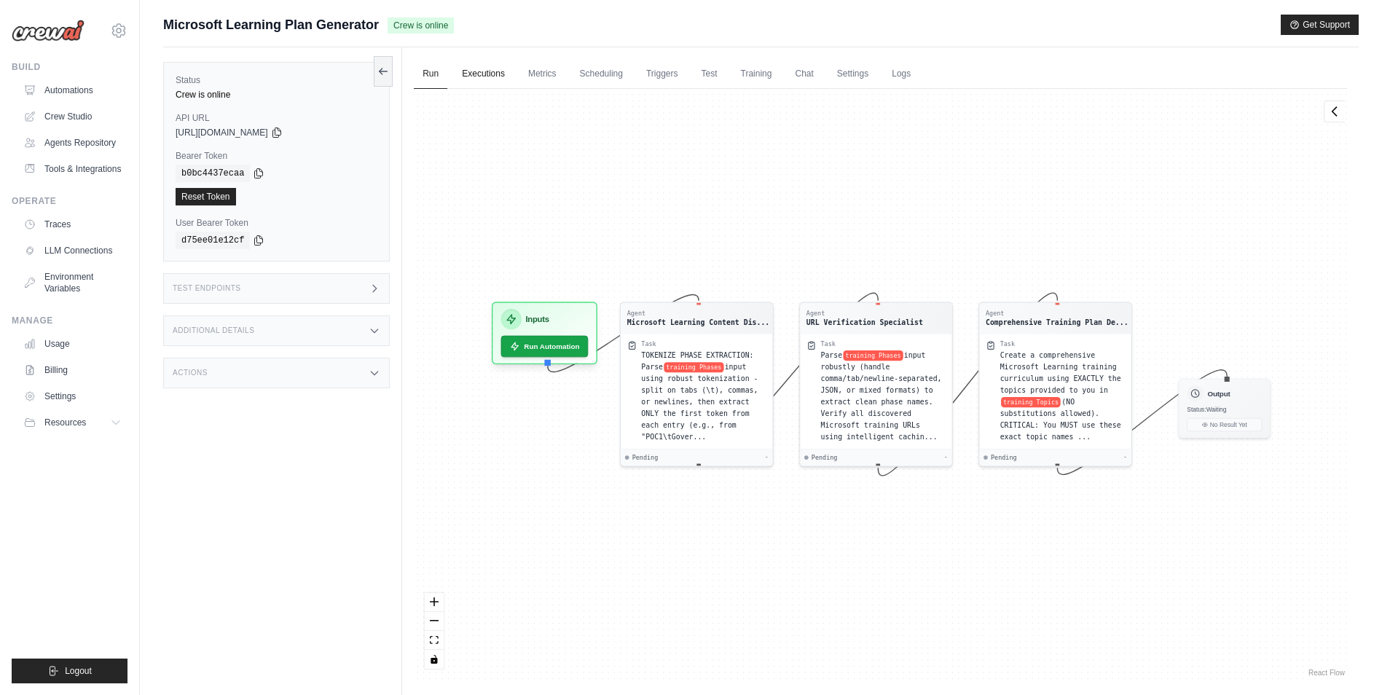
click at [472, 69] on link "Executions" at bounding box center [483, 74] width 60 height 31
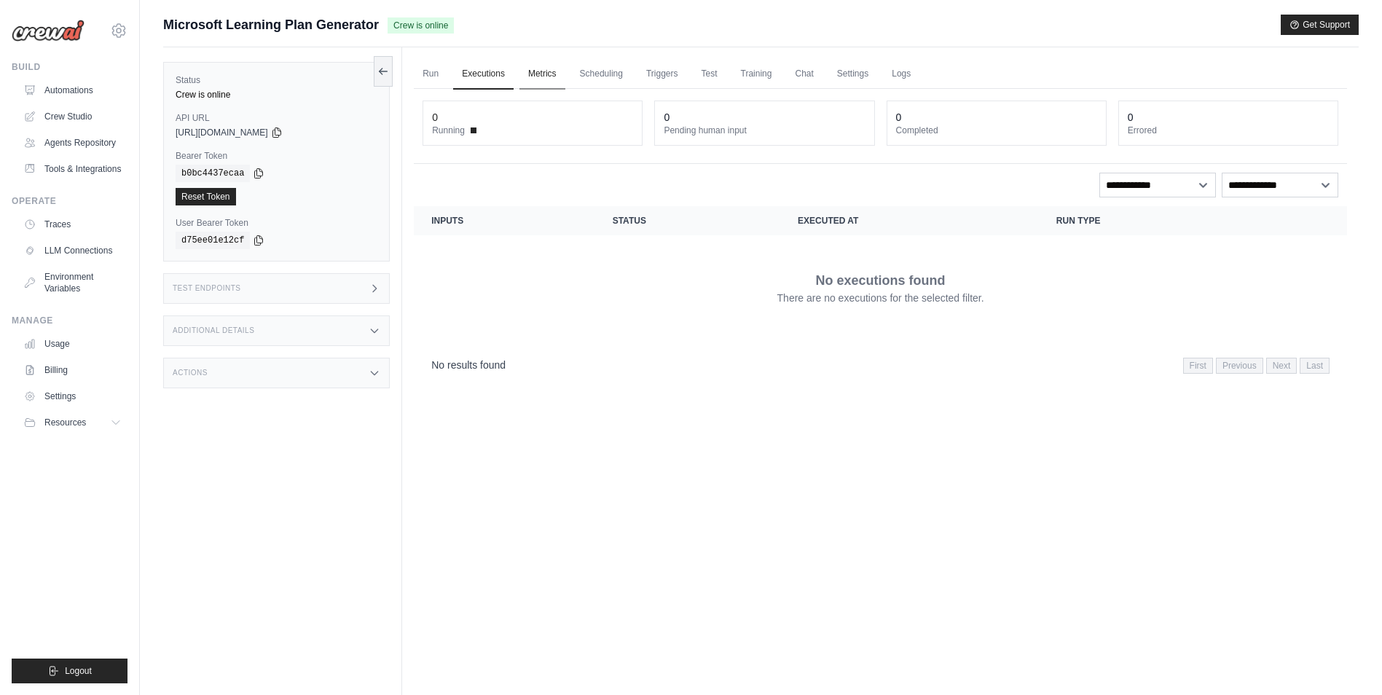
click at [534, 72] on link "Metrics" at bounding box center [542, 74] width 46 height 31
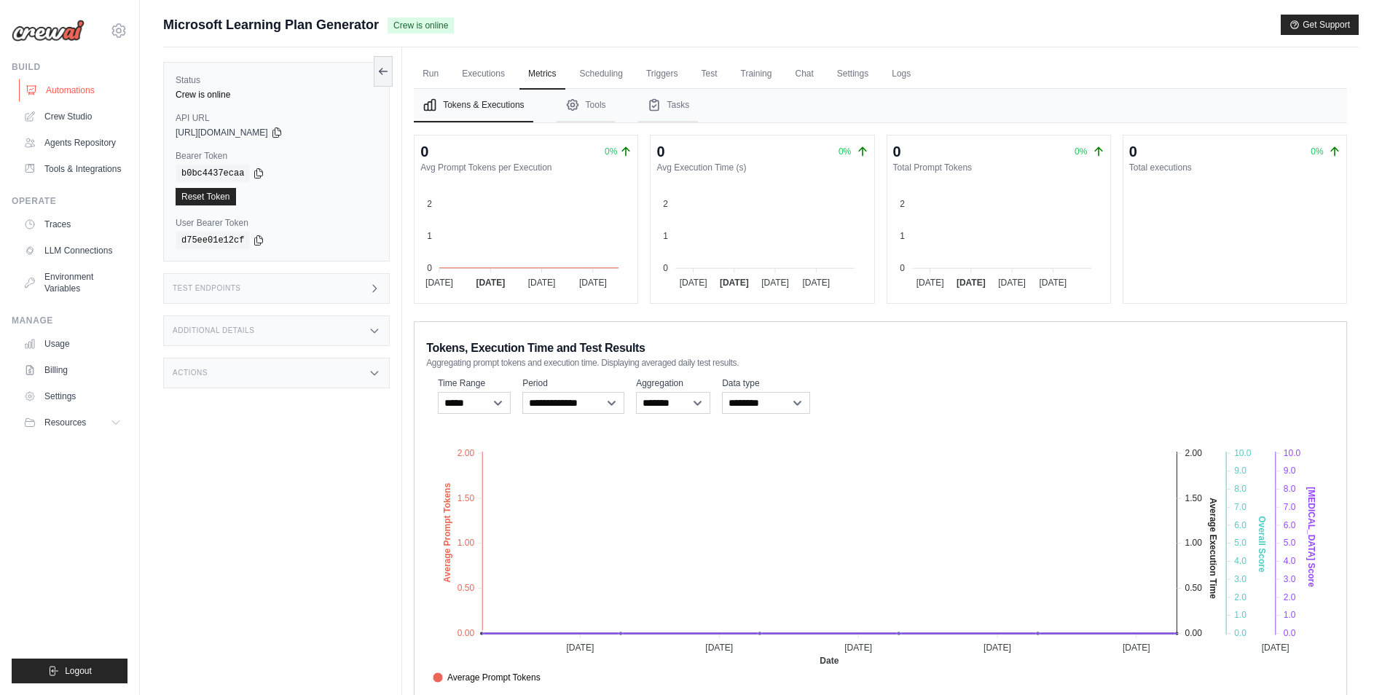
click at [64, 87] on link "Automations" at bounding box center [74, 90] width 110 height 23
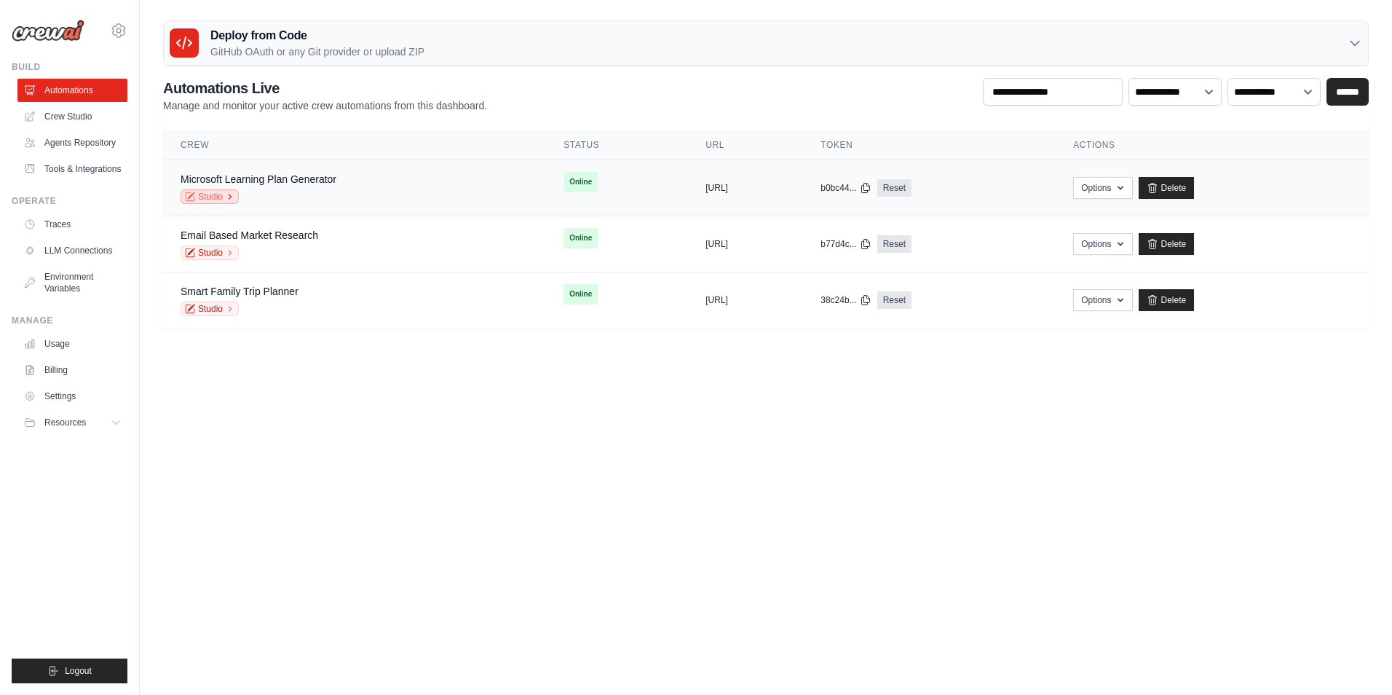
click at [220, 198] on link "Studio" at bounding box center [210, 196] width 58 height 15
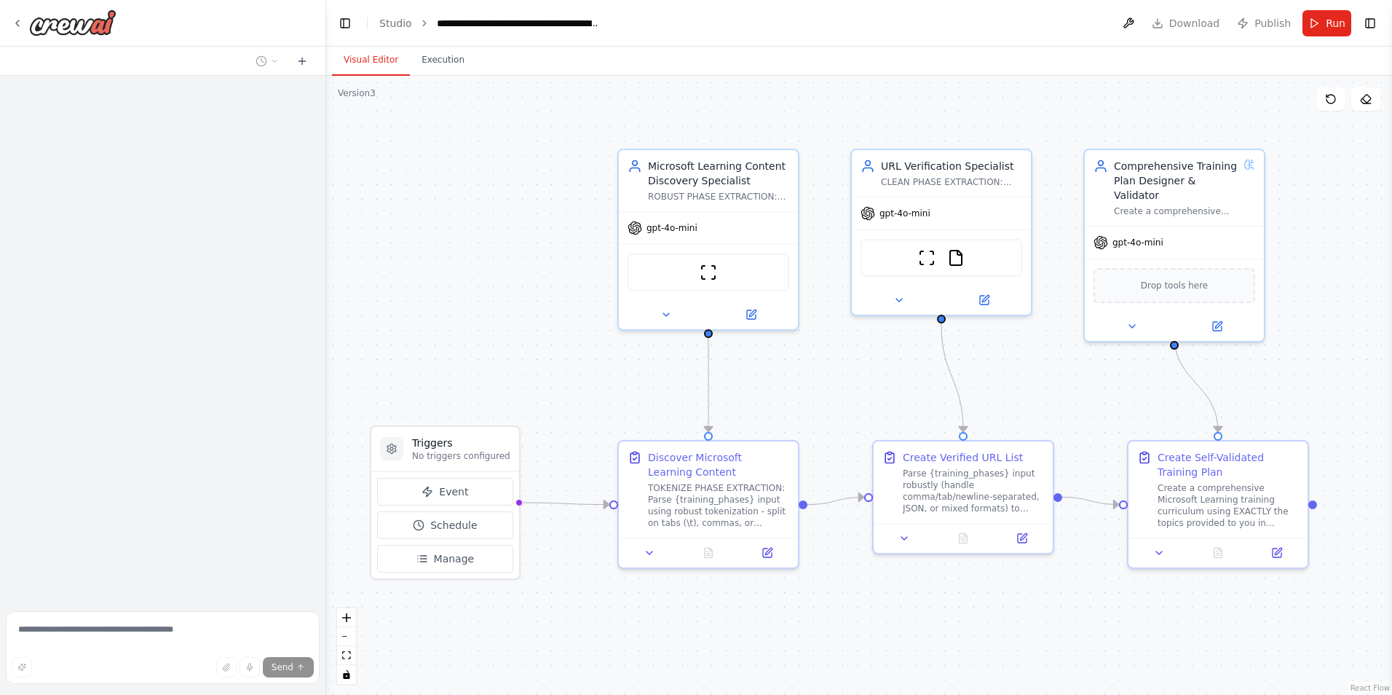
click at [1194, 24] on header "**********" at bounding box center [859, 23] width 1066 height 47
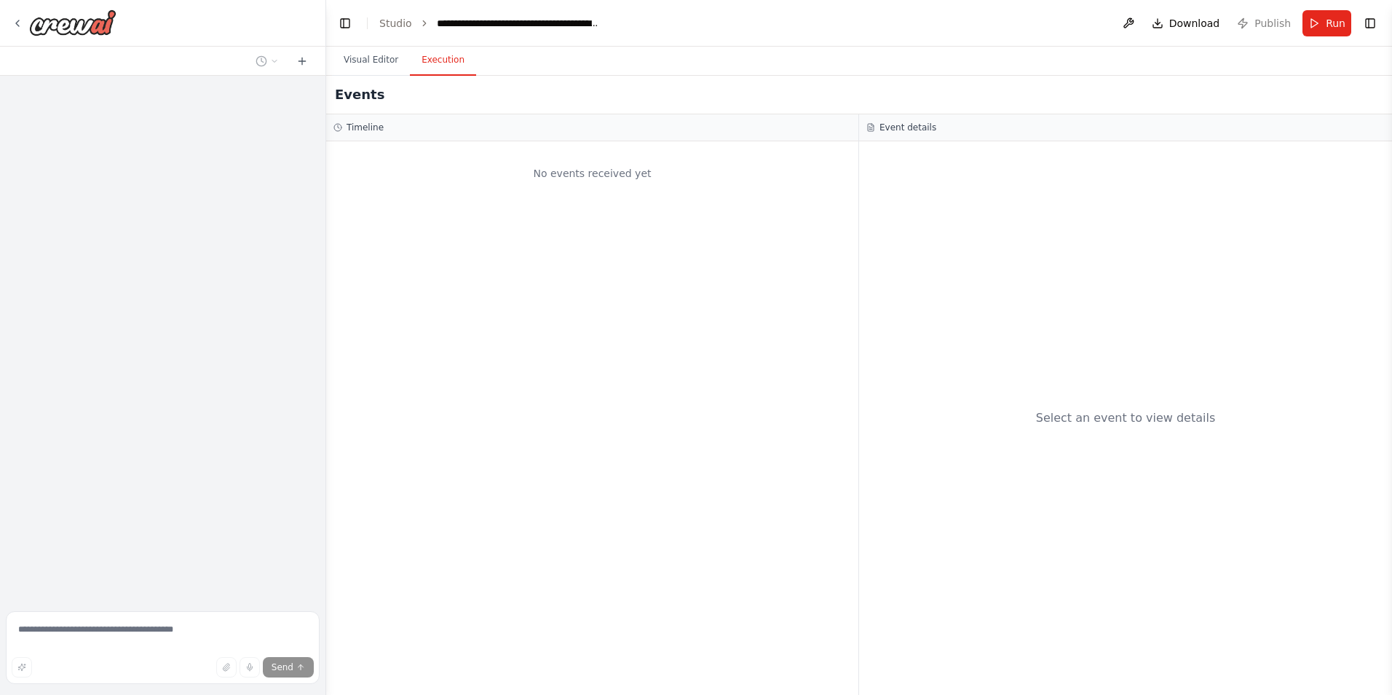
click at [433, 59] on button "Execution" at bounding box center [443, 60] width 66 height 31
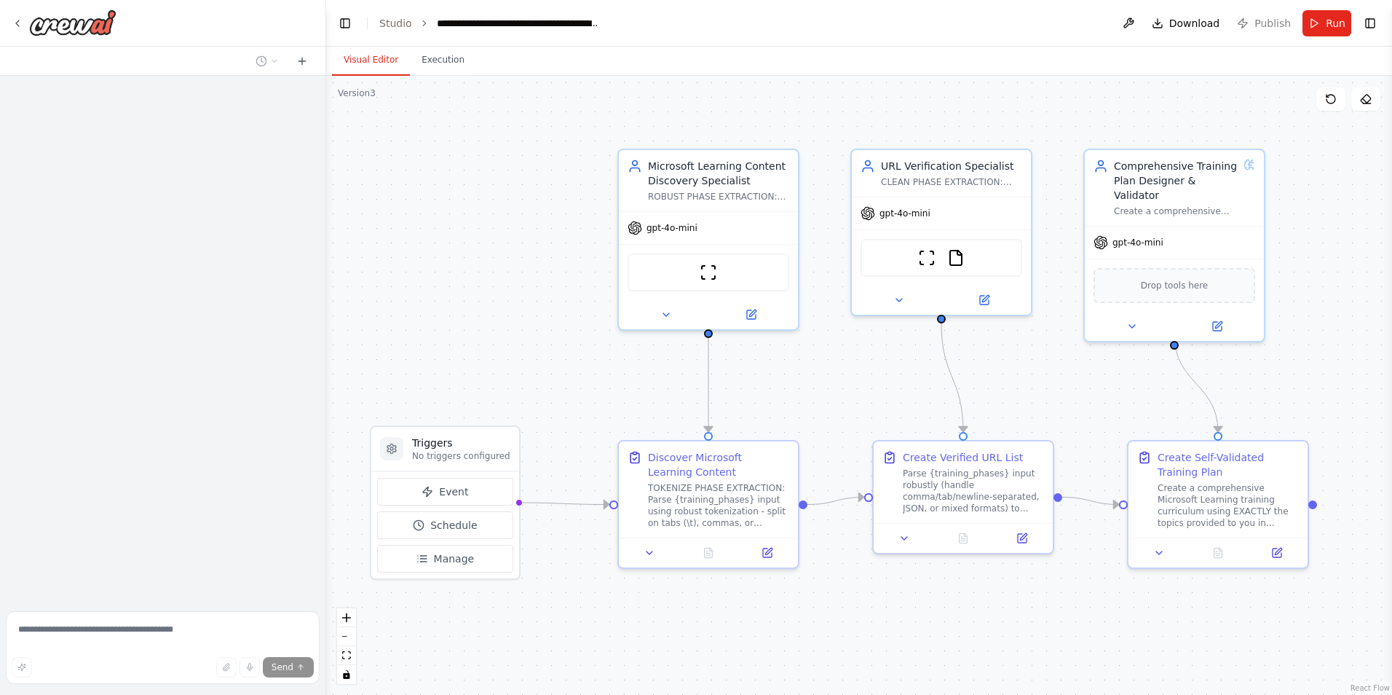
click at [368, 59] on button "Visual Editor" at bounding box center [371, 60] width 78 height 31
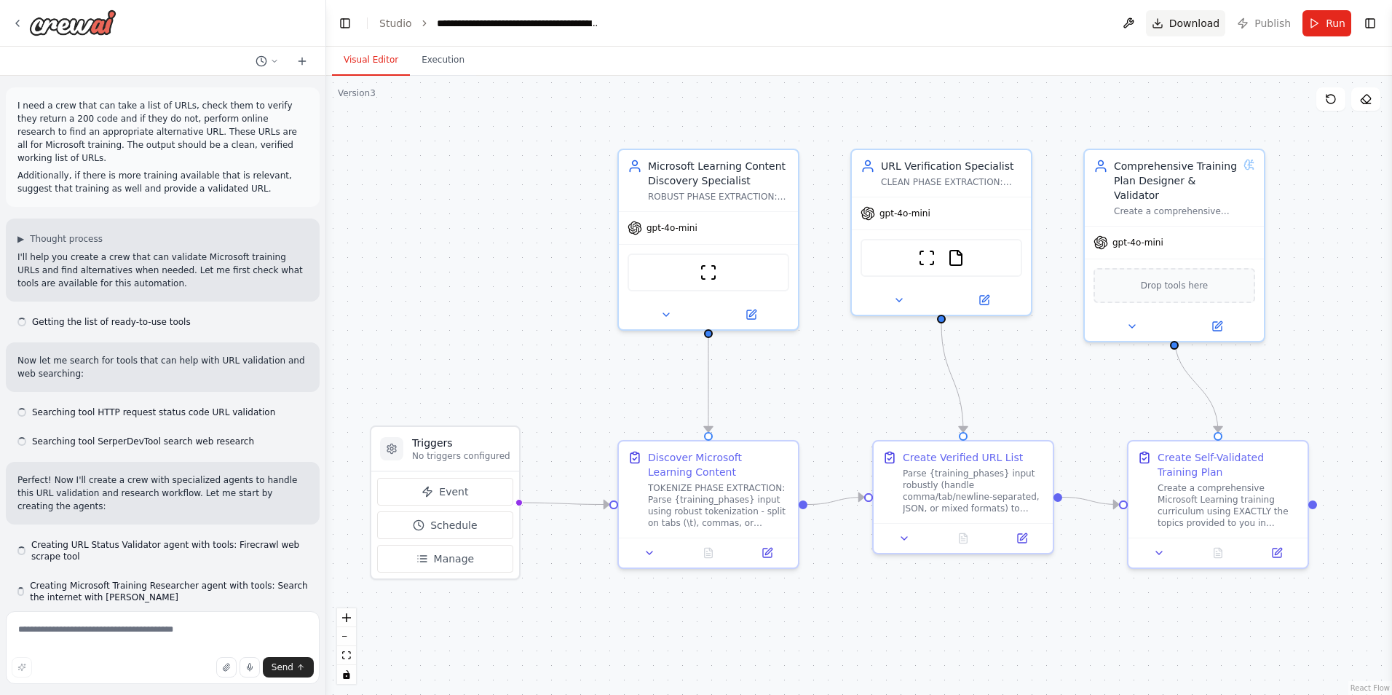
scroll to position [49350, 0]
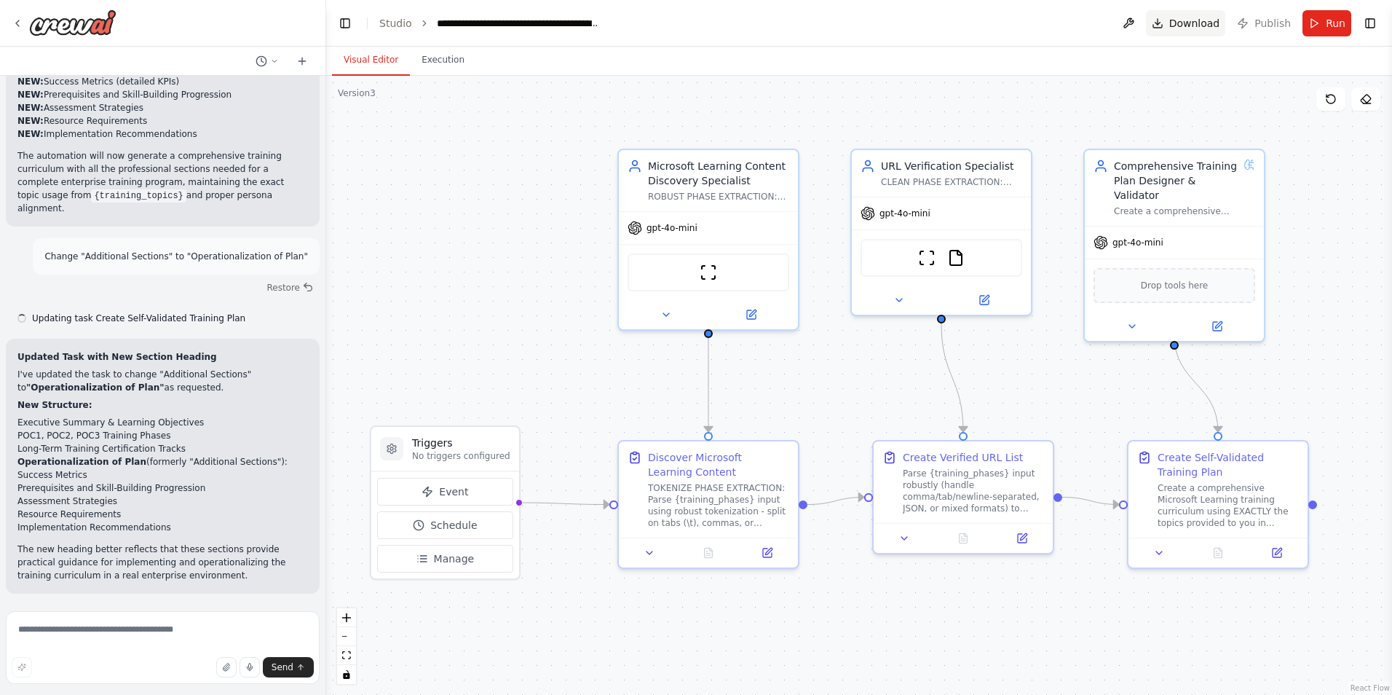
click at [1162, 27] on button "Download" at bounding box center [1186, 23] width 80 height 26
